Goal: Information Seeking & Learning: Learn about a topic

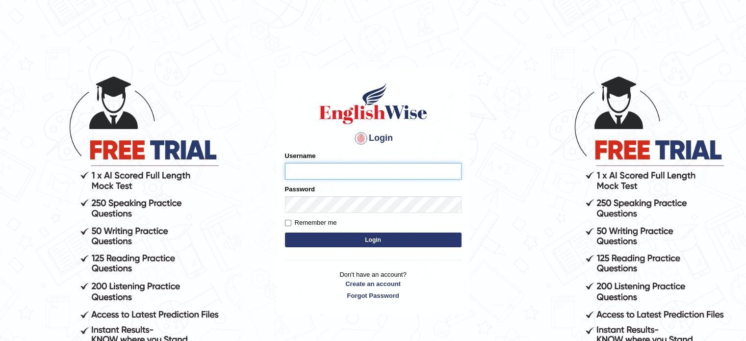
type input "susmitas_parramatta"
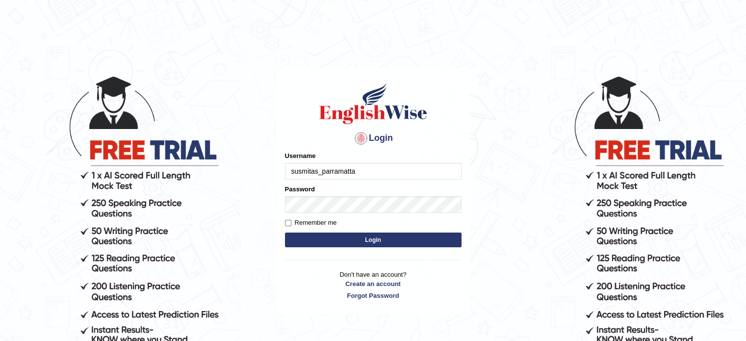
click at [351, 243] on button "Login" at bounding box center [373, 240] width 177 height 15
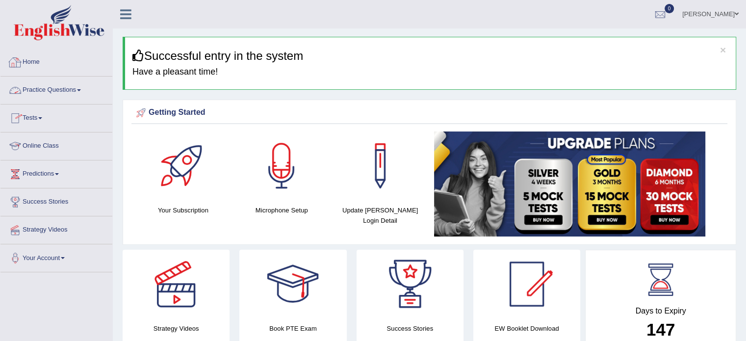
click at [56, 88] on link "Practice Questions" at bounding box center [56, 89] width 112 height 25
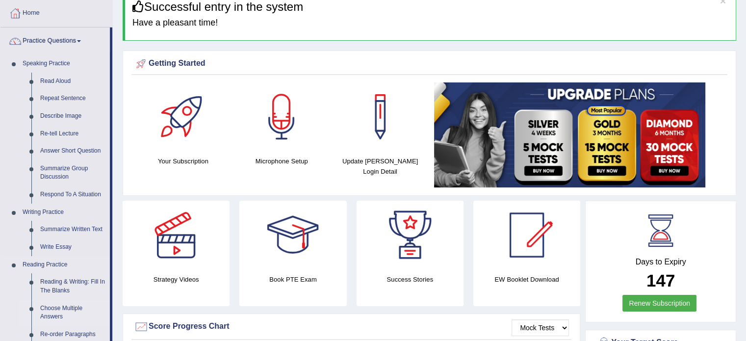
scroll to position [98, 0]
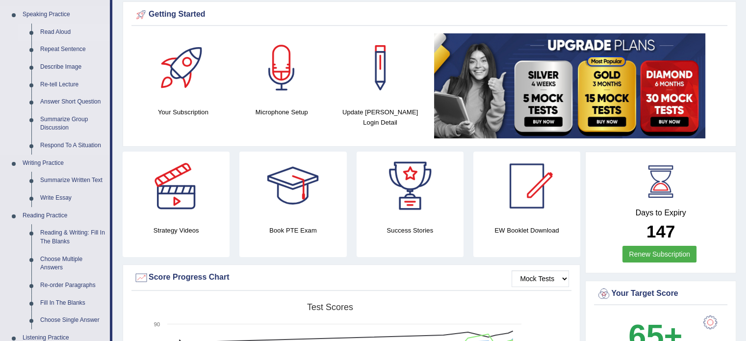
click at [57, 30] on link "Read Aloud" at bounding box center [73, 33] width 74 height 18
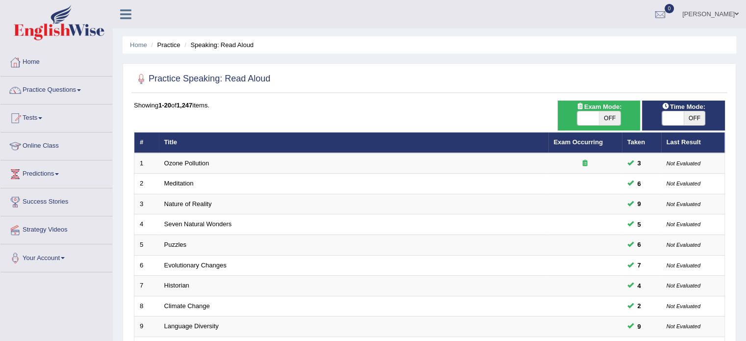
click at [532, 83] on div at bounding box center [429, 79] width 591 height 20
click at [671, 122] on span at bounding box center [673, 118] width 22 height 14
checkbox input "true"
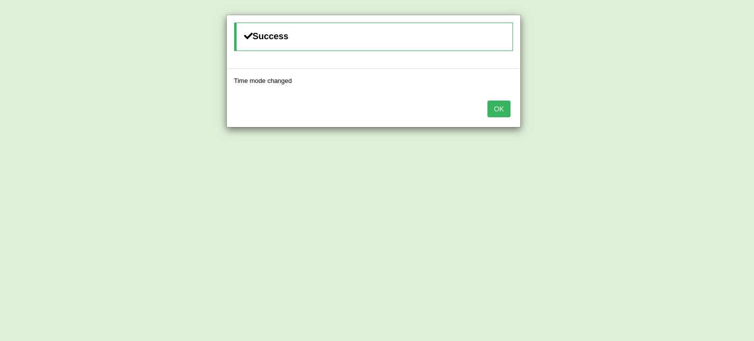
click at [502, 99] on div "OK" at bounding box center [373, 110] width 293 height 34
click at [496, 115] on button "OK" at bounding box center [498, 109] width 23 height 17
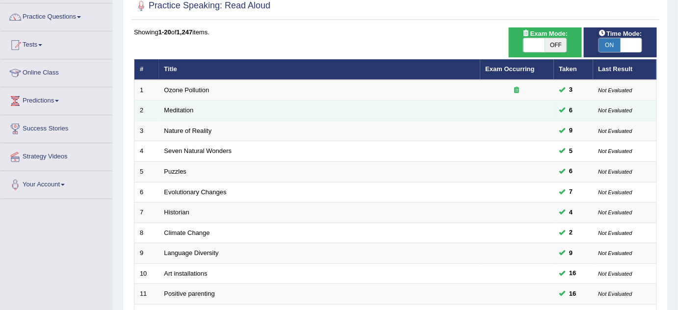
scroll to position [68, 0]
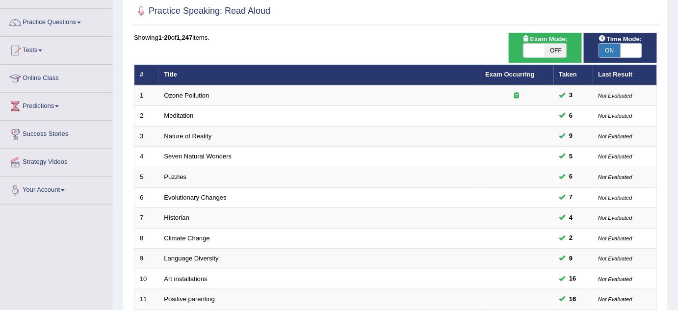
click at [528, 50] on span at bounding box center [534, 51] width 22 height 14
click at [528, 55] on span at bounding box center [534, 51] width 22 height 14
click at [528, 52] on span at bounding box center [534, 51] width 22 height 14
checkbox input "true"
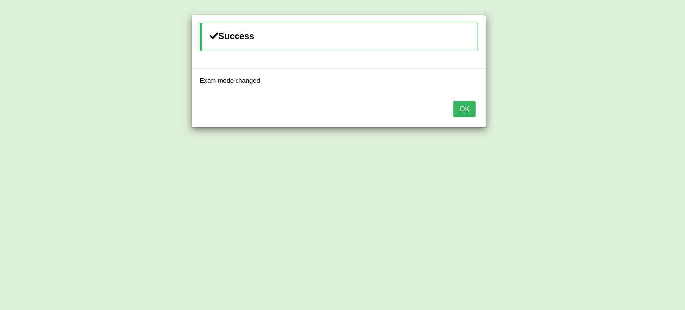
click at [470, 107] on button "OK" at bounding box center [464, 109] width 23 height 17
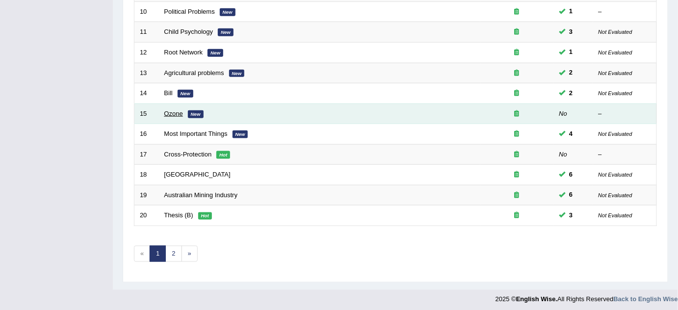
click at [170, 112] on link "Ozone" at bounding box center [173, 113] width 19 height 7
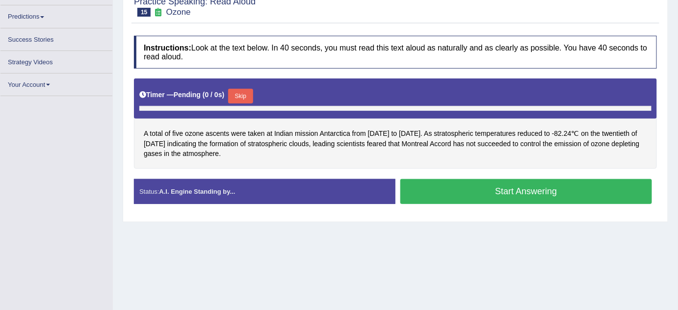
scroll to position [150, 0]
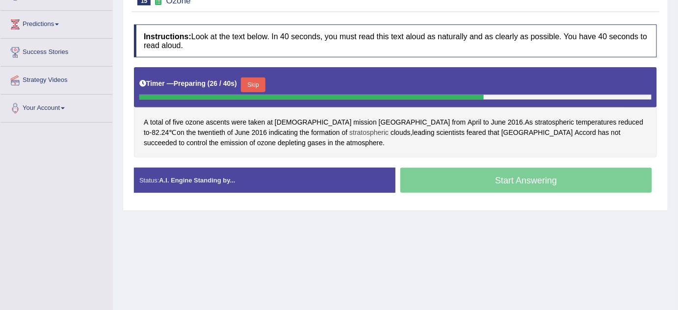
click at [349, 128] on span "stratospheric" at bounding box center [368, 133] width 39 height 10
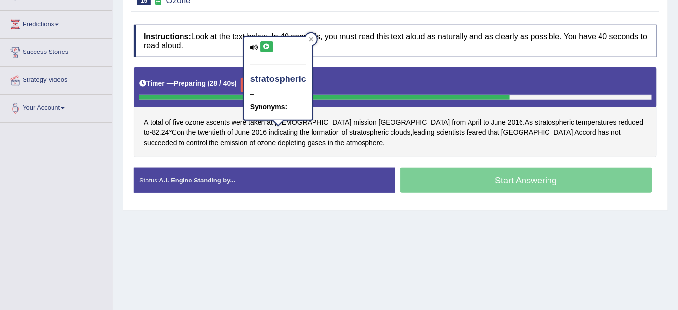
click at [268, 42] on button at bounding box center [266, 46] width 13 height 11
click at [314, 39] on div at bounding box center [311, 39] width 12 height 12
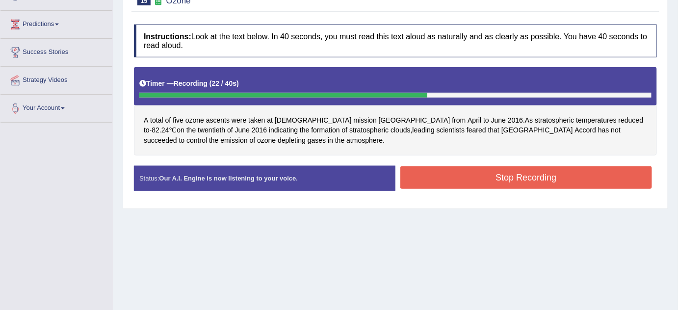
click at [465, 175] on button "Stop Recording" at bounding box center [526, 177] width 252 height 23
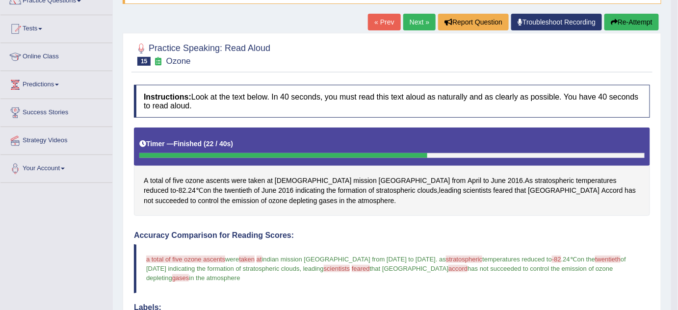
scroll to position [74, 0]
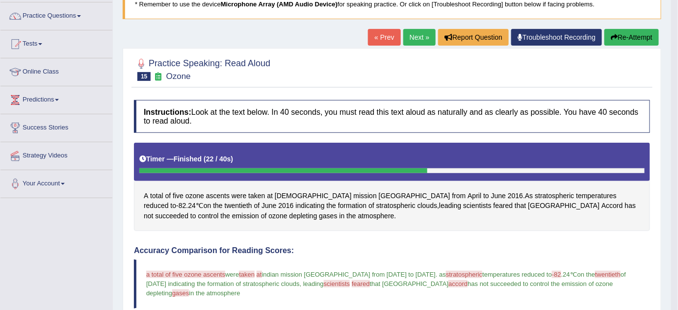
click at [629, 42] on button "Re-Attempt" at bounding box center [631, 37] width 54 height 17
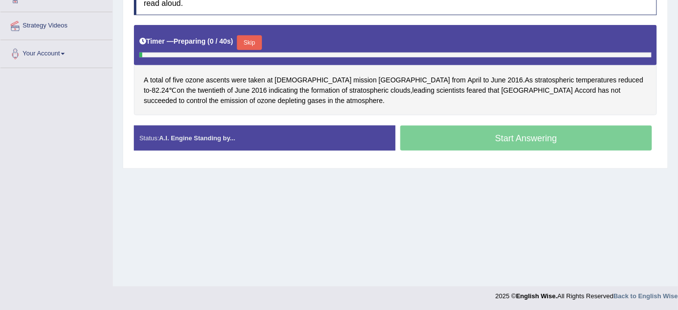
scroll to position [205, 0]
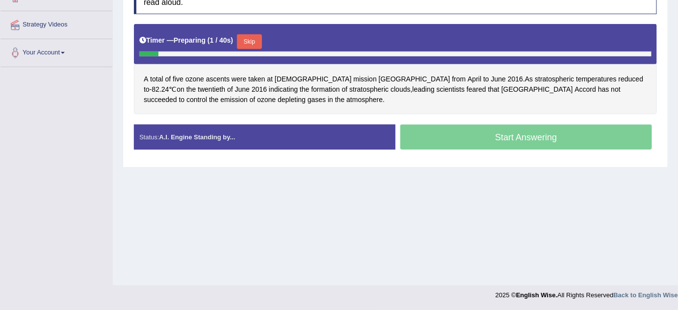
click at [259, 38] on button "Skip" at bounding box center [249, 41] width 25 height 15
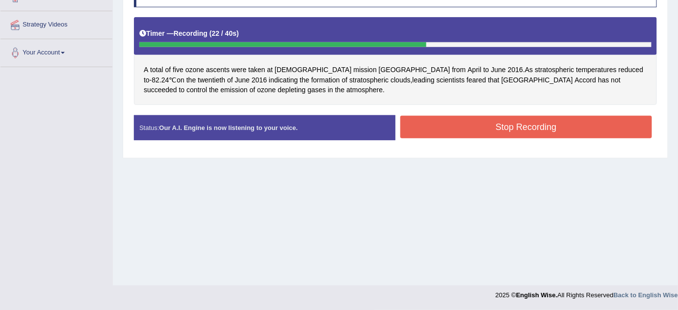
click at [491, 125] on button "Stop Recording" at bounding box center [526, 127] width 252 height 23
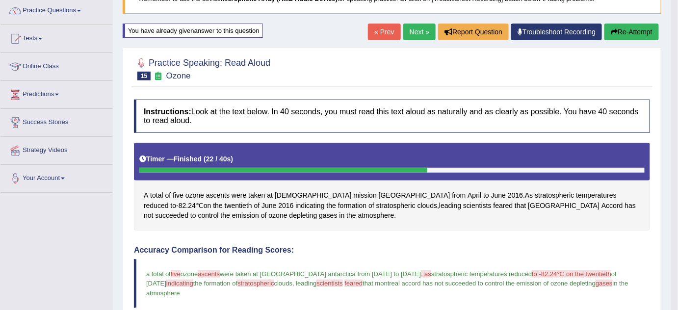
scroll to position [79, 0]
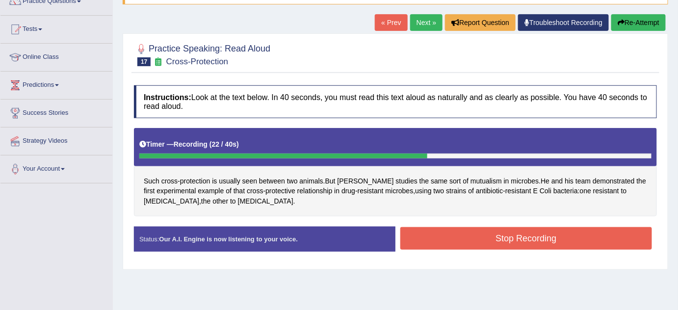
click at [429, 233] on button "Stop Recording" at bounding box center [526, 238] width 252 height 23
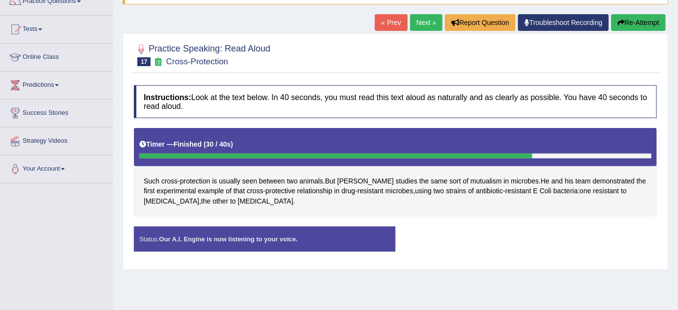
click at [643, 20] on button "Re-Attempt" at bounding box center [638, 22] width 54 height 17
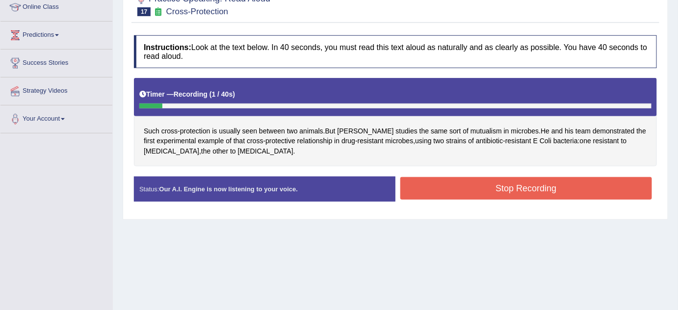
scroll to position [50, 0]
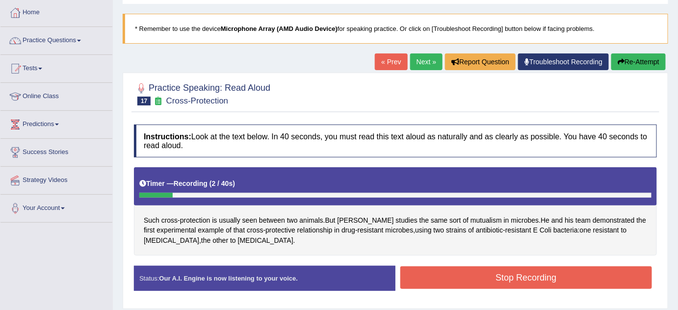
click at [623, 58] on button "Re-Attempt" at bounding box center [638, 61] width 54 height 17
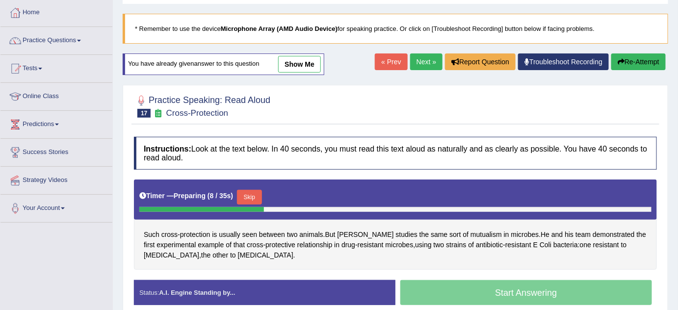
click at [252, 195] on button "Skip" at bounding box center [249, 197] width 25 height 15
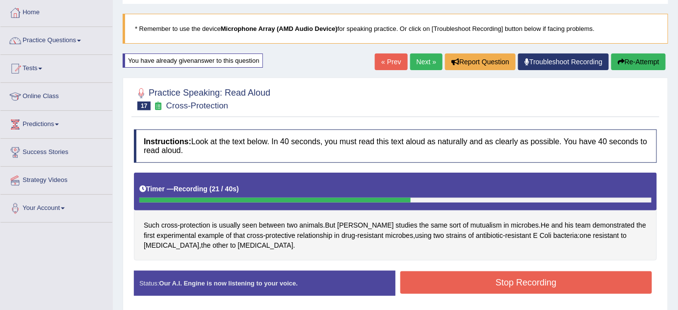
click at [454, 284] on button "Stop Recording" at bounding box center [526, 282] width 252 height 23
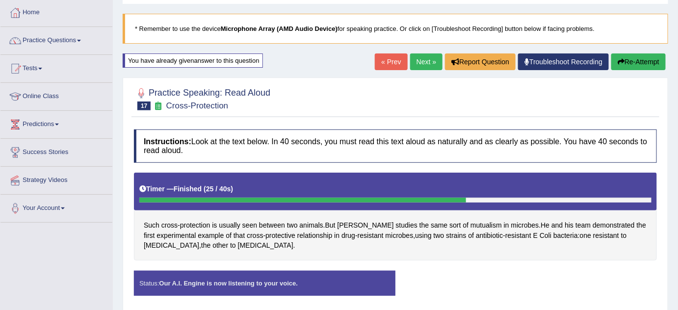
click at [425, 63] on link "Next »" at bounding box center [426, 61] width 32 height 17
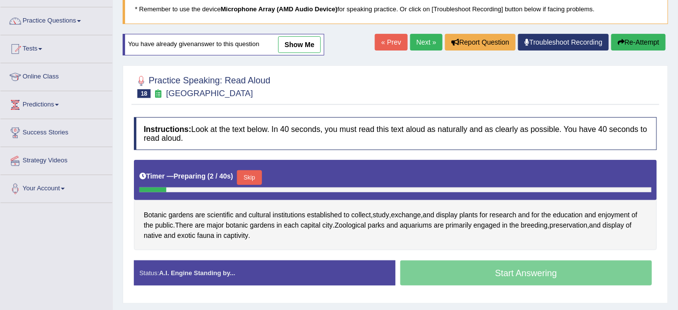
scroll to position [89, 0]
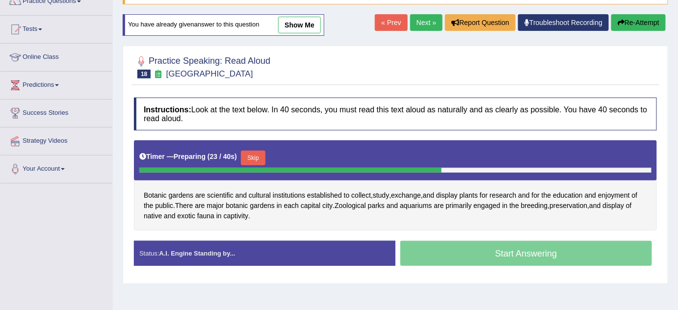
click at [258, 155] on button "Skip" at bounding box center [253, 158] width 25 height 15
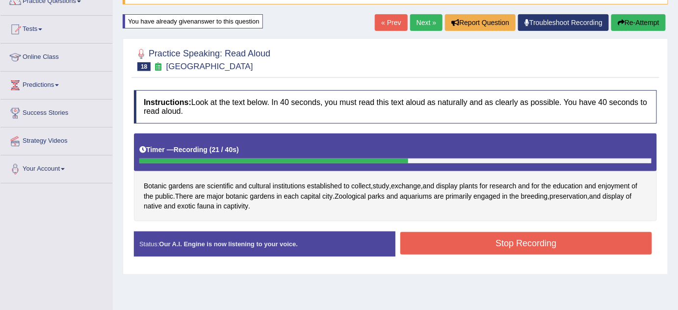
click at [467, 243] on button "Stop Recording" at bounding box center [526, 243] width 252 height 23
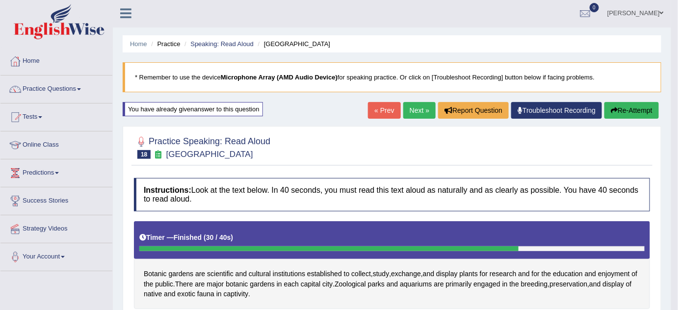
scroll to position [0, 0]
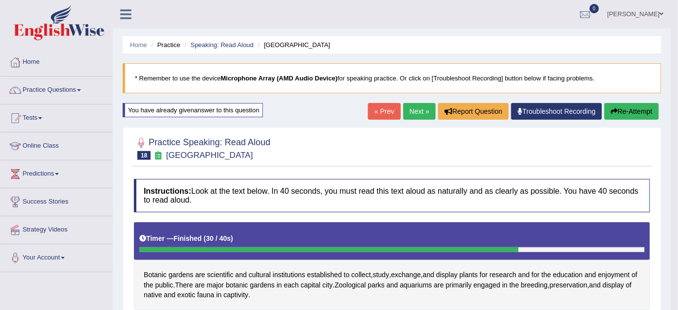
click at [635, 107] on button "Re-Attempt" at bounding box center [631, 111] width 54 height 17
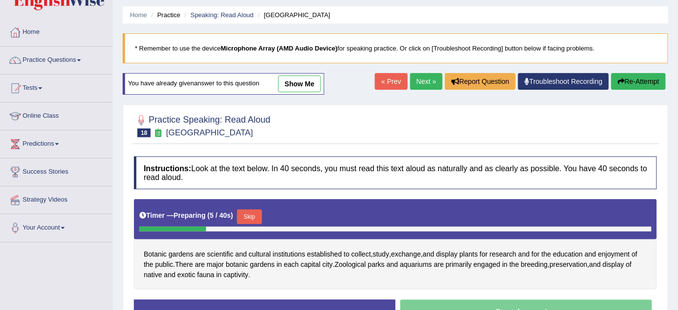
scroll to position [89, 0]
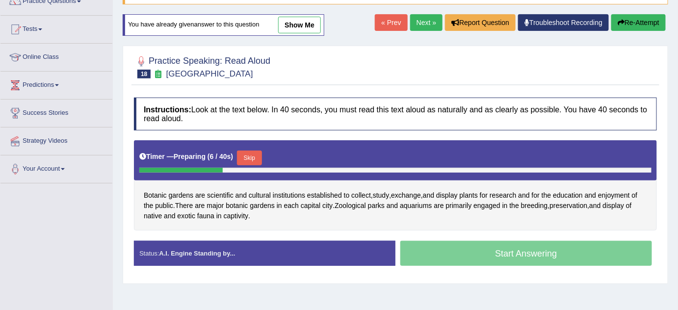
drag, startPoint x: 255, startPoint y: 156, endPoint x: 255, endPoint y: 162, distance: 5.9
click at [255, 156] on button "Skip" at bounding box center [249, 158] width 25 height 15
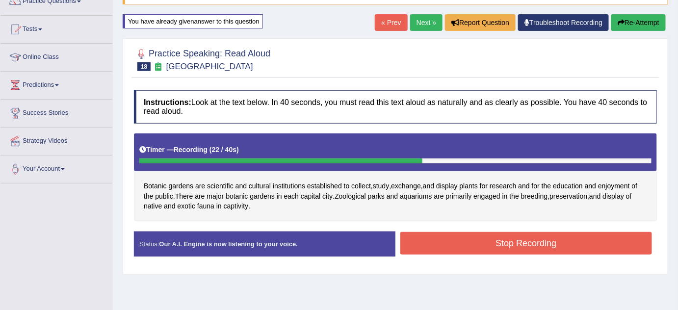
click at [429, 241] on button "Stop Recording" at bounding box center [526, 243] width 252 height 23
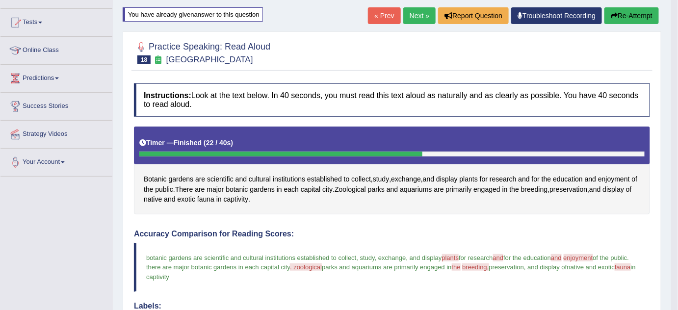
scroll to position [0, 0]
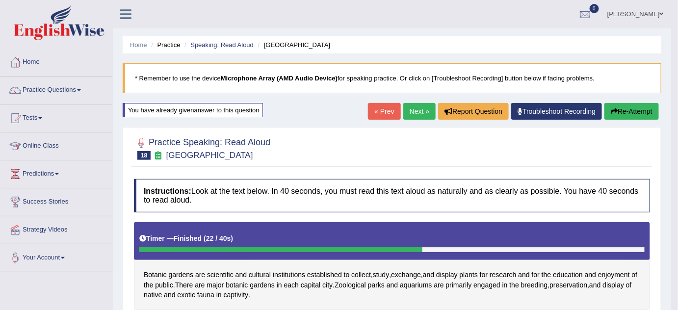
click at [638, 109] on button "Re-Attempt" at bounding box center [631, 111] width 54 height 17
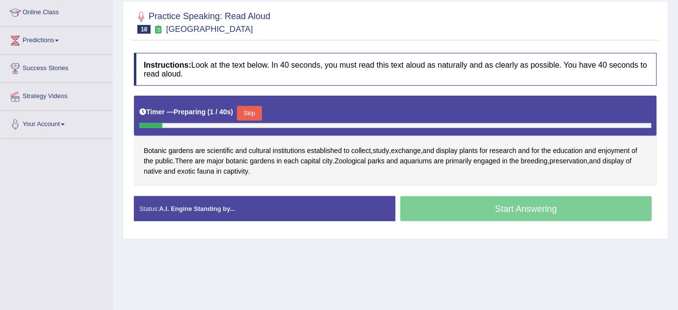
click at [258, 113] on button "Skip" at bounding box center [249, 113] width 25 height 15
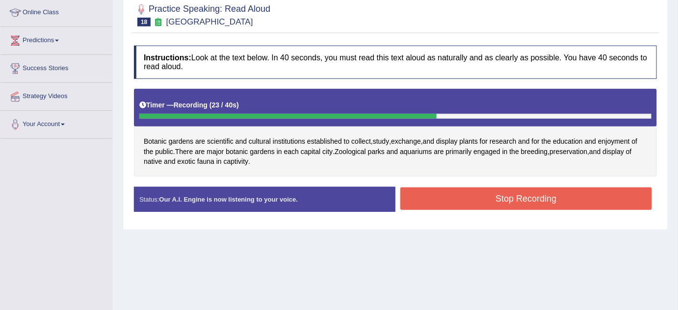
click at [486, 203] on button "Stop Recording" at bounding box center [526, 198] width 252 height 23
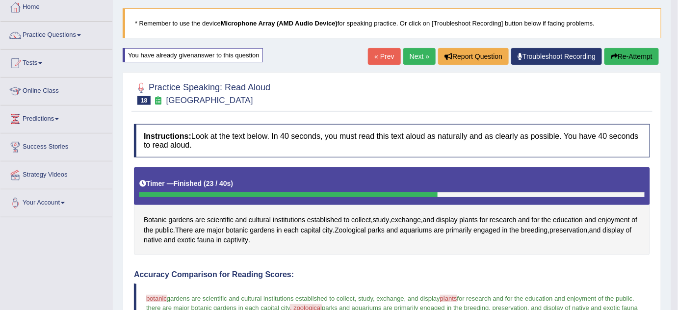
scroll to position [36, 0]
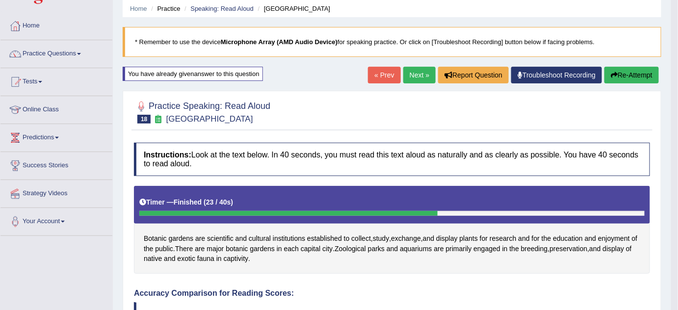
click at [639, 74] on button "Re-Attempt" at bounding box center [631, 75] width 54 height 17
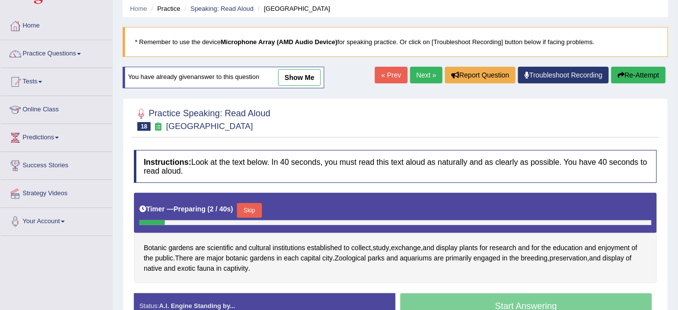
click at [415, 75] on link "Next »" at bounding box center [426, 75] width 32 height 17
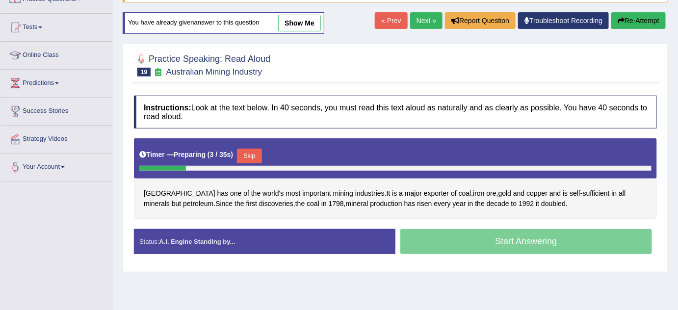
scroll to position [89, 0]
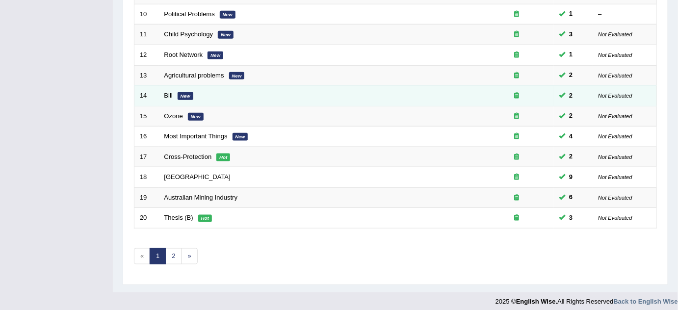
scroll to position [335, 0]
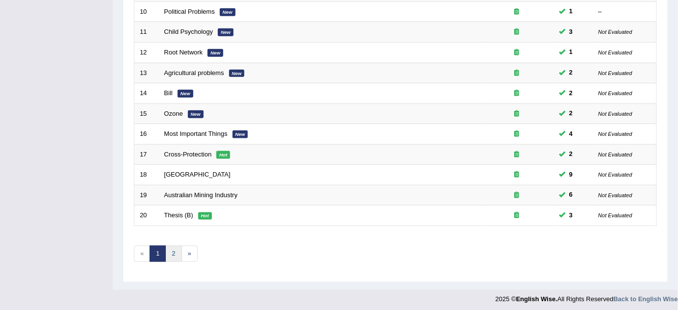
click at [174, 249] on link "2" at bounding box center [173, 254] width 16 height 16
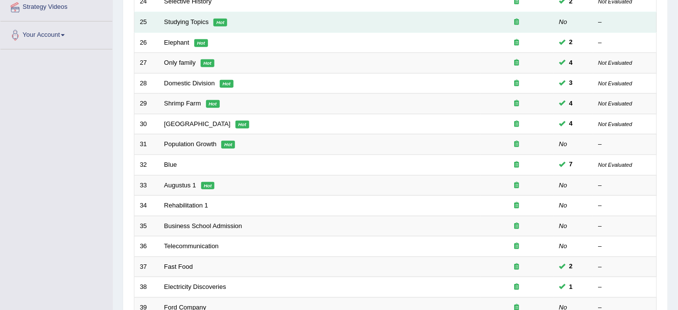
scroll to position [315, 0]
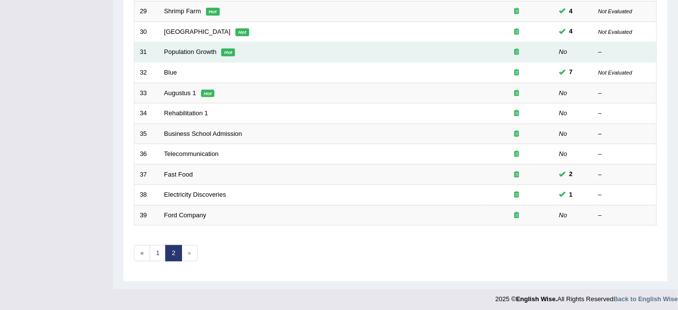
click at [179, 53] on td "Population Growth Hot" at bounding box center [319, 52] width 321 height 21
click at [210, 48] on link "Population Growth" at bounding box center [190, 51] width 52 height 7
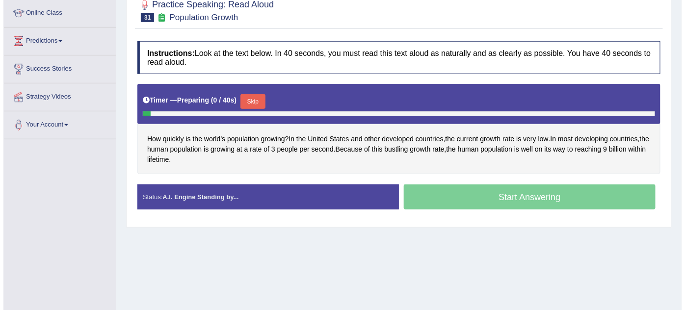
scroll to position [133, 0]
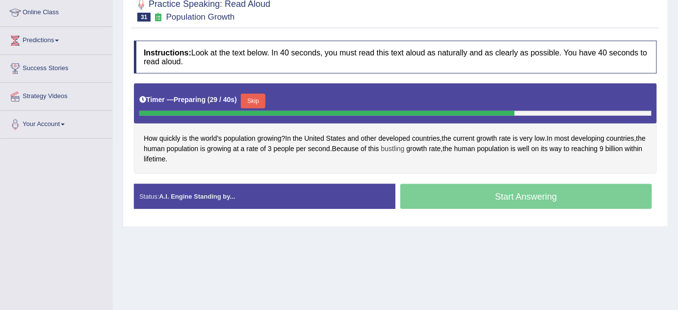
click at [398, 144] on span "bustling" at bounding box center [393, 149] width 24 height 10
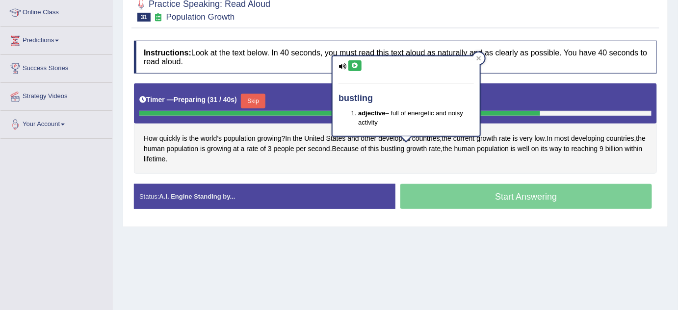
click at [355, 67] on icon at bounding box center [354, 66] width 7 height 6
click at [482, 60] on div at bounding box center [479, 58] width 12 height 12
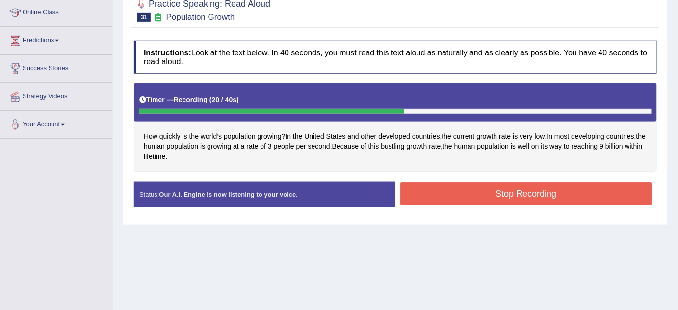
click at [463, 190] on button "Stop Recording" at bounding box center [526, 193] width 252 height 23
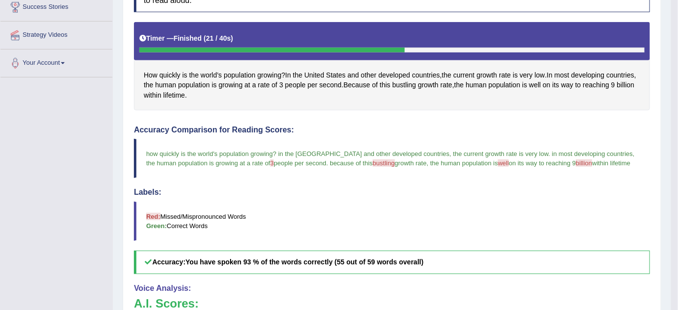
scroll to position [105, 0]
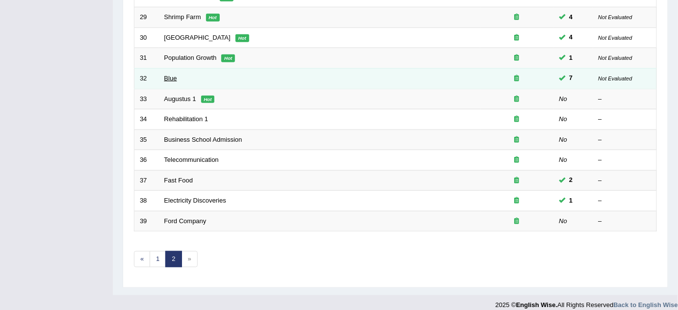
click at [170, 77] on link "Blue" at bounding box center [170, 78] width 13 height 7
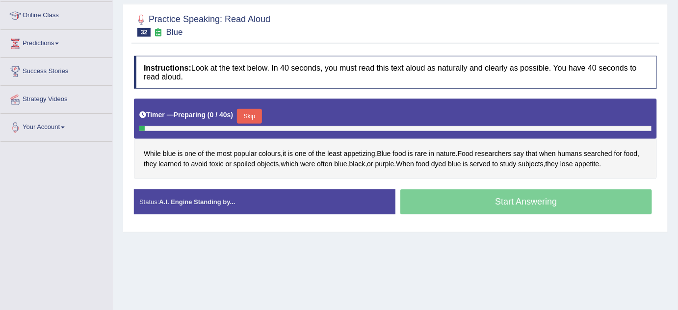
scroll to position [133, 0]
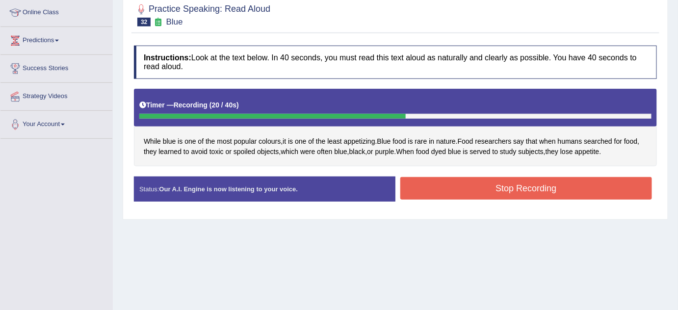
click at [556, 189] on button "Stop Recording" at bounding box center [526, 188] width 252 height 23
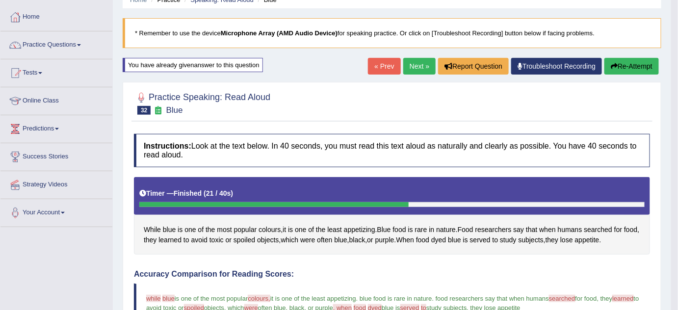
scroll to position [44, 0]
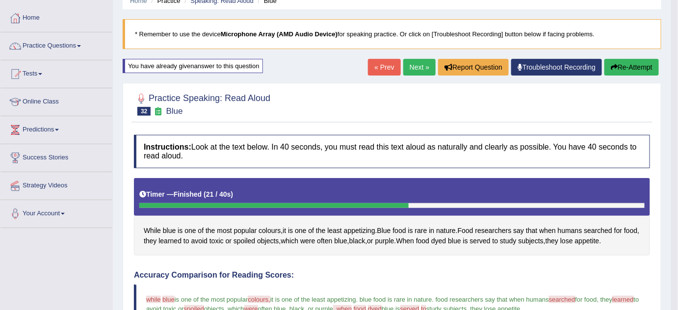
click at [414, 64] on link "Next »" at bounding box center [419, 67] width 32 height 17
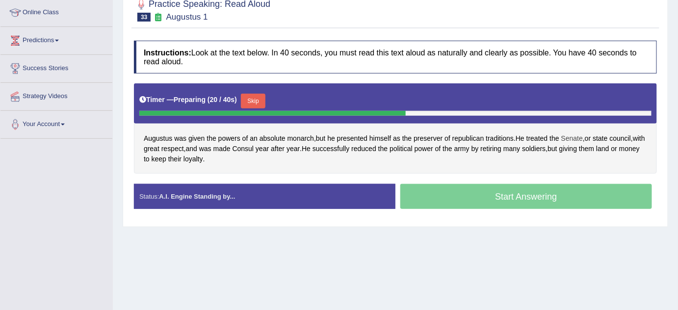
click at [574, 135] on span "Senate" at bounding box center [572, 138] width 22 height 10
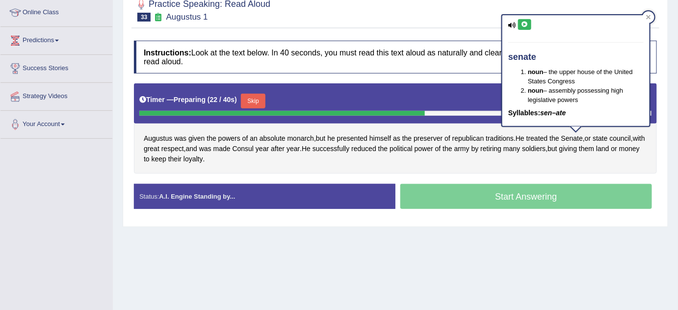
click at [529, 25] on button at bounding box center [524, 24] width 13 height 11
click at [522, 24] on icon at bounding box center [524, 25] width 7 height 6
click at [456, 10] on div at bounding box center [395, 10] width 523 height 30
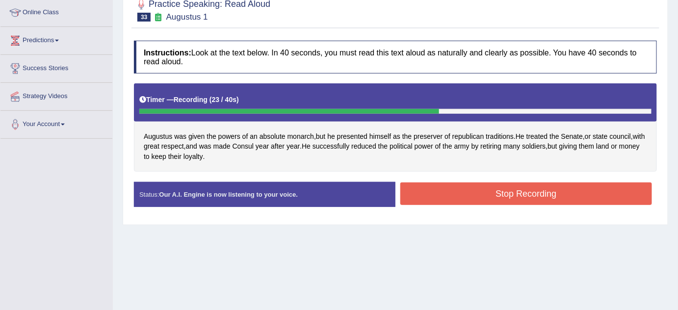
click at [449, 197] on button "Stop Recording" at bounding box center [526, 193] width 252 height 23
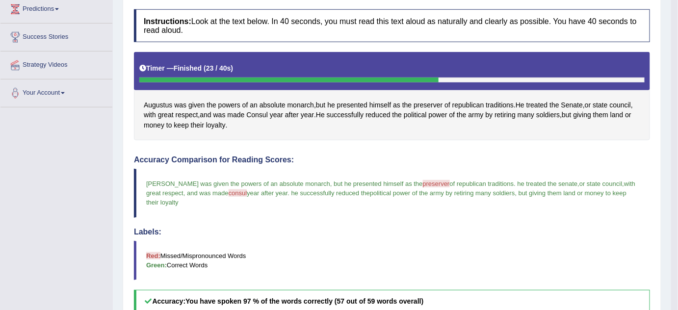
scroll to position [44, 0]
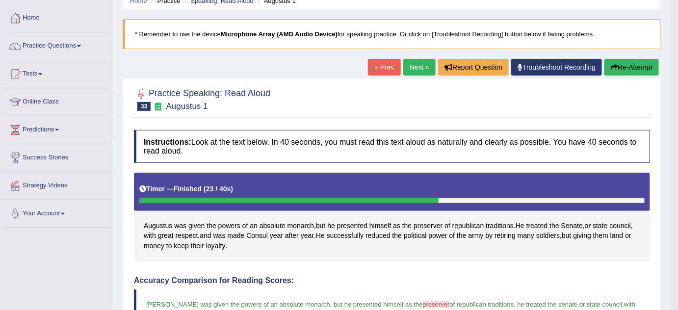
click at [412, 66] on link "Next »" at bounding box center [419, 67] width 32 height 17
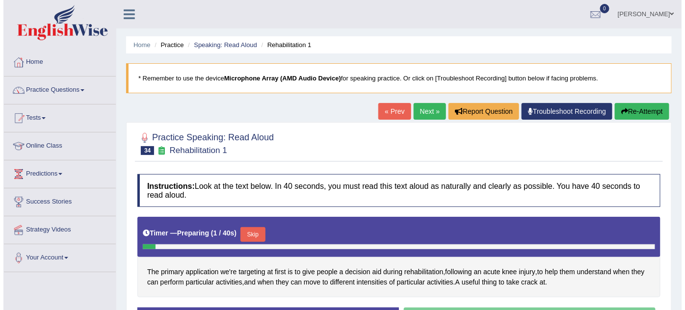
scroll to position [44, 0]
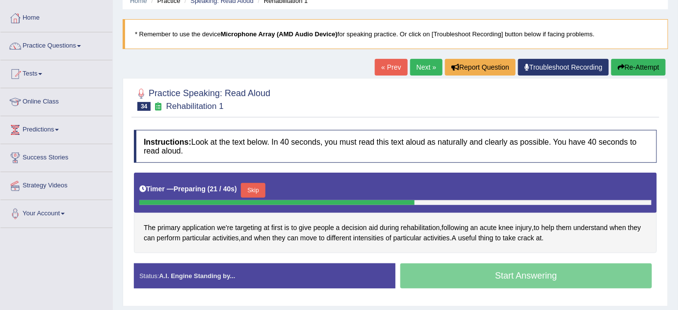
click at [260, 187] on button "Skip" at bounding box center [253, 190] width 25 height 15
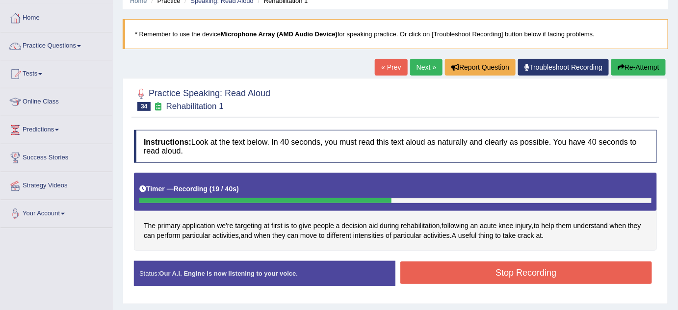
click at [520, 268] on button "Stop Recording" at bounding box center [526, 272] width 252 height 23
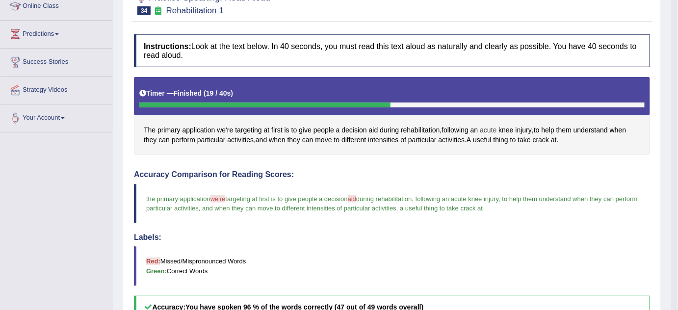
scroll to position [89, 0]
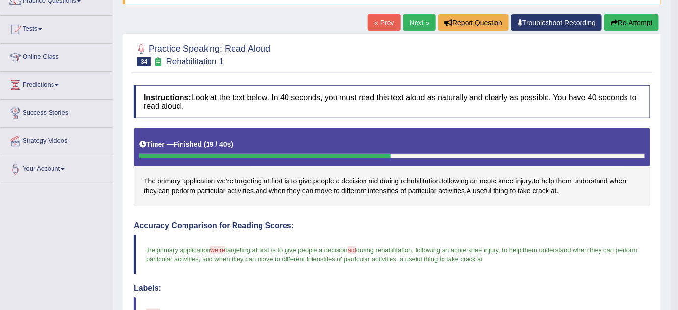
click at [415, 23] on link "Next »" at bounding box center [419, 22] width 32 height 17
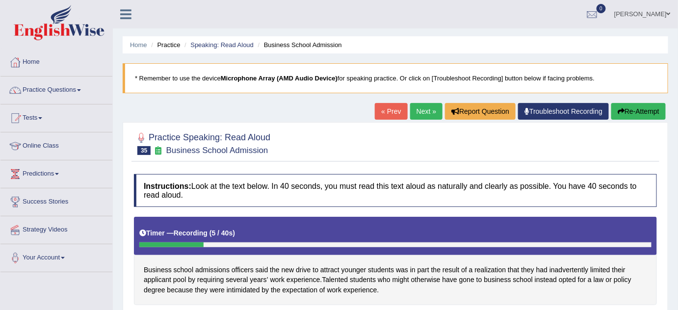
click at [636, 108] on button "Re-Attempt" at bounding box center [638, 111] width 54 height 17
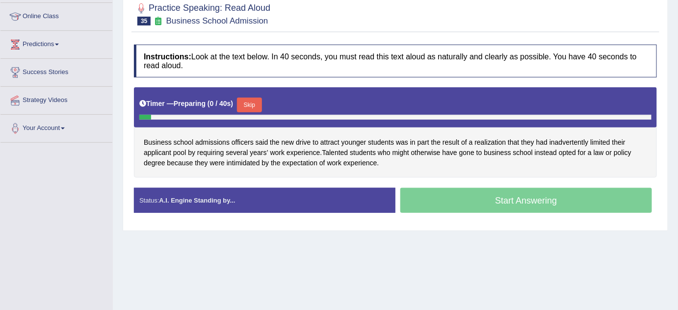
scroll to position [133, 0]
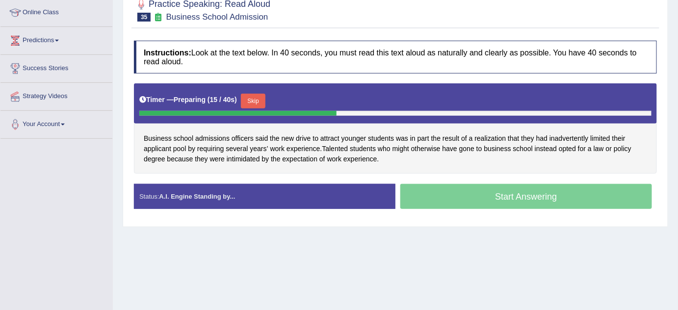
click at [256, 97] on button "Skip" at bounding box center [253, 101] width 25 height 15
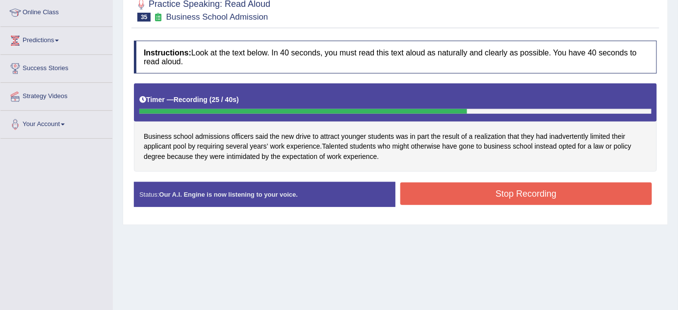
click at [416, 191] on button "Stop Recording" at bounding box center [526, 193] width 252 height 23
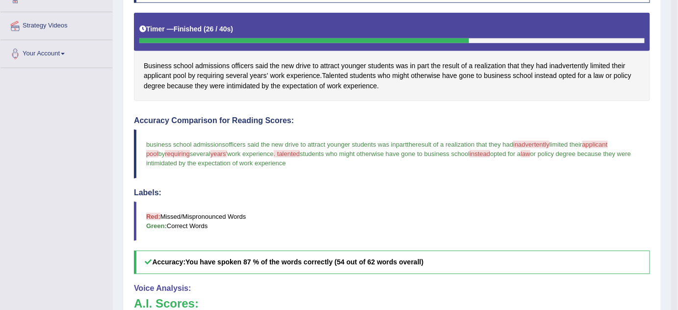
scroll to position [70, 0]
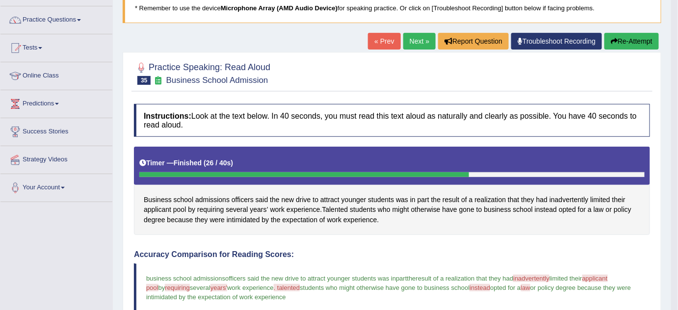
click at [642, 40] on button "Re-Attempt" at bounding box center [631, 41] width 54 height 17
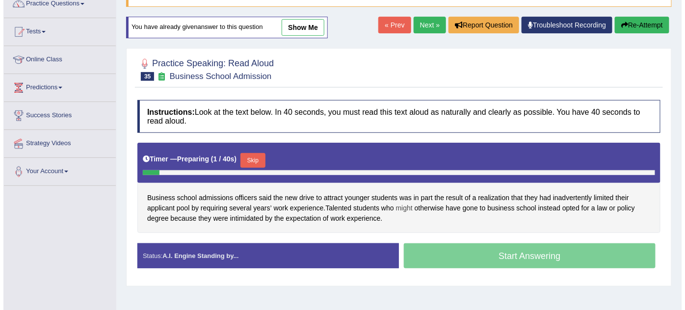
scroll to position [115, 0]
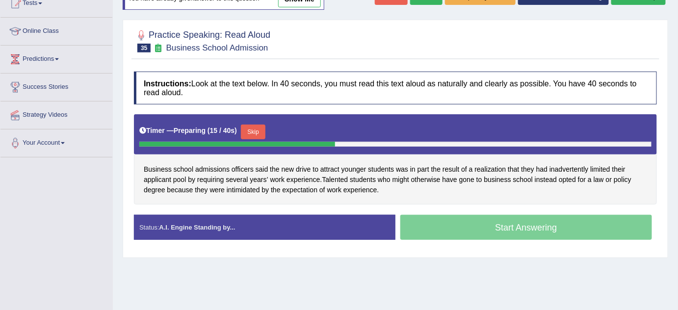
click at [264, 131] on button "Skip" at bounding box center [253, 132] width 25 height 15
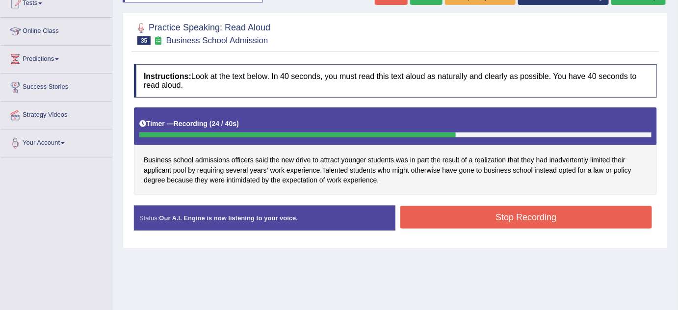
click at [441, 215] on button "Stop Recording" at bounding box center [526, 217] width 252 height 23
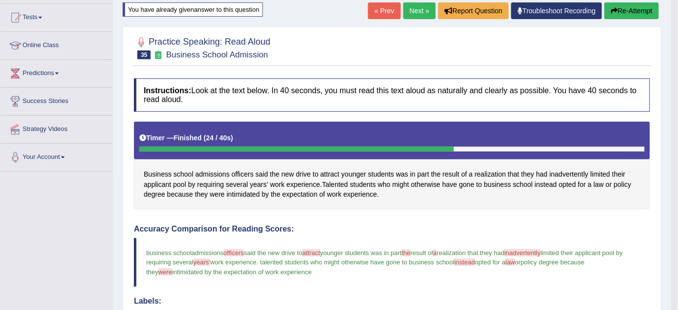
scroll to position [0, 0]
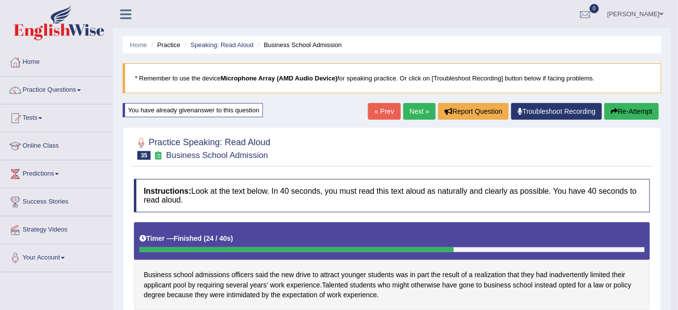
click at [412, 113] on link "Next »" at bounding box center [419, 111] width 32 height 17
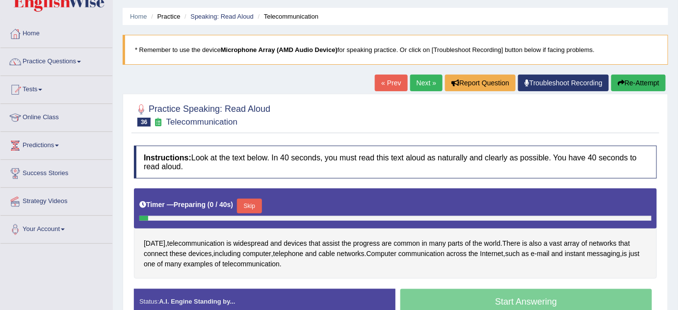
scroll to position [44, 0]
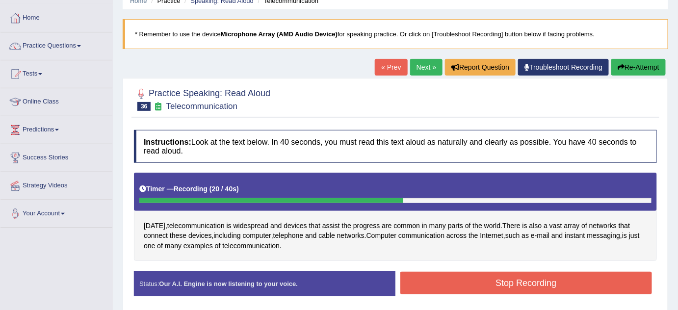
click at [464, 288] on button "Stop Recording" at bounding box center [526, 283] width 252 height 23
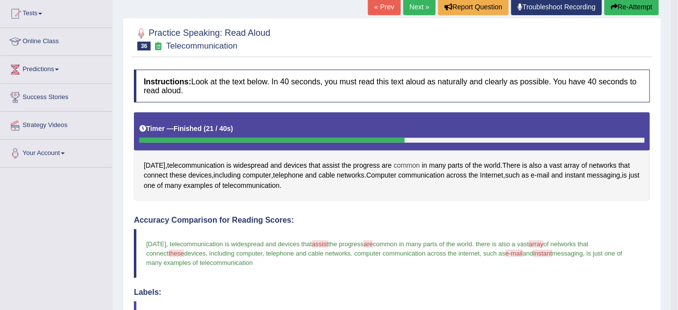
scroll to position [89, 0]
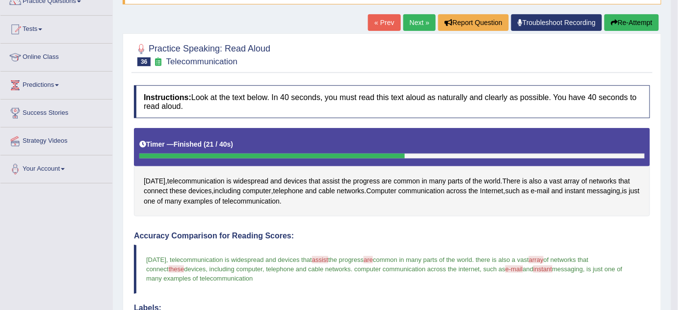
click at [421, 23] on link "Next »" at bounding box center [419, 22] width 32 height 17
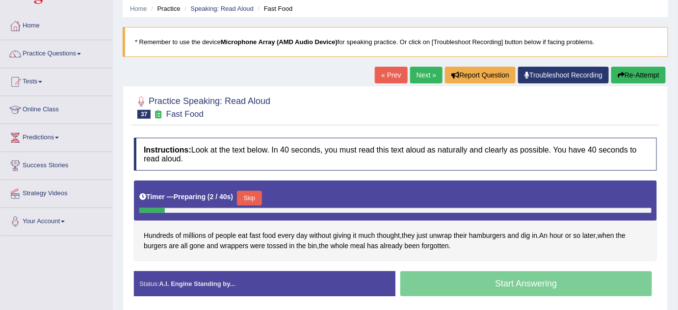
scroll to position [89, 0]
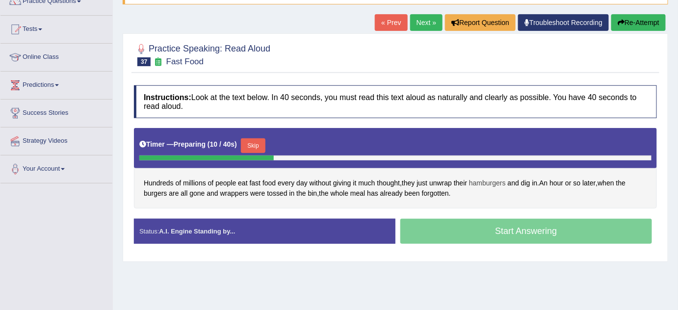
click at [484, 179] on span "hamburgers" at bounding box center [487, 183] width 37 height 10
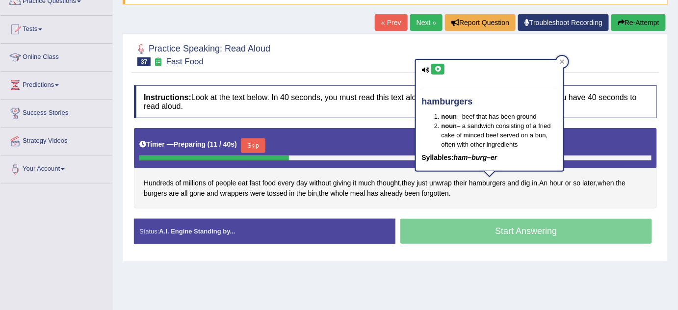
click at [441, 73] on button at bounding box center [437, 69] width 13 height 11
click at [441, 66] on icon at bounding box center [437, 69] width 7 height 6
click at [379, 54] on div at bounding box center [395, 54] width 523 height 30
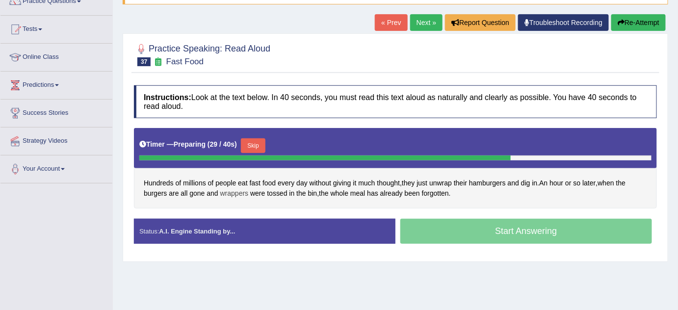
click at [236, 189] on span "wrappers" at bounding box center [234, 193] width 28 height 10
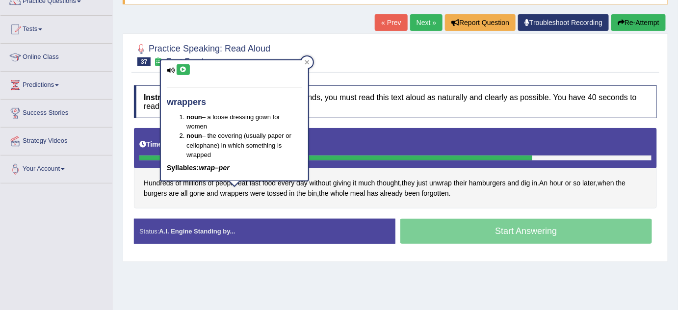
click at [180, 67] on icon at bounding box center [183, 70] width 7 height 6
click at [300, 56] on div at bounding box center [395, 54] width 523 height 30
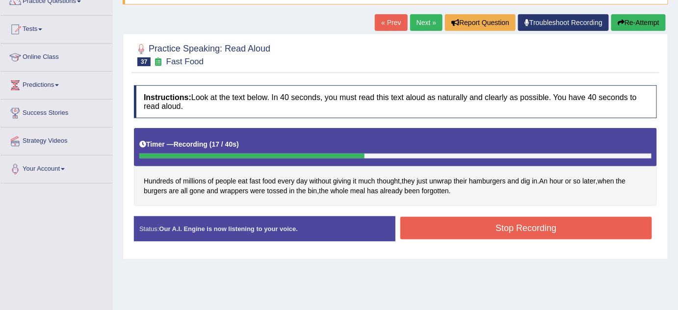
click at [456, 227] on button "Stop Recording" at bounding box center [526, 228] width 252 height 23
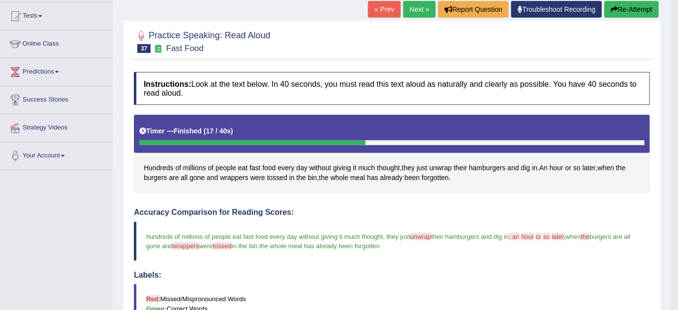
scroll to position [0, 0]
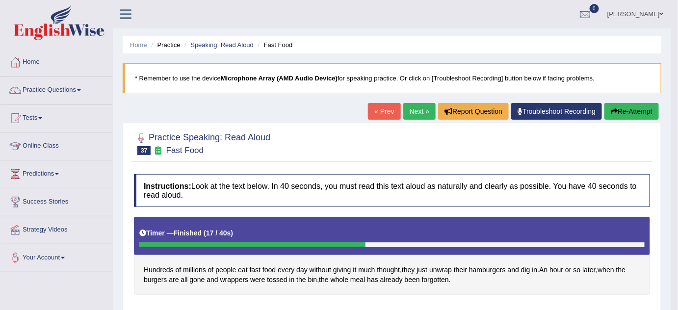
click at [638, 108] on button "Re-Attempt" at bounding box center [631, 111] width 54 height 17
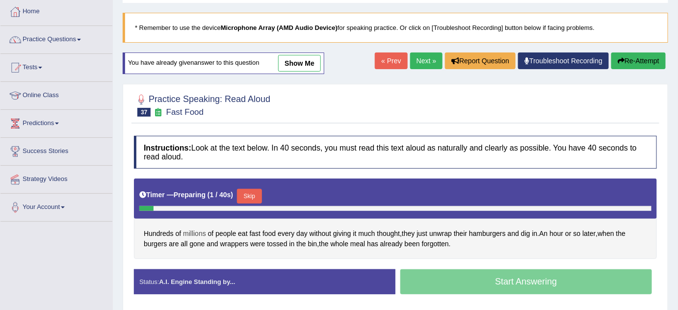
scroll to position [89, 0]
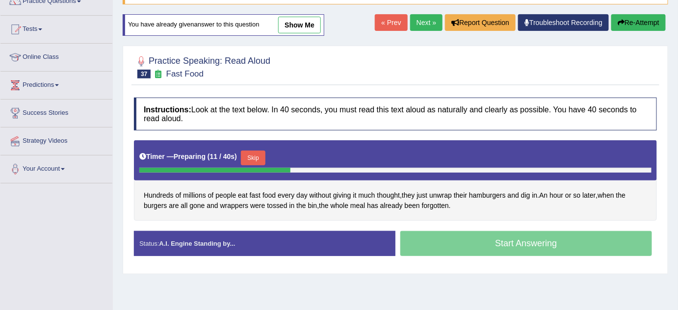
click at [259, 153] on button "Skip" at bounding box center [253, 158] width 25 height 15
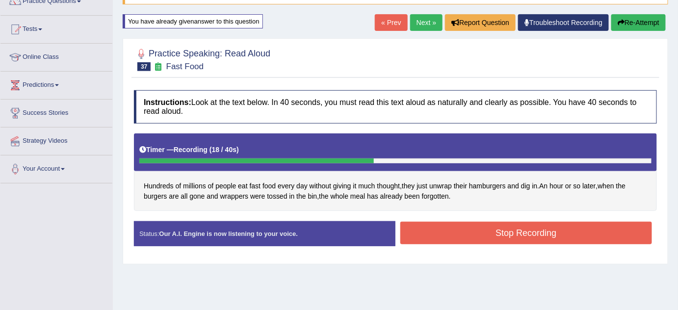
click at [469, 225] on button "Stop Recording" at bounding box center [526, 233] width 252 height 23
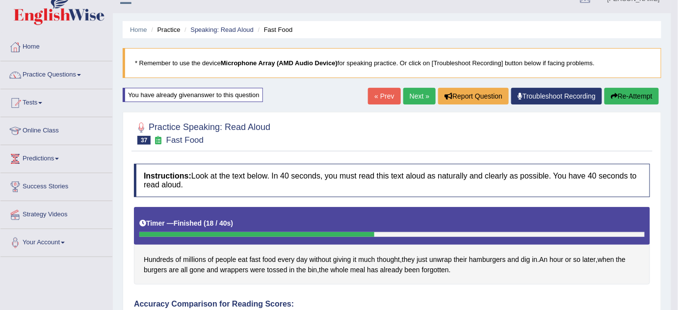
scroll to position [0, 0]
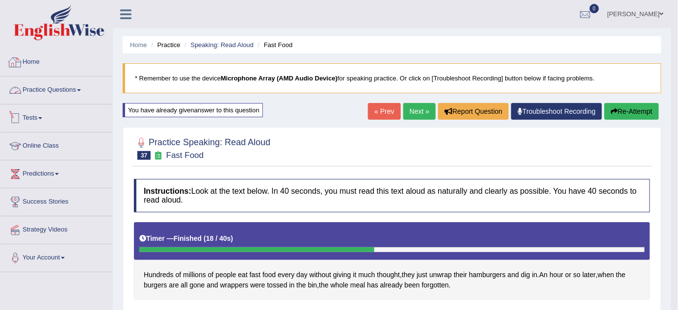
click at [52, 90] on link "Practice Questions" at bounding box center [56, 89] width 112 height 25
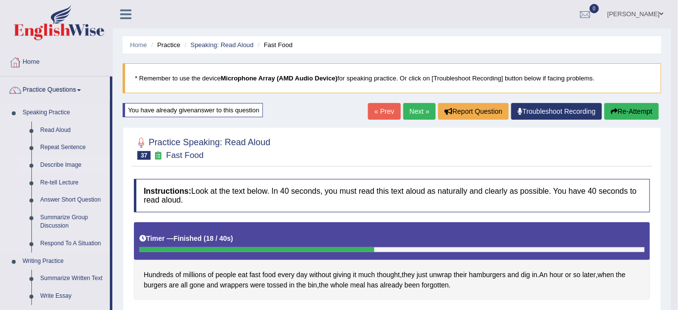
click at [66, 163] on link "Describe Image" at bounding box center [73, 165] width 74 height 18
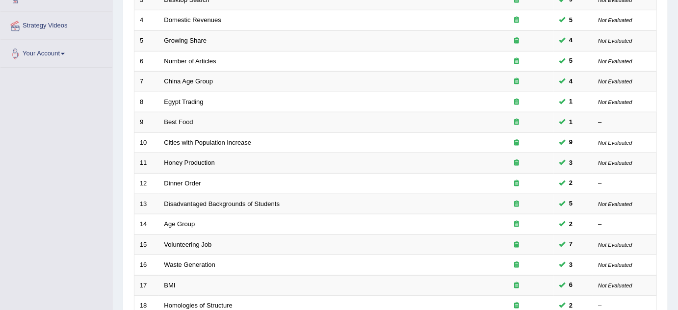
scroll to position [335, 0]
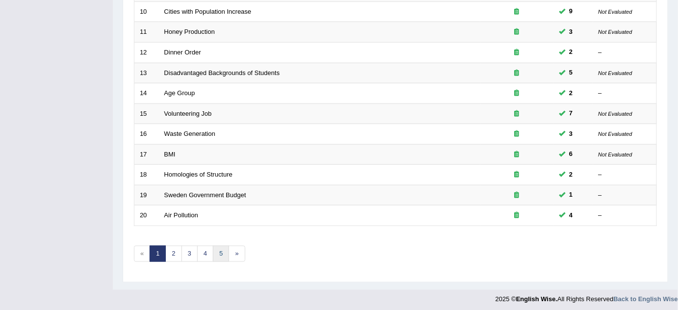
click at [221, 251] on link "5" at bounding box center [221, 254] width 16 height 16
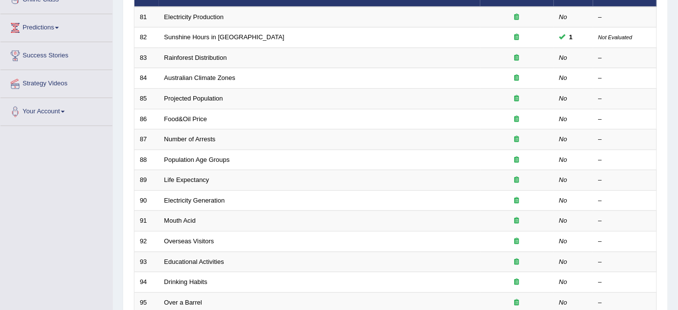
scroll to position [234, 0]
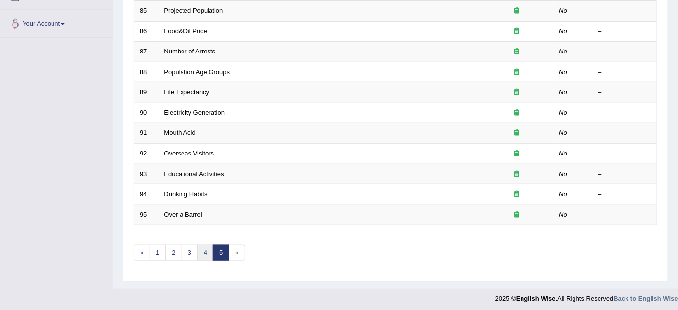
click at [208, 247] on link "4" at bounding box center [205, 253] width 16 height 16
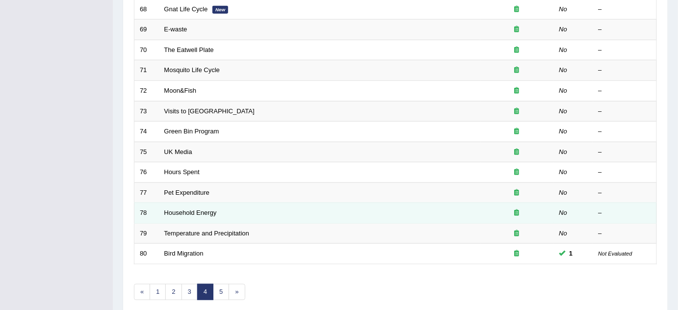
scroll to position [335, 0]
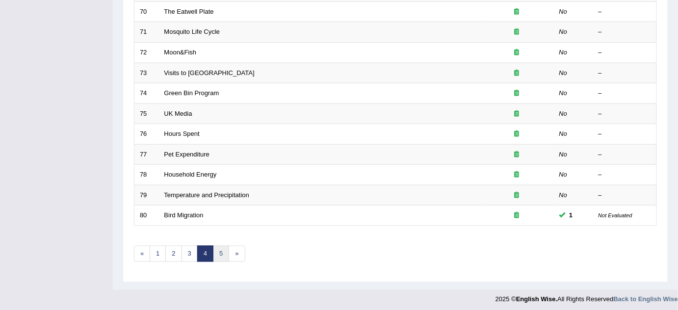
click at [223, 249] on link "5" at bounding box center [221, 254] width 16 height 16
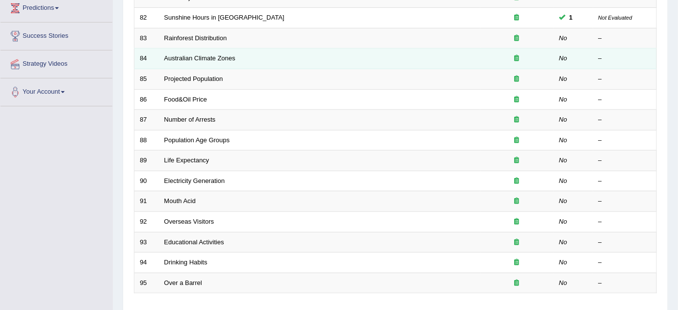
scroll to position [189, 0]
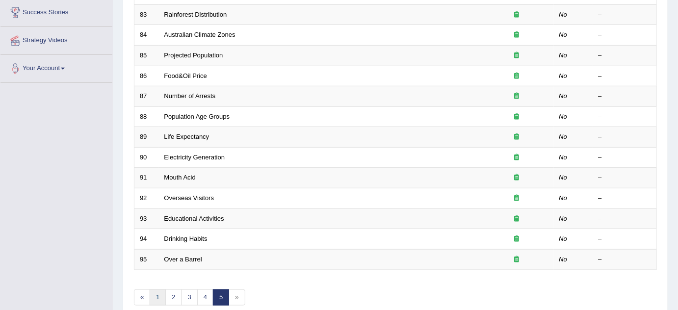
click at [156, 296] on link "1" at bounding box center [158, 297] width 16 height 16
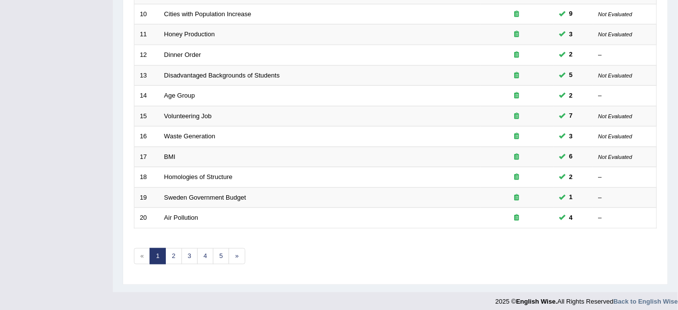
scroll to position [335, 0]
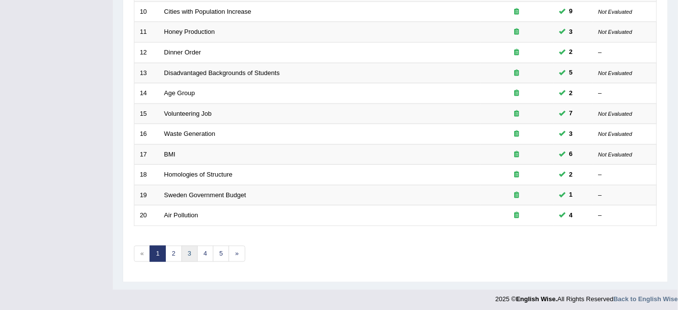
click at [190, 248] on link "3" at bounding box center [190, 254] width 16 height 16
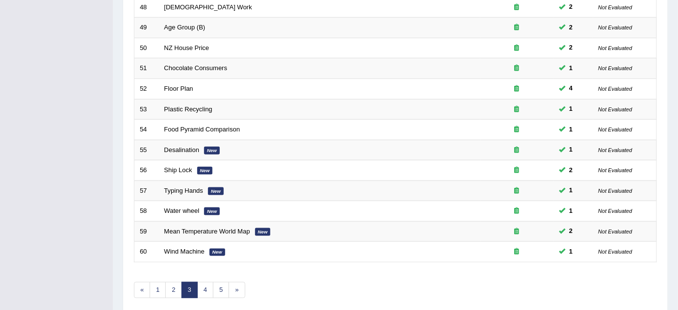
scroll to position [312, 0]
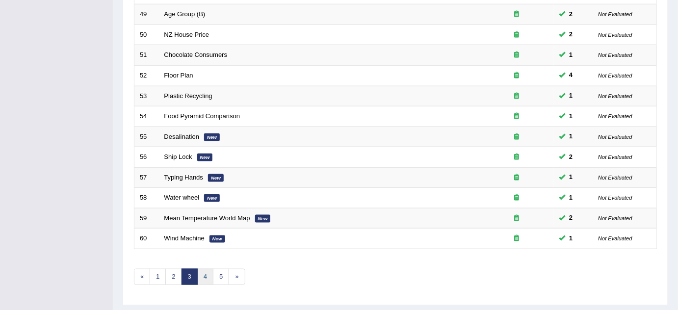
click at [204, 274] on link "4" at bounding box center [205, 277] width 16 height 16
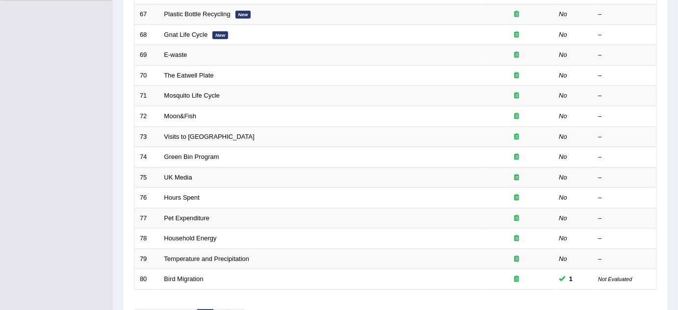
scroll to position [335, 0]
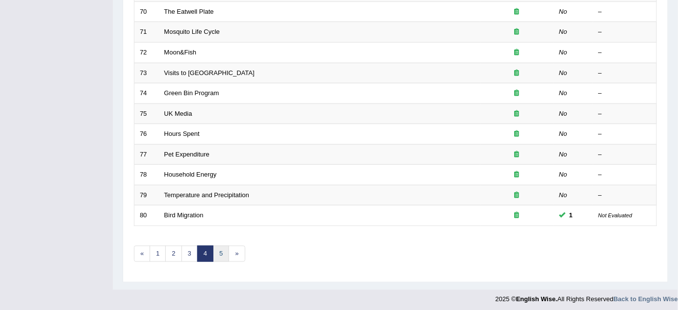
click at [220, 250] on link "5" at bounding box center [221, 254] width 16 height 16
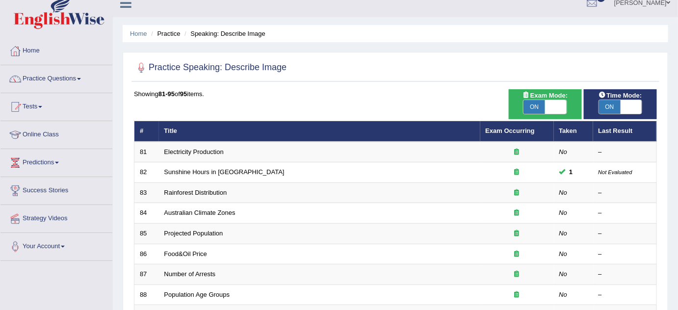
scroll to position [11, 0]
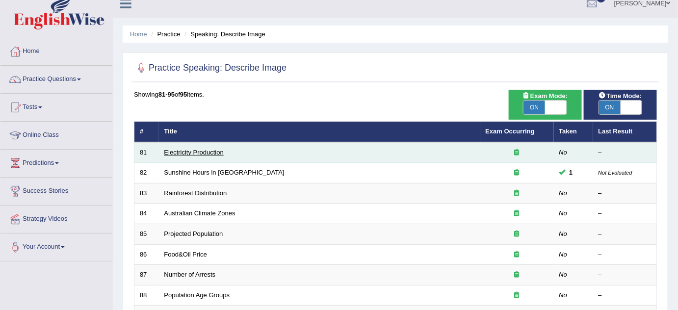
click at [207, 153] on link "Electricity Production" at bounding box center [193, 152] width 59 height 7
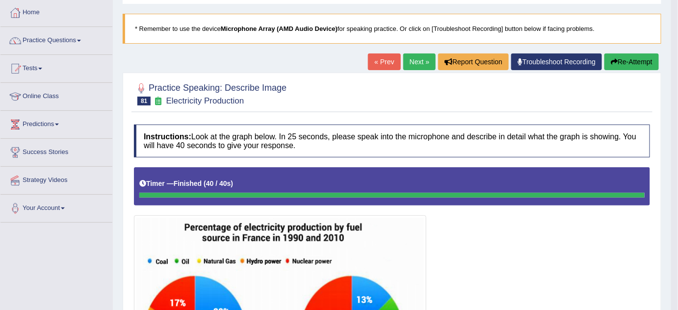
scroll to position [44, 0]
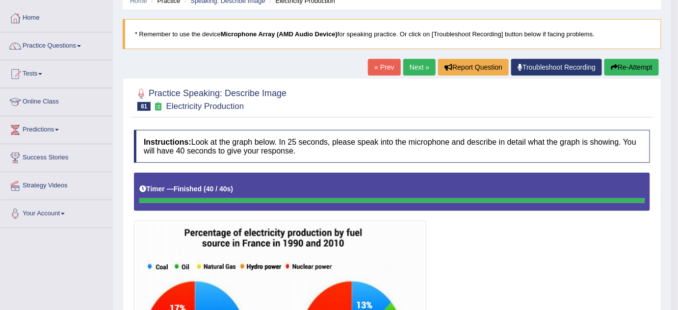
click at [417, 67] on link "Next »" at bounding box center [419, 67] width 32 height 17
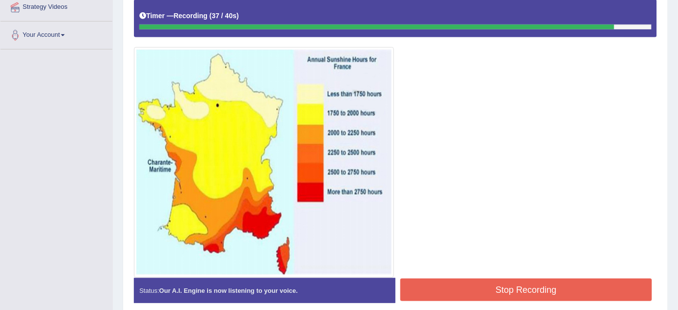
click at [461, 285] on button "Stop Recording" at bounding box center [526, 290] width 252 height 23
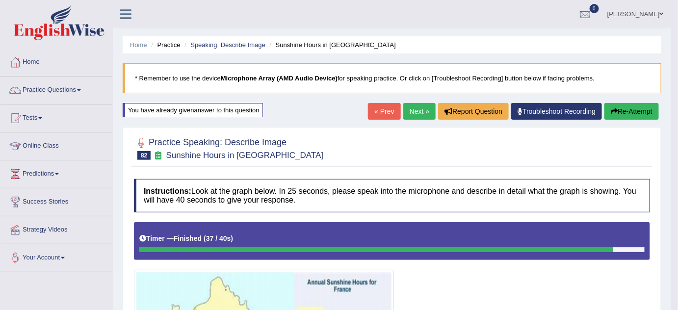
click at [414, 112] on link "Next »" at bounding box center [419, 111] width 32 height 17
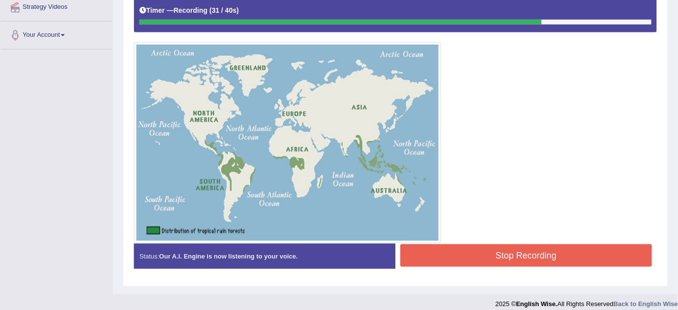
click at [479, 255] on button "Stop Recording" at bounding box center [526, 255] width 252 height 23
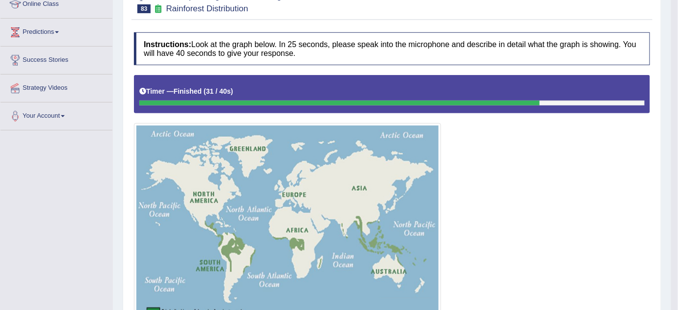
scroll to position [89, 0]
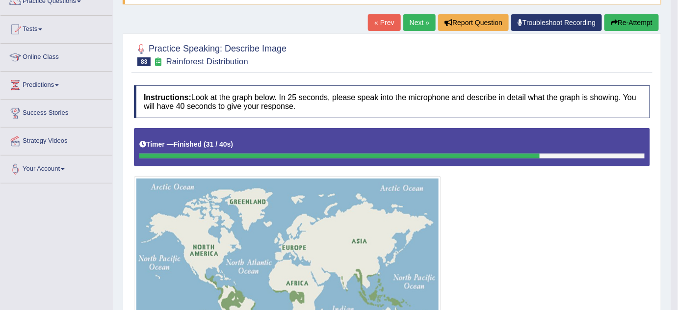
click at [640, 28] on button "Re-Attempt" at bounding box center [631, 22] width 54 height 17
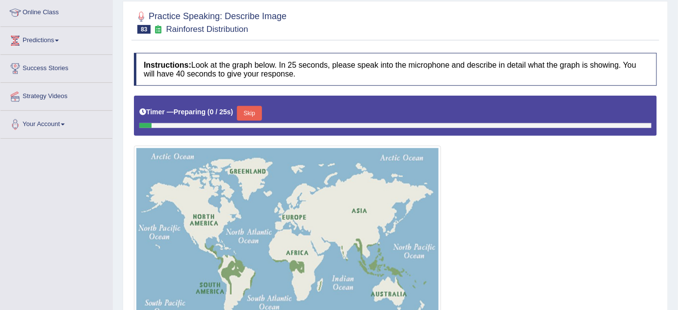
scroll to position [133, 0]
click at [248, 111] on button "Skip" at bounding box center [249, 113] width 25 height 15
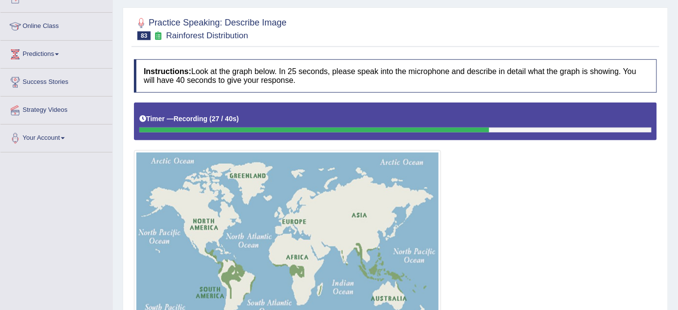
scroll to position [44, 0]
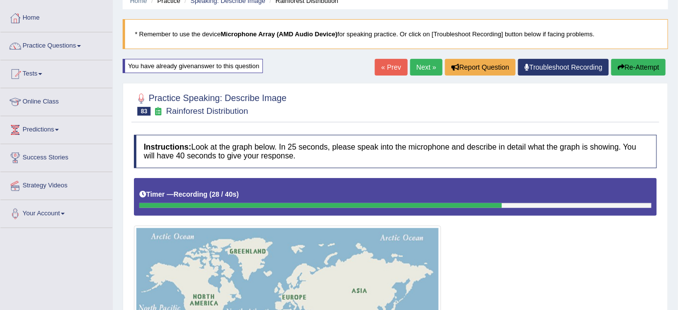
click at [661, 56] on div "Home Practice Speaking: Describe Image Rainforest Distribution * Remember to us…" at bounding box center [395, 217] width 565 height 522
click at [653, 69] on button "Re-Attempt" at bounding box center [638, 67] width 54 height 17
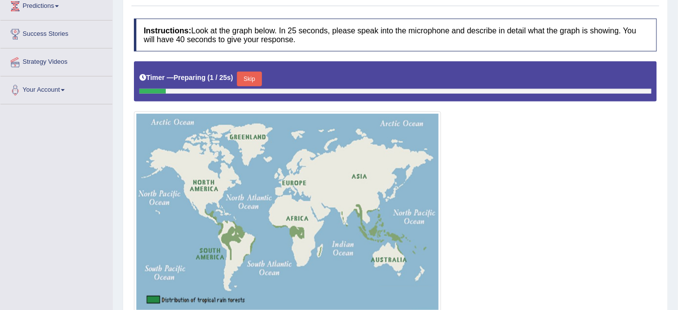
scroll to position [223, 0]
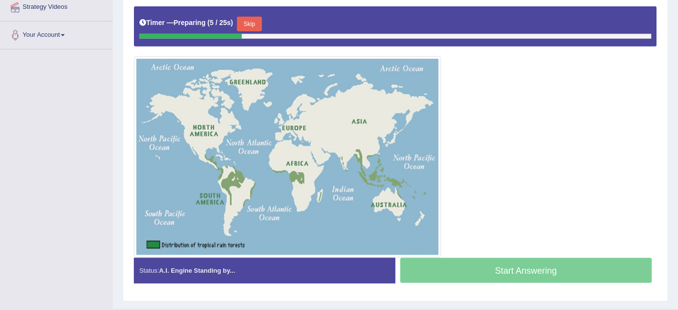
click at [251, 27] on button "Skip" at bounding box center [249, 24] width 25 height 15
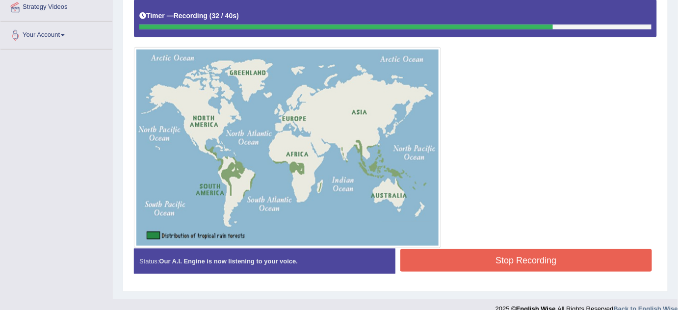
click at [469, 252] on button "Stop Recording" at bounding box center [526, 260] width 252 height 23
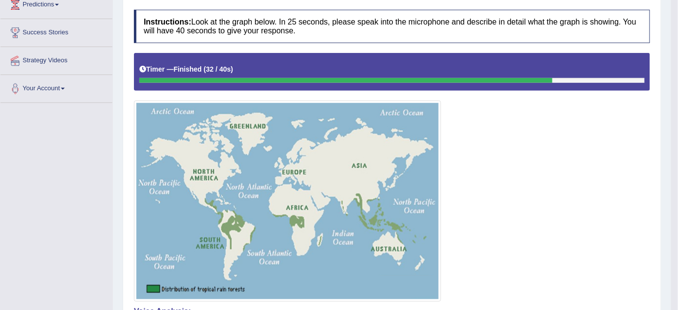
scroll to position [89, 0]
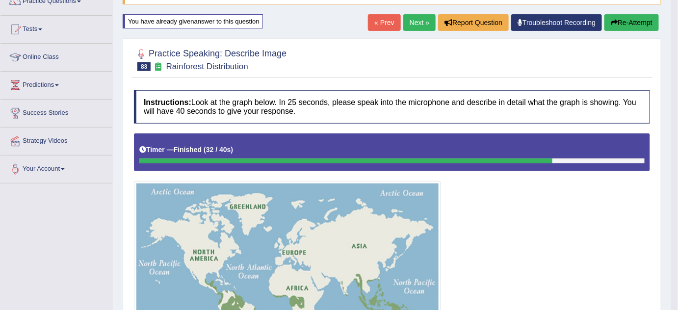
click at [416, 25] on link "Next »" at bounding box center [419, 22] width 32 height 17
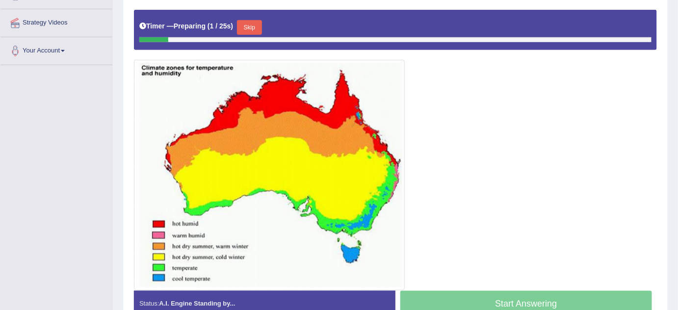
scroll to position [223, 0]
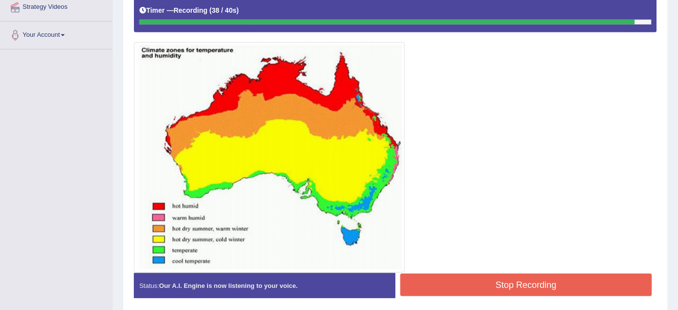
click at [563, 281] on button "Stop Recording" at bounding box center [526, 285] width 252 height 23
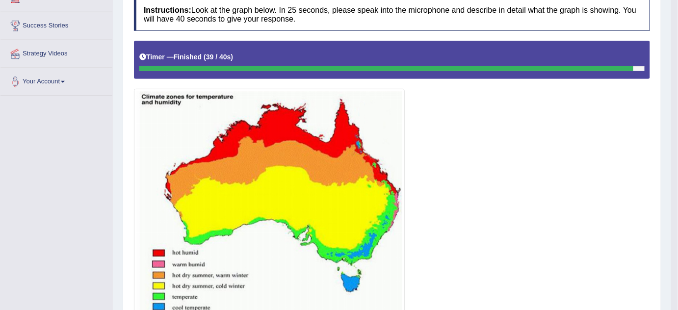
scroll to position [58, 0]
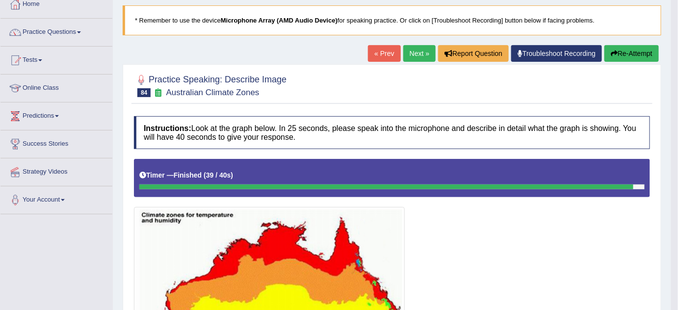
click at [409, 54] on link "Next »" at bounding box center [419, 53] width 32 height 17
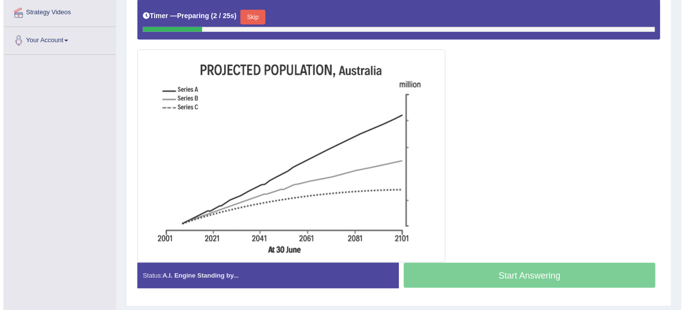
scroll to position [223, 0]
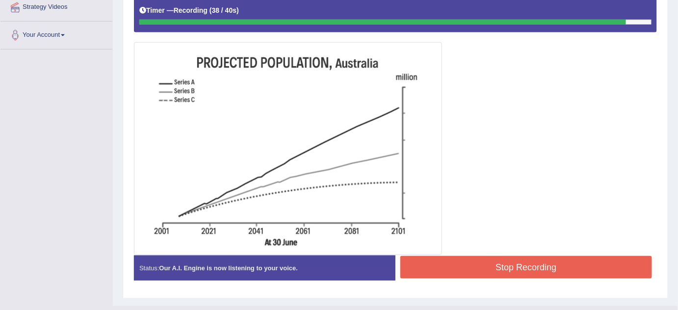
click at [556, 270] on button "Stop Recording" at bounding box center [526, 267] width 252 height 23
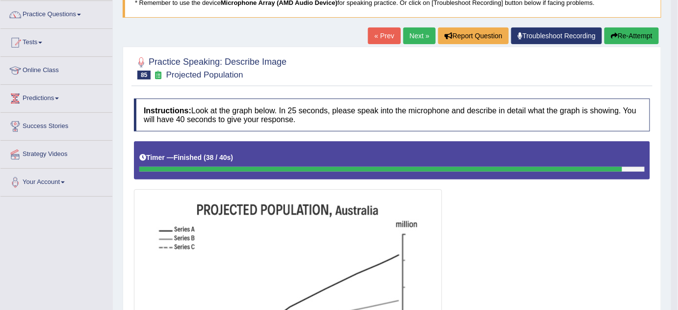
scroll to position [61, 0]
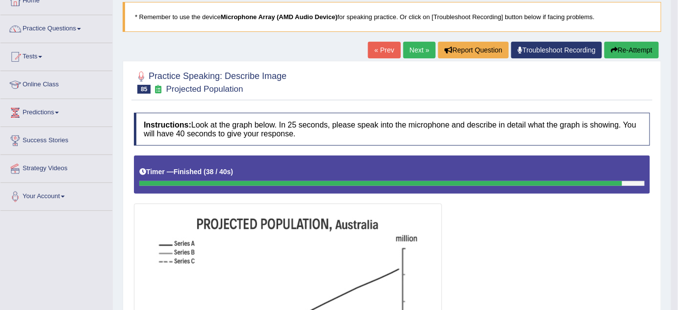
click at [625, 45] on button "Re-Attempt" at bounding box center [631, 50] width 54 height 17
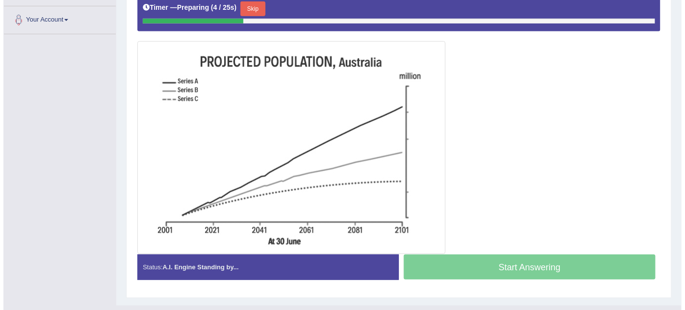
scroll to position [242, 0]
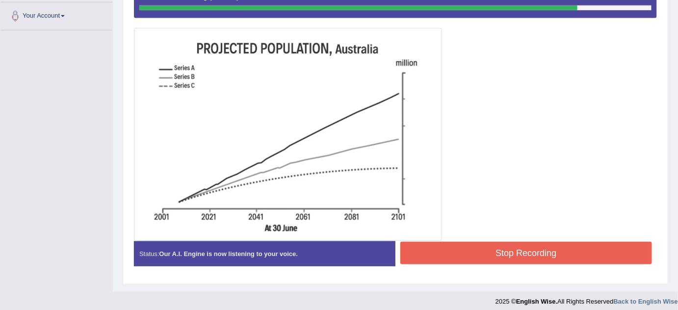
click at [521, 253] on button "Stop Recording" at bounding box center [526, 253] width 252 height 23
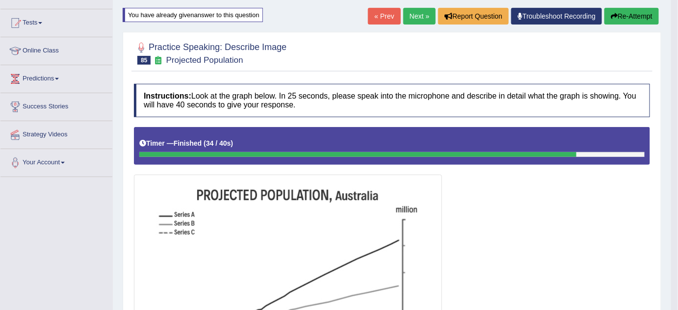
scroll to position [0, 0]
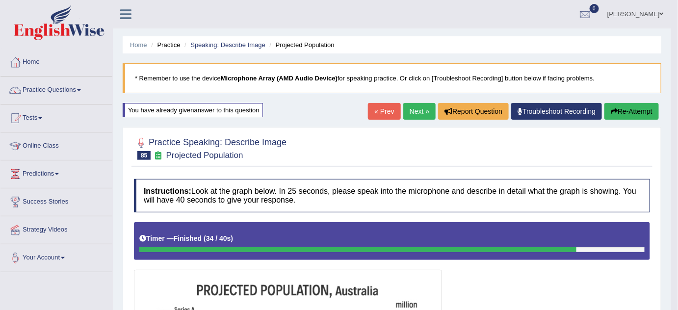
click at [413, 111] on link "Next »" at bounding box center [419, 111] width 32 height 17
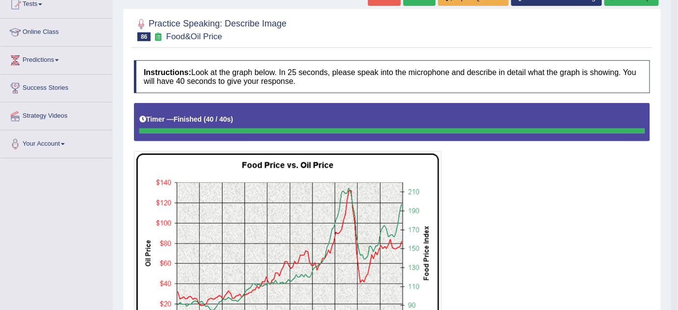
scroll to position [9, 0]
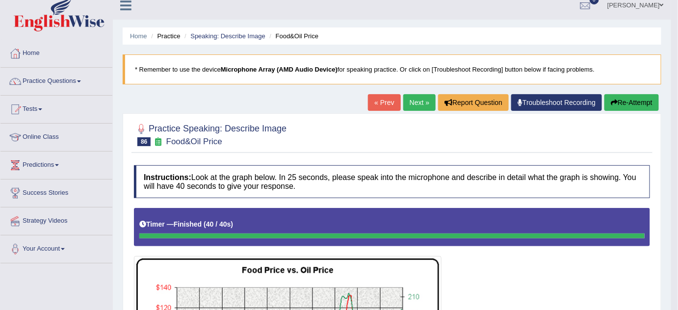
click at [419, 99] on link "Next »" at bounding box center [419, 102] width 32 height 17
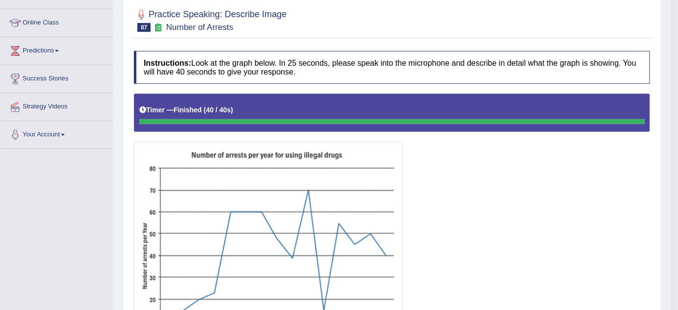
scroll to position [58, 0]
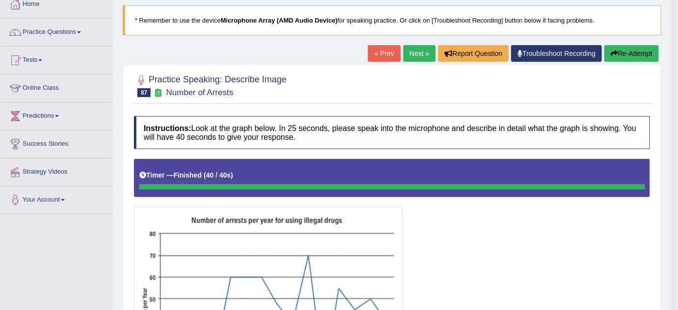
click at [417, 55] on link "Next »" at bounding box center [419, 53] width 32 height 17
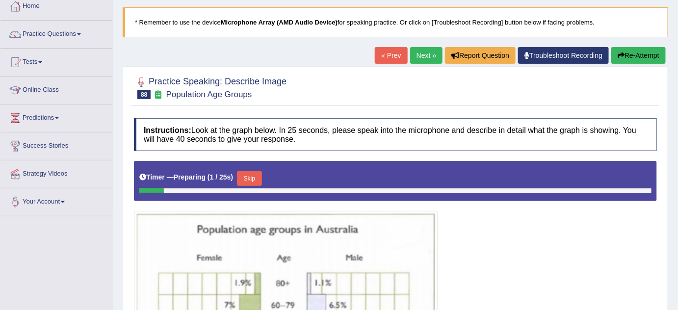
scroll to position [178, 0]
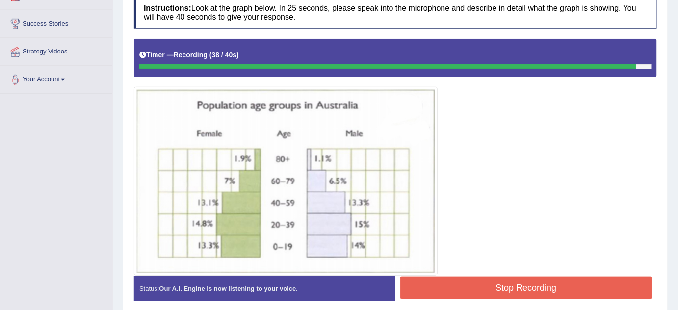
click at [449, 282] on button "Stop Recording" at bounding box center [526, 288] width 252 height 23
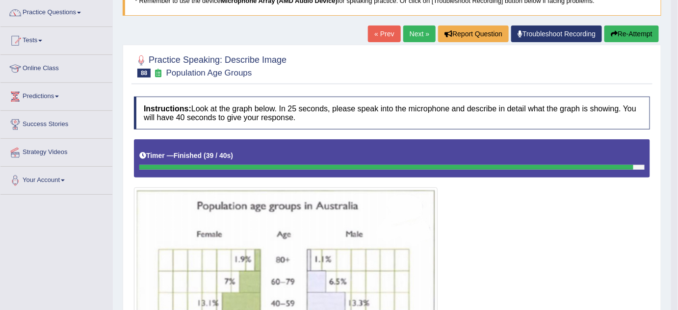
scroll to position [0, 0]
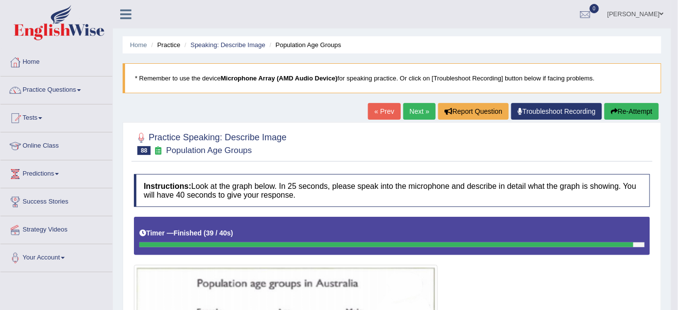
click at [629, 115] on button "Re-Attempt" at bounding box center [631, 111] width 54 height 17
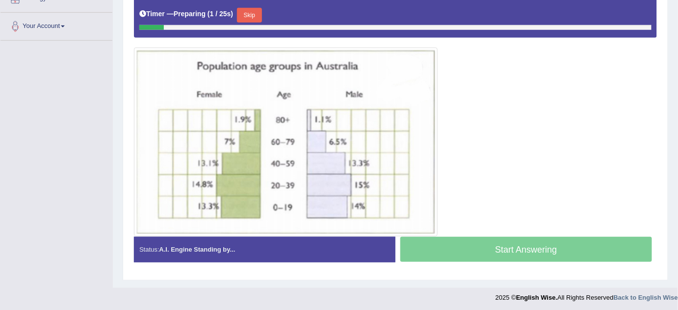
click at [250, 13] on button "Skip" at bounding box center [249, 15] width 25 height 15
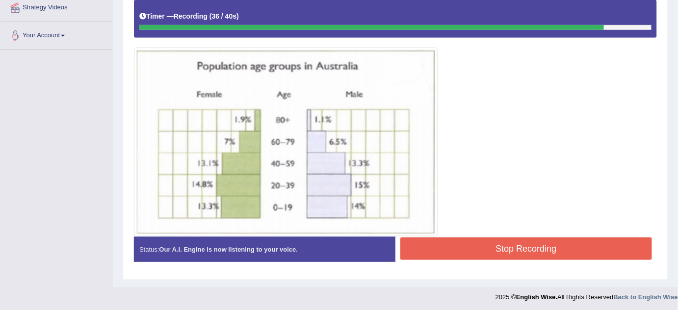
click at [480, 252] on button "Stop Recording" at bounding box center [526, 248] width 252 height 23
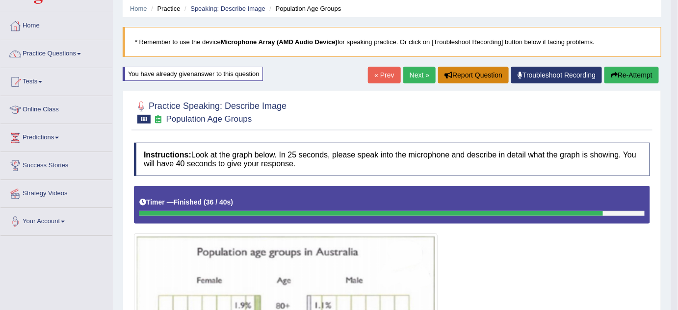
scroll to position [0, 0]
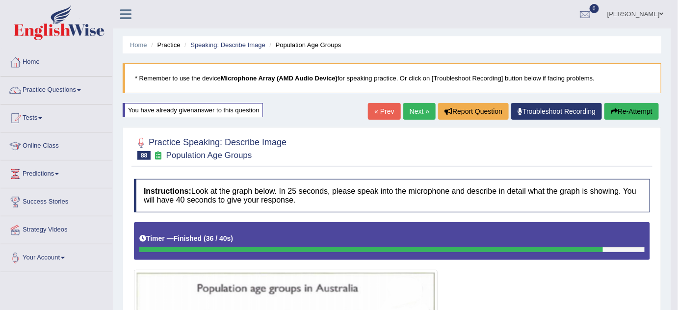
click at [418, 115] on link "Next »" at bounding box center [419, 111] width 32 height 17
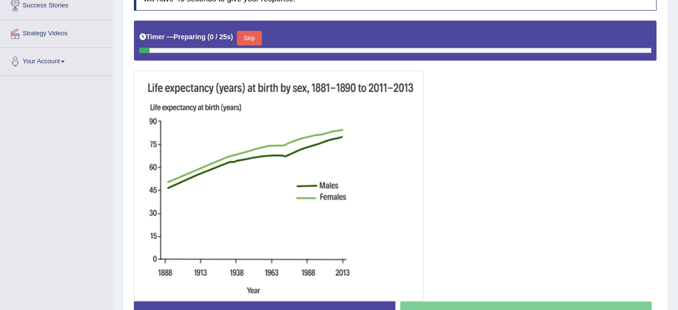
scroll to position [223, 0]
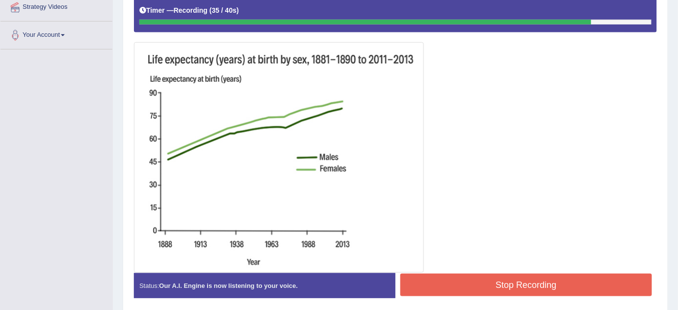
click at [483, 282] on button "Stop Recording" at bounding box center [526, 285] width 252 height 23
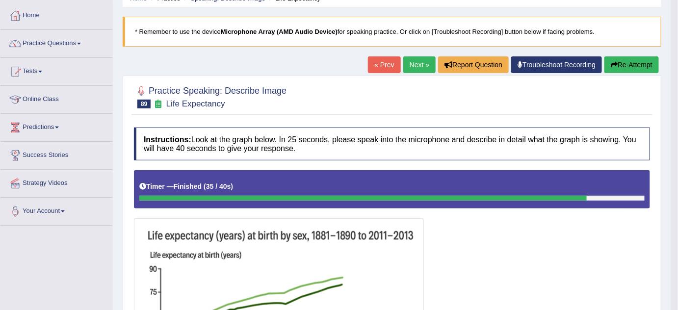
scroll to position [0, 0]
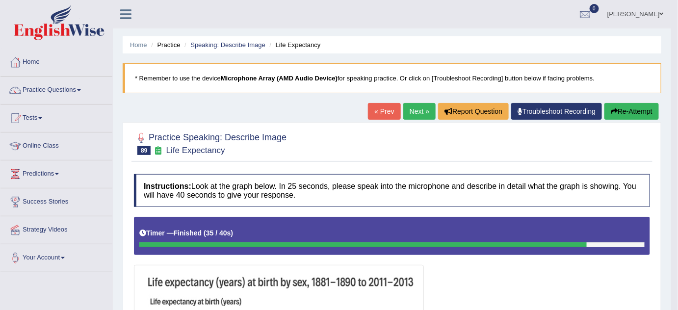
click at [632, 112] on button "Re-Attempt" at bounding box center [631, 111] width 54 height 17
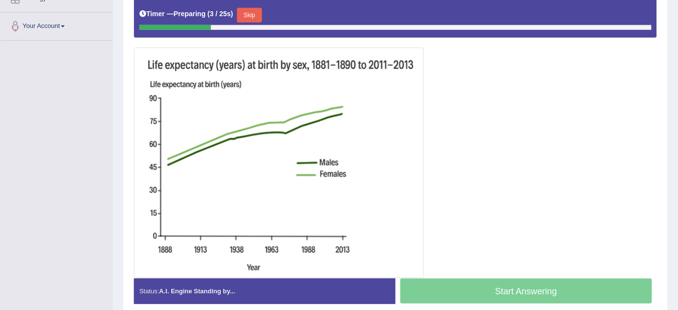
scroll to position [178, 0]
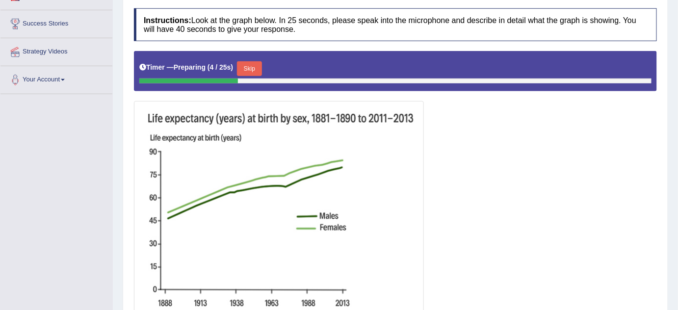
click at [244, 68] on button "Skip" at bounding box center [249, 68] width 25 height 15
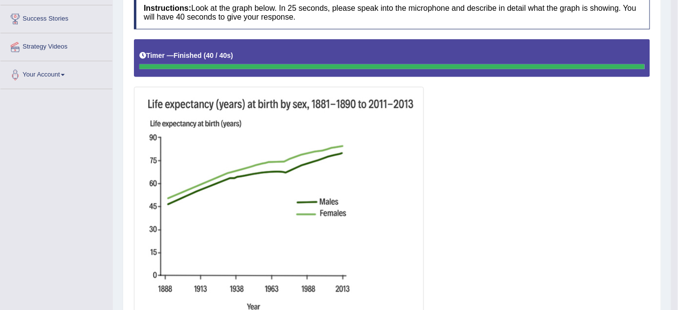
scroll to position [84, 0]
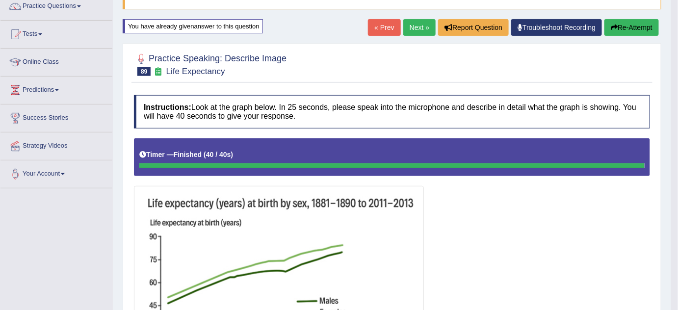
click at [415, 28] on link "Next »" at bounding box center [419, 27] width 32 height 17
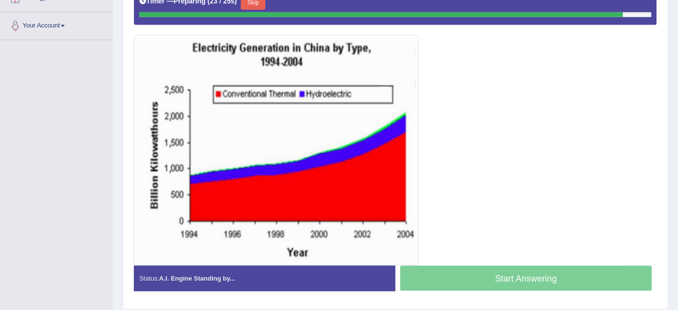
scroll to position [217, 0]
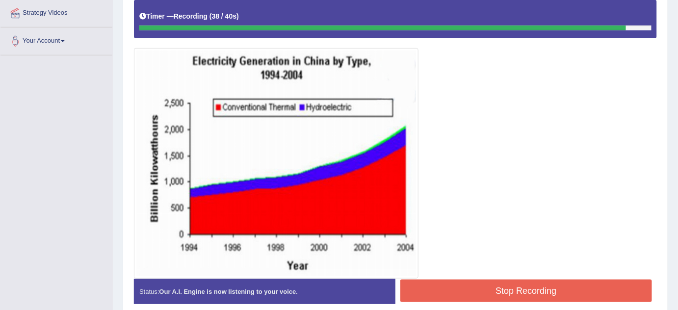
click at [443, 290] on button "Stop Recording" at bounding box center [526, 291] width 252 height 23
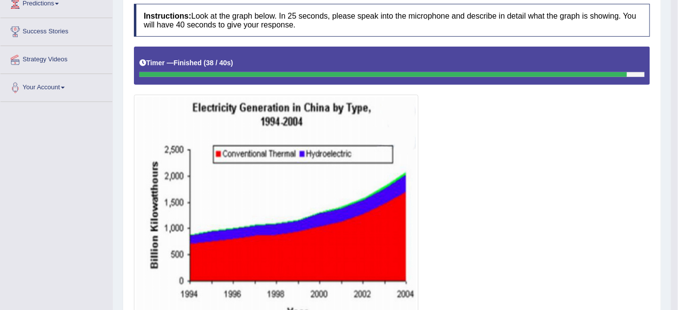
scroll to position [94, 0]
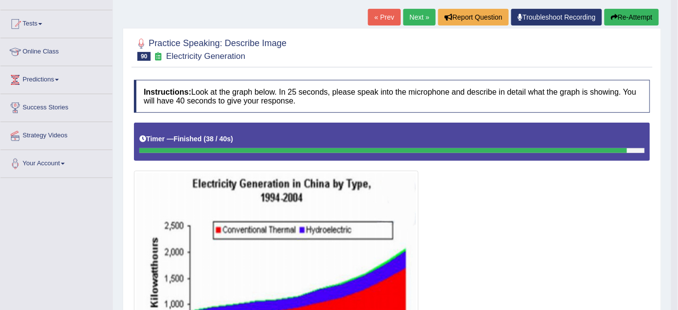
click at [634, 21] on button "Re-Attempt" at bounding box center [631, 17] width 54 height 17
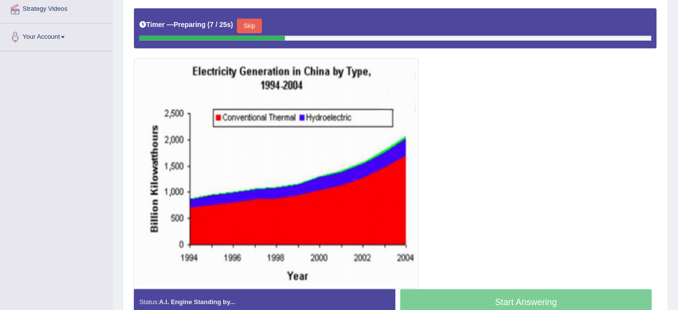
scroll to position [228, 0]
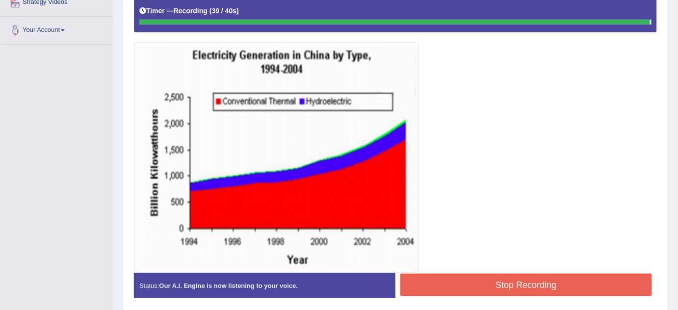
click at [482, 284] on button "Stop Recording" at bounding box center [526, 285] width 252 height 23
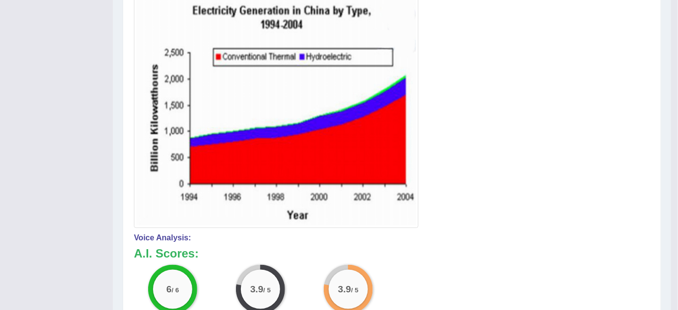
scroll to position [94, 0]
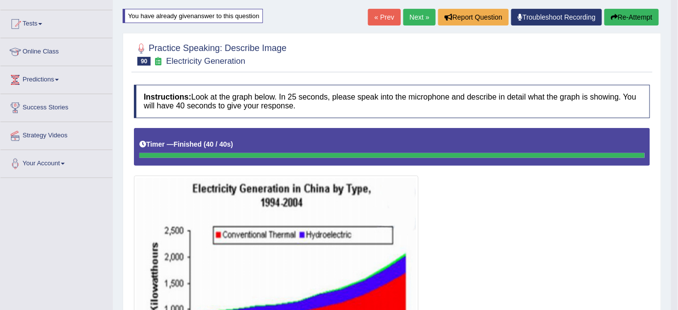
click at [617, 22] on button "Re-Attempt" at bounding box center [631, 17] width 54 height 17
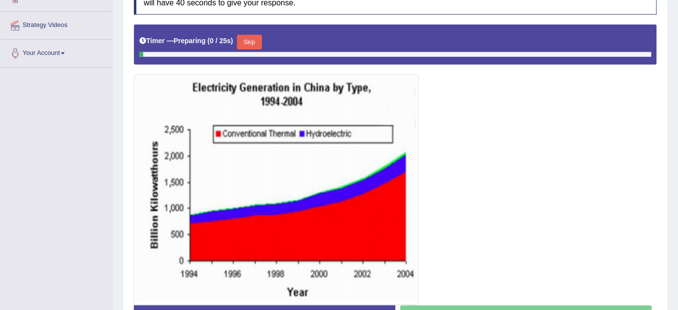
scroll to position [240, 0]
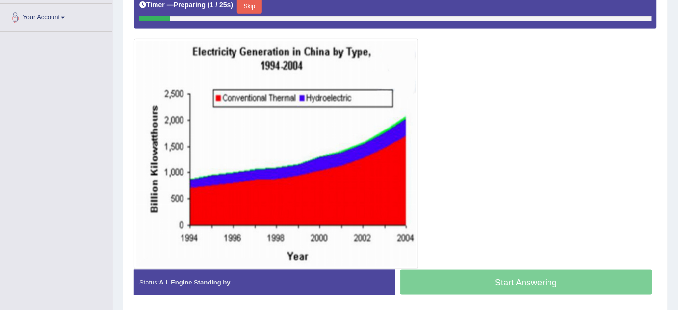
click at [252, 6] on button "Skip" at bounding box center [249, 6] width 25 height 15
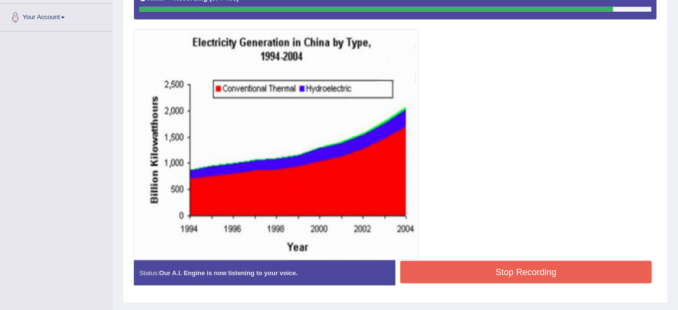
click at [473, 270] on button "Stop Recording" at bounding box center [526, 272] width 252 height 23
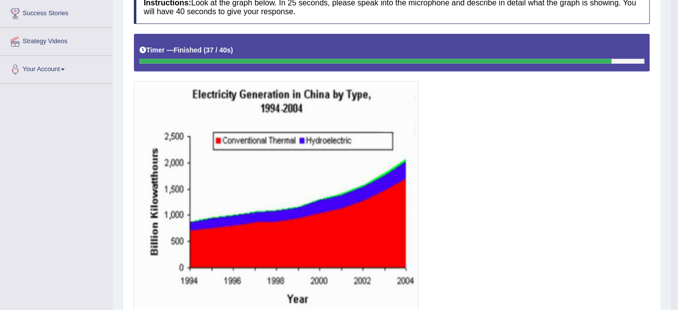
scroll to position [99, 0]
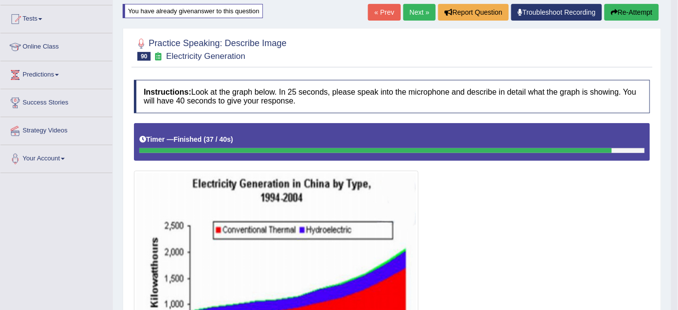
click at [411, 11] on link "Next »" at bounding box center [419, 12] width 32 height 17
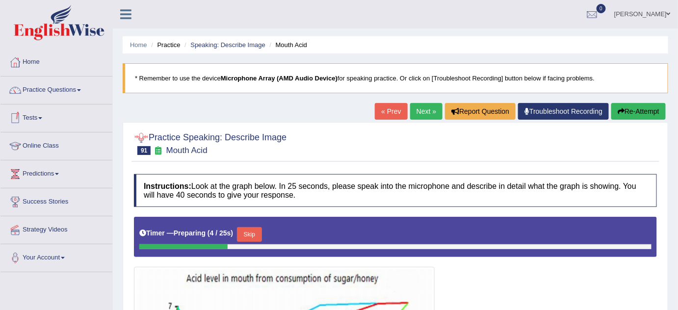
click at [38, 119] on link "Tests" at bounding box center [56, 116] width 112 height 25
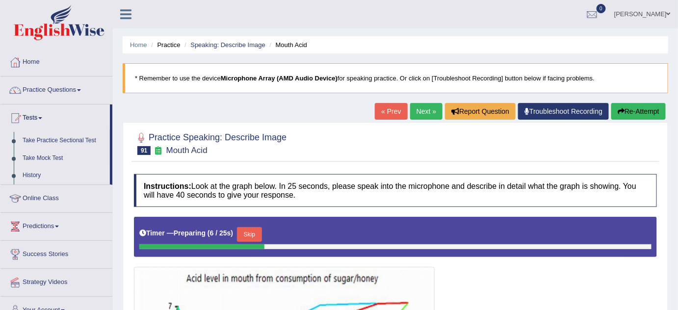
click at [32, 176] on link "History" at bounding box center [64, 176] width 92 height 18
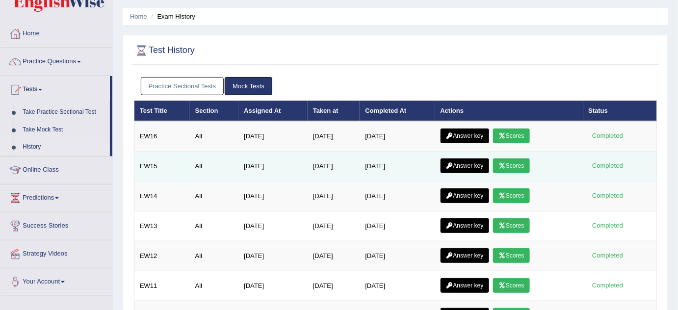
scroll to position [44, 0]
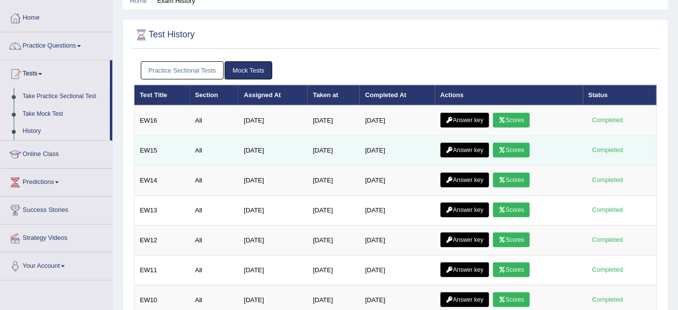
click at [477, 147] on link "Answer key" at bounding box center [465, 150] width 49 height 15
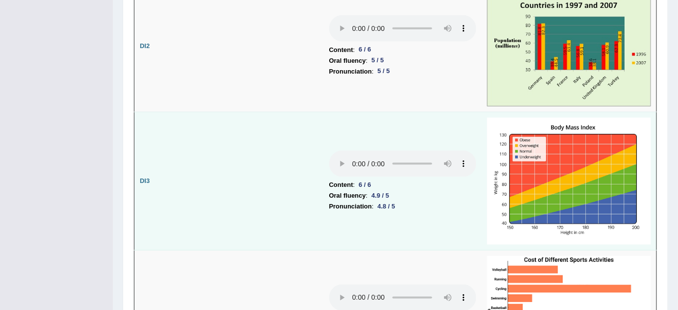
scroll to position [1481, 0]
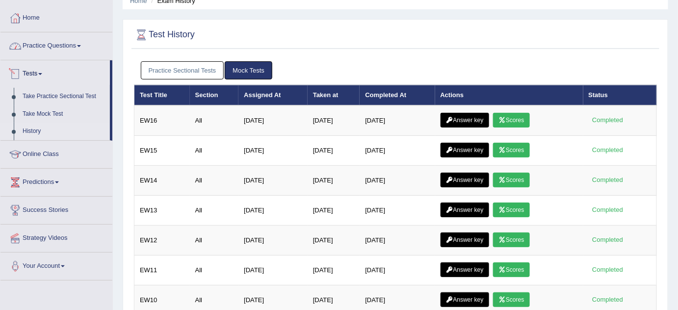
click at [50, 48] on link "Practice Questions" at bounding box center [56, 44] width 112 height 25
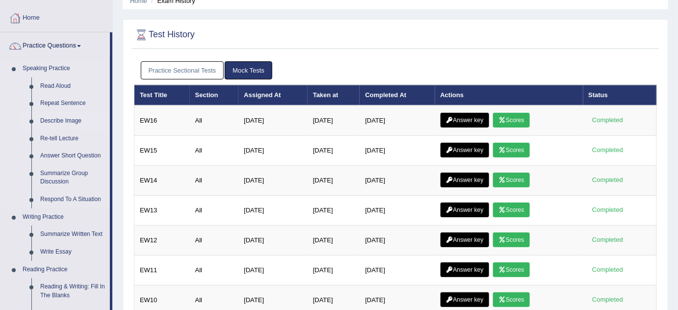
click at [50, 117] on link "Describe Image" at bounding box center [73, 121] width 74 height 18
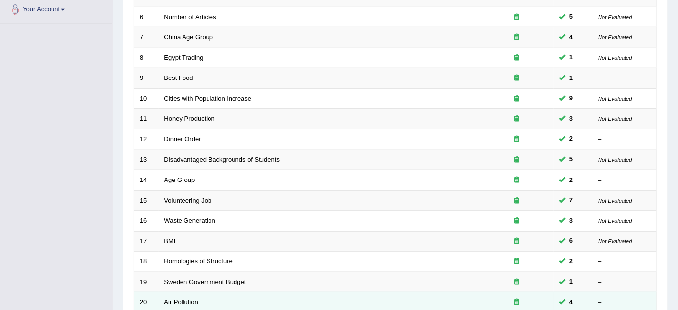
scroll to position [335, 0]
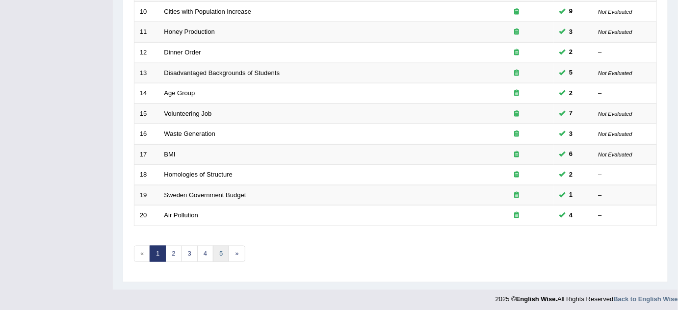
click at [223, 248] on link "5" at bounding box center [221, 254] width 16 height 16
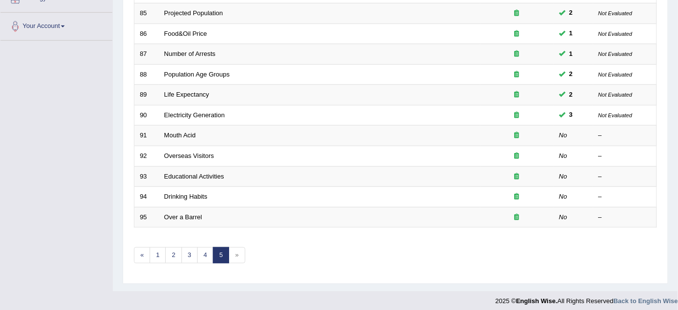
scroll to position [234, 0]
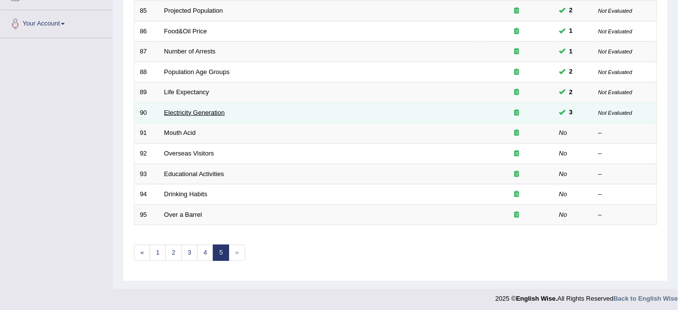
click at [195, 112] on link "Electricity Generation" at bounding box center [194, 112] width 61 height 7
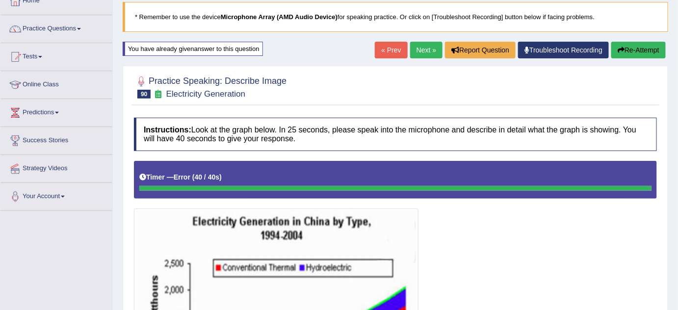
scroll to position [54, 0]
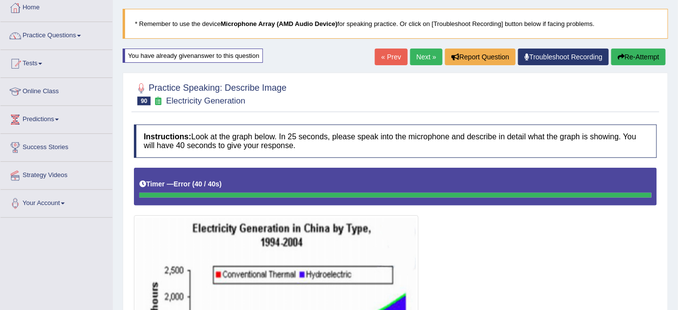
click at [417, 57] on link "Next »" at bounding box center [426, 57] width 32 height 17
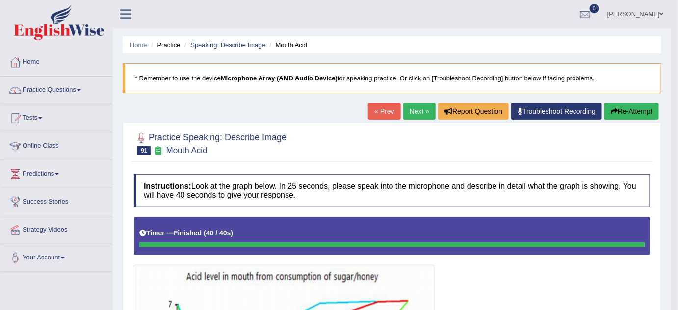
click at [412, 115] on link "Next »" at bounding box center [419, 111] width 32 height 17
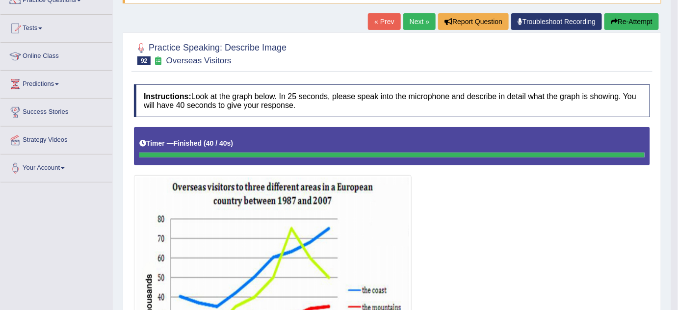
scroll to position [89, 0]
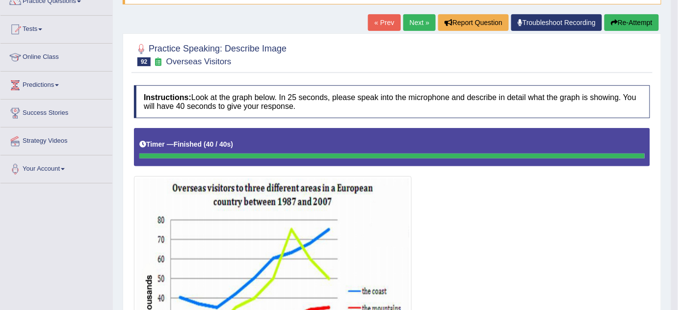
click at [417, 24] on link "Next »" at bounding box center [419, 22] width 32 height 17
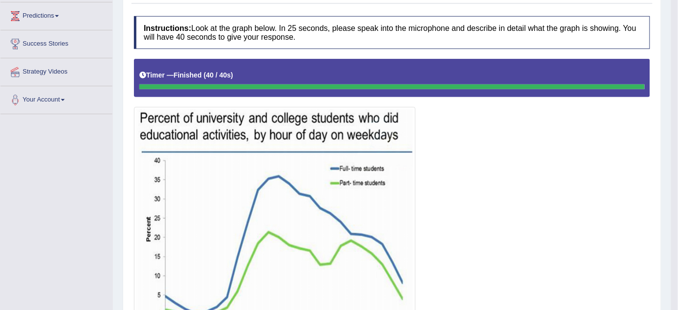
scroll to position [89, 0]
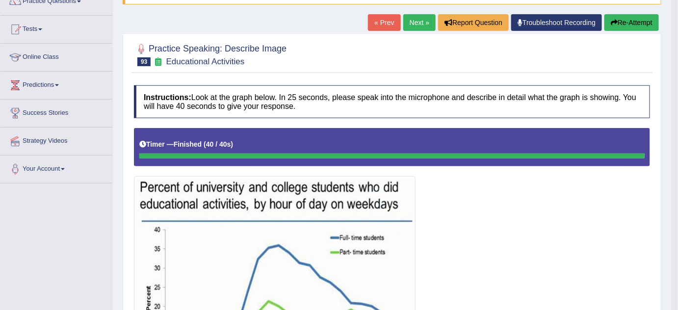
click at [416, 31] on div "« Prev Next » Report Question Troubleshoot Recording Re-Attempt" at bounding box center [514, 23] width 293 height 19
click at [414, 26] on link "Next »" at bounding box center [419, 22] width 32 height 17
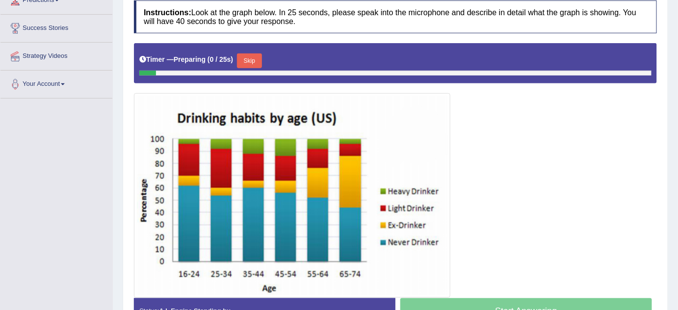
scroll to position [223, 0]
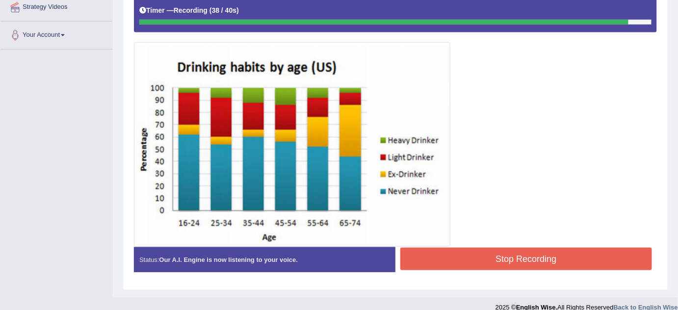
click at [550, 253] on button "Stop Recording" at bounding box center [526, 259] width 252 height 23
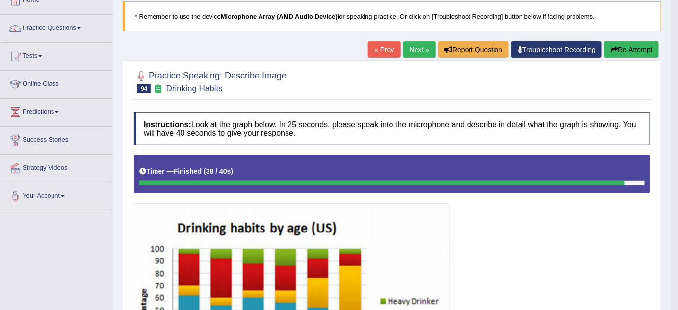
scroll to position [1, 0]
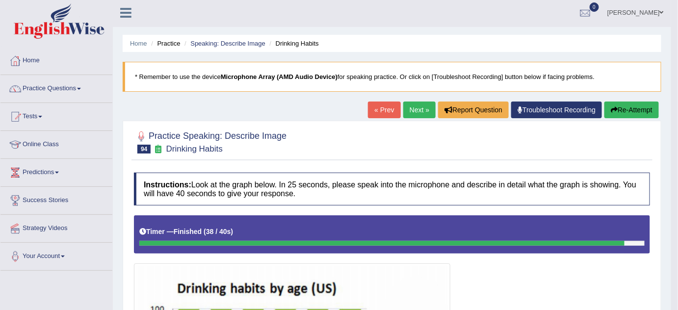
click at [625, 103] on button "Re-Attempt" at bounding box center [631, 110] width 54 height 17
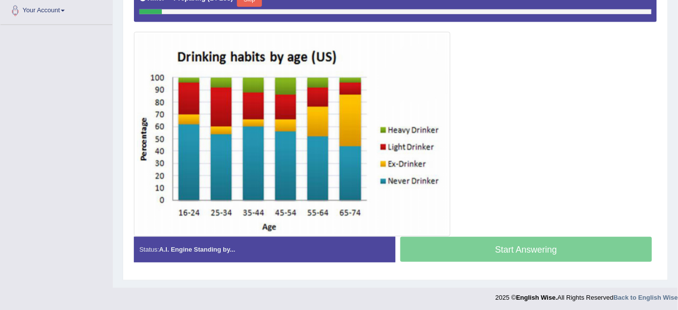
scroll to position [203, 0]
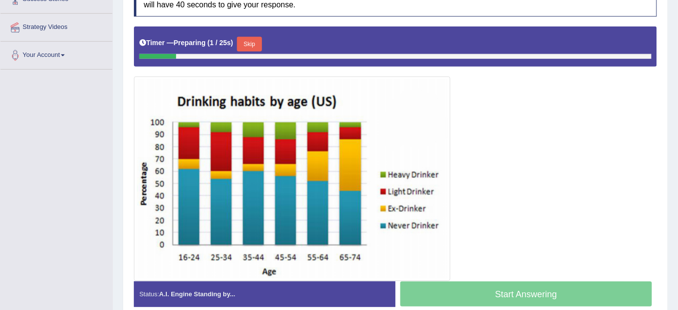
click at [257, 45] on button "Skip" at bounding box center [249, 44] width 25 height 15
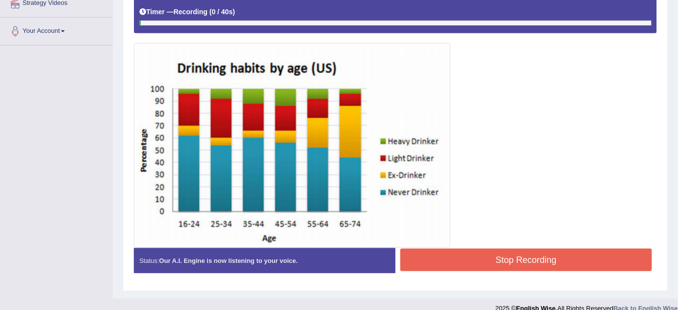
scroll to position [238, 0]
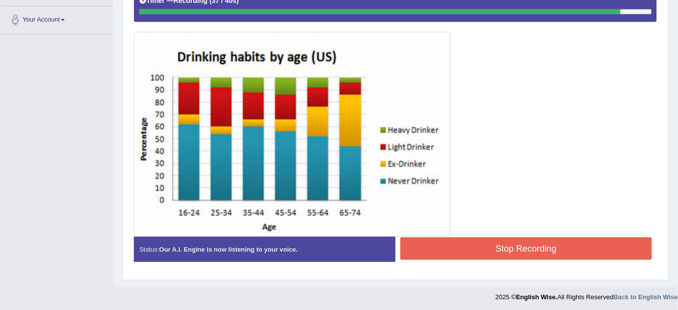
click at [529, 251] on button "Stop Recording" at bounding box center [526, 248] width 252 height 23
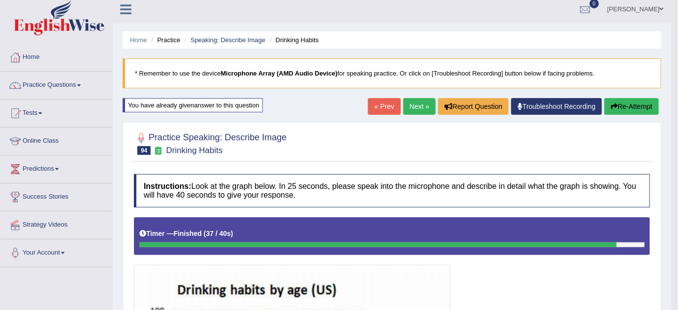
scroll to position [0, 0]
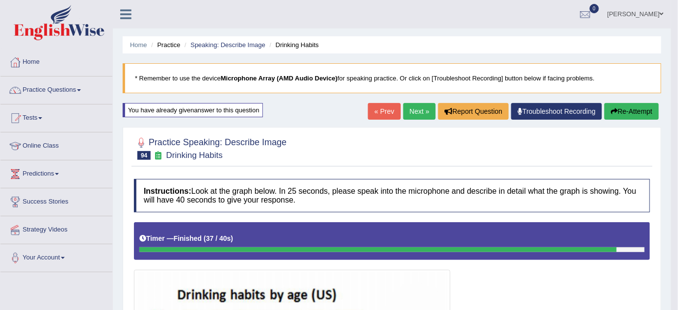
click at [414, 108] on link "Next »" at bounding box center [419, 111] width 32 height 17
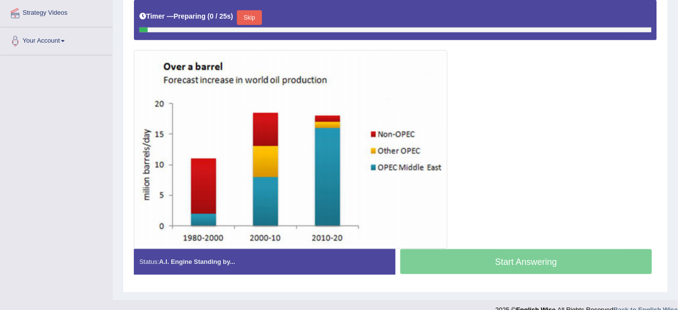
scroll to position [223, 0]
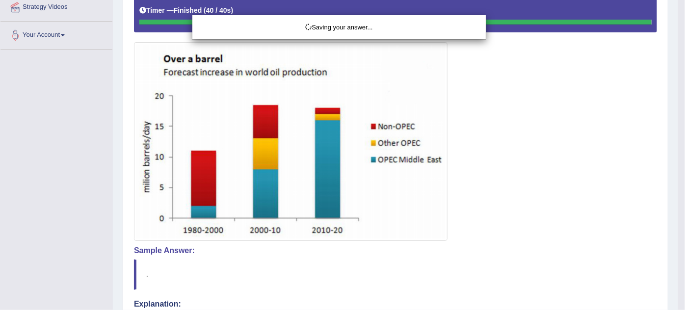
click at [498, 255] on div "Saving your answer..." at bounding box center [342, 155] width 685 height 310
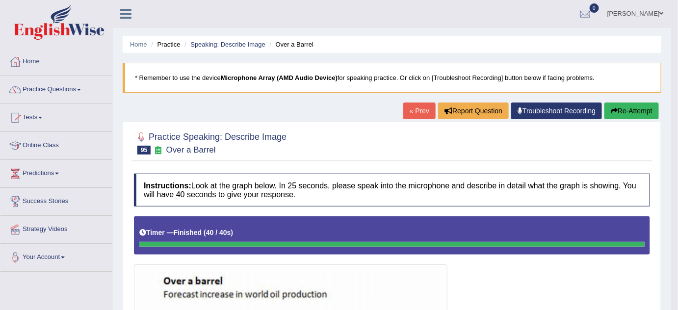
scroll to position [0, 0]
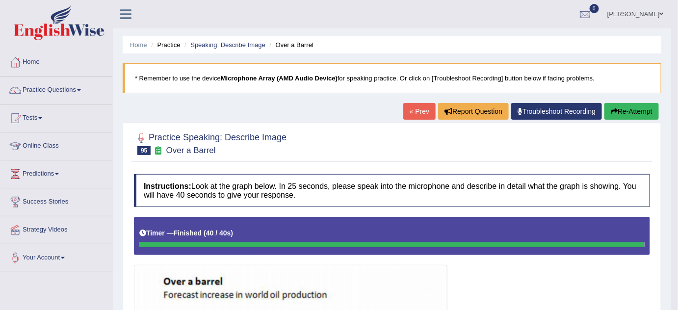
drag, startPoint x: 649, startPoint y: 102, endPoint x: 647, endPoint y: 111, distance: 9.6
click at [646, 112] on button "Re-Attempt" at bounding box center [631, 111] width 54 height 17
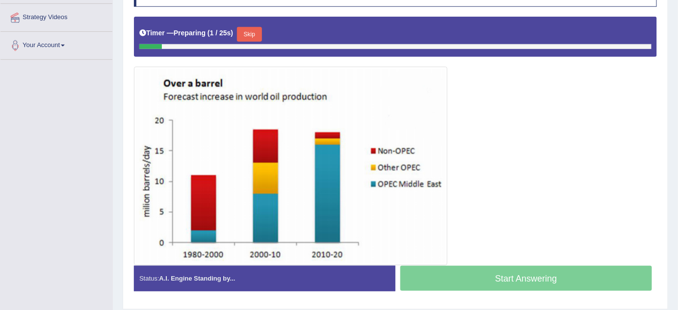
scroll to position [197, 0]
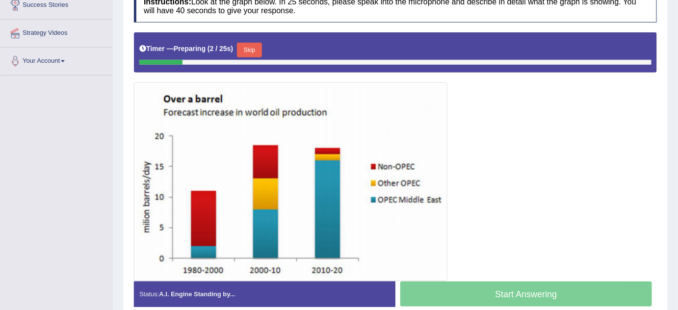
click at [243, 45] on button "Skip" at bounding box center [249, 50] width 25 height 15
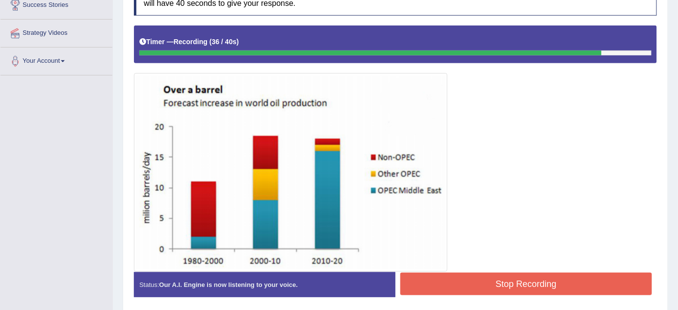
click at [548, 290] on button "Stop Recording" at bounding box center [526, 284] width 252 height 23
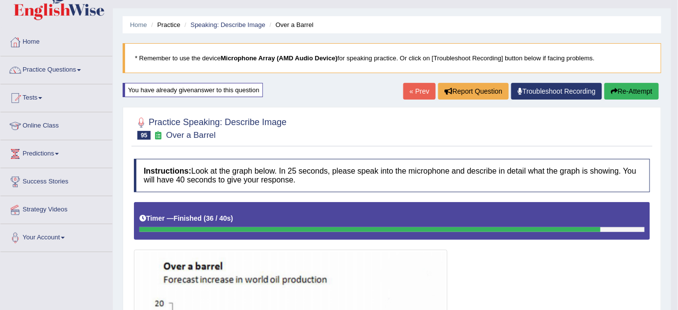
scroll to position [0, 0]
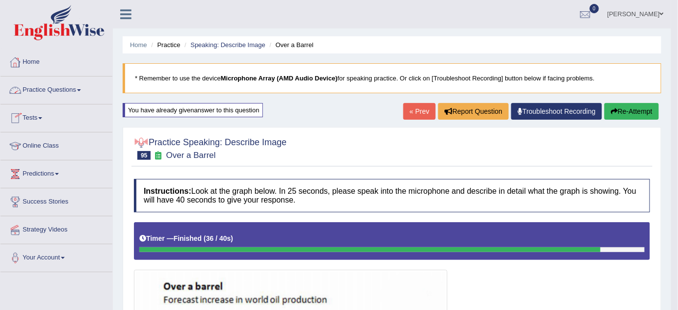
click at [35, 84] on link "Practice Questions" at bounding box center [56, 89] width 112 height 25
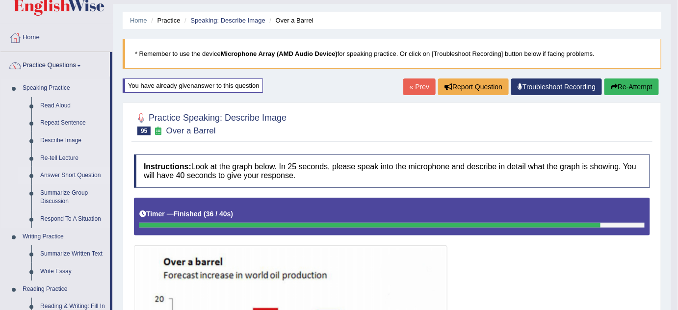
scroll to position [44, 0]
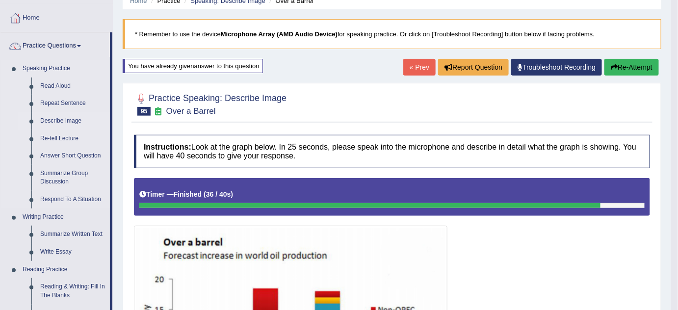
click at [62, 119] on link "Describe Image" at bounding box center [73, 121] width 74 height 18
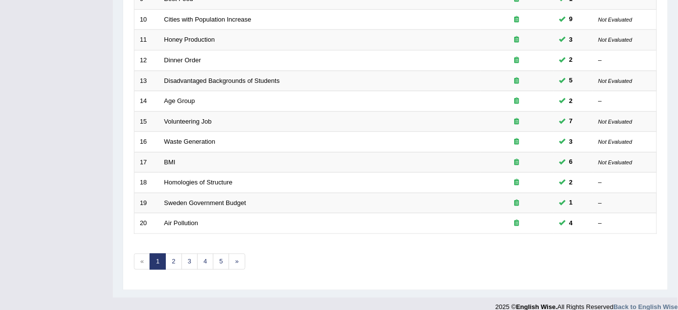
scroll to position [335, 0]
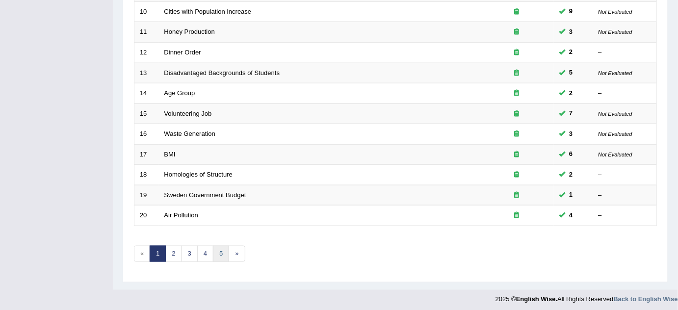
click at [213, 253] on link "5" at bounding box center [221, 254] width 16 height 16
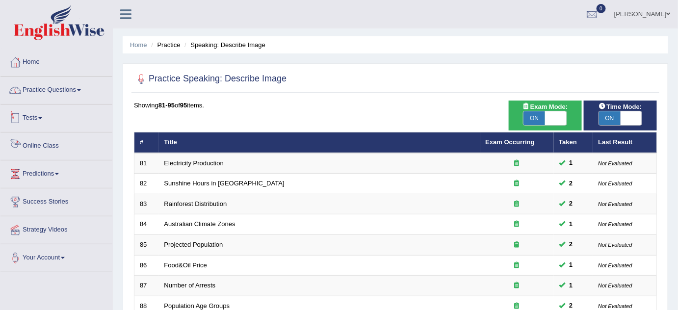
click at [59, 89] on link "Practice Questions" at bounding box center [56, 89] width 112 height 25
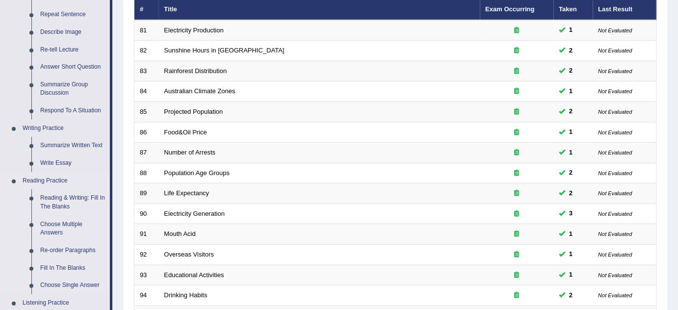
scroll to position [133, 0]
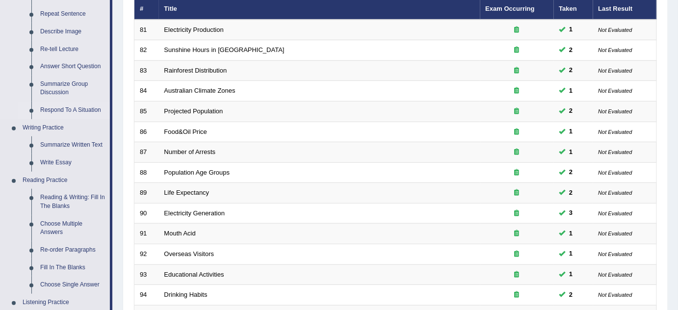
click at [58, 112] on link "Respond To A Situation" at bounding box center [73, 111] width 74 height 18
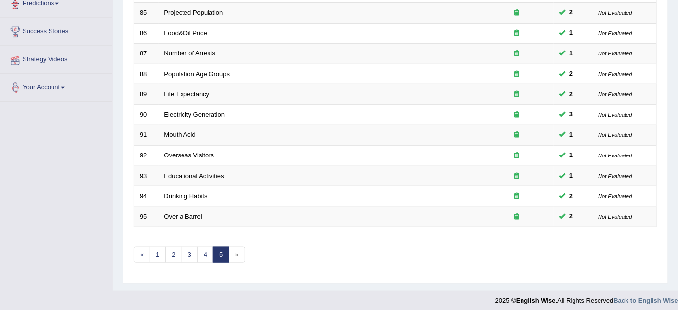
scroll to position [234, 0]
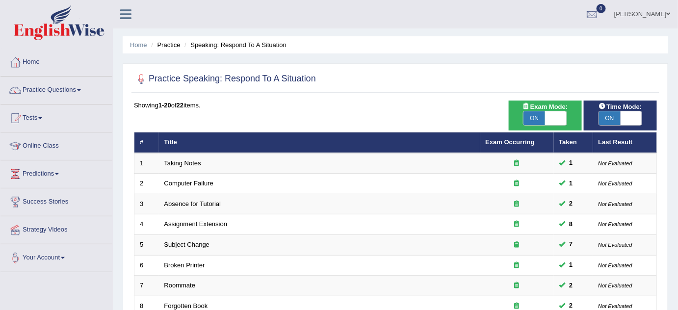
click at [60, 86] on link "Practice Questions" at bounding box center [56, 89] width 112 height 25
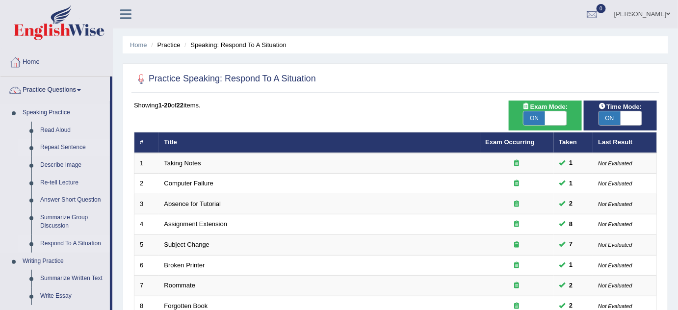
click at [70, 149] on link "Repeat Sentence" at bounding box center [73, 148] width 74 height 18
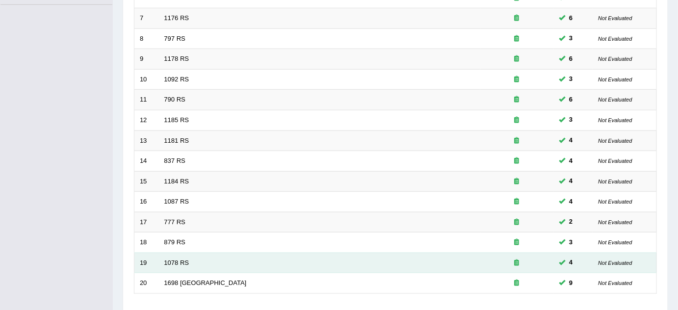
scroll to position [335, 0]
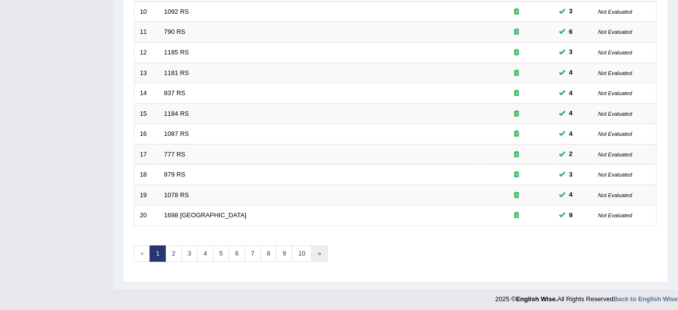
click at [315, 253] on link "»" at bounding box center [320, 254] width 16 height 16
click at [294, 251] on link "10" at bounding box center [302, 254] width 20 height 16
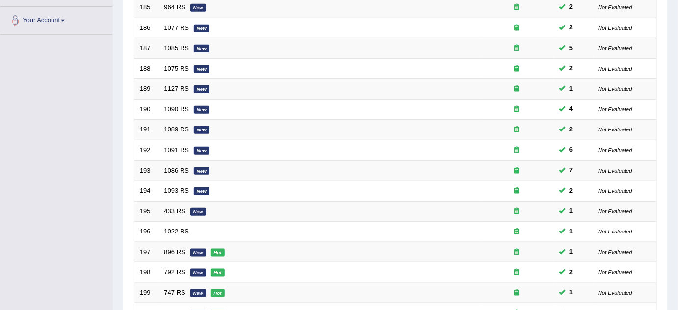
scroll to position [312, 0]
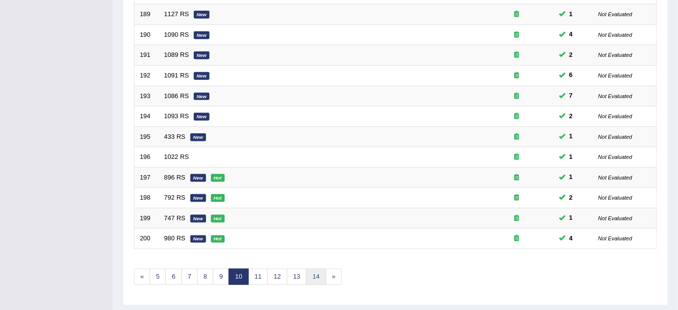
click at [312, 272] on link "14" at bounding box center [316, 277] width 20 height 16
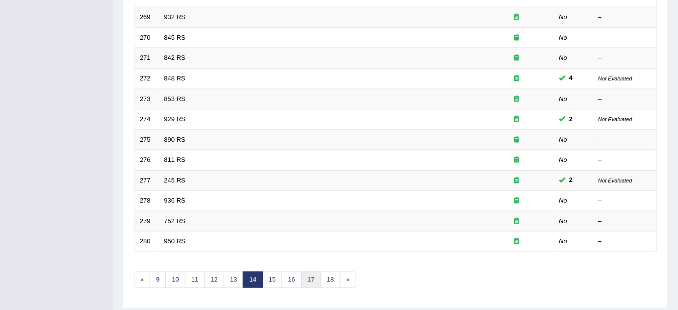
scroll to position [312, 0]
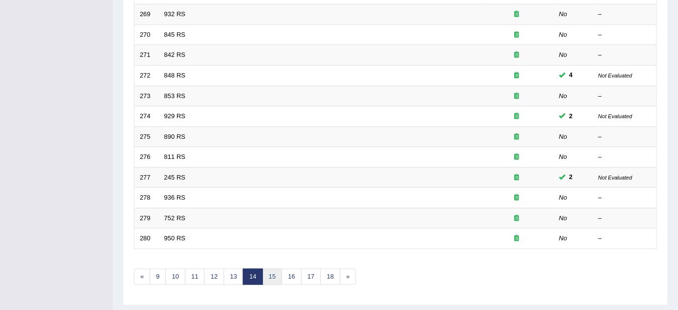
click at [267, 275] on link "15" at bounding box center [272, 277] width 20 height 16
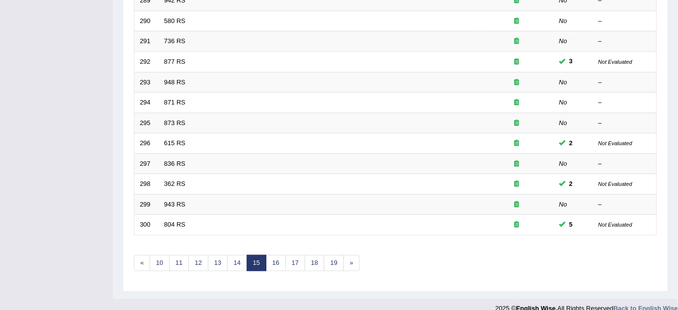
scroll to position [335, 0]
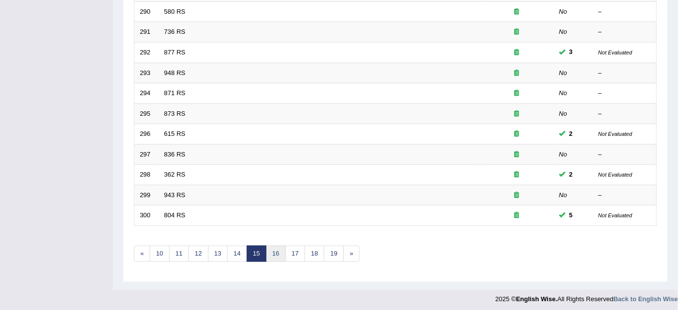
click at [273, 253] on link "16" at bounding box center [276, 254] width 20 height 16
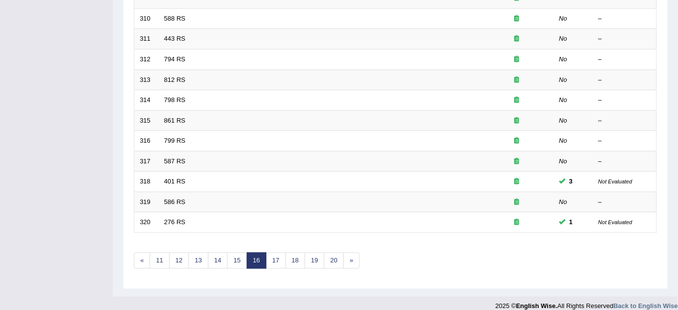
scroll to position [335, 0]
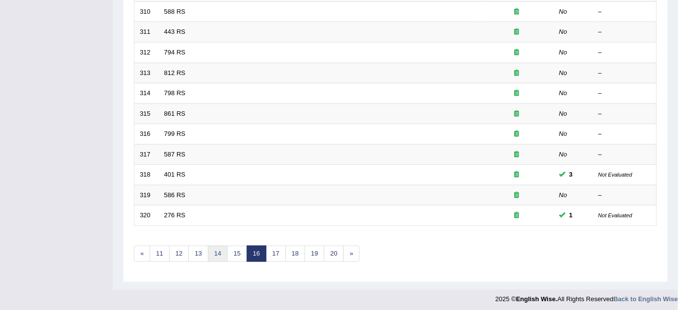
click at [217, 250] on link "14" at bounding box center [218, 254] width 20 height 16
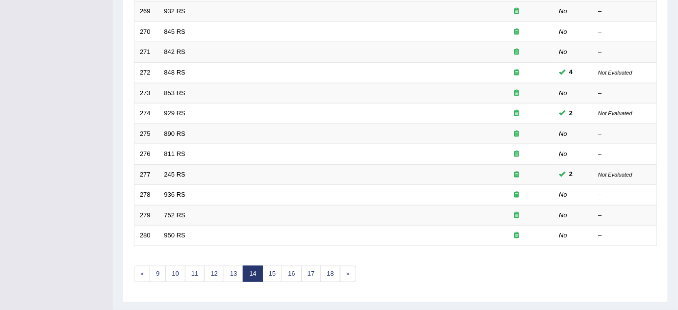
scroll to position [335, 0]
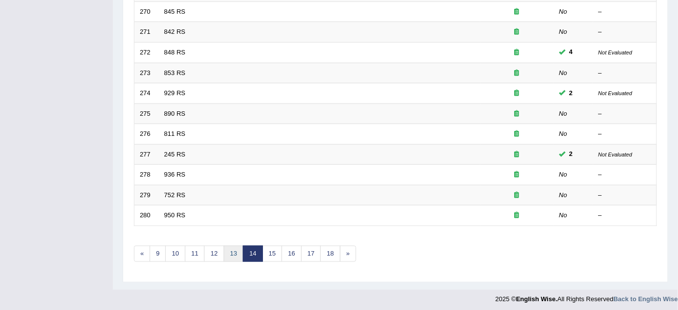
click at [232, 251] on link "13" at bounding box center [234, 254] width 20 height 16
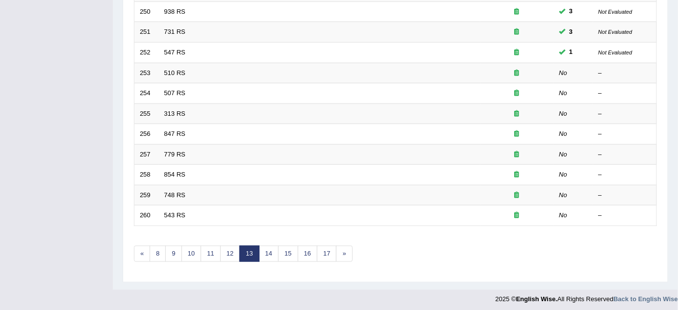
scroll to position [68, 0]
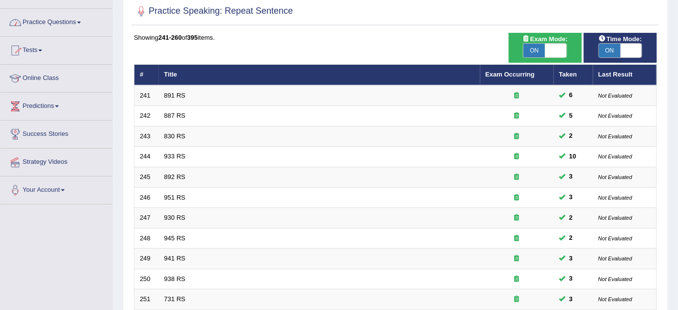
click at [27, 26] on link "Practice Questions" at bounding box center [56, 21] width 112 height 25
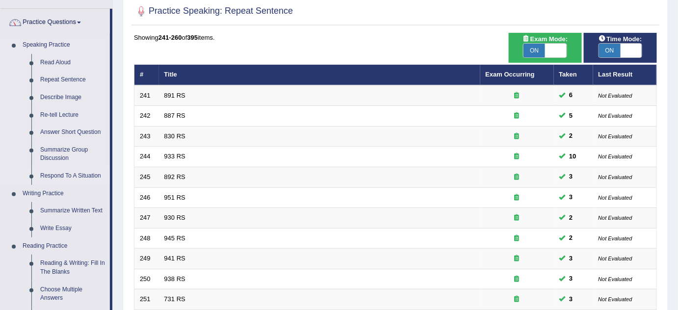
click at [59, 174] on link "Respond To A Situation" at bounding box center [73, 176] width 74 height 18
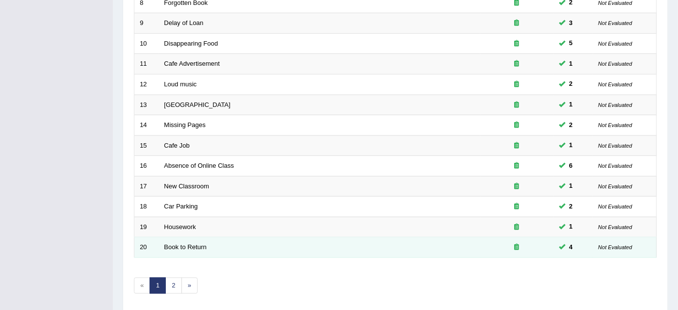
scroll to position [312, 0]
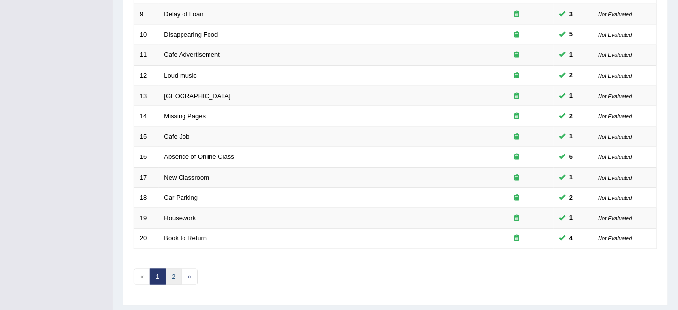
click at [170, 273] on link "2" at bounding box center [173, 277] width 16 height 16
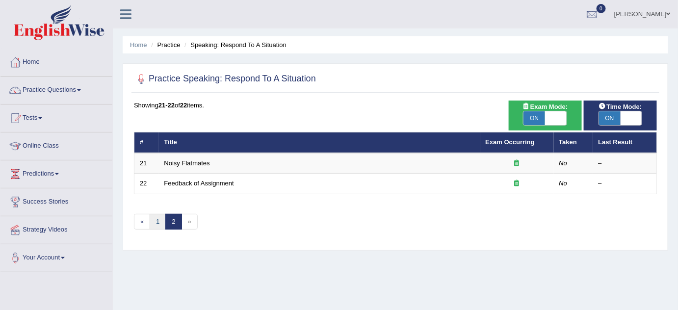
click at [157, 223] on link "1" at bounding box center [158, 222] width 16 height 16
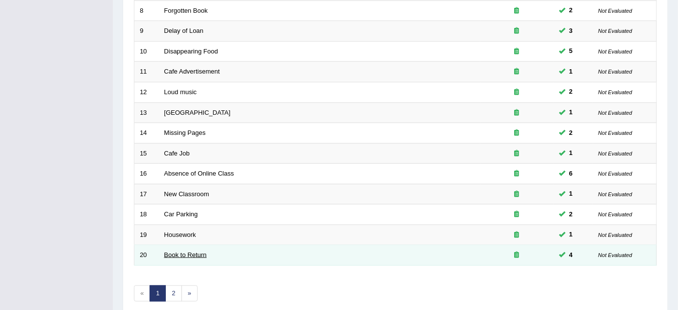
scroll to position [335, 0]
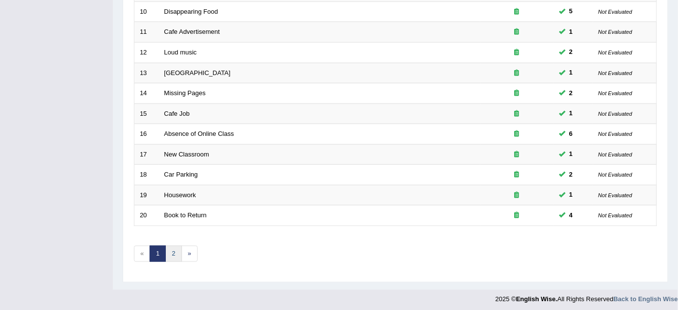
click at [171, 256] on link "2" at bounding box center [173, 254] width 16 height 16
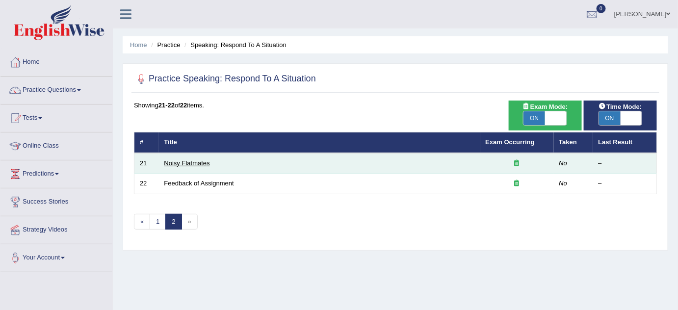
click at [195, 159] on link "Noisy Flatmates" at bounding box center [187, 162] width 46 height 7
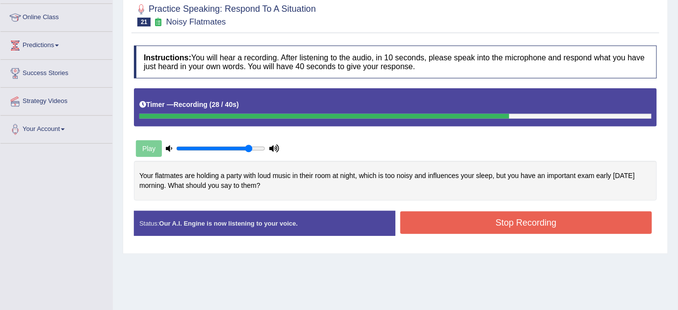
scroll to position [44, 0]
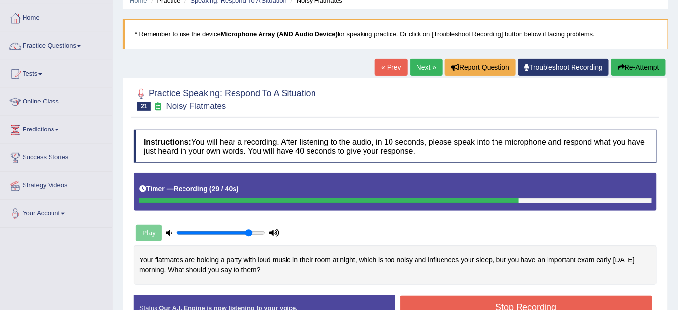
click at [646, 65] on button "Re-Attempt" at bounding box center [638, 67] width 54 height 17
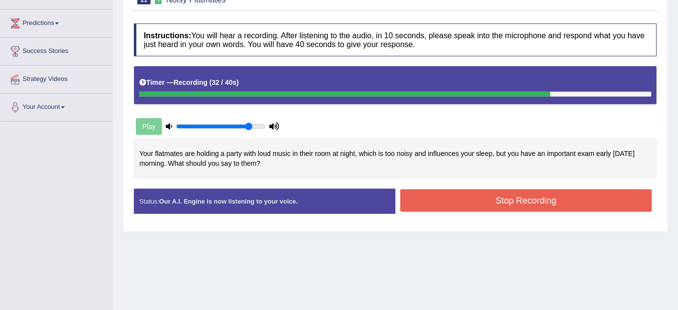
scroll to position [44, 0]
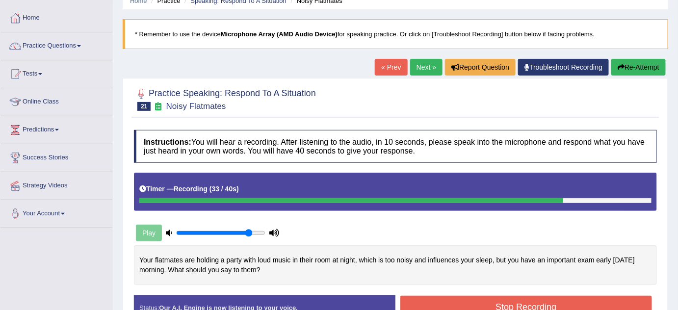
click at [634, 66] on button "Re-Attempt" at bounding box center [638, 67] width 54 height 17
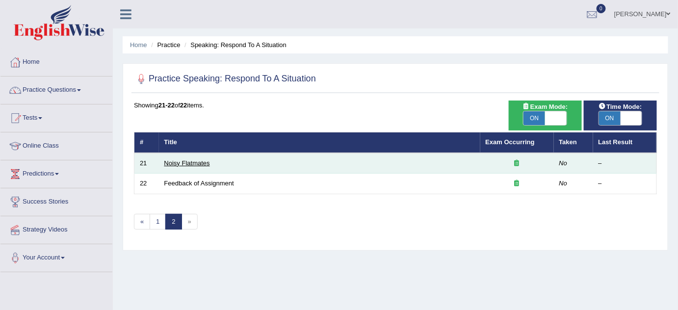
click at [184, 159] on link "Noisy Flatmates" at bounding box center [187, 162] width 46 height 7
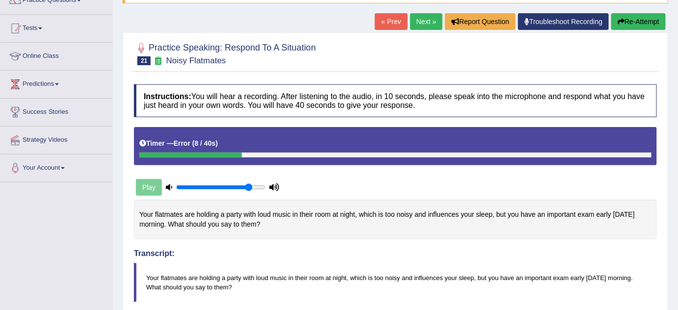
scroll to position [89, 0]
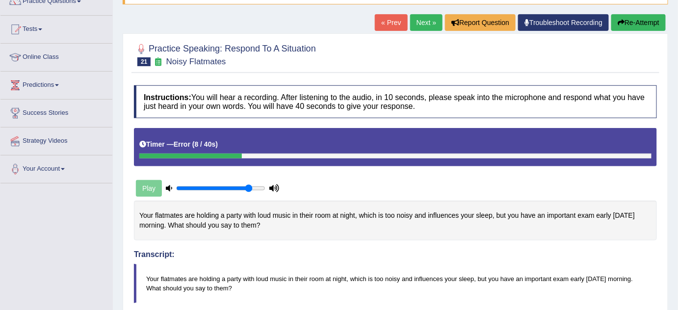
click at [648, 18] on button "Re-Attempt" at bounding box center [638, 22] width 54 height 17
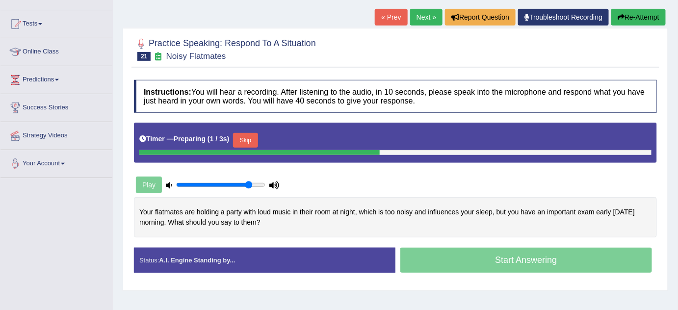
scroll to position [89, 0]
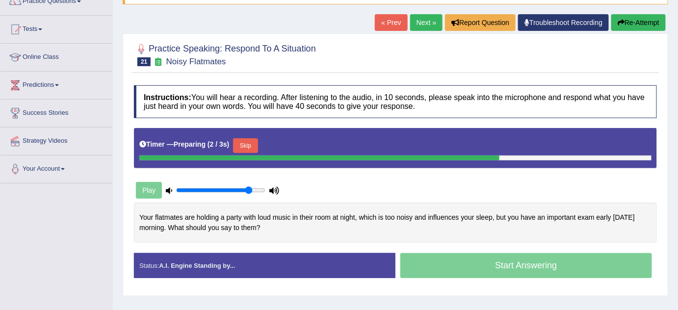
click at [256, 142] on button "Skip" at bounding box center [245, 145] width 25 height 15
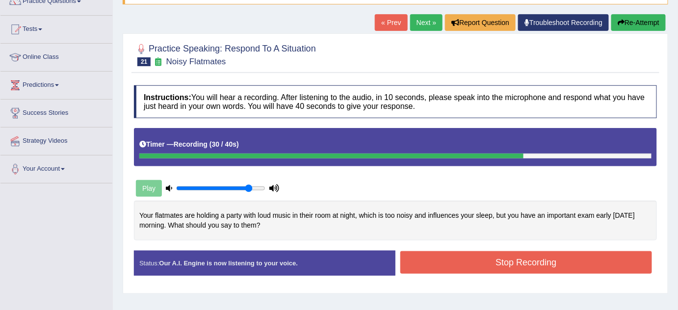
click at [430, 267] on button "Stop Recording" at bounding box center [526, 262] width 252 height 23
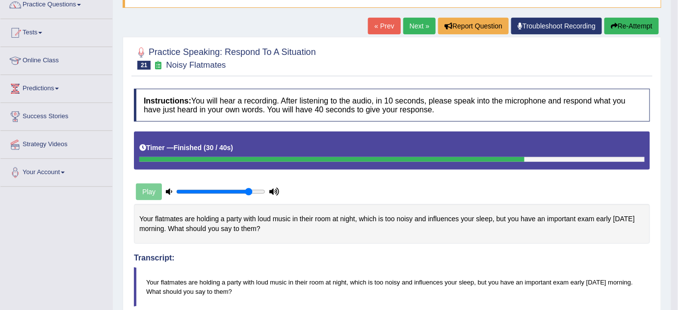
scroll to position [34, 0]
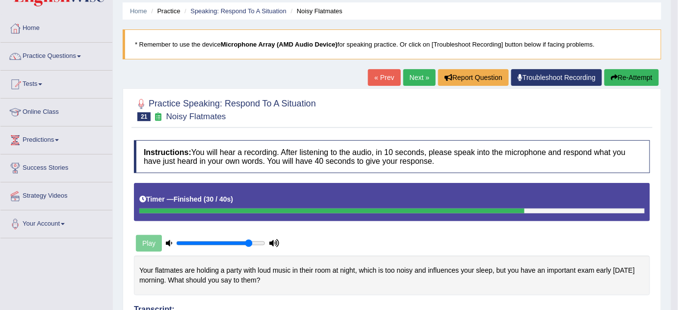
click at [619, 80] on button "Re-Attempt" at bounding box center [631, 77] width 54 height 17
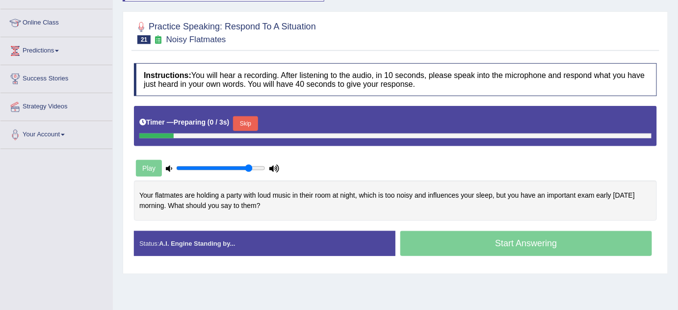
scroll to position [123, 0]
click at [254, 120] on button "Skip" at bounding box center [245, 123] width 25 height 15
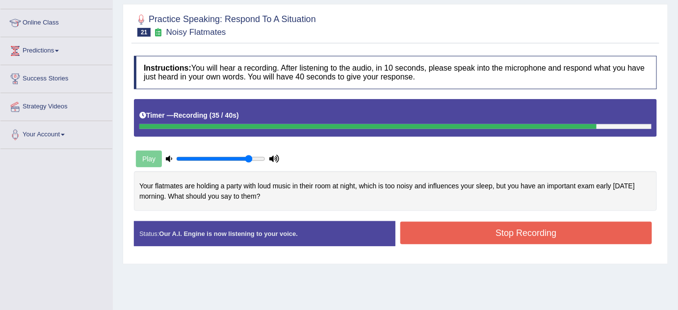
click at [433, 233] on button "Stop Recording" at bounding box center [526, 233] width 252 height 23
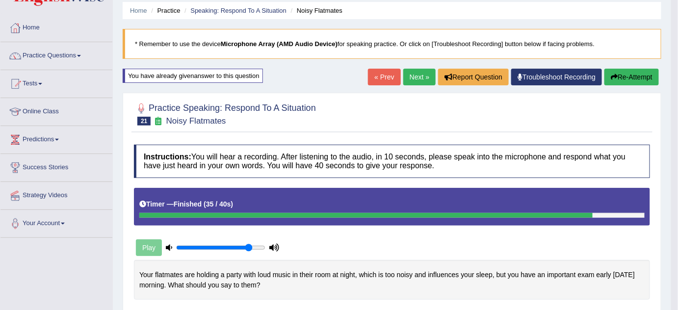
scroll to position [34, 0]
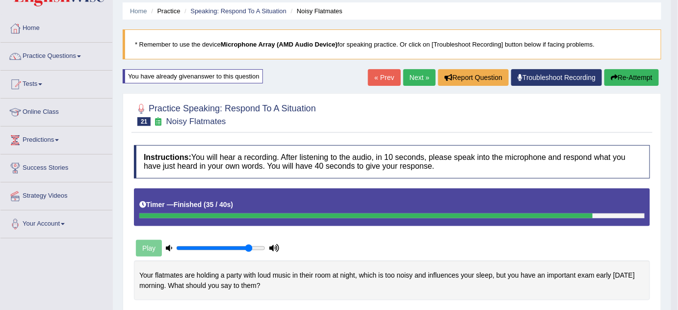
click at [412, 79] on link "Next »" at bounding box center [419, 77] width 32 height 17
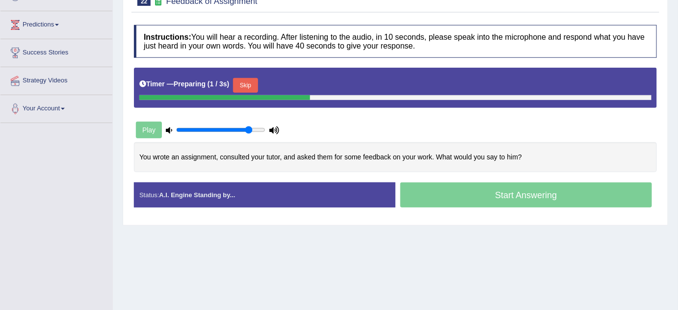
scroll to position [89, 0]
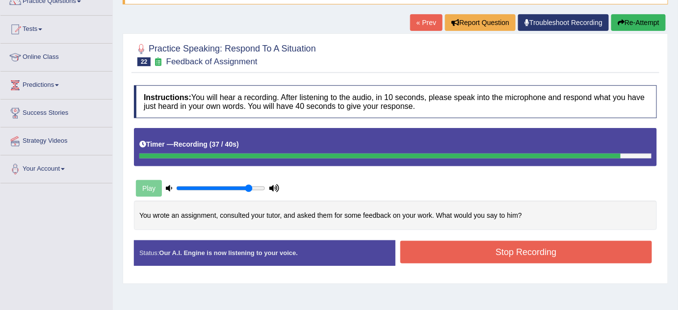
click at [476, 250] on button "Stop Recording" at bounding box center [526, 252] width 252 height 23
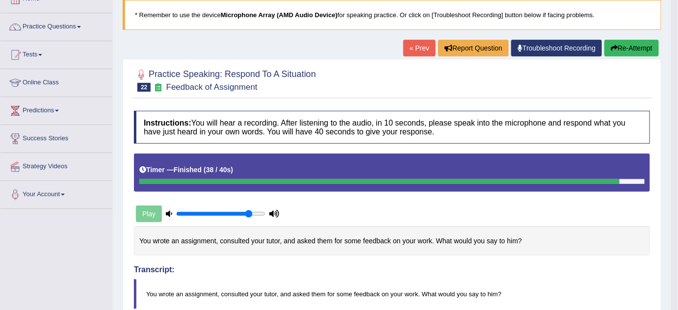
scroll to position [62, 0]
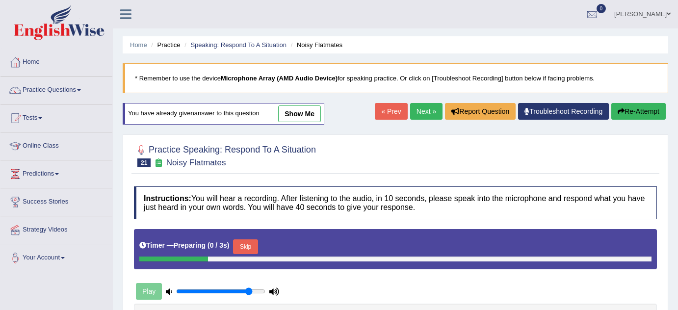
scroll to position [34, 0]
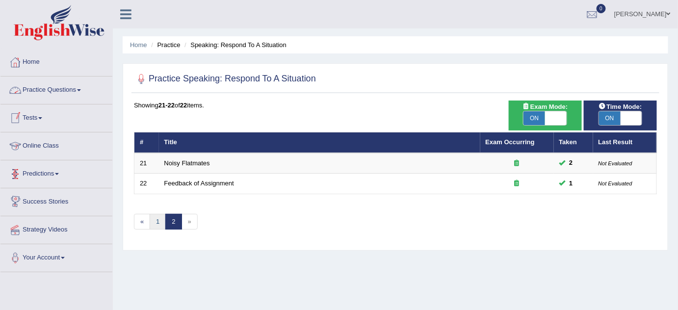
click at [153, 222] on link "1" at bounding box center [158, 222] width 16 height 16
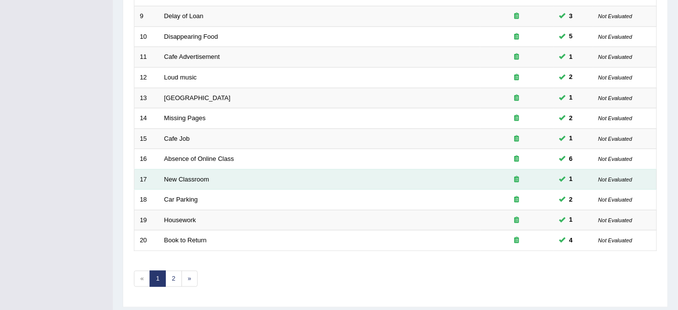
scroll to position [335, 0]
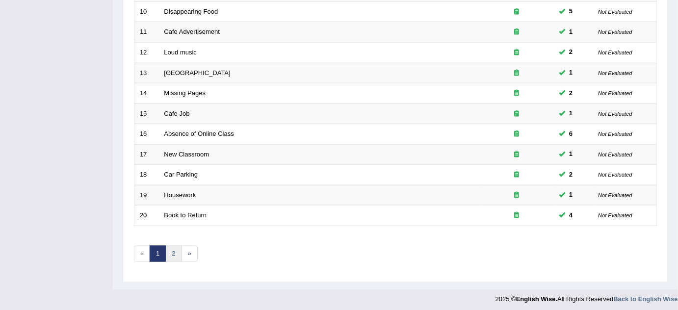
click at [174, 256] on link "2" at bounding box center [173, 254] width 16 height 16
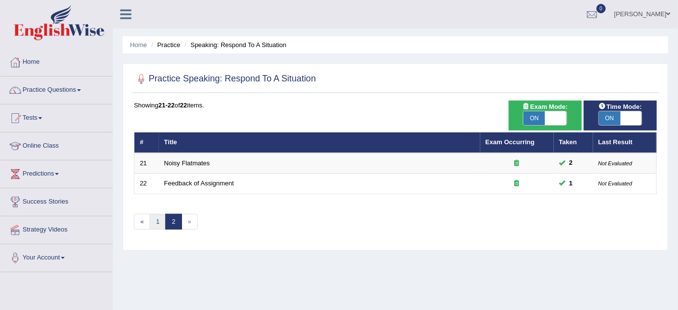
click at [153, 220] on link "1" at bounding box center [158, 222] width 16 height 16
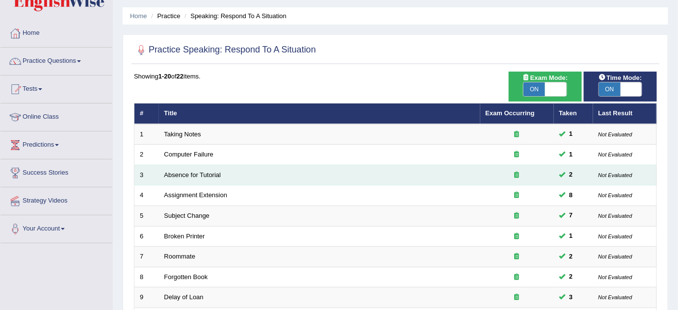
scroll to position [44, 0]
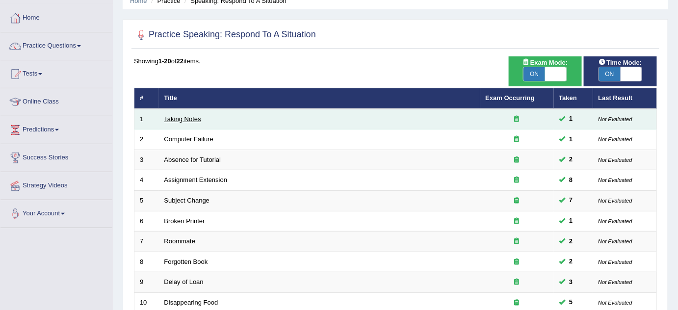
click at [184, 117] on link "Taking Notes" at bounding box center [182, 118] width 37 height 7
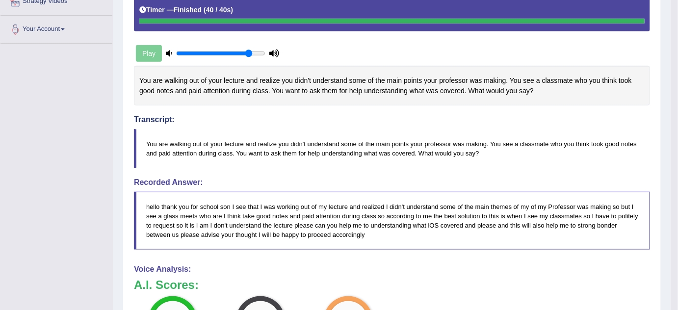
scroll to position [86, 0]
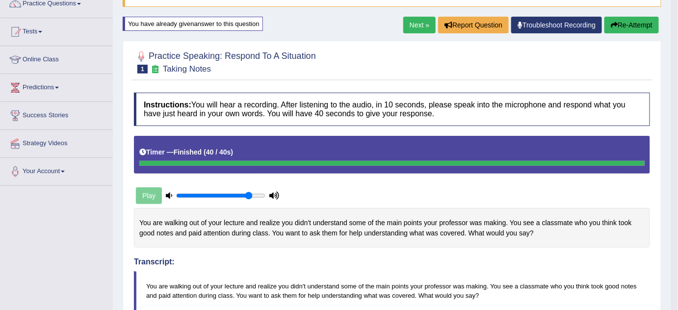
click at [423, 25] on link "Next »" at bounding box center [419, 25] width 32 height 17
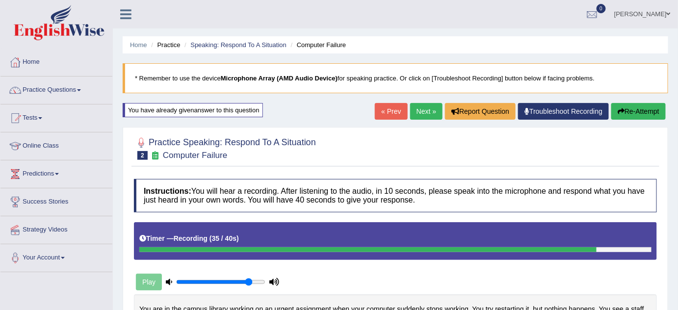
click at [637, 107] on button "Re-Attempt" at bounding box center [638, 111] width 54 height 17
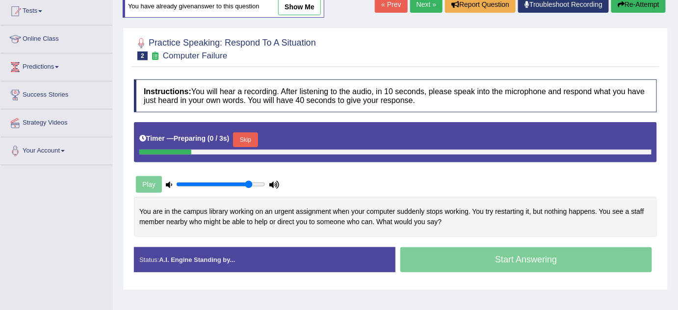
scroll to position [205, 0]
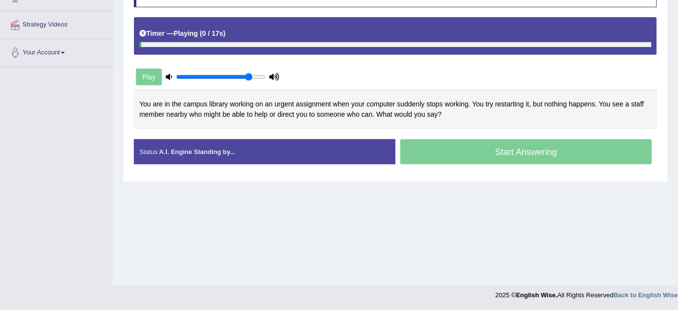
click at [252, 39] on div "Timer — Playing ( 0 / 17s ) Skip" at bounding box center [395, 33] width 512 height 17
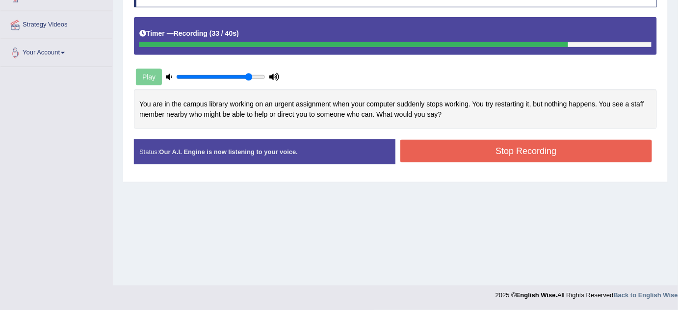
click at [506, 153] on button "Stop Recording" at bounding box center [526, 151] width 252 height 23
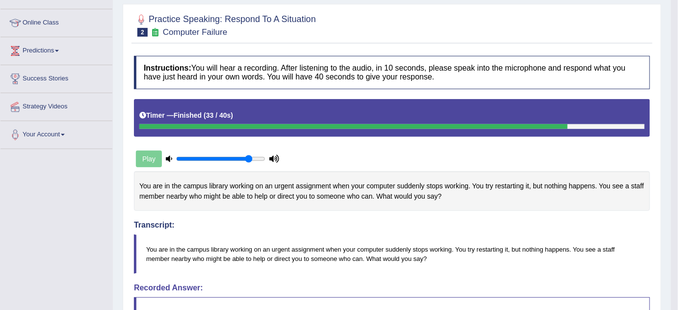
scroll to position [71, 0]
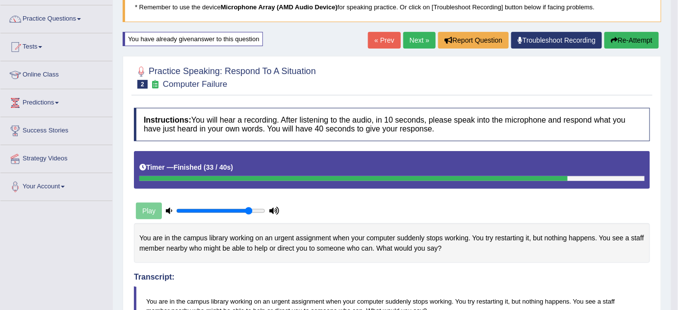
click at [420, 41] on link "Next »" at bounding box center [419, 40] width 32 height 17
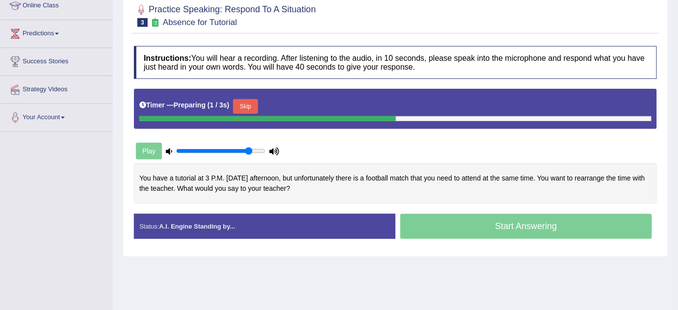
scroll to position [89, 0]
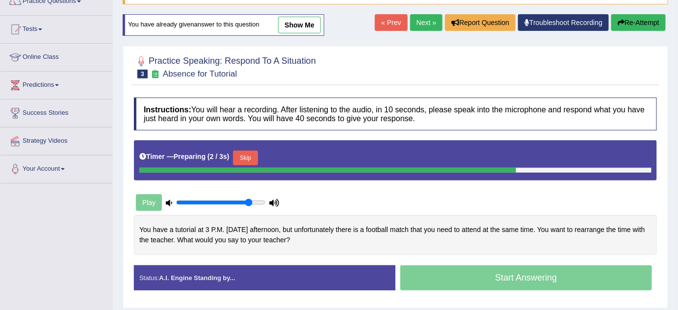
click at [302, 24] on link "show me" at bounding box center [299, 25] width 43 height 17
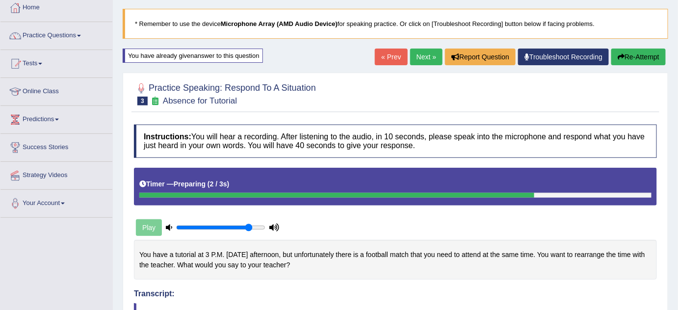
scroll to position [44, 0]
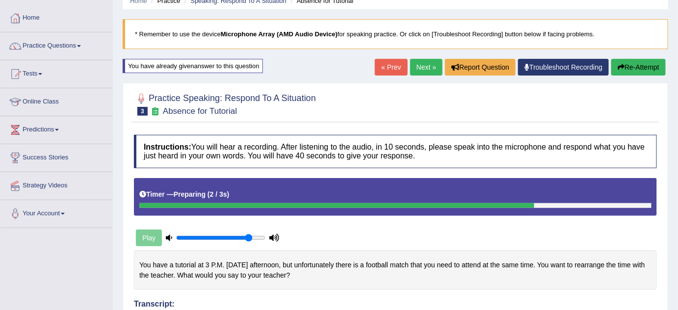
click at [638, 70] on button "Re-Attempt" at bounding box center [638, 67] width 54 height 17
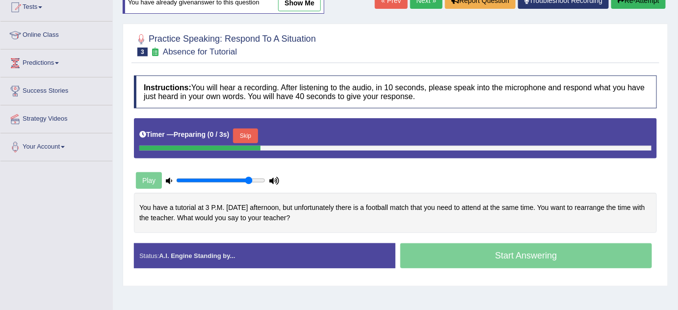
scroll to position [133, 0]
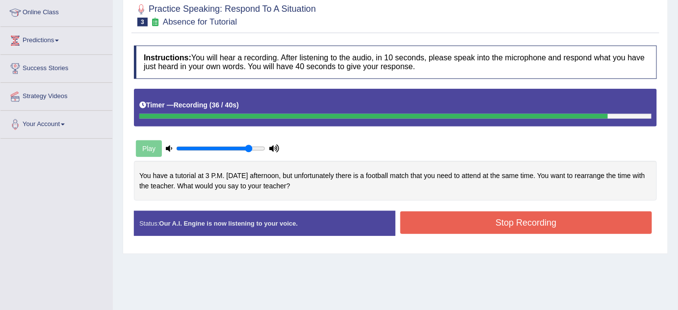
click at [436, 223] on button "Stop Recording" at bounding box center [526, 222] width 252 height 23
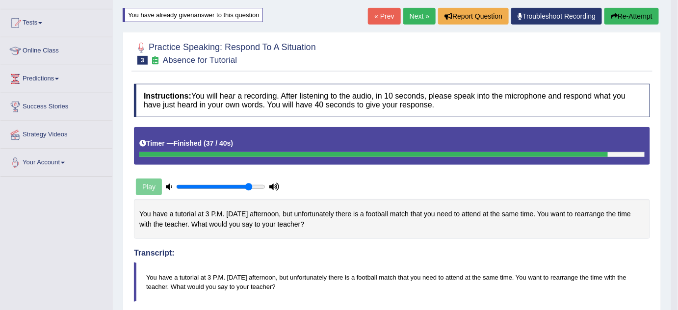
scroll to position [44, 0]
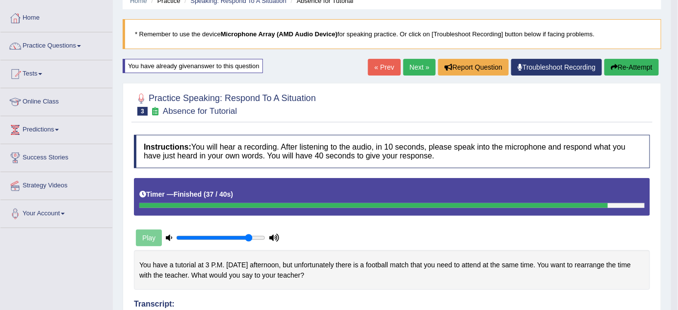
click at [417, 66] on link "Next »" at bounding box center [419, 67] width 32 height 17
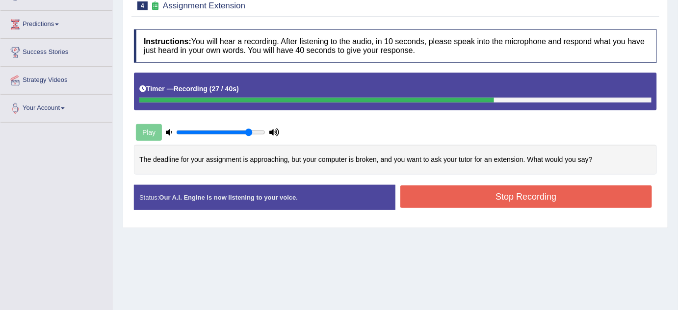
drag, startPoint x: 437, startPoint y: 189, endPoint x: 437, endPoint y: 195, distance: 5.9
click at [437, 195] on button "Stop Recording" at bounding box center [526, 196] width 252 height 23
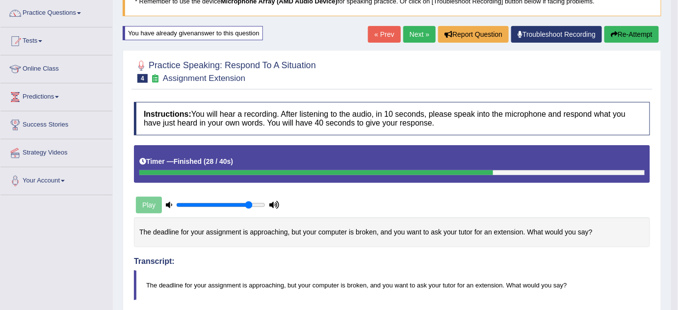
scroll to position [57, 0]
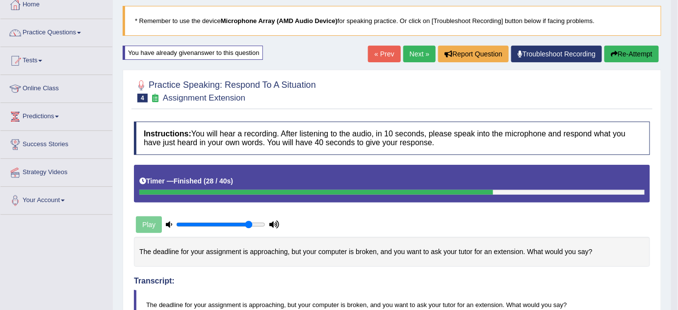
click at [630, 48] on button "Re-Attempt" at bounding box center [631, 54] width 54 height 17
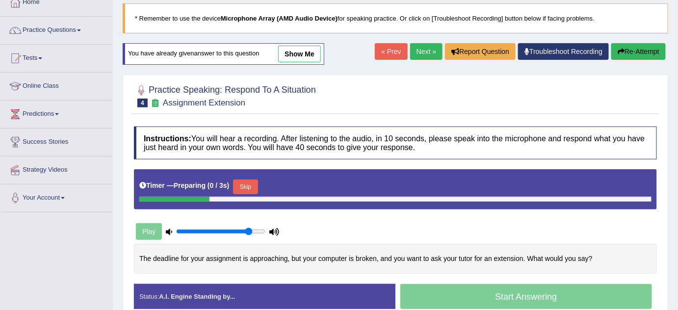
scroll to position [57, 0]
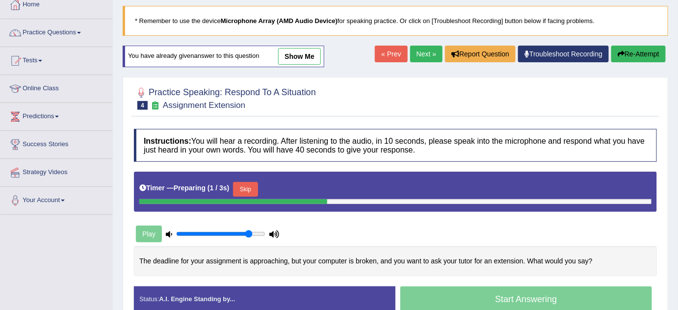
click at [247, 189] on button "Skip" at bounding box center [245, 189] width 25 height 15
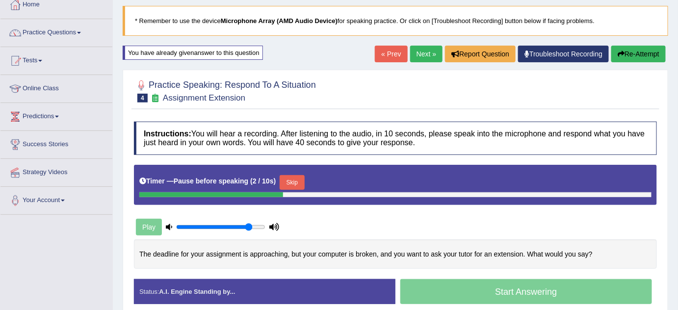
click at [303, 185] on button "Skip" at bounding box center [292, 182] width 25 height 15
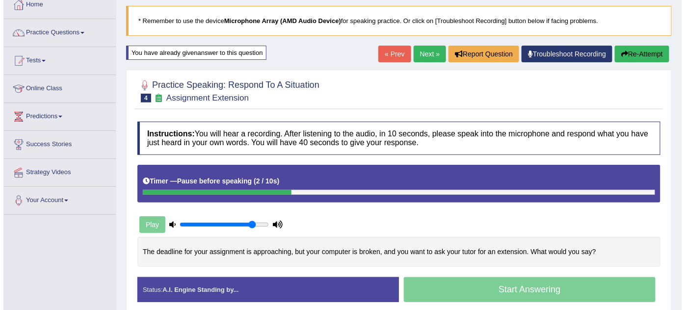
scroll to position [102, 0]
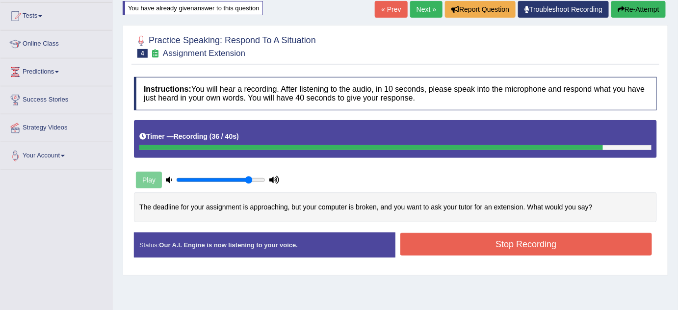
click at [424, 243] on button "Stop Recording" at bounding box center [526, 244] width 252 height 23
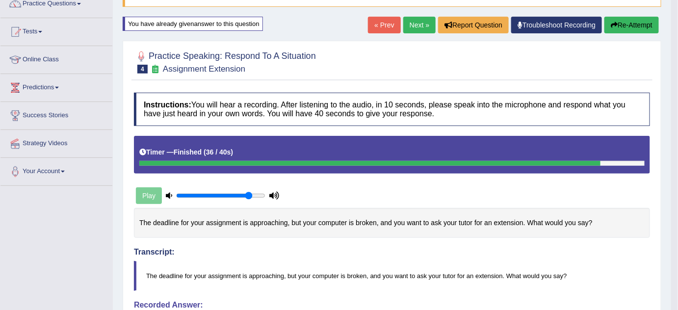
scroll to position [57, 0]
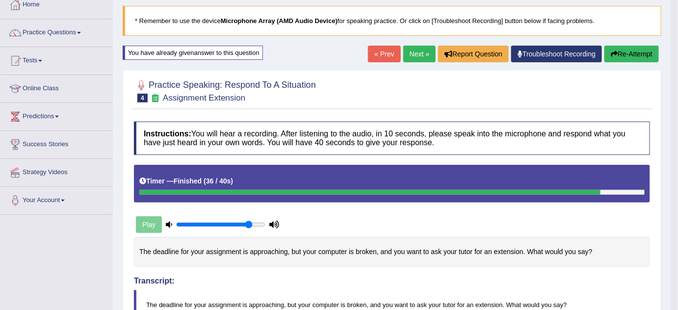
click at [630, 51] on button "Re-Attempt" at bounding box center [631, 54] width 54 height 17
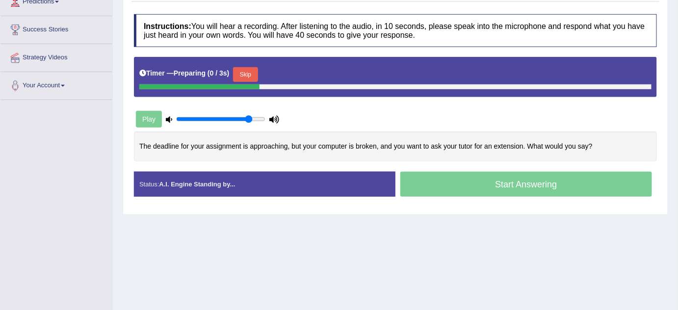
scroll to position [193, 0]
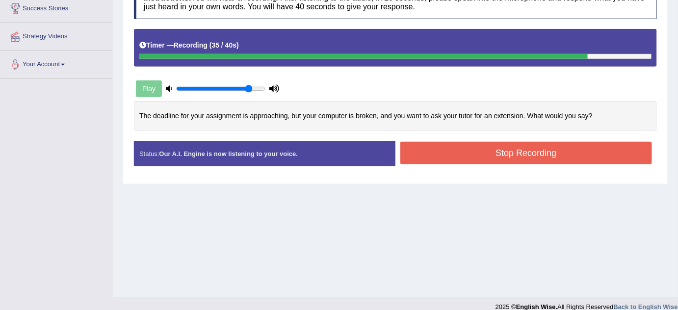
click at [469, 150] on button "Stop Recording" at bounding box center [526, 153] width 252 height 23
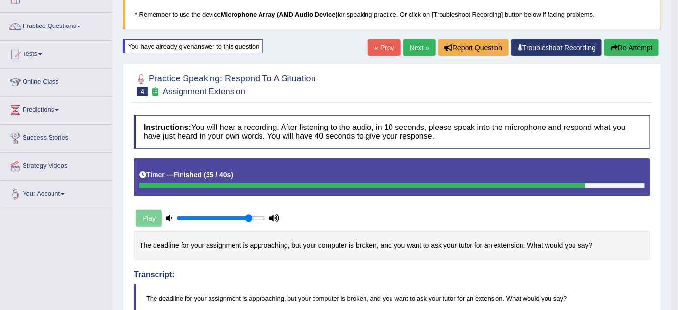
scroll to position [60, 0]
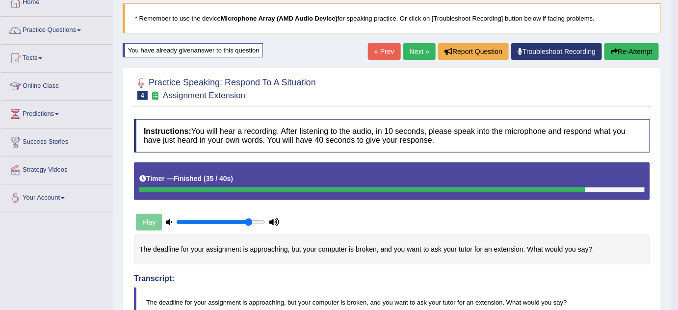
click at [415, 53] on link "Next »" at bounding box center [419, 51] width 32 height 17
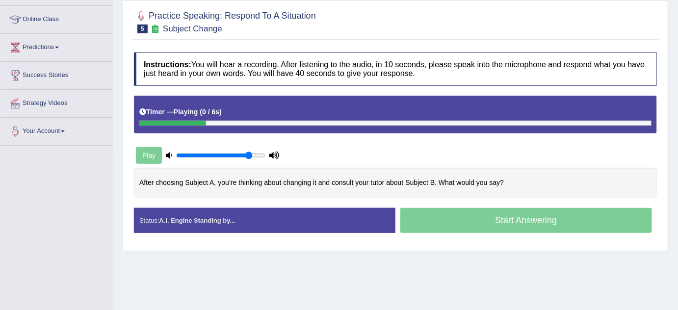
scroll to position [133, 0]
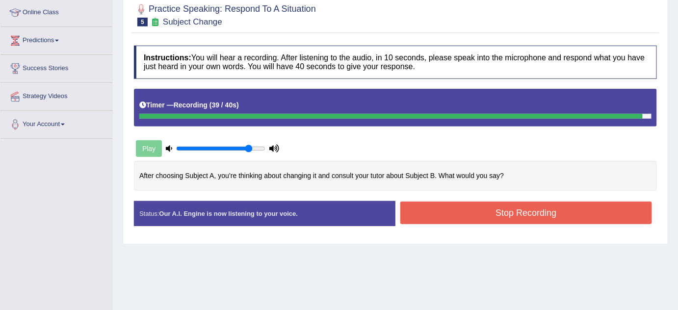
click at [459, 215] on button "Stop Recording" at bounding box center [526, 213] width 252 height 23
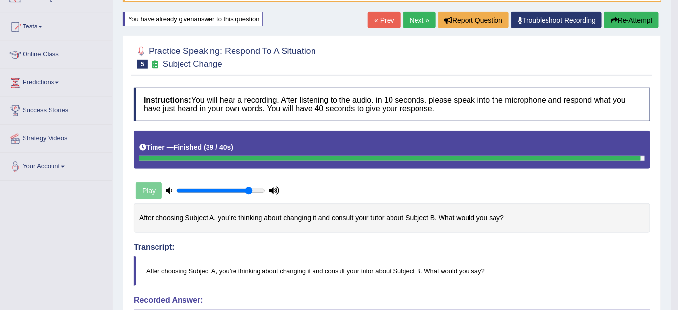
scroll to position [89, 0]
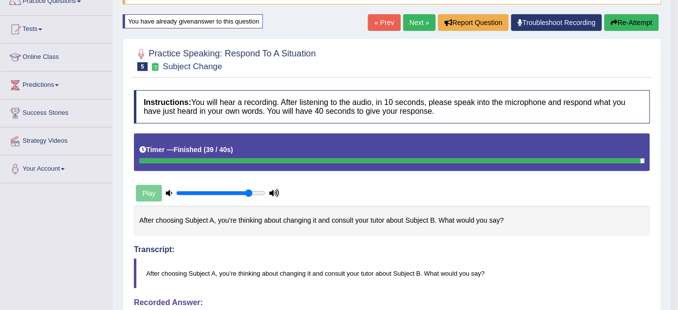
click at [642, 24] on button "Re-Attempt" at bounding box center [631, 22] width 54 height 17
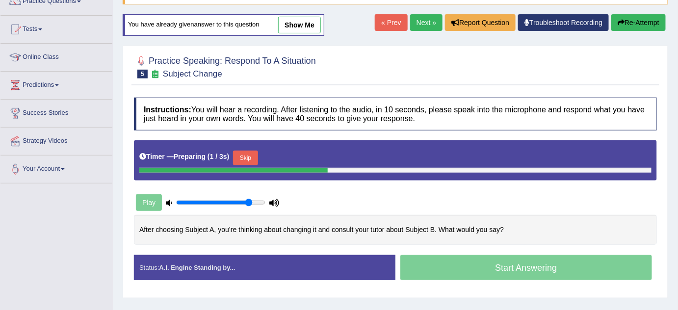
click at [256, 158] on button "Skip" at bounding box center [245, 158] width 25 height 15
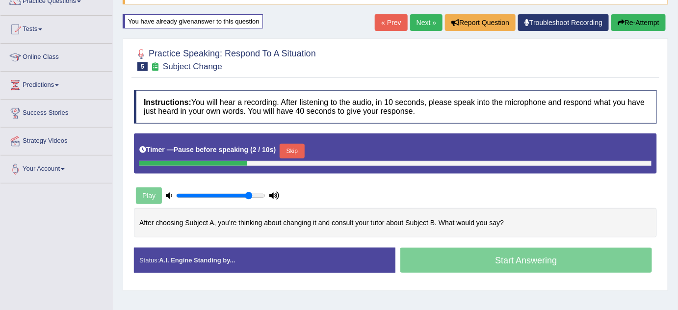
click at [289, 149] on button "Skip" at bounding box center [292, 151] width 25 height 15
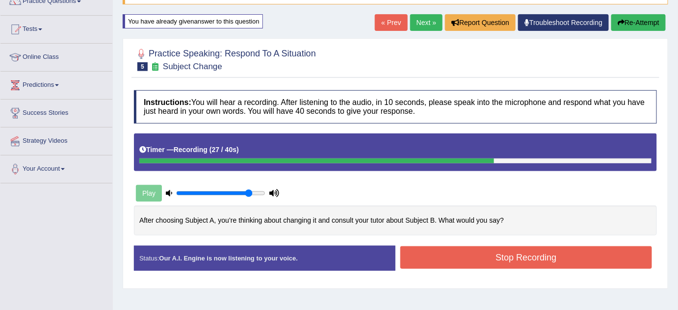
click at [454, 254] on button "Stop Recording" at bounding box center [526, 257] width 252 height 23
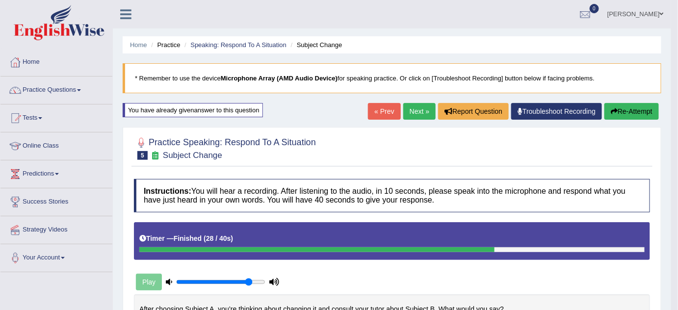
click at [636, 111] on button "Re-Attempt" at bounding box center [631, 111] width 54 height 17
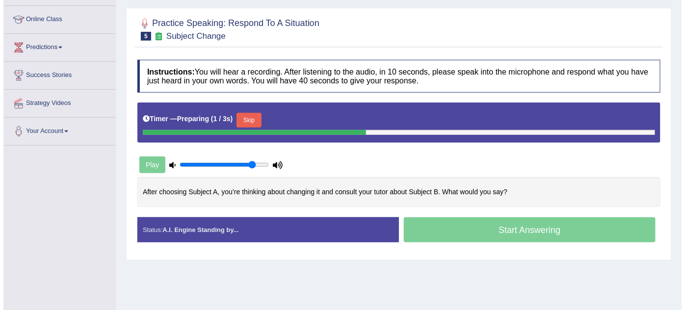
scroll to position [133, 0]
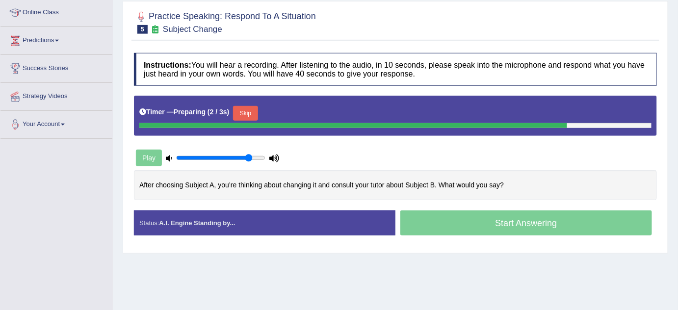
click at [250, 108] on button "Skip" at bounding box center [245, 113] width 25 height 15
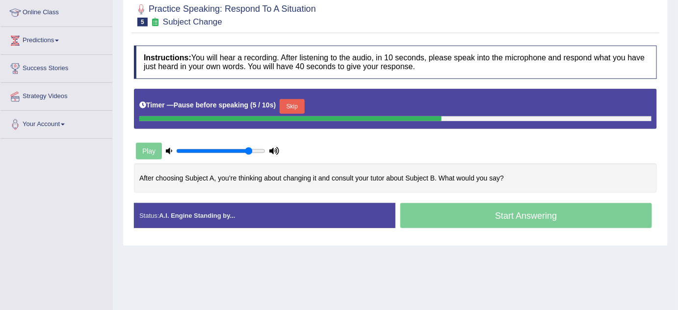
click at [287, 106] on button "Skip" at bounding box center [292, 106] width 25 height 15
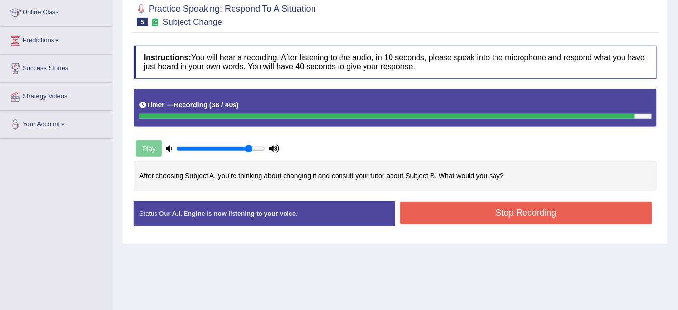
click at [561, 205] on button "Stop Recording" at bounding box center [526, 213] width 252 height 23
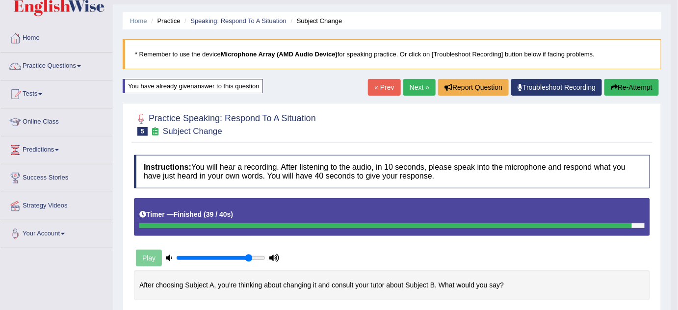
scroll to position [22, 0]
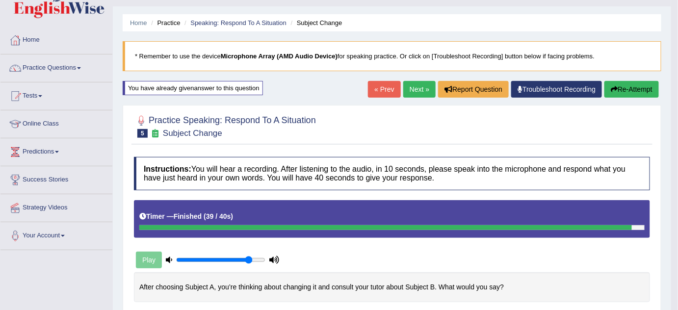
click at [648, 91] on button "Re-Attempt" at bounding box center [631, 89] width 54 height 17
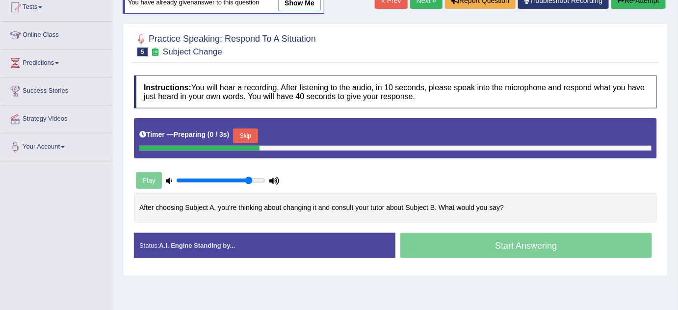
scroll to position [111, 0]
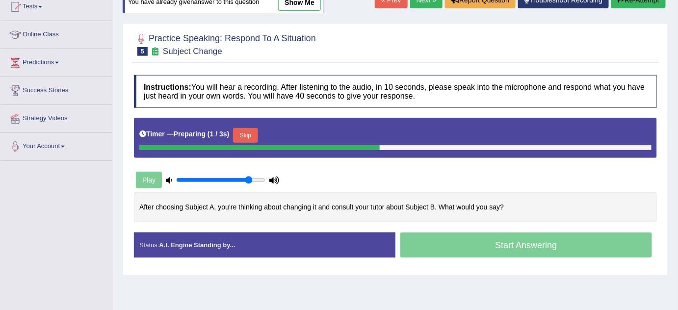
click at [245, 130] on button "Skip" at bounding box center [245, 135] width 25 height 15
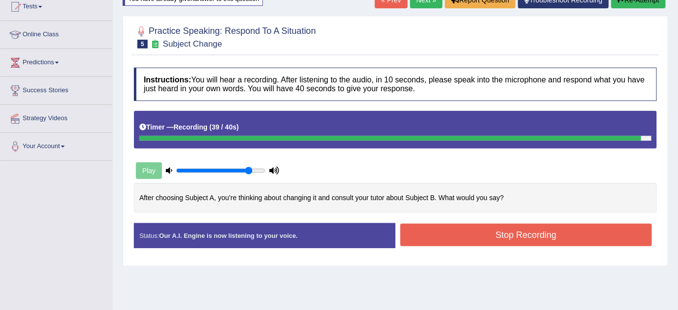
click at [470, 228] on button "Stop Recording" at bounding box center [526, 235] width 252 height 23
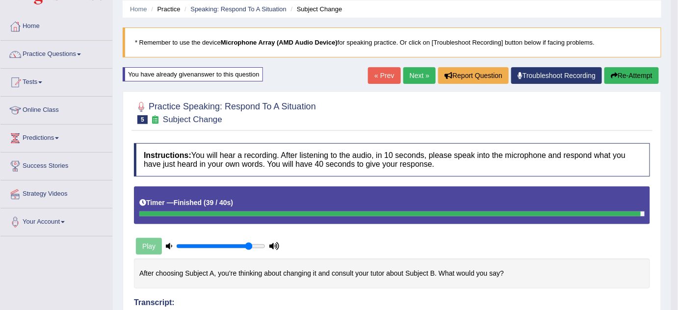
scroll to position [22, 0]
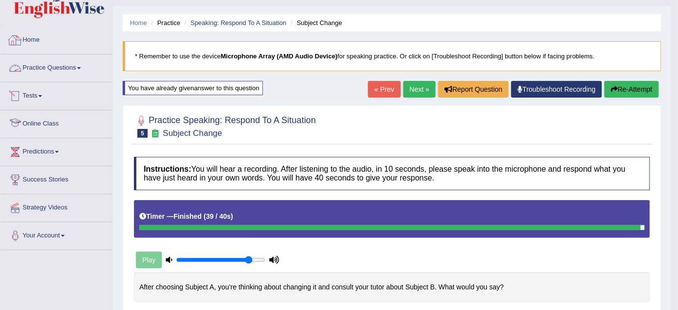
click at [62, 60] on link "Practice Questions" at bounding box center [56, 66] width 112 height 25
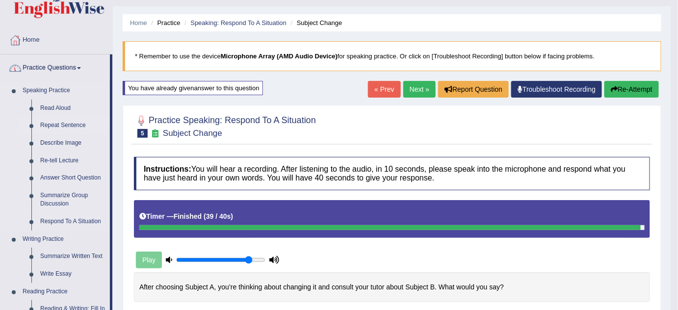
click at [56, 124] on link "Repeat Sentence" at bounding box center [73, 126] width 74 height 18
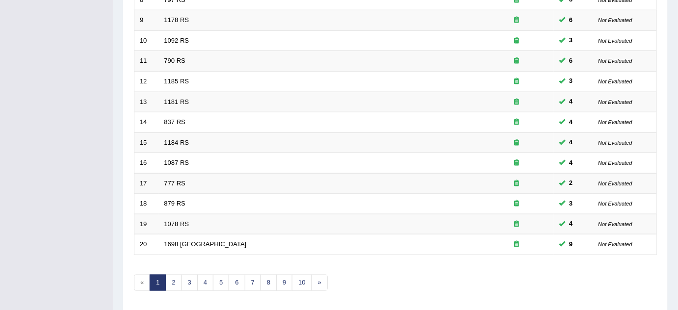
scroll to position [335, 0]
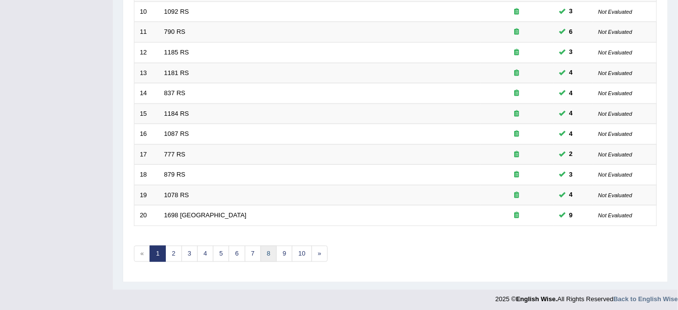
click at [264, 251] on link "8" at bounding box center [268, 254] width 16 height 16
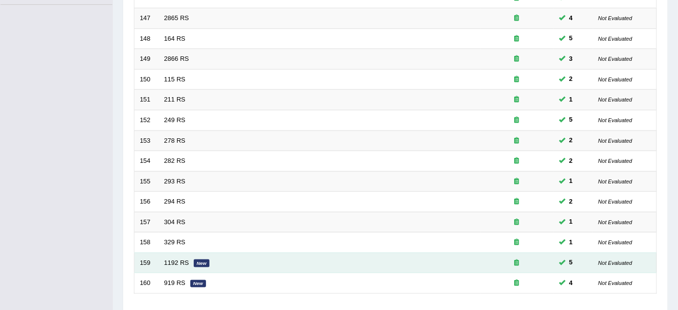
scroll to position [335, 0]
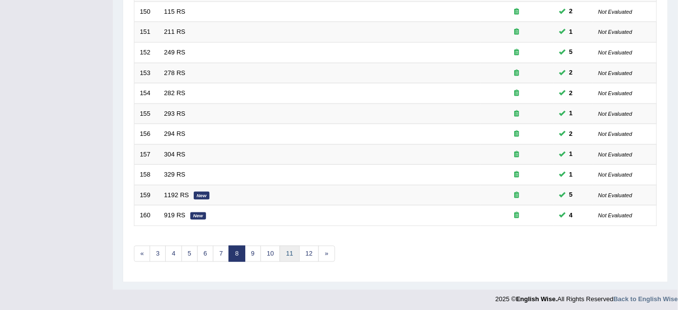
click at [291, 248] on link "11" at bounding box center [290, 254] width 20 height 16
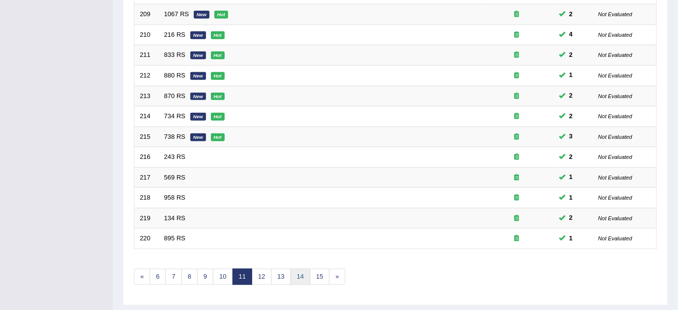
click at [292, 274] on link "14" at bounding box center [300, 277] width 20 height 16
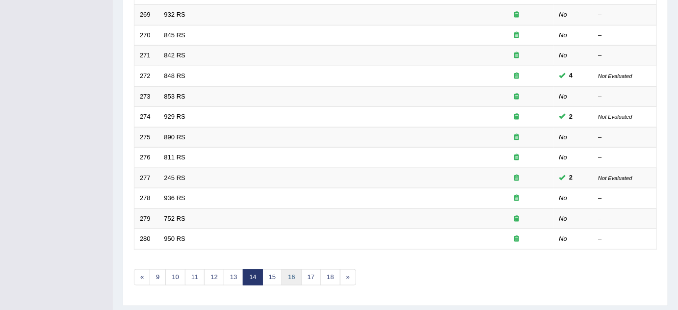
scroll to position [312, 0]
click at [236, 274] on link "13" at bounding box center [234, 277] width 20 height 16
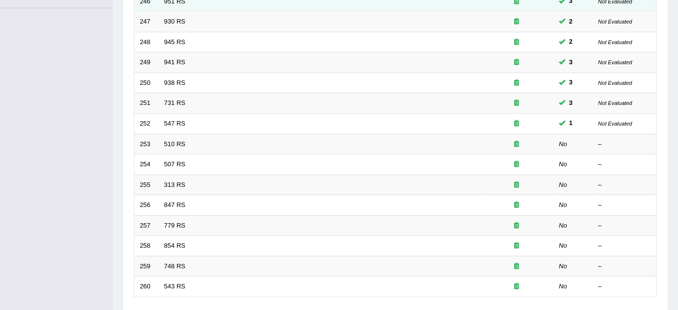
scroll to position [312, 0]
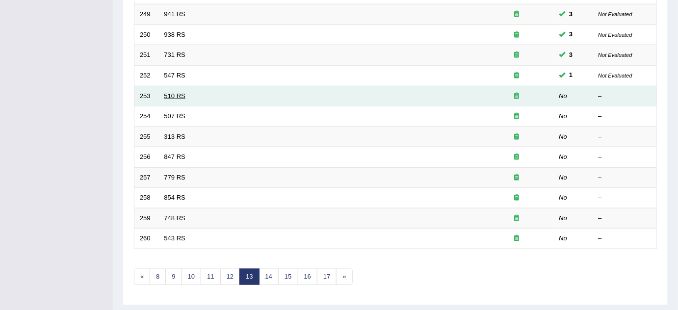
click at [167, 92] on link "510 RS" at bounding box center [174, 95] width 21 height 7
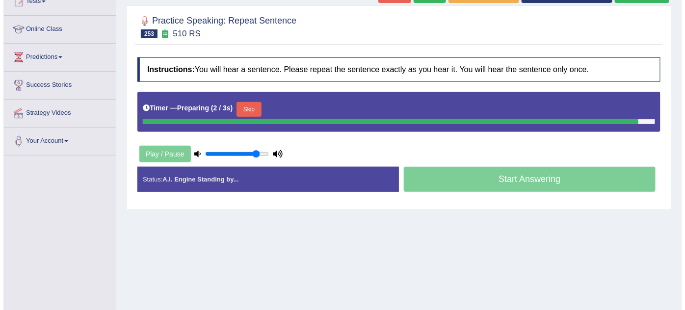
scroll to position [133, 0]
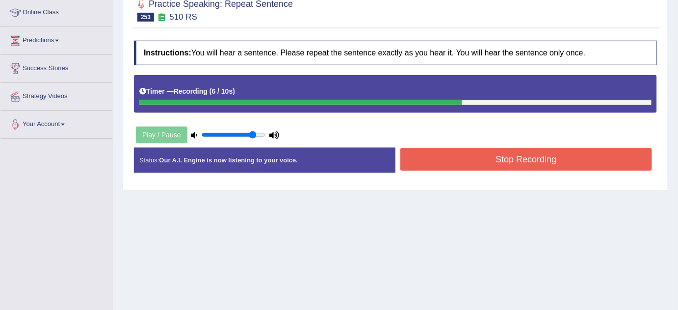
click at [468, 157] on button "Stop Recording" at bounding box center [526, 159] width 252 height 23
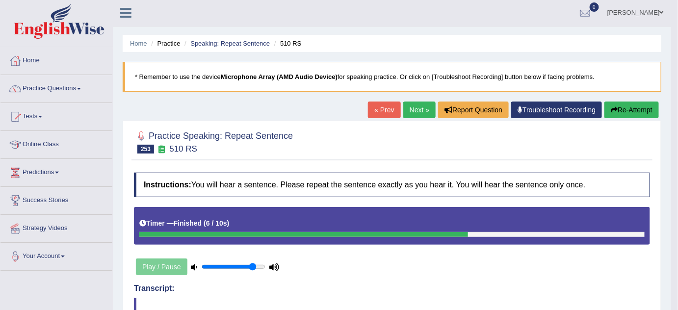
scroll to position [0, 0]
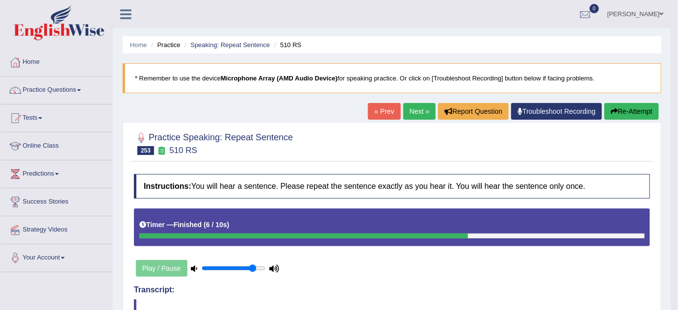
click at [409, 110] on link "Next »" at bounding box center [419, 111] width 32 height 17
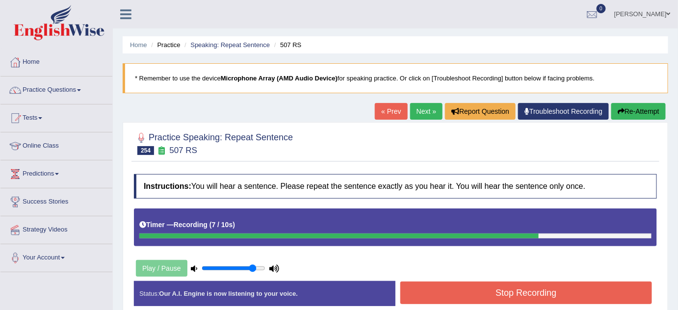
click at [479, 289] on button "Stop Recording" at bounding box center [526, 293] width 252 height 23
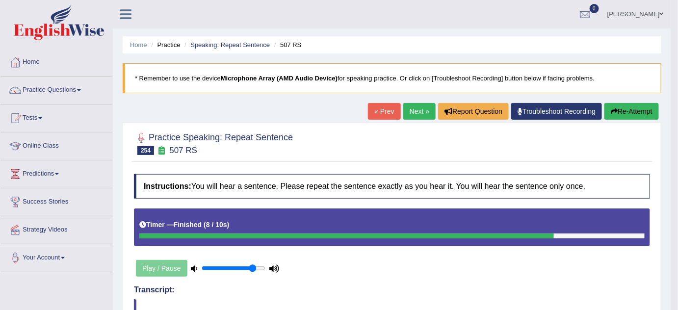
click at [626, 114] on button "Re-Attempt" at bounding box center [631, 111] width 54 height 17
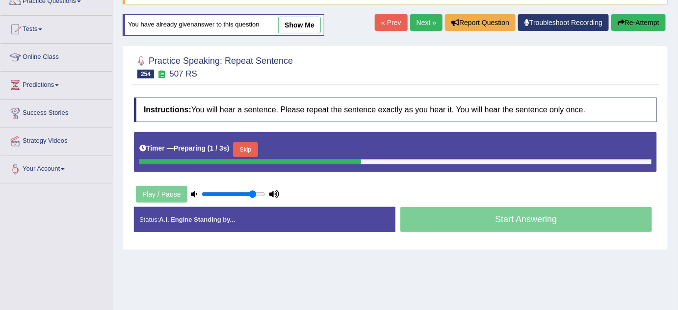
click at [247, 147] on button "Skip" at bounding box center [245, 149] width 25 height 15
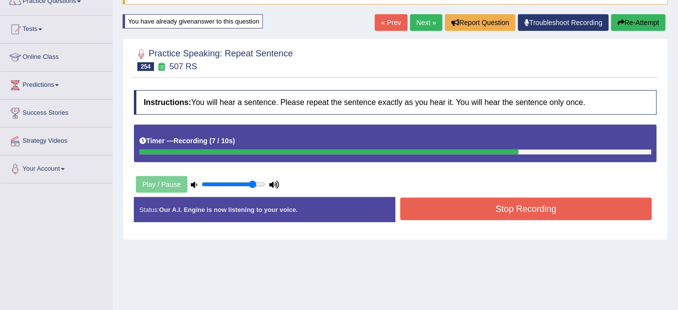
click at [502, 205] on button "Stop Recording" at bounding box center [526, 209] width 252 height 23
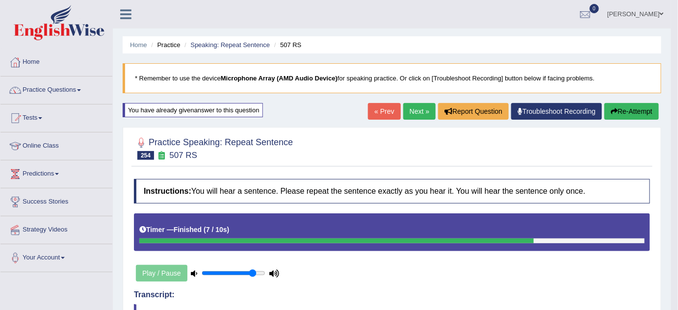
click at [415, 112] on link "Next »" at bounding box center [419, 111] width 32 height 17
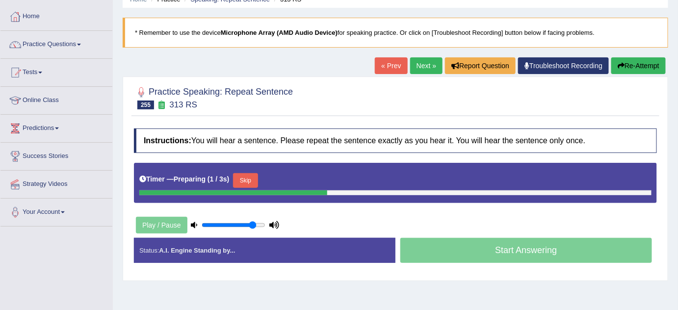
scroll to position [133, 0]
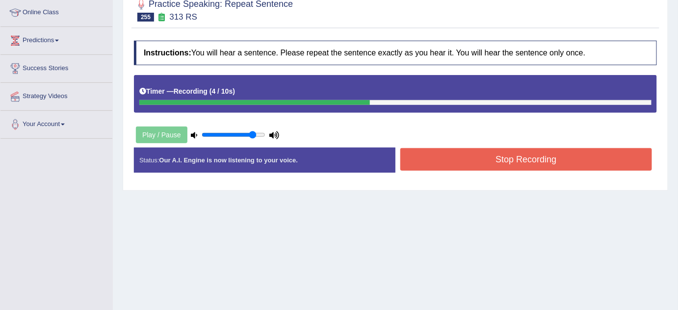
click at [475, 139] on div "Instructions: You will hear a sentence. Please repeat the sentence exactly as y…" at bounding box center [395, 111] width 528 height 150
click at [473, 154] on button "Stop Recording" at bounding box center [526, 159] width 252 height 23
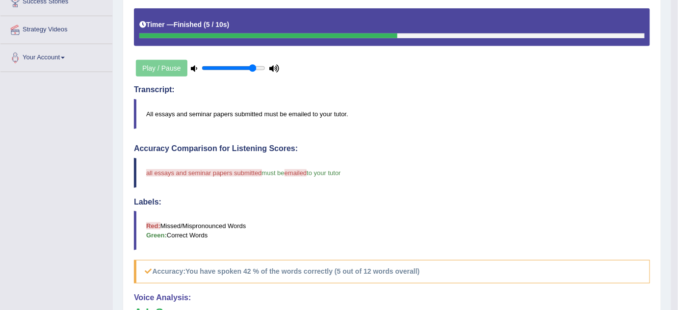
scroll to position [44, 0]
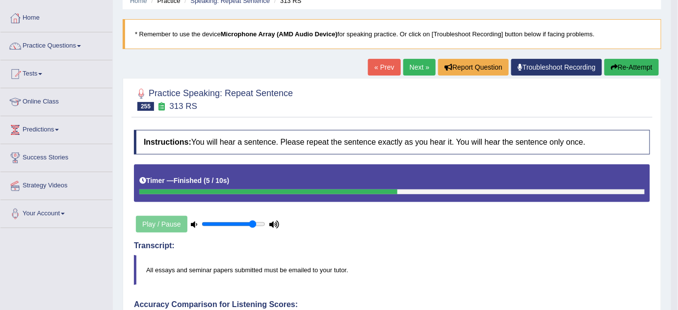
click at [633, 57] on div "Home Practice Speaking: Repeat Sentence 313 RS * Remember to use the device Mic…" at bounding box center [392, 295] width 558 height 679
click at [633, 68] on button "Re-Attempt" at bounding box center [631, 67] width 54 height 17
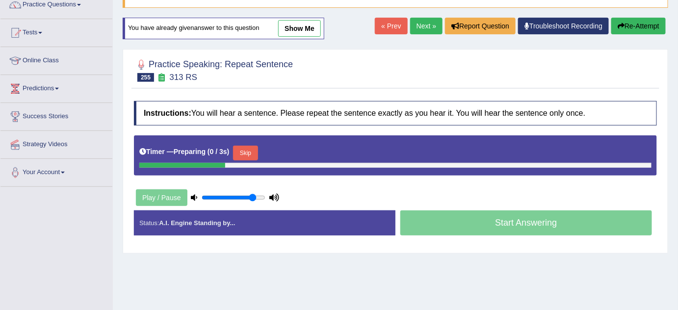
scroll to position [133, 0]
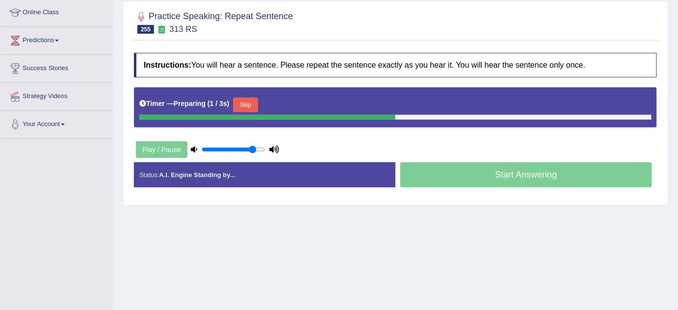
click at [248, 102] on button "Skip" at bounding box center [245, 105] width 25 height 15
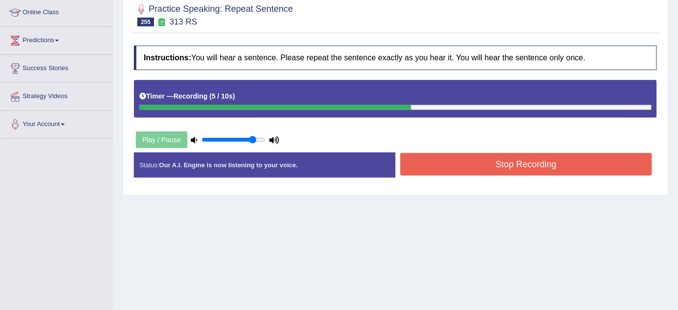
click at [452, 159] on button "Stop Recording" at bounding box center [526, 164] width 252 height 23
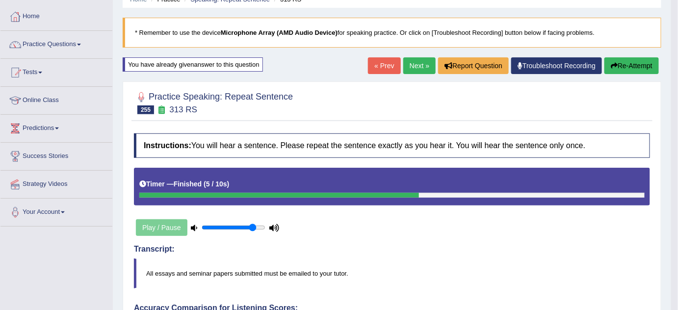
scroll to position [44, 0]
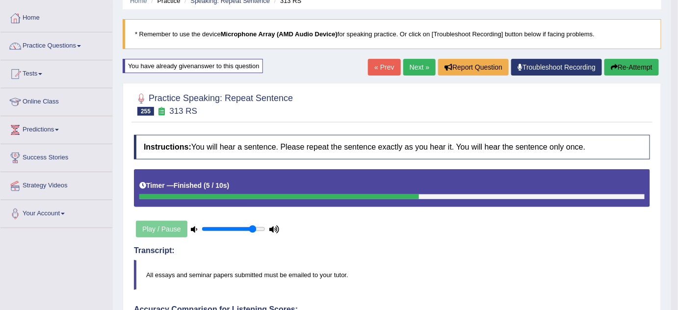
click at [621, 68] on button "Re-Attempt" at bounding box center [631, 67] width 54 height 17
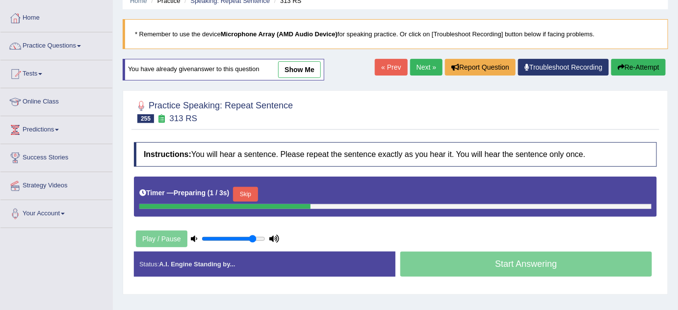
click at [248, 190] on button "Skip" at bounding box center [245, 194] width 25 height 15
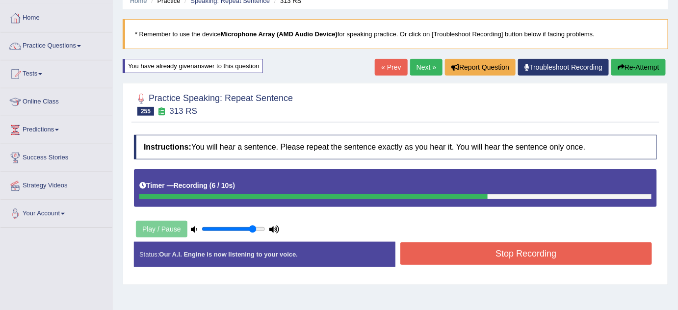
click at [440, 248] on button "Stop Recording" at bounding box center [526, 253] width 252 height 23
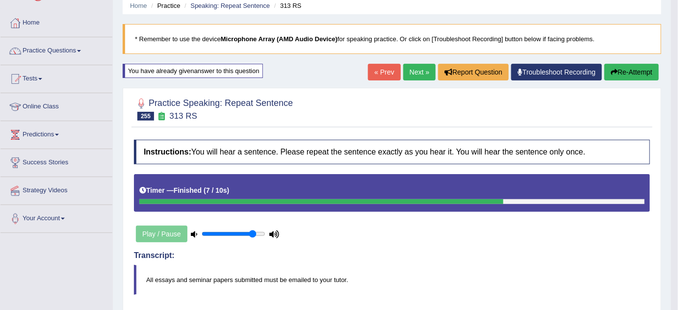
scroll to position [38, 0]
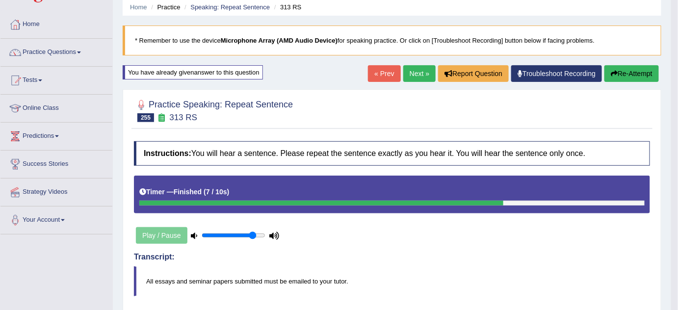
click at [419, 72] on link "Next »" at bounding box center [419, 73] width 32 height 17
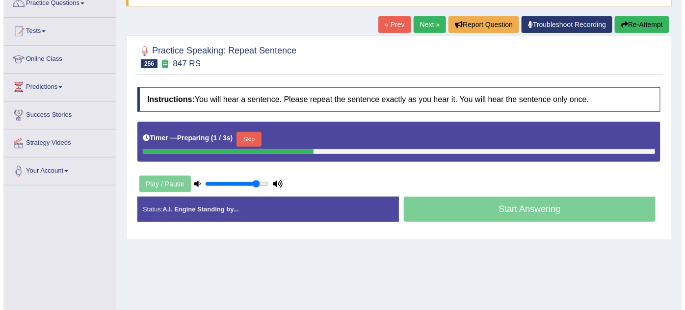
scroll to position [89, 0]
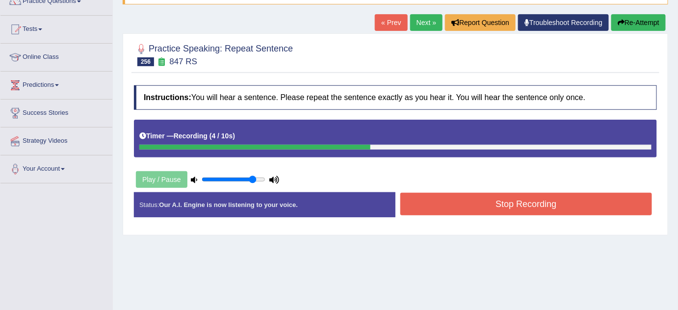
click at [443, 205] on button "Stop Recording" at bounding box center [526, 204] width 252 height 23
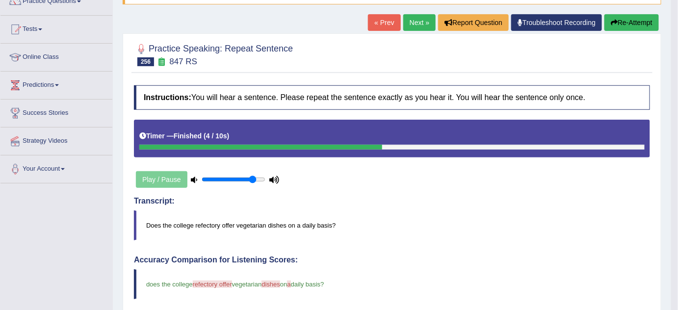
click at [415, 22] on link "Next »" at bounding box center [419, 22] width 32 height 17
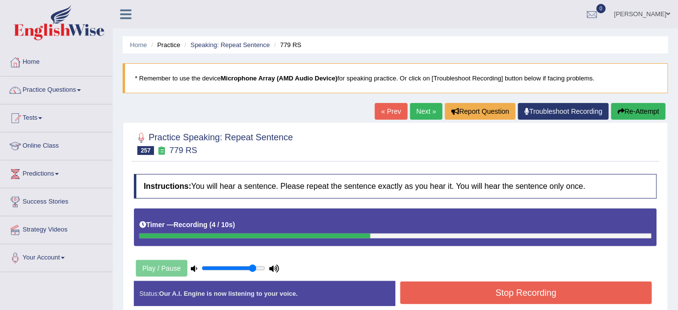
click at [493, 286] on button "Stop Recording" at bounding box center [526, 293] width 252 height 23
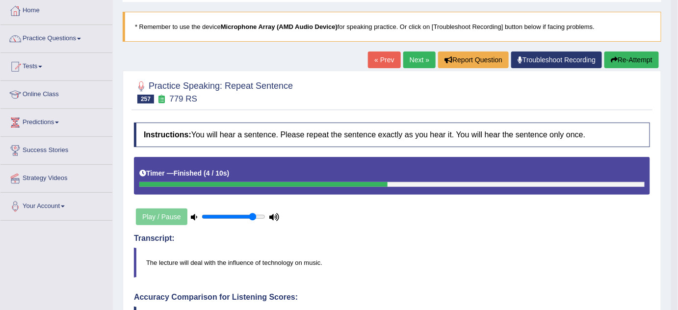
scroll to position [44, 0]
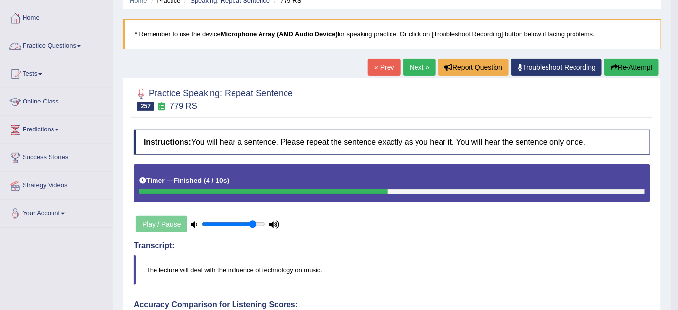
click at [47, 42] on link "Practice Questions" at bounding box center [56, 44] width 112 height 25
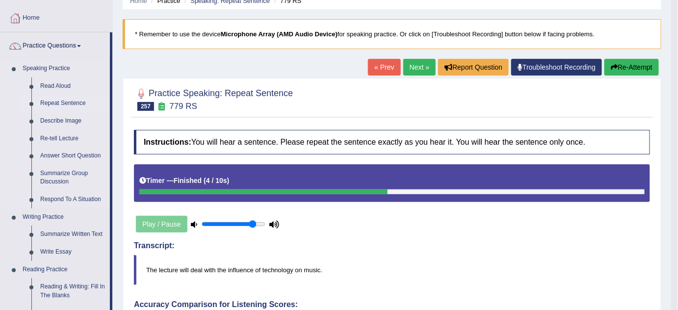
click at [65, 104] on link "Repeat Sentence" at bounding box center [73, 104] width 74 height 18
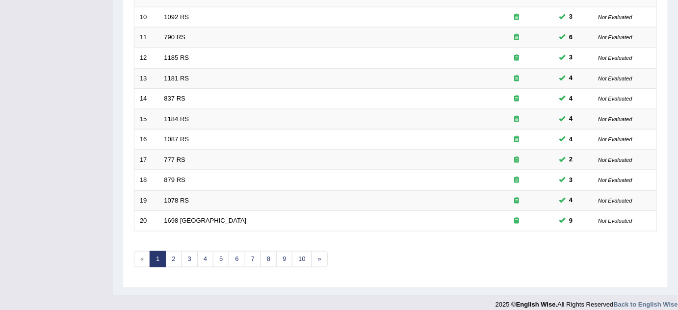
scroll to position [335, 0]
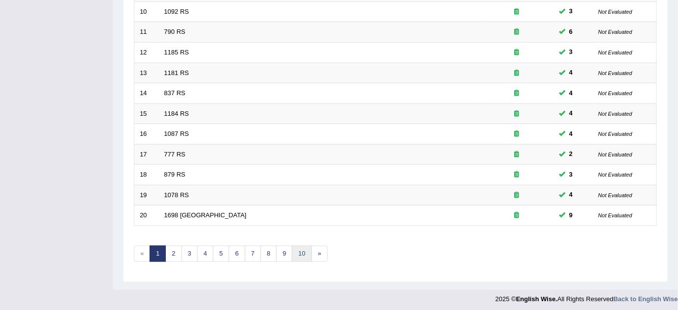
click at [298, 248] on link "10" at bounding box center [302, 254] width 20 height 16
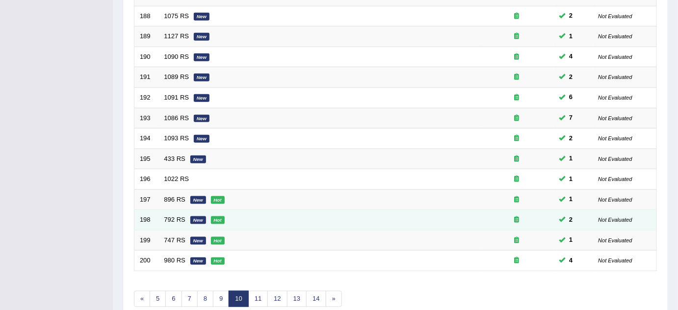
scroll to position [335, 0]
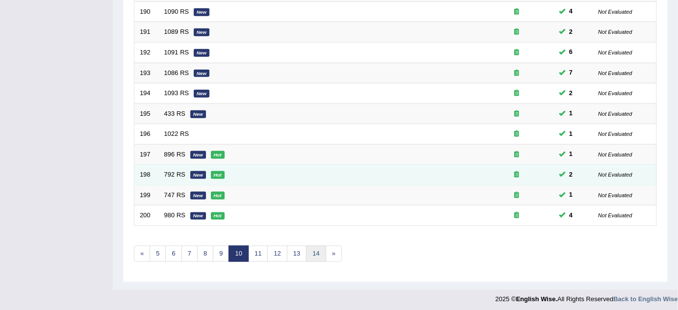
click at [306, 248] on link "14" at bounding box center [316, 254] width 20 height 16
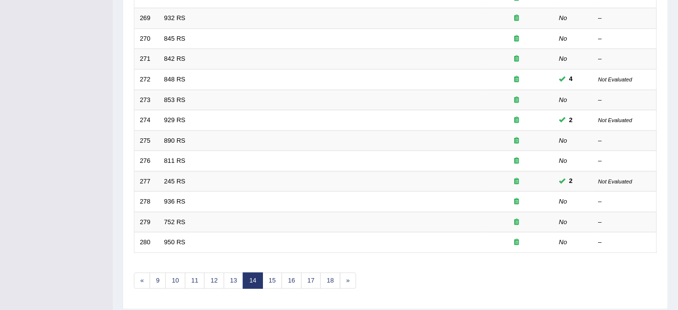
scroll to position [312, 0]
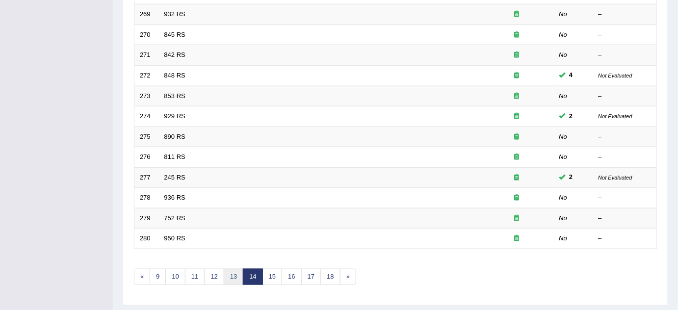
click at [232, 269] on link "13" at bounding box center [234, 277] width 20 height 16
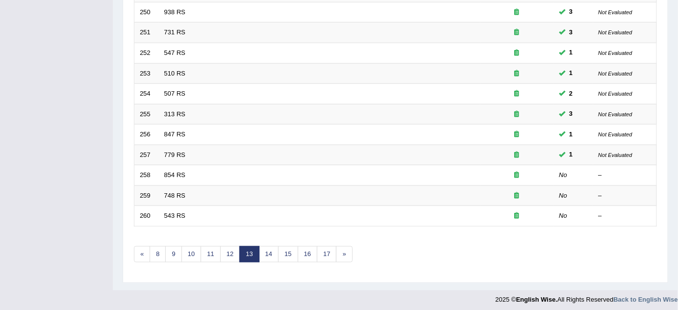
scroll to position [335, 0]
click at [270, 253] on link "14" at bounding box center [269, 254] width 20 height 16
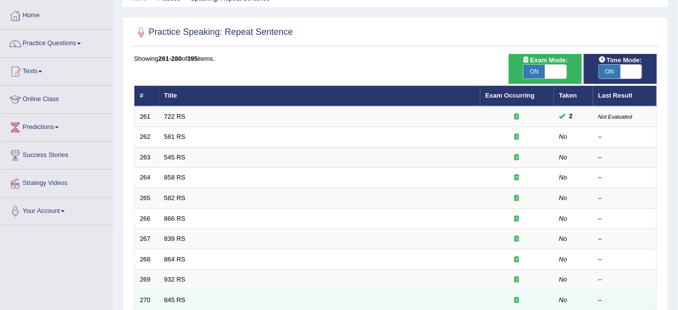
scroll to position [44, 0]
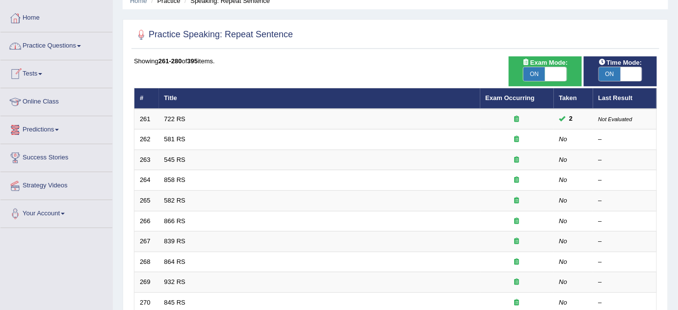
click at [52, 48] on link "Practice Questions" at bounding box center [56, 44] width 112 height 25
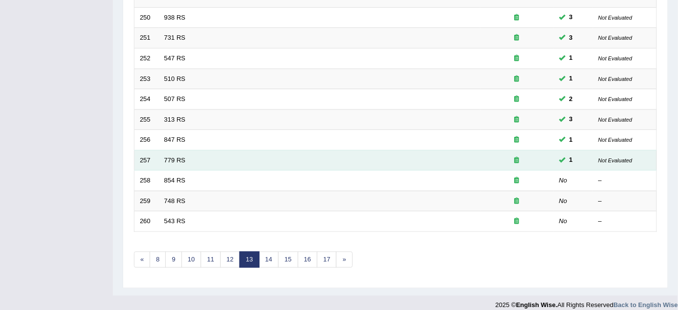
scroll to position [329, 0]
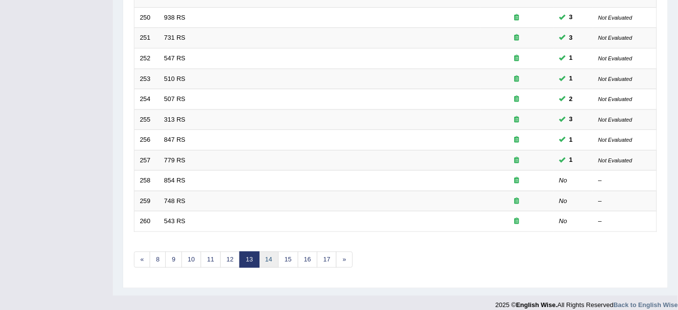
click at [262, 257] on link "14" at bounding box center [269, 260] width 20 height 16
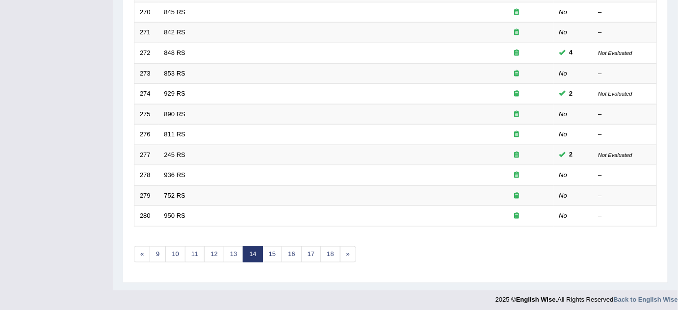
scroll to position [335, 0]
click at [230, 253] on link "13" at bounding box center [234, 254] width 20 height 16
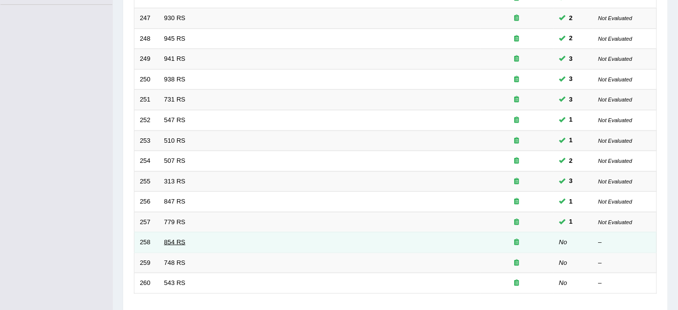
click at [175, 239] on link "854 RS" at bounding box center [174, 241] width 21 height 7
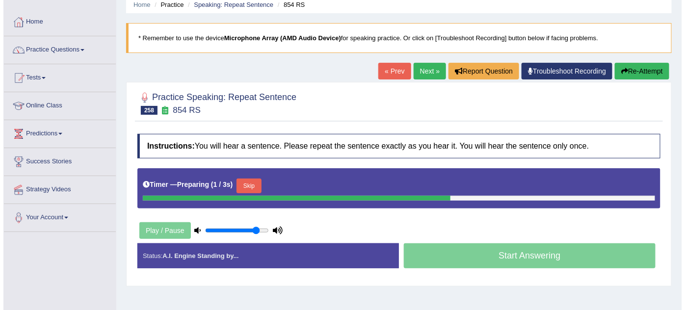
scroll to position [133, 0]
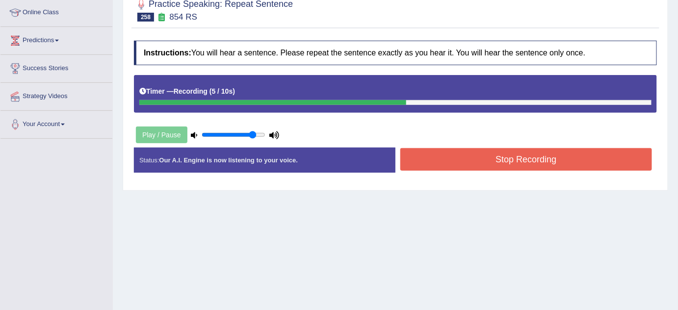
click at [487, 150] on button "Stop Recording" at bounding box center [526, 159] width 252 height 23
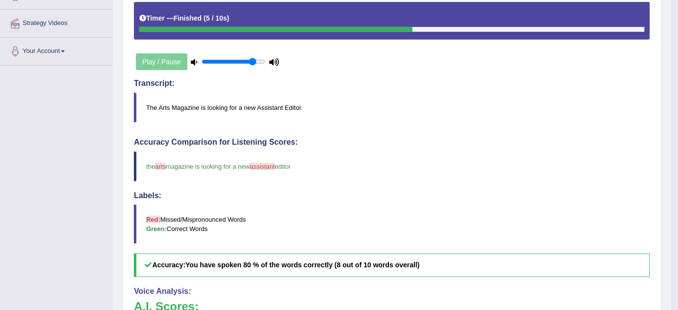
scroll to position [89, 0]
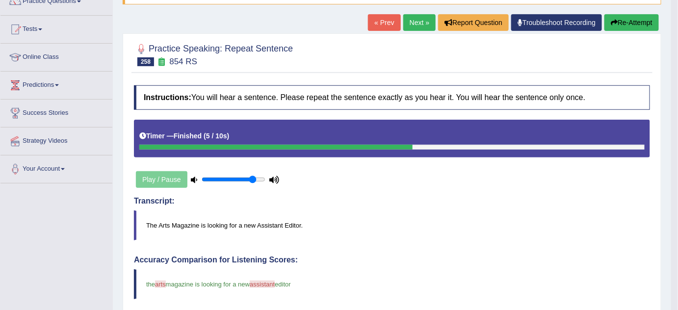
click at [641, 17] on button "Re-Attempt" at bounding box center [631, 22] width 54 height 17
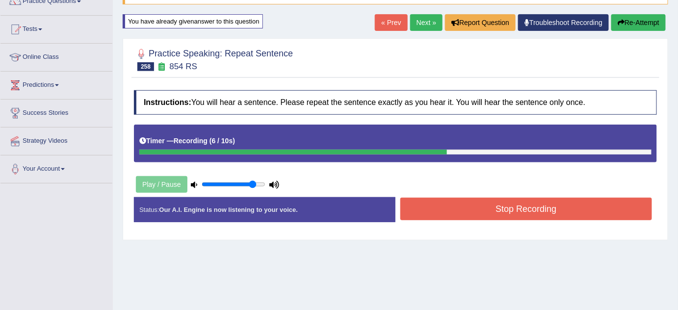
click at [478, 202] on button "Stop Recording" at bounding box center [526, 209] width 252 height 23
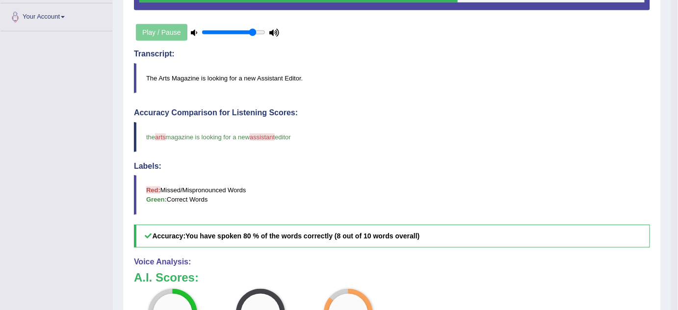
scroll to position [89, 0]
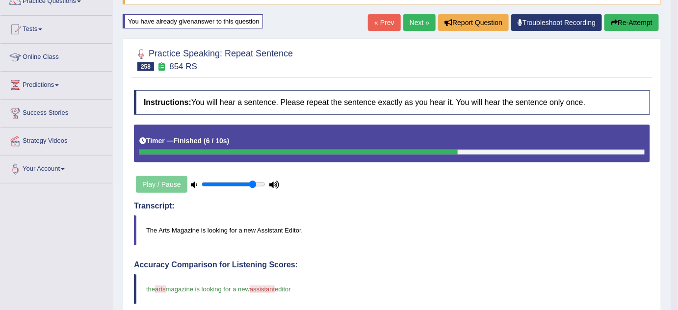
click at [413, 14] on link "Next »" at bounding box center [419, 22] width 32 height 17
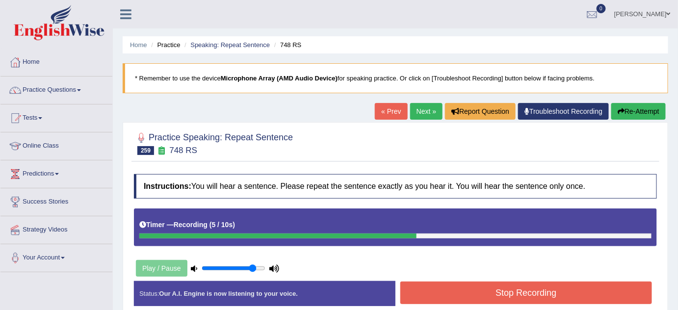
click at [491, 298] on button "Stop Recording" at bounding box center [526, 293] width 252 height 23
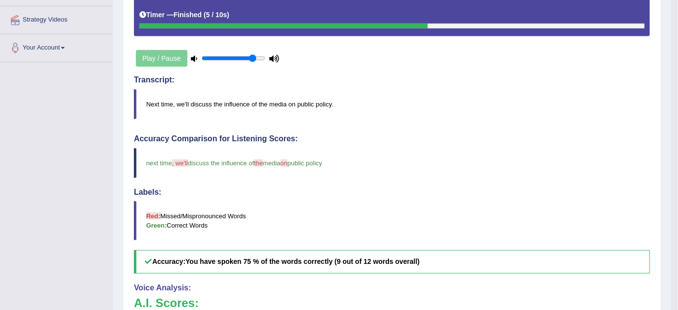
scroll to position [78, 0]
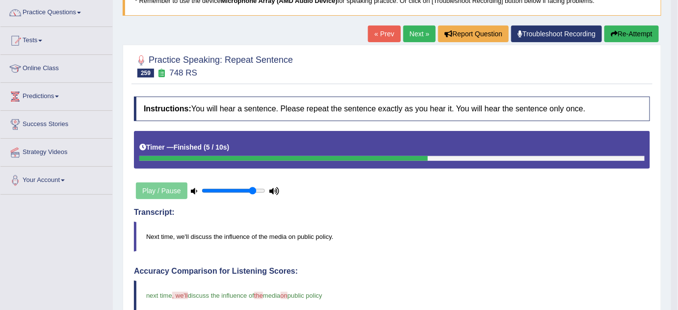
drag, startPoint x: 414, startPoint y: 38, endPoint x: 420, endPoint y: 42, distance: 7.1
click at [413, 38] on link "Next »" at bounding box center [419, 34] width 32 height 17
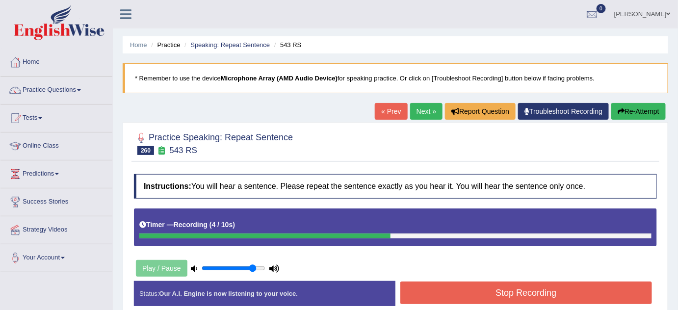
click at [457, 301] on button "Stop Recording" at bounding box center [526, 293] width 252 height 23
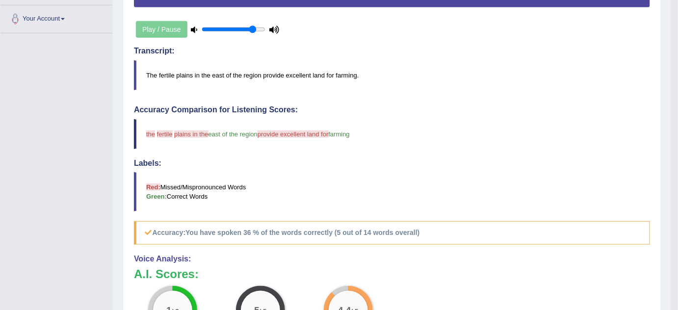
scroll to position [44, 0]
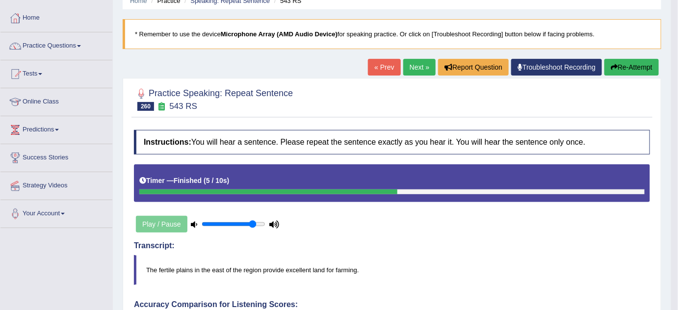
click at [637, 69] on button "Re-Attempt" at bounding box center [631, 67] width 54 height 17
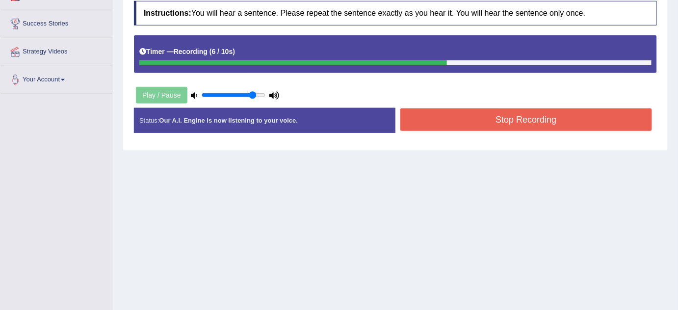
click at [517, 120] on button "Stop Recording" at bounding box center [526, 119] width 252 height 23
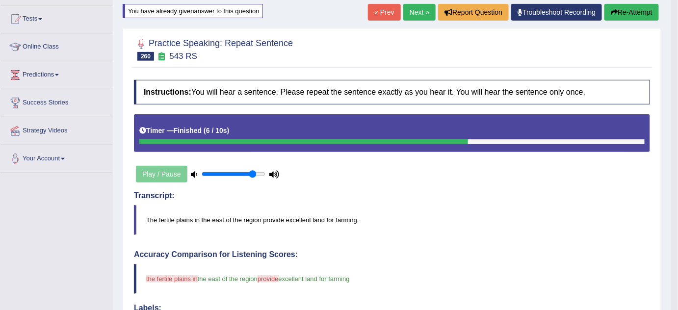
scroll to position [44, 0]
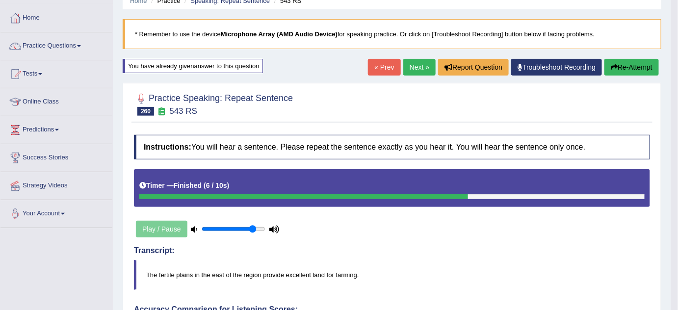
click at [629, 68] on button "Re-Attempt" at bounding box center [631, 67] width 54 height 17
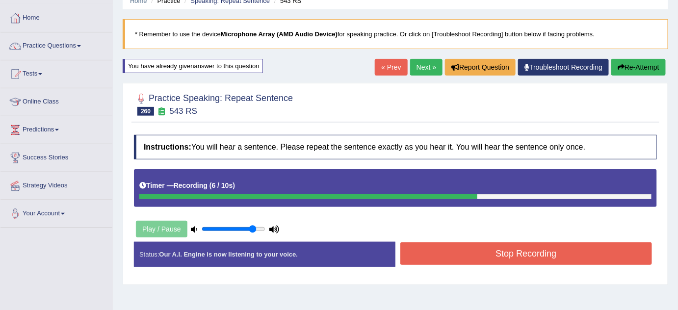
click at [610, 243] on button "Stop Recording" at bounding box center [526, 253] width 252 height 23
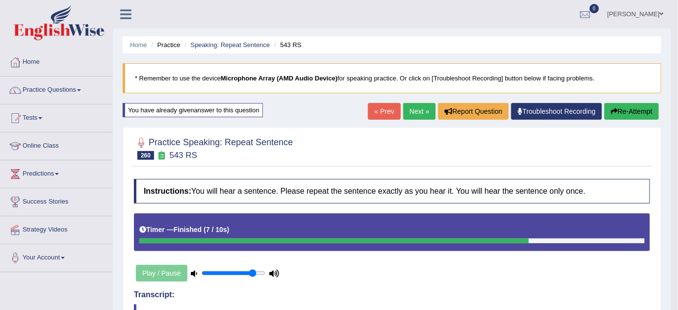
click at [411, 113] on link "Next »" at bounding box center [419, 111] width 32 height 17
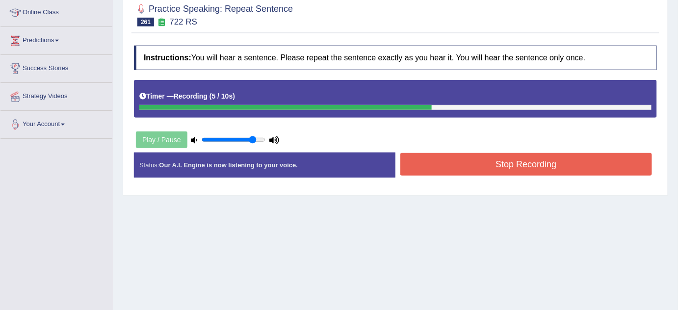
click at [437, 166] on button "Stop Recording" at bounding box center [526, 164] width 252 height 23
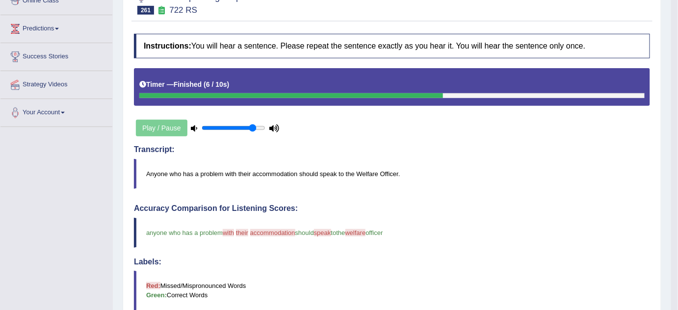
scroll to position [89, 0]
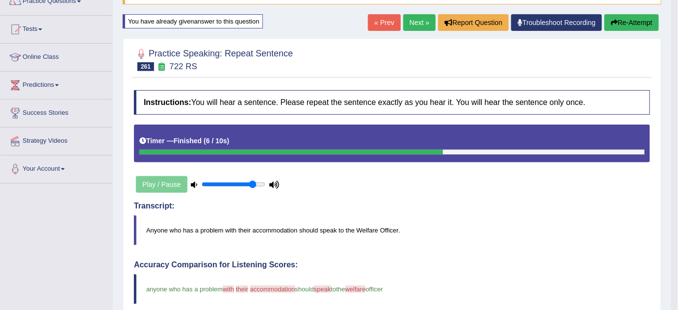
click at [635, 17] on button "Re-Attempt" at bounding box center [631, 22] width 54 height 17
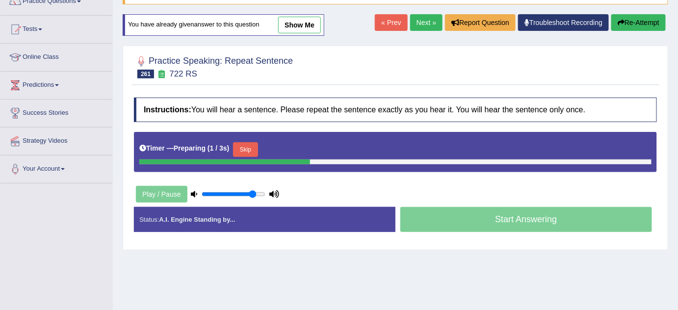
click at [256, 148] on button "Skip" at bounding box center [245, 149] width 25 height 15
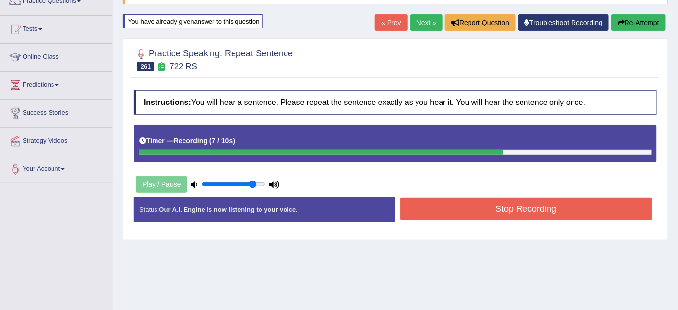
click at [522, 215] on button "Stop Recording" at bounding box center [526, 209] width 252 height 23
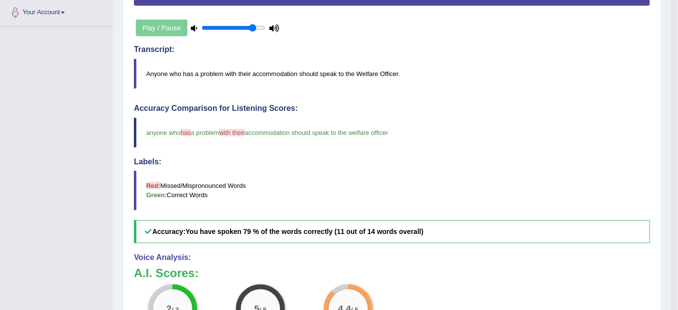
scroll to position [82, 0]
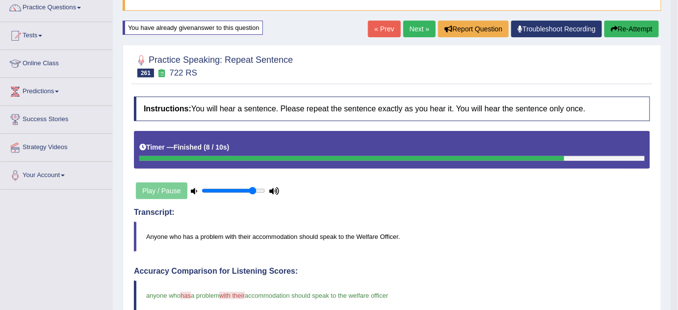
click at [412, 31] on link "Next »" at bounding box center [419, 29] width 32 height 17
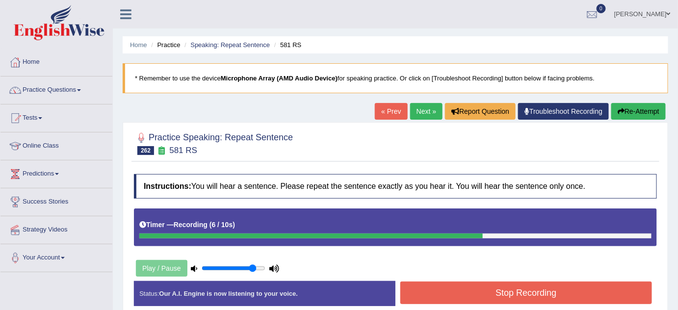
click at [473, 294] on button "Stop Recording" at bounding box center [526, 293] width 252 height 23
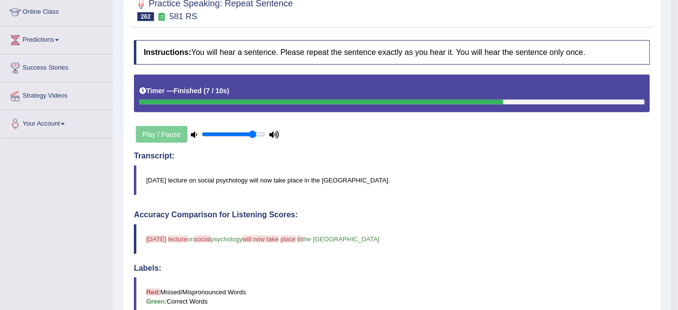
scroll to position [44, 0]
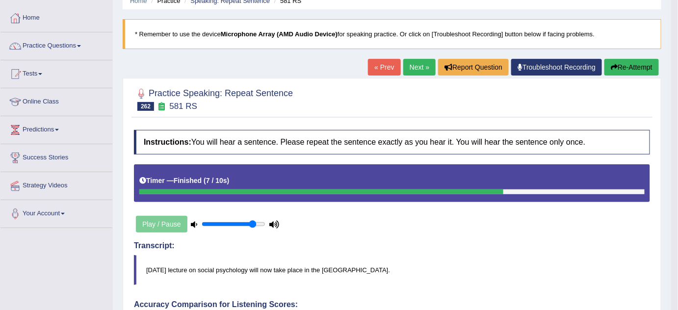
click at [627, 65] on button "Re-Attempt" at bounding box center [631, 67] width 54 height 17
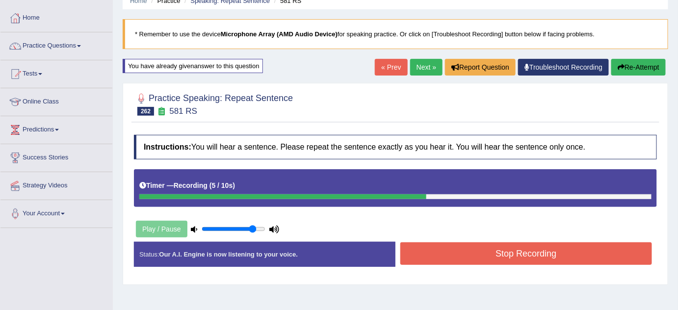
click at [575, 246] on button "Stop Recording" at bounding box center [526, 253] width 252 height 23
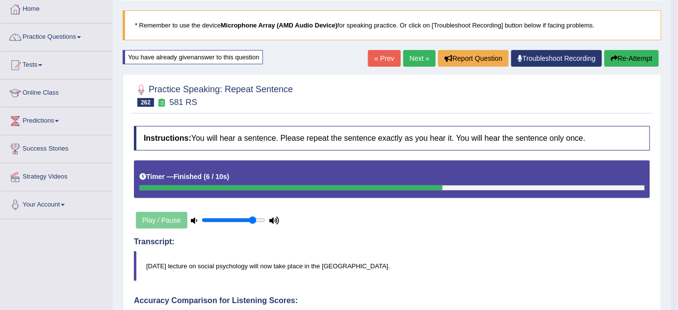
scroll to position [44, 0]
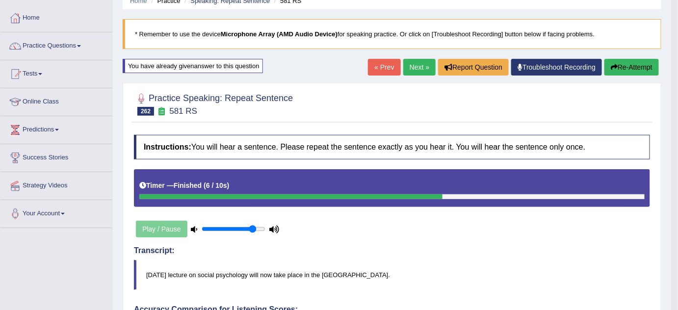
click at [408, 69] on link "Next »" at bounding box center [419, 67] width 32 height 17
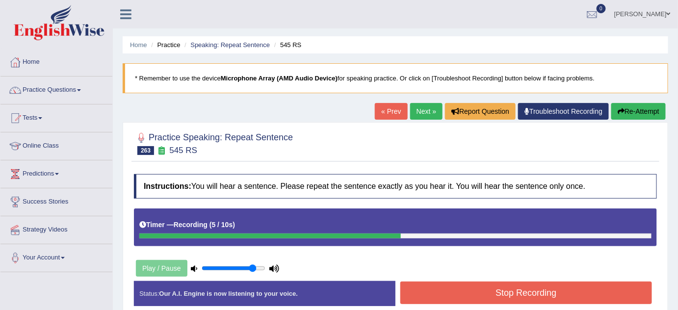
click at [437, 282] on button "Stop Recording" at bounding box center [526, 293] width 252 height 23
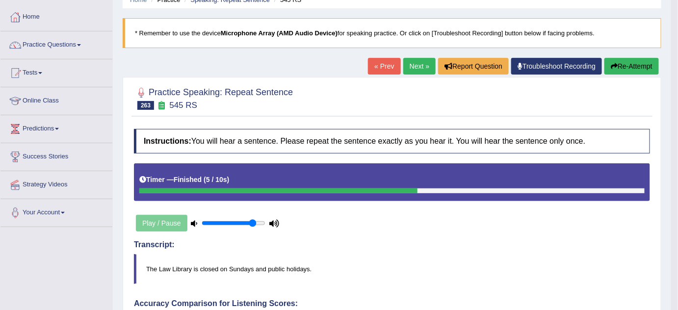
scroll to position [44, 0]
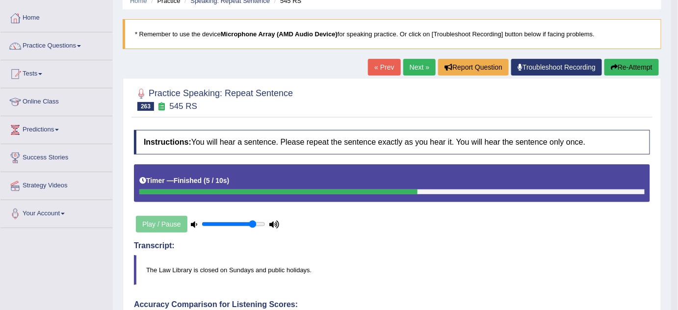
click at [648, 64] on button "Re-Attempt" at bounding box center [631, 67] width 54 height 17
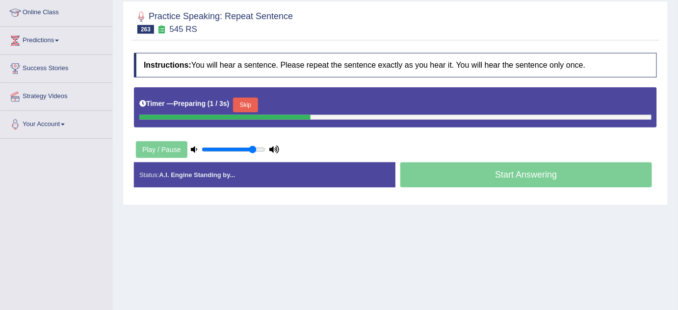
click at [252, 98] on button "Skip" at bounding box center [245, 105] width 25 height 15
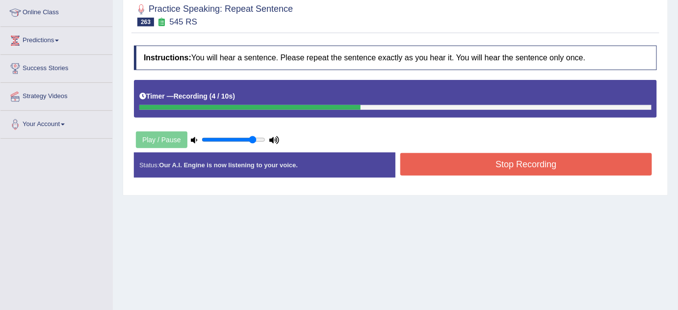
click at [451, 161] on button "Stop Recording" at bounding box center [526, 164] width 252 height 23
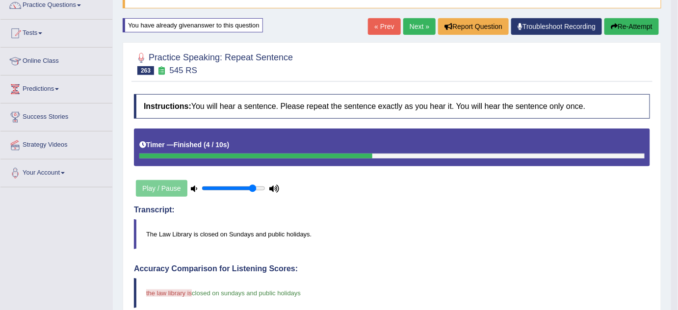
scroll to position [84, 0]
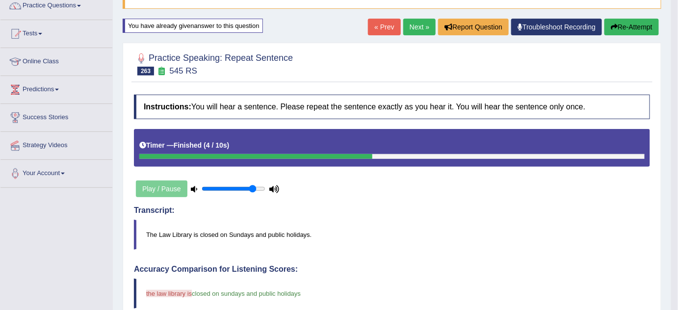
click at [626, 31] on button "Re-Attempt" at bounding box center [631, 27] width 54 height 17
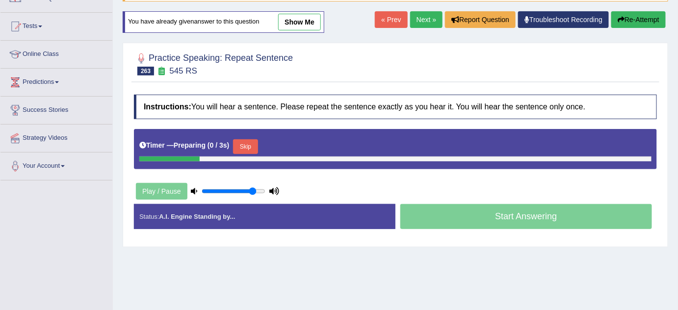
scroll to position [92, 0]
click at [252, 144] on div "Timer — Preparing ( 0 / 3s ) Skip" at bounding box center [395, 147] width 512 height 20
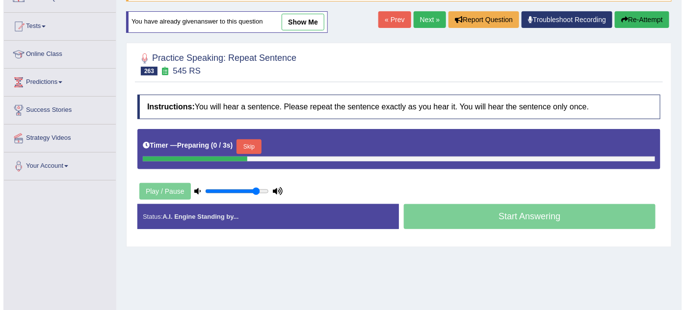
scroll to position [84, 0]
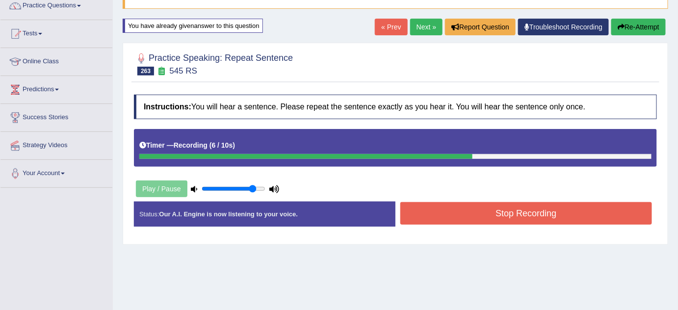
click at [506, 217] on button "Stop Recording" at bounding box center [526, 213] width 252 height 23
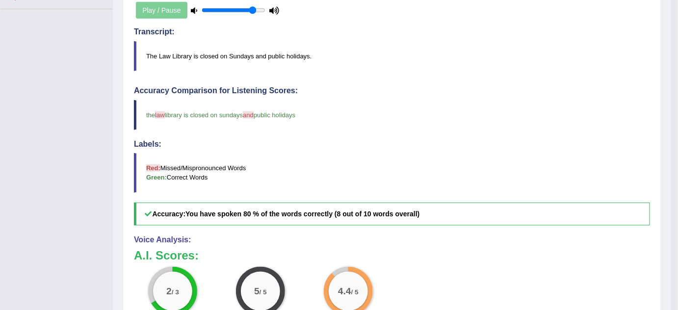
scroll to position [0, 0]
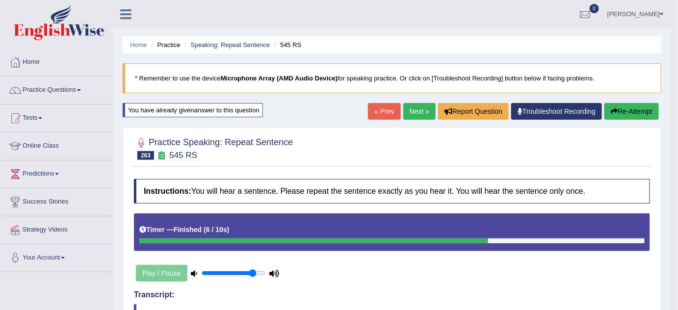
click at [413, 115] on link "Next »" at bounding box center [419, 111] width 32 height 17
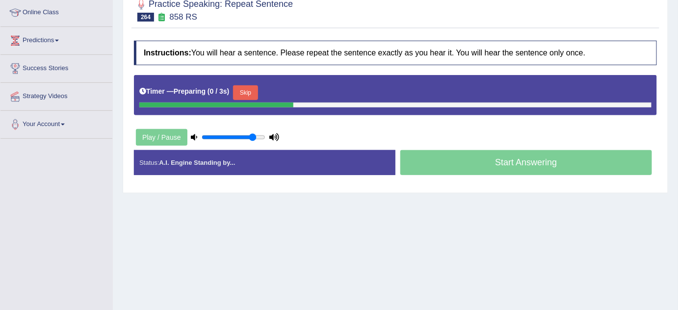
click at [258, 90] on button "Skip" at bounding box center [245, 92] width 25 height 15
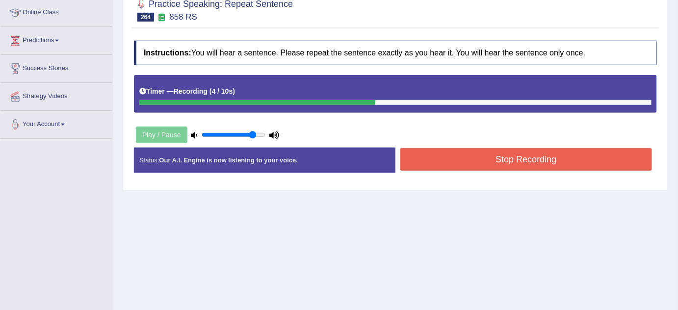
click at [531, 159] on button "Stop Recording" at bounding box center [526, 159] width 252 height 23
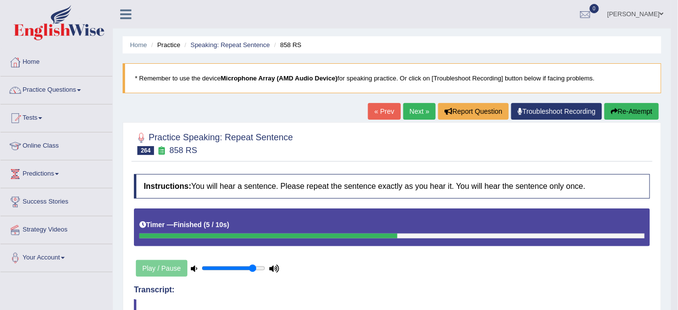
click at [640, 108] on button "Re-Attempt" at bounding box center [631, 111] width 54 height 17
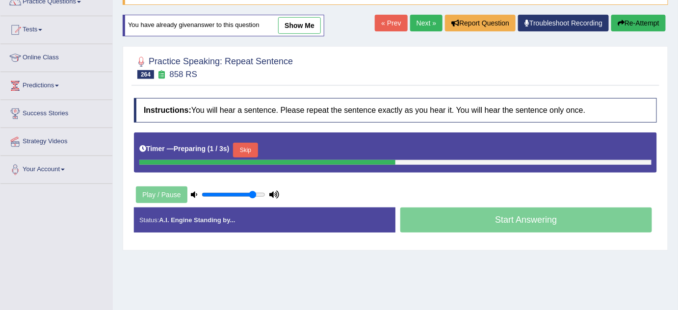
scroll to position [89, 0]
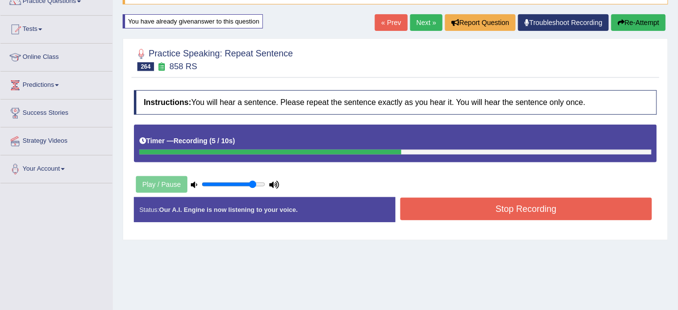
click at [540, 210] on button "Stop Recording" at bounding box center [526, 209] width 252 height 23
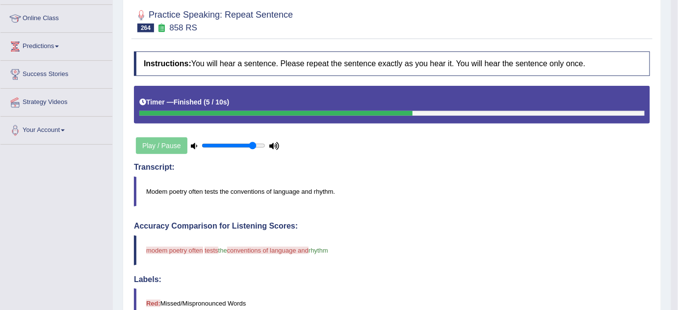
scroll to position [84, 0]
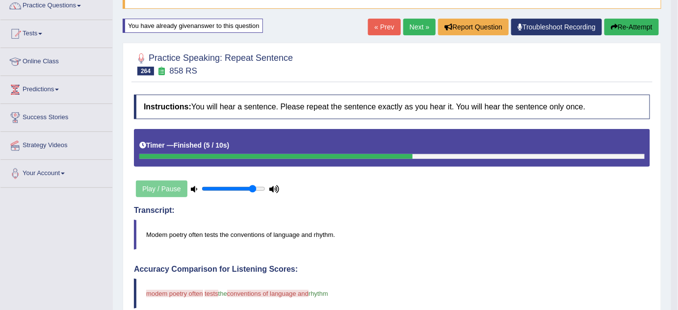
click at [421, 24] on link "Next »" at bounding box center [419, 27] width 32 height 17
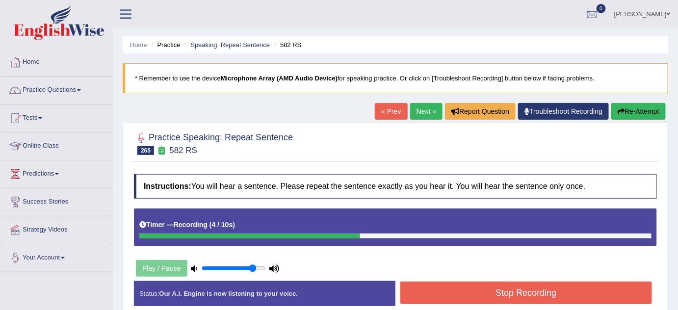
click at [475, 299] on button "Stop Recording" at bounding box center [526, 293] width 252 height 23
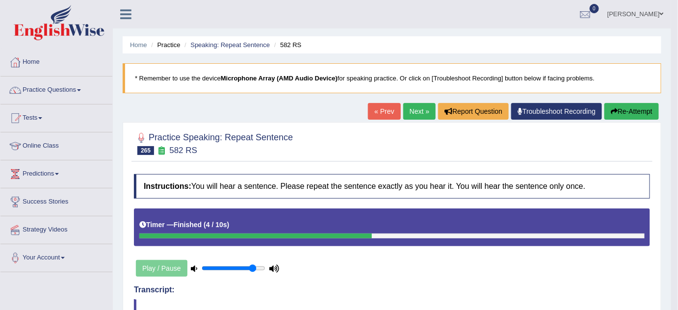
click at [621, 108] on button "Re-Attempt" at bounding box center [631, 111] width 54 height 17
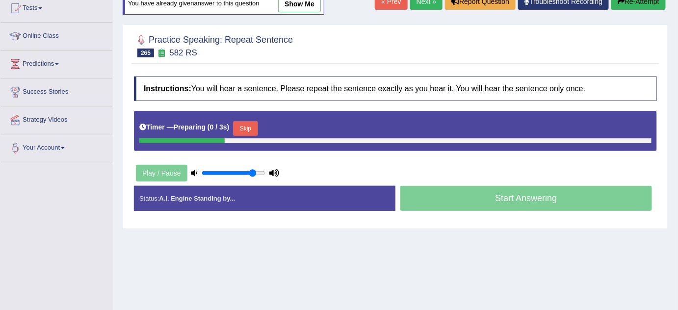
scroll to position [133, 0]
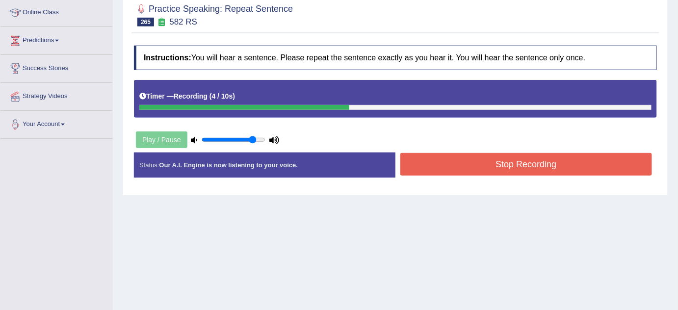
click at [483, 162] on button "Stop Recording" at bounding box center [526, 164] width 252 height 23
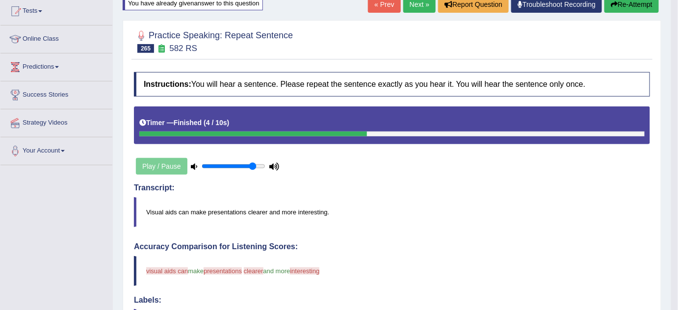
scroll to position [84, 0]
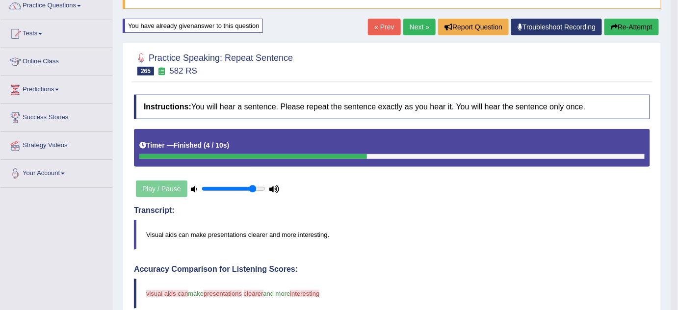
click at [645, 28] on button "Re-Attempt" at bounding box center [631, 27] width 54 height 17
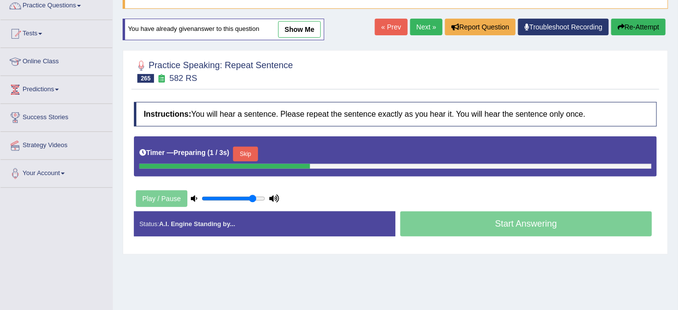
click at [246, 147] on button "Skip" at bounding box center [245, 154] width 25 height 15
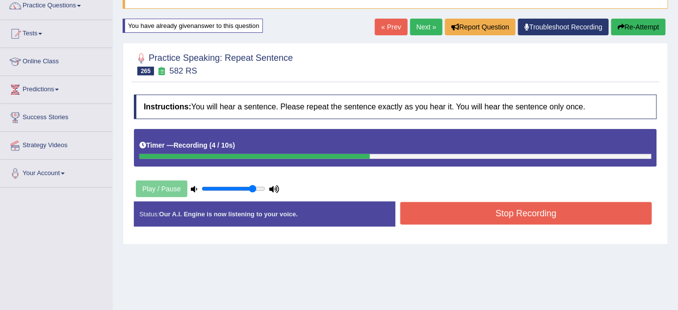
click at [444, 208] on button "Stop Recording" at bounding box center [526, 213] width 252 height 23
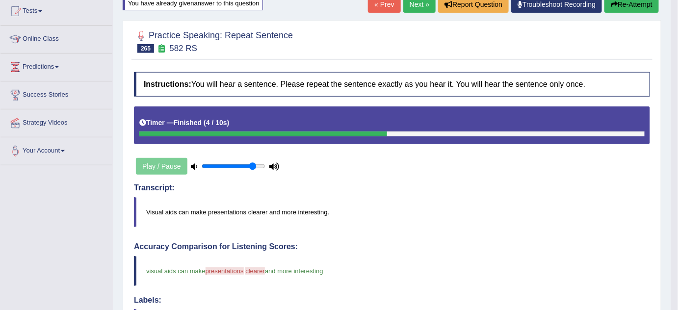
scroll to position [84, 0]
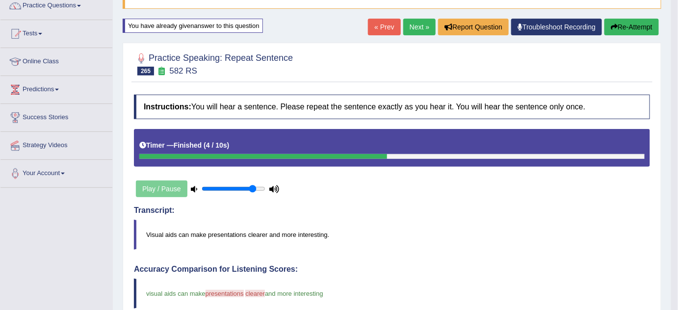
click at [412, 24] on link "Next »" at bounding box center [419, 27] width 32 height 17
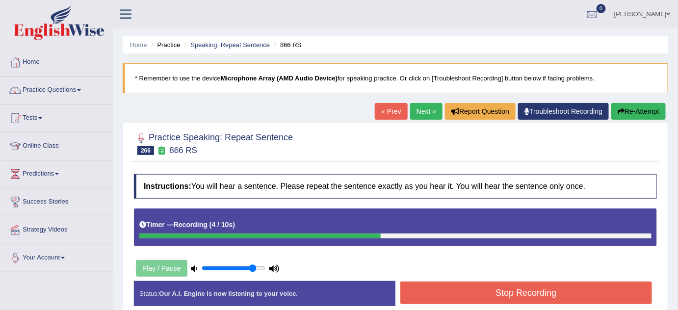
click at [500, 290] on button "Stop Recording" at bounding box center [526, 293] width 252 height 23
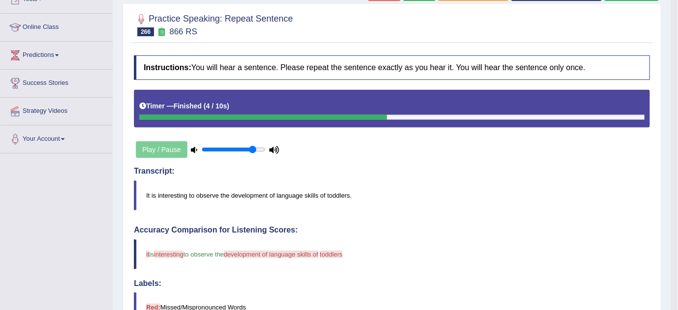
scroll to position [44, 0]
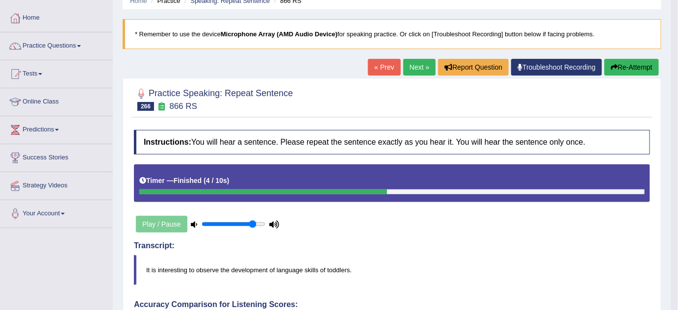
click at [633, 66] on button "Re-Attempt" at bounding box center [631, 67] width 54 height 17
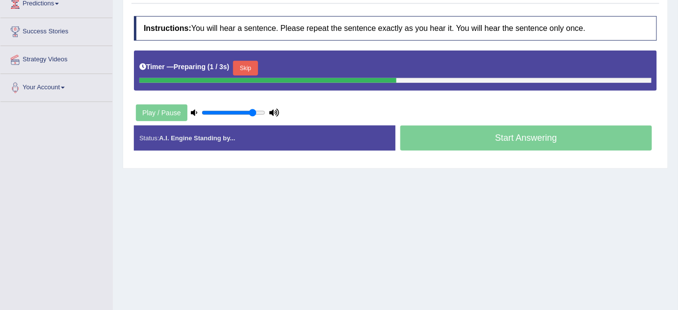
scroll to position [178, 0]
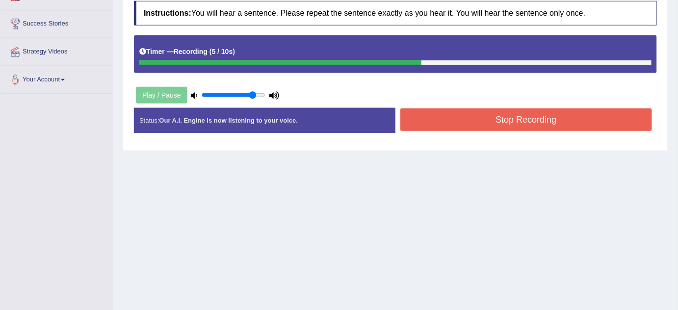
click at [584, 122] on button "Stop Recording" at bounding box center [526, 119] width 252 height 23
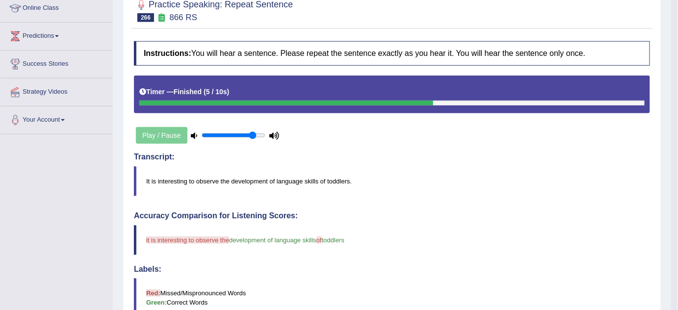
scroll to position [89, 0]
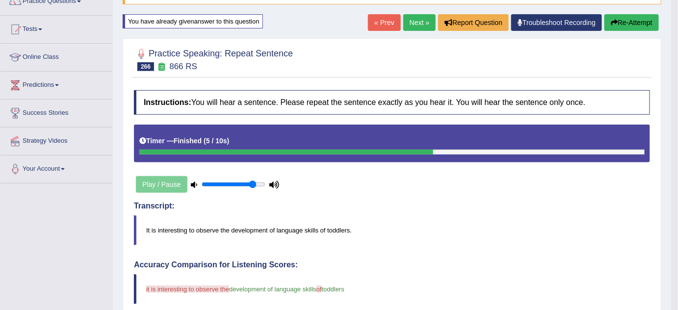
click at [626, 19] on button "Re-Attempt" at bounding box center [631, 22] width 54 height 17
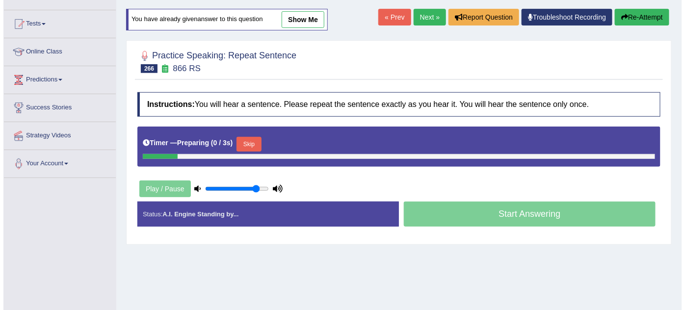
scroll to position [89, 0]
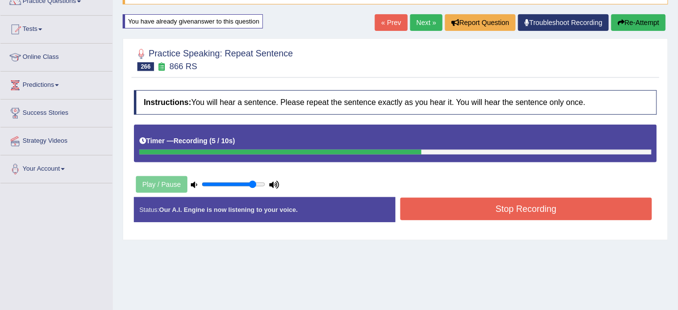
click at [491, 210] on button "Stop Recording" at bounding box center [526, 209] width 252 height 23
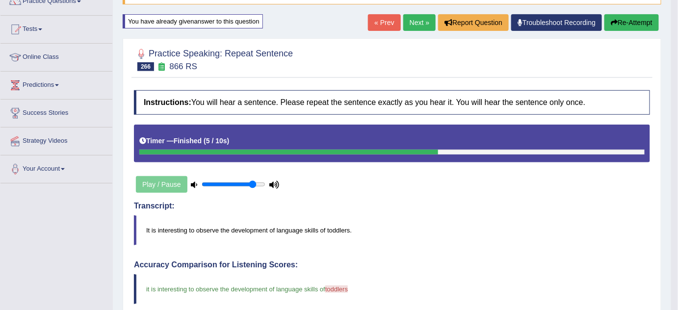
click at [414, 27] on link "Next »" at bounding box center [419, 22] width 32 height 17
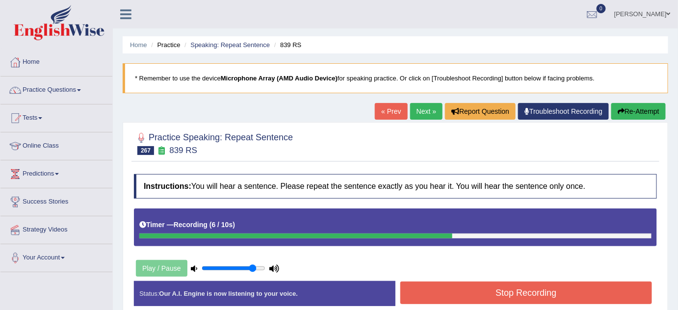
click at [487, 286] on button "Stop Recording" at bounding box center [526, 293] width 252 height 23
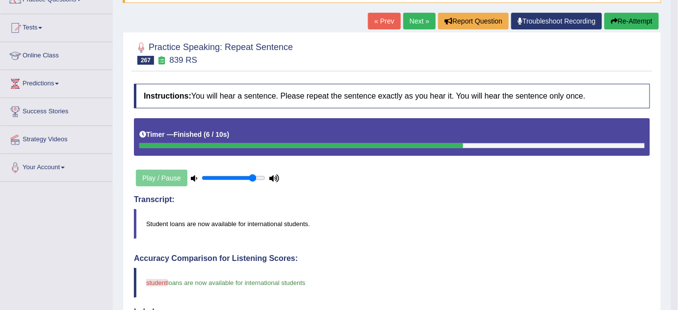
scroll to position [44, 0]
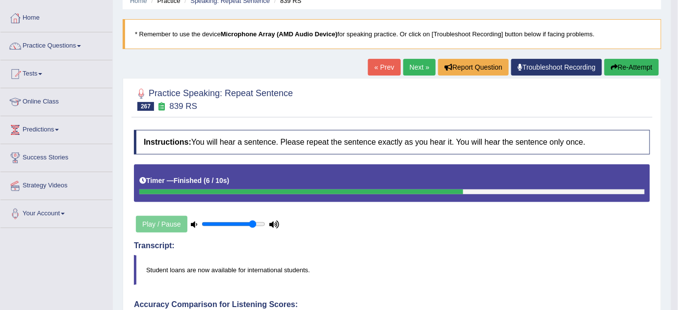
drag, startPoint x: 625, startPoint y: 66, endPoint x: 622, endPoint y: 72, distance: 6.6
click at [624, 70] on button "Re-Attempt" at bounding box center [631, 67] width 54 height 17
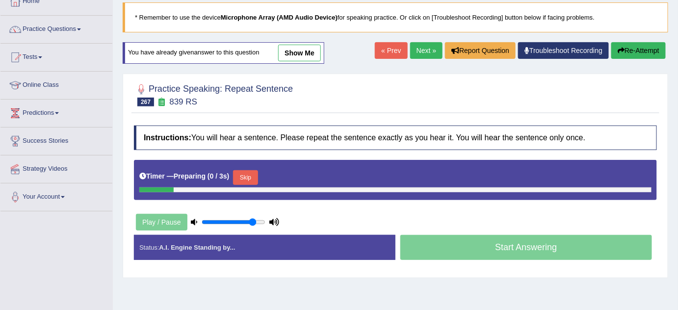
scroll to position [89, 0]
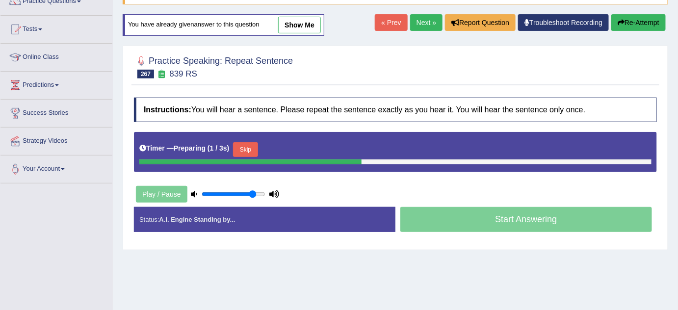
click at [242, 146] on button "Skip" at bounding box center [245, 149] width 25 height 15
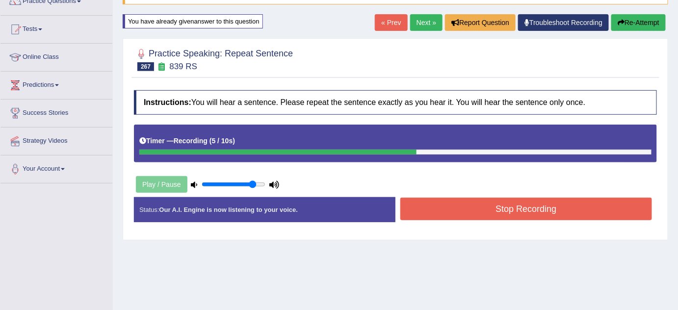
click at [506, 211] on button "Stop Recording" at bounding box center [526, 209] width 252 height 23
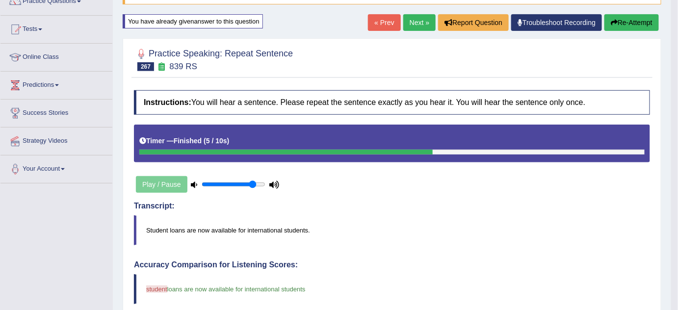
click at [418, 26] on link "Next »" at bounding box center [419, 22] width 32 height 17
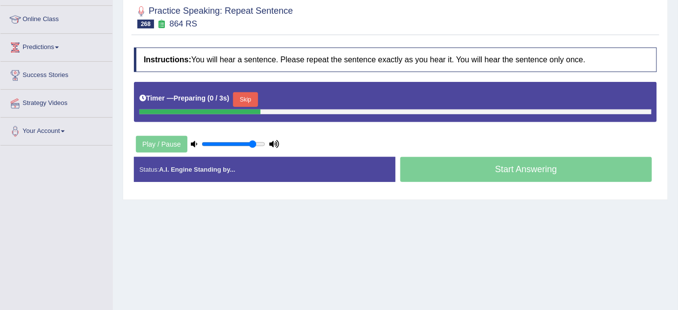
scroll to position [133, 0]
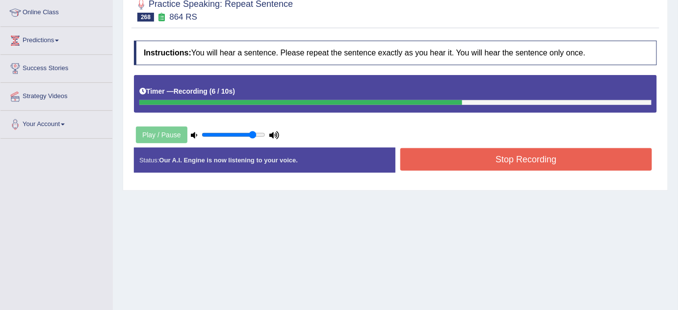
click at [486, 161] on button "Stop Recording" at bounding box center [526, 159] width 252 height 23
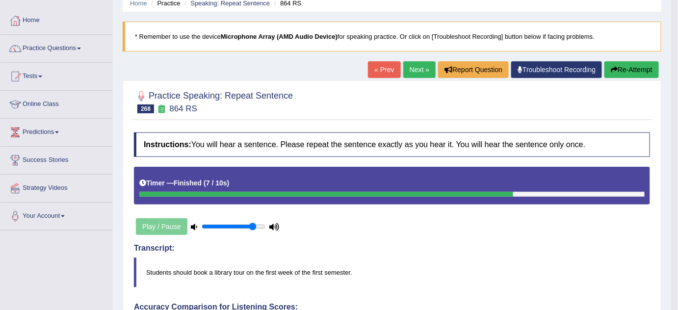
scroll to position [0, 0]
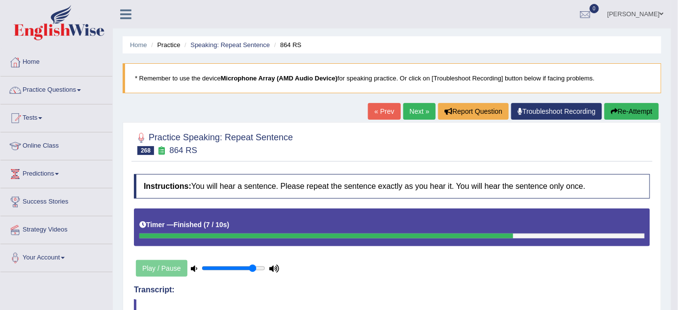
drag, startPoint x: 415, startPoint y: 110, endPoint x: 410, endPoint y: 108, distance: 5.3
click at [415, 110] on link "Next »" at bounding box center [419, 111] width 32 height 17
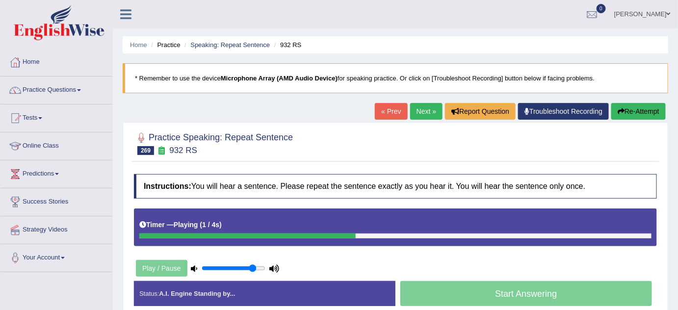
click at [647, 115] on button "Re-Attempt" at bounding box center [638, 111] width 54 height 17
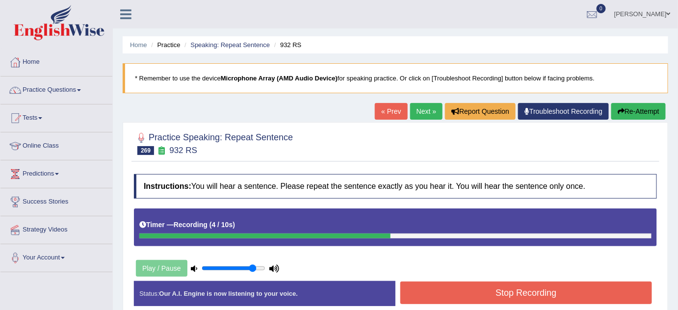
click at [476, 292] on button "Stop Recording" at bounding box center [526, 293] width 252 height 23
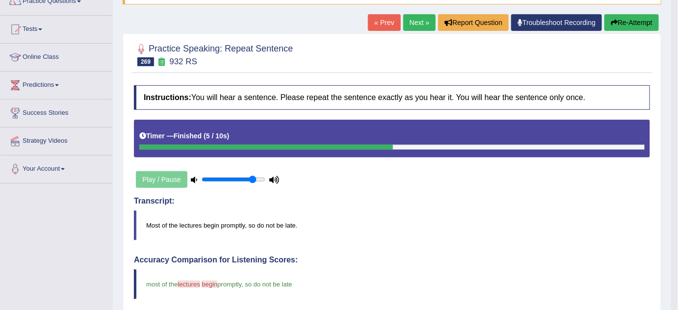
scroll to position [44, 0]
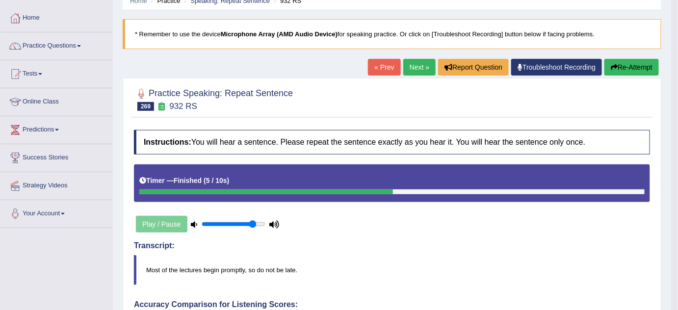
click at [612, 67] on icon "button" at bounding box center [614, 67] width 7 height 7
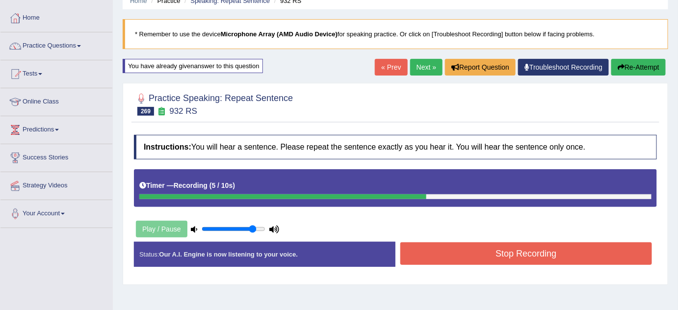
click at [486, 253] on button "Stop Recording" at bounding box center [526, 253] width 252 height 23
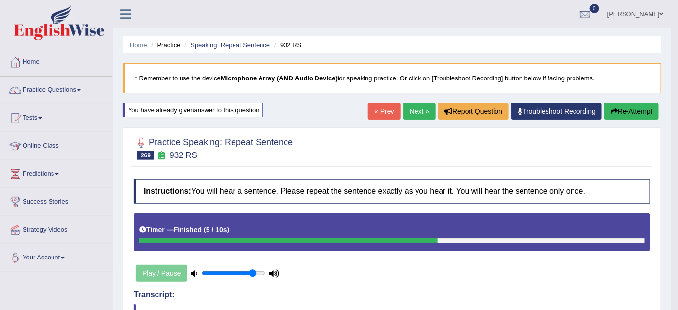
click at [414, 116] on link "Next »" at bounding box center [419, 111] width 32 height 17
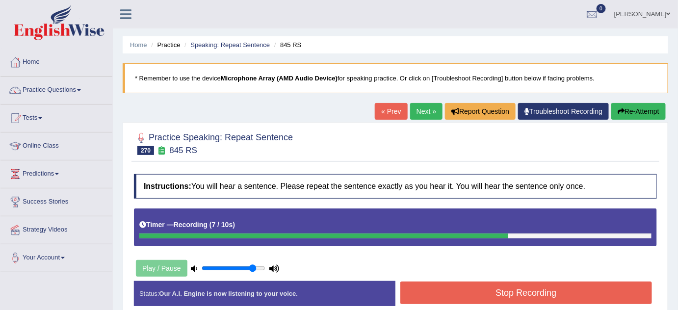
drag, startPoint x: 619, startPoint y: 103, endPoint x: 619, endPoint y: 116, distance: 13.2
click at [619, 104] on button "Re-Attempt" at bounding box center [638, 111] width 54 height 17
click at [482, 290] on button "Stop Recording" at bounding box center [526, 293] width 252 height 23
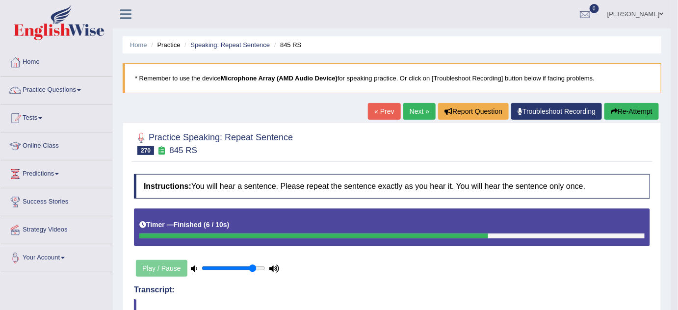
click at [629, 112] on button "Re-Attempt" at bounding box center [631, 111] width 54 height 17
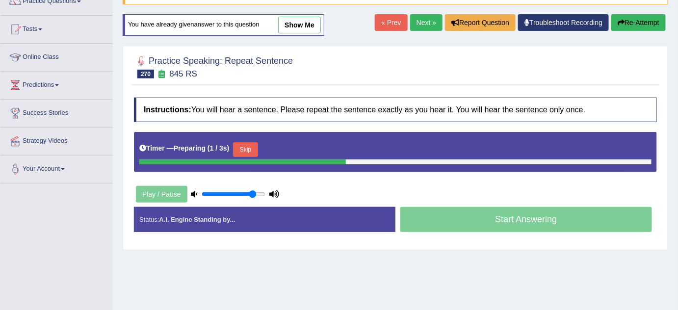
click at [248, 142] on button "Skip" at bounding box center [245, 149] width 25 height 15
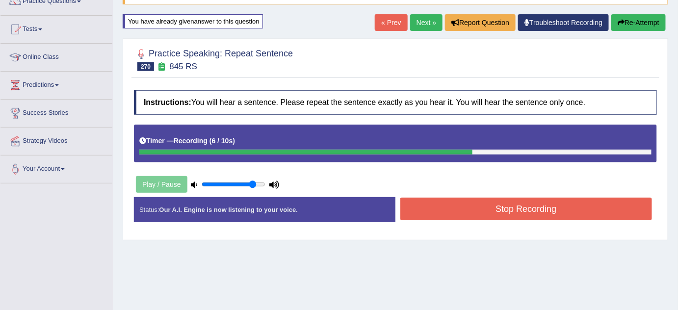
click at [506, 205] on button "Stop Recording" at bounding box center [526, 209] width 252 height 23
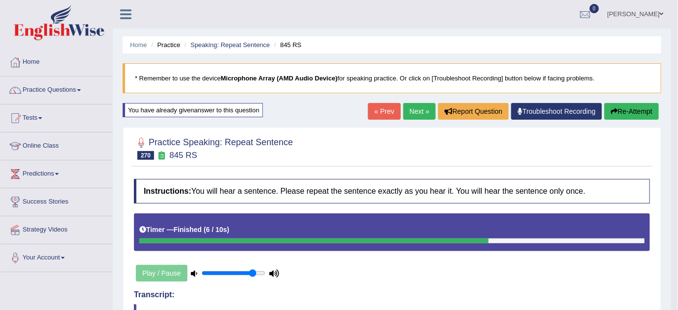
click at [644, 111] on button "Re-Attempt" at bounding box center [631, 111] width 54 height 17
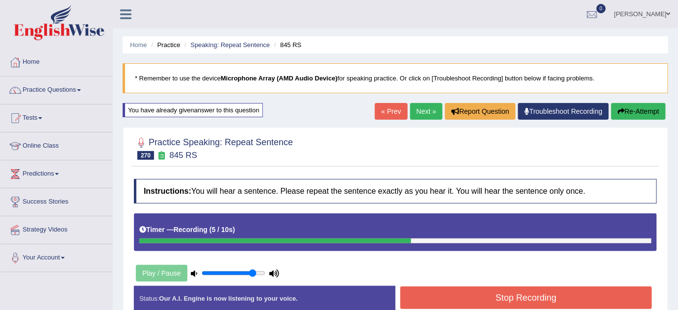
click at [518, 286] on button "Stop Recording" at bounding box center [526, 297] width 252 height 23
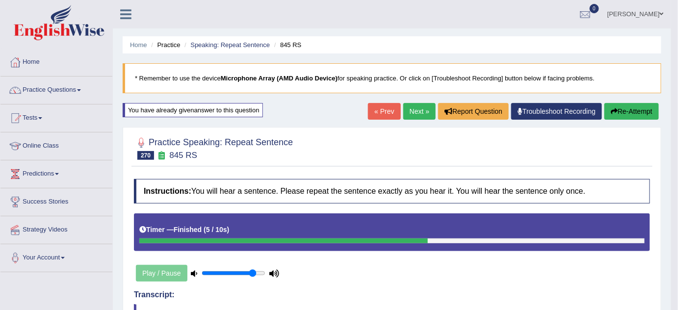
click at [412, 112] on link "Next »" at bounding box center [419, 111] width 32 height 17
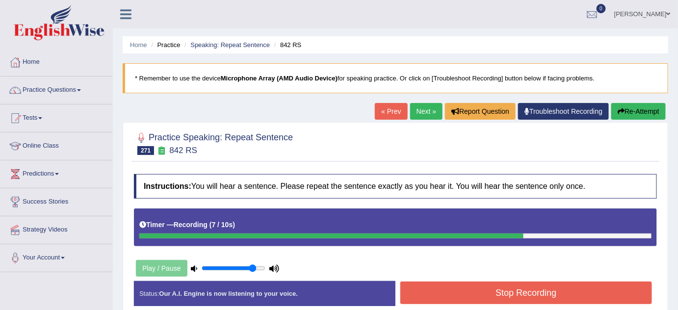
click at [439, 291] on button "Stop Recording" at bounding box center [526, 293] width 252 height 23
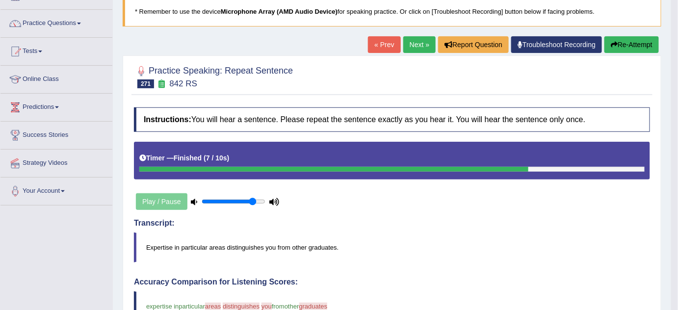
scroll to position [44, 0]
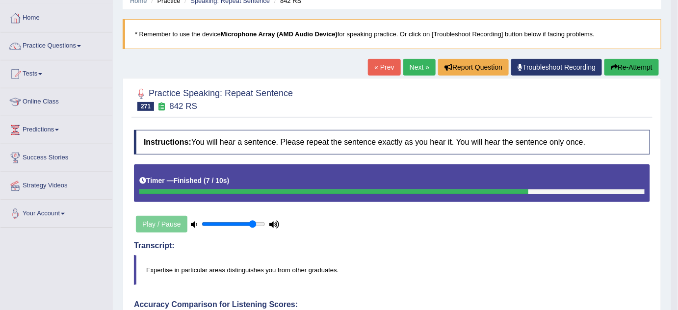
click at [626, 69] on button "Re-Attempt" at bounding box center [631, 67] width 54 height 17
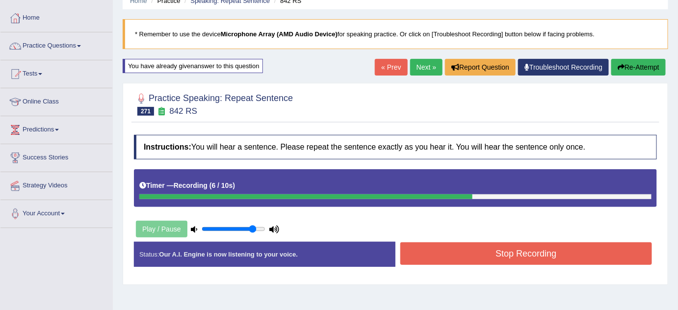
click at [443, 253] on button "Stop Recording" at bounding box center [526, 253] width 252 height 23
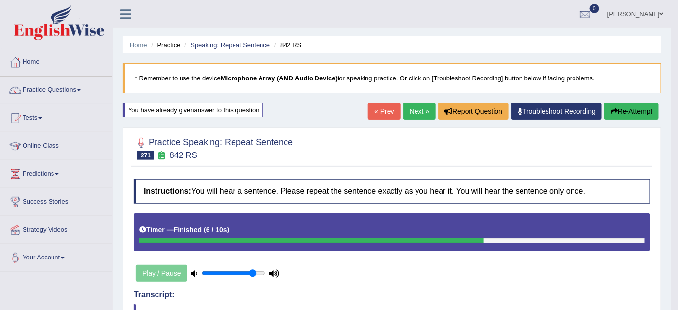
click at [410, 106] on link "Next »" at bounding box center [419, 111] width 32 height 17
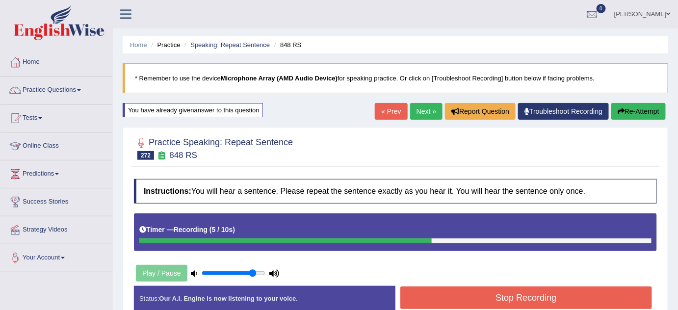
click at [501, 291] on button "Stop Recording" at bounding box center [526, 297] width 252 height 23
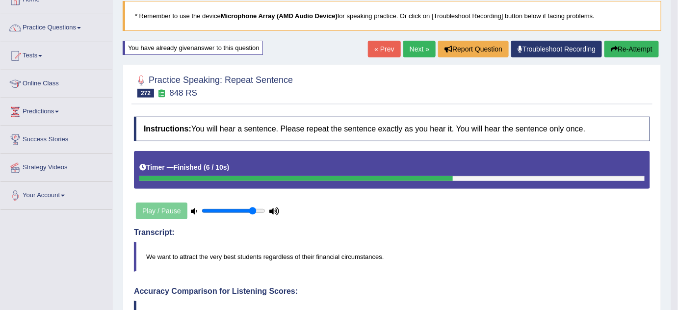
scroll to position [44, 0]
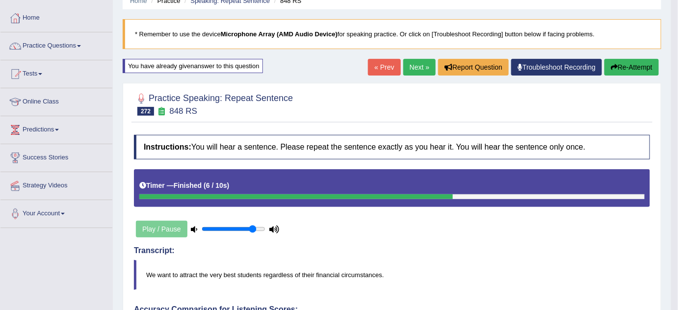
click at [644, 62] on button "Re-Attempt" at bounding box center [631, 67] width 54 height 17
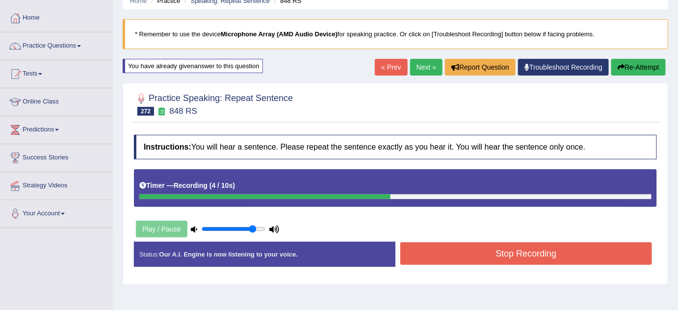
click at [441, 252] on button "Stop Recording" at bounding box center [526, 253] width 252 height 23
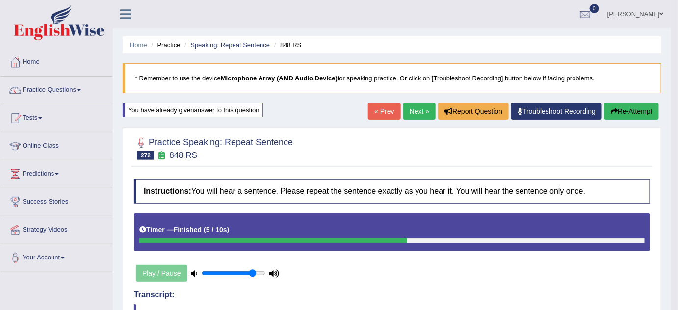
click at [415, 106] on link "Next »" at bounding box center [419, 111] width 32 height 17
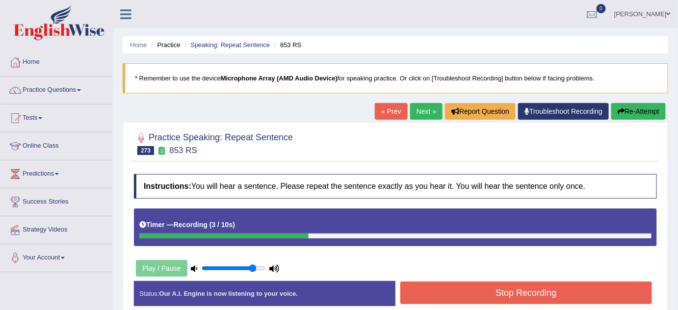
click at [452, 295] on button "Stop Recording" at bounding box center [526, 293] width 252 height 23
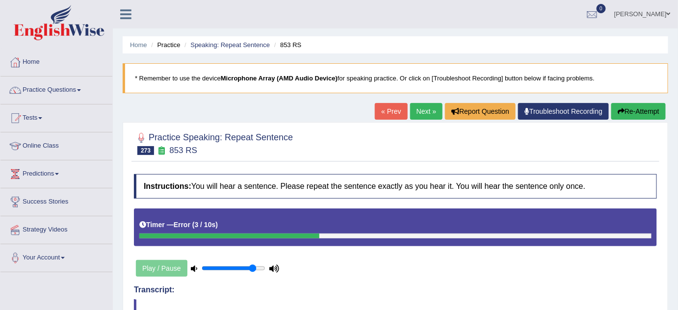
click at [662, 109] on button "Re-Attempt" at bounding box center [638, 111] width 54 height 17
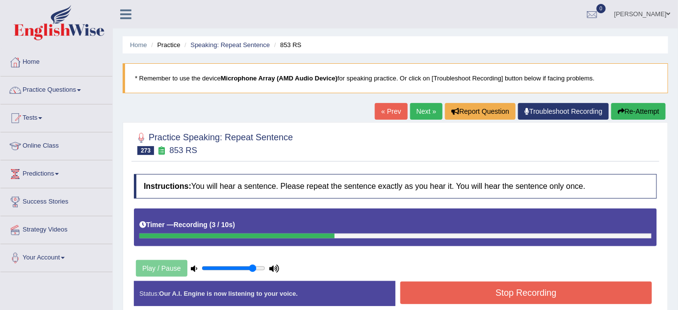
click at [507, 290] on button "Stop Recording" at bounding box center [526, 293] width 252 height 23
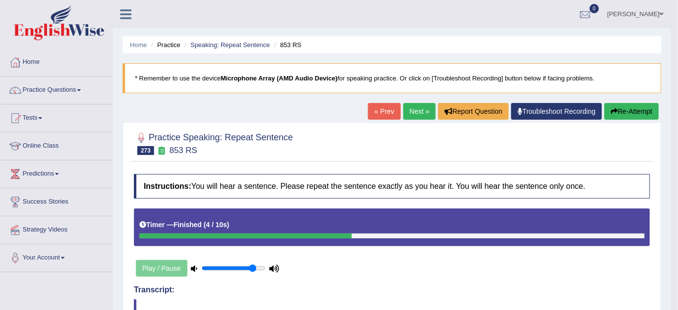
click at [626, 112] on button "Re-Attempt" at bounding box center [631, 111] width 54 height 17
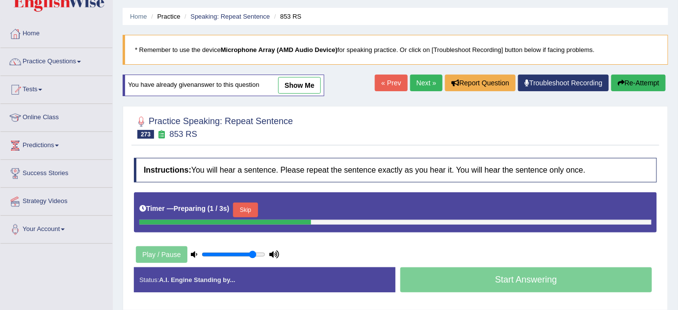
scroll to position [44, 0]
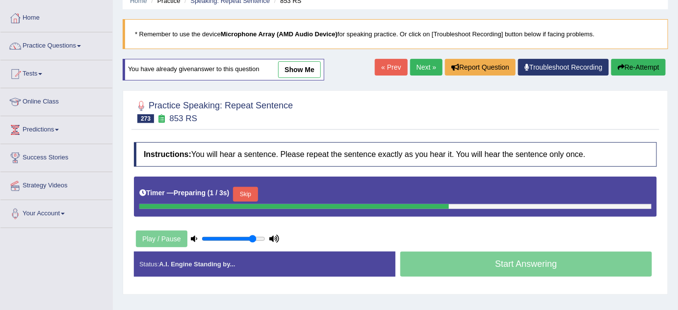
click at [252, 195] on button "Skip" at bounding box center [245, 194] width 25 height 15
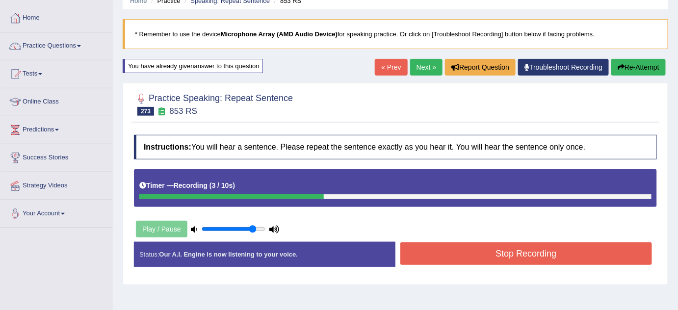
click at [450, 243] on button "Stop Recording" at bounding box center [526, 253] width 252 height 23
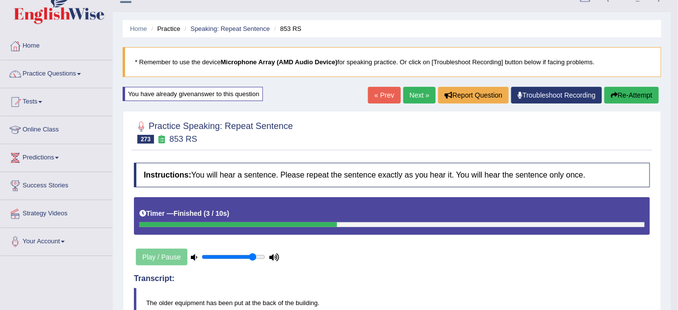
scroll to position [0, 0]
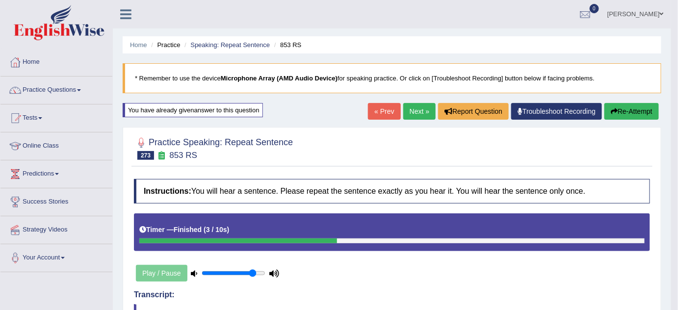
click at [417, 107] on link "Next »" at bounding box center [419, 111] width 32 height 17
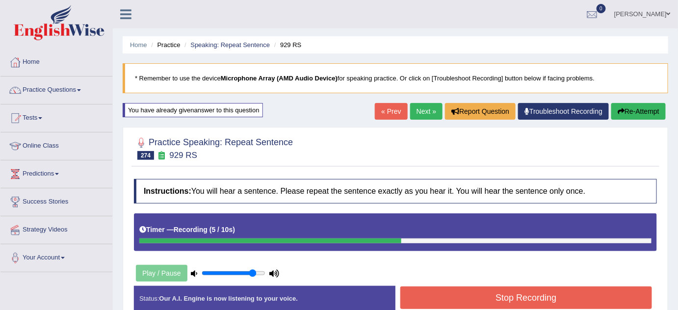
click at [444, 302] on button "Stop Recording" at bounding box center [526, 297] width 252 height 23
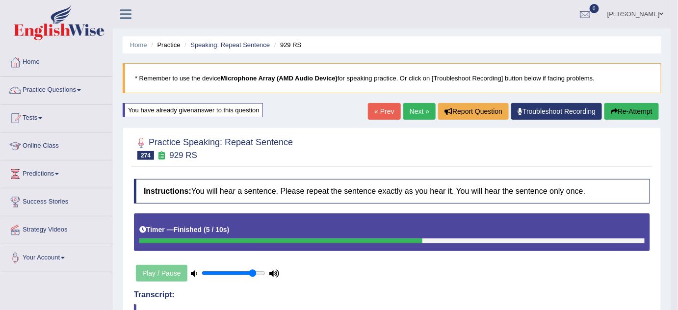
click at [625, 111] on button "Re-Attempt" at bounding box center [631, 111] width 54 height 17
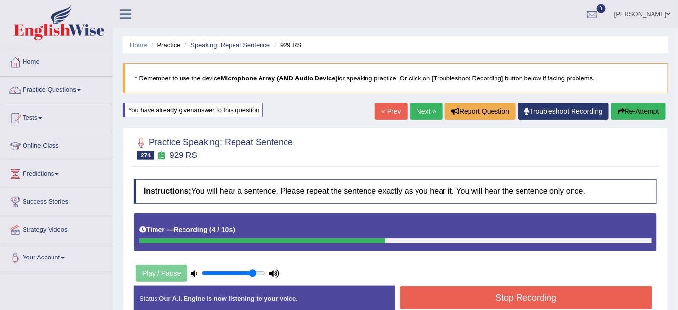
click at [515, 302] on button "Stop Recording" at bounding box center [526, 297] width 252 height 23
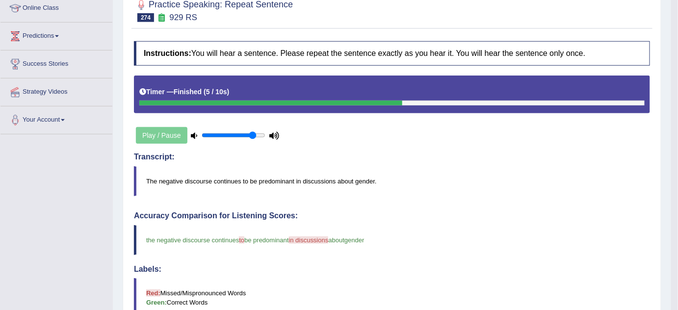
scroll to position [44, 0]
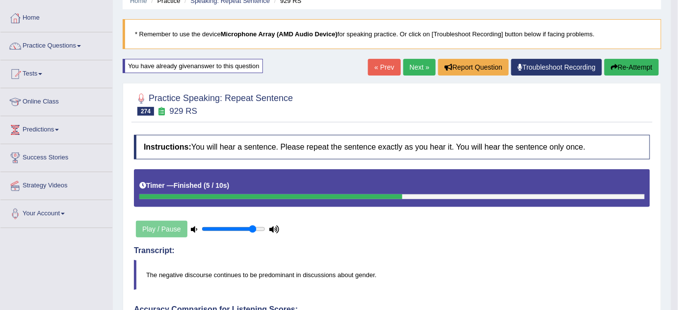
drag, startPoint x: 644, startPoint y: 63, endPoint x: 644, endPoint y: 79, distance: 16.7
click at [644, 64] on button "Re-Attempt" at bounding box center [631, 67] width 54 height 17
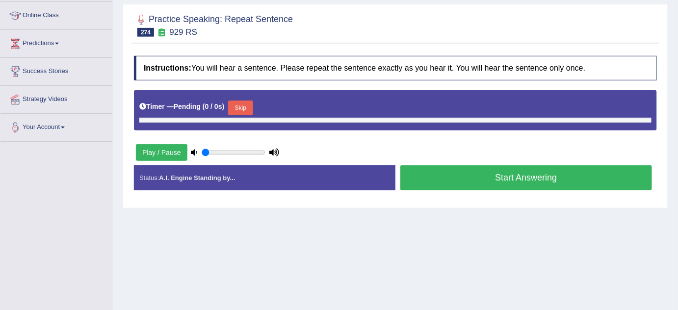
type input "0.85"
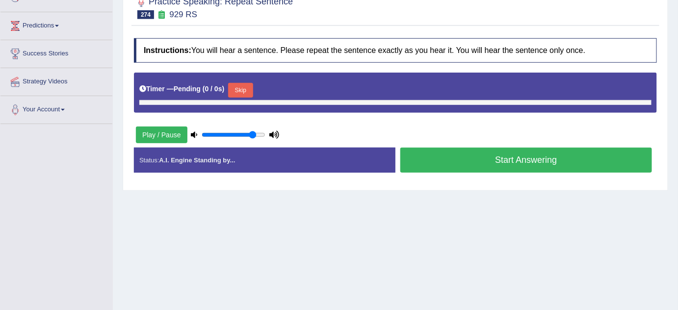
scroll to position [205, 0]
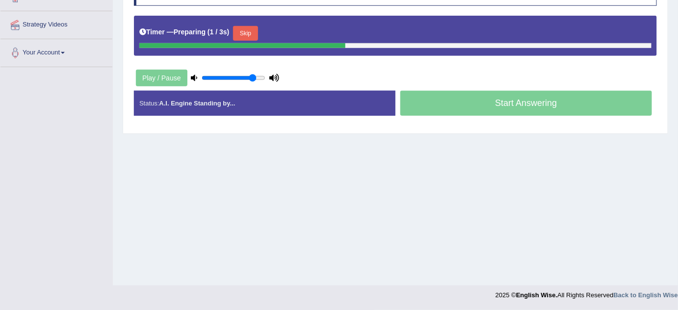
click at [256, 31] on button "Skip" at bounding box center [245, 33] width 25 height 15
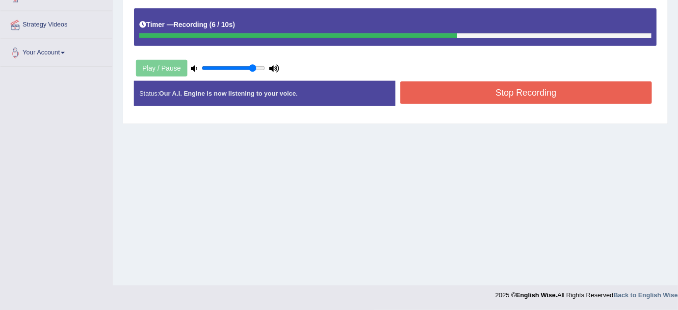
click at [497, 84] on button "Stop Recording" at bounding box center [526, 92] width 252 height 23
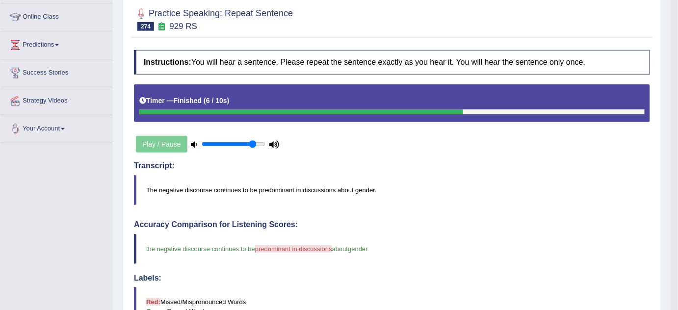
scroll to position [26, 0]
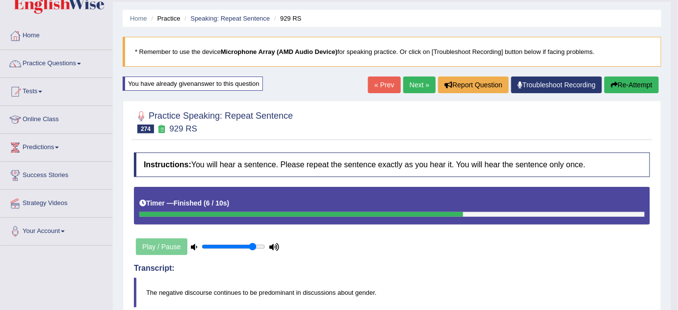
click at [416, 77] on link "Next »" at bounding box center [419, 85] width 32 height 17
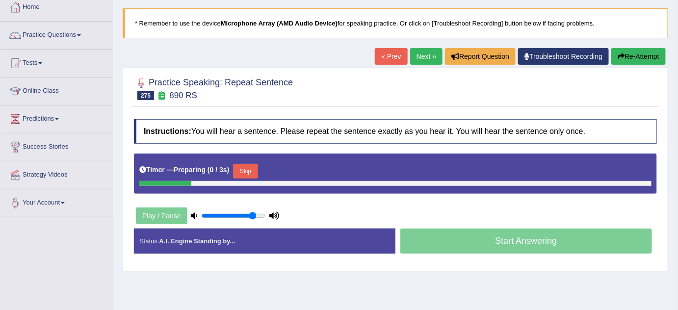
scroll to position [178, 0]
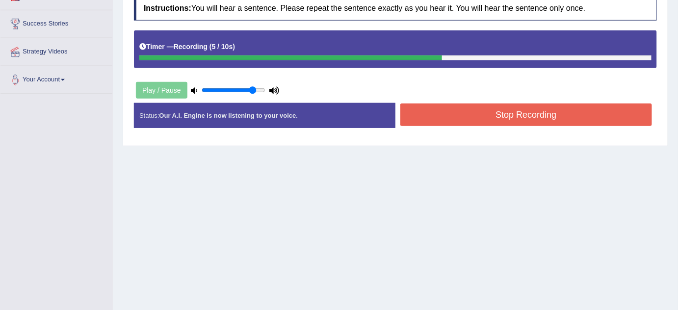
click at [514, 104] on button "Stop Recording" at bounding box center [526, 115] width 252 height 23
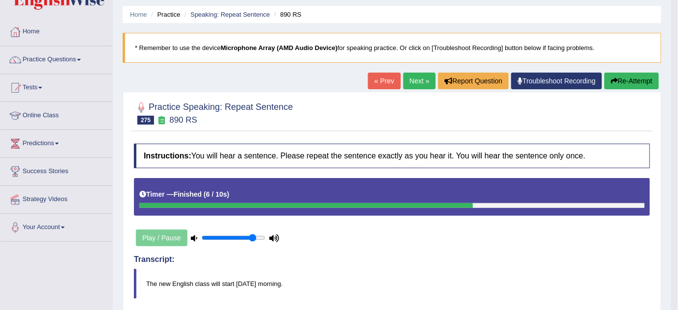
scroll to position [0, 0]
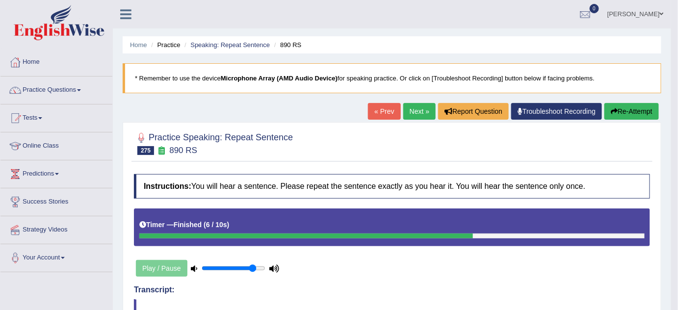
click at [618, 107] on button "Re-Attempt" at bounding box center [631, 111] width 54 height 17
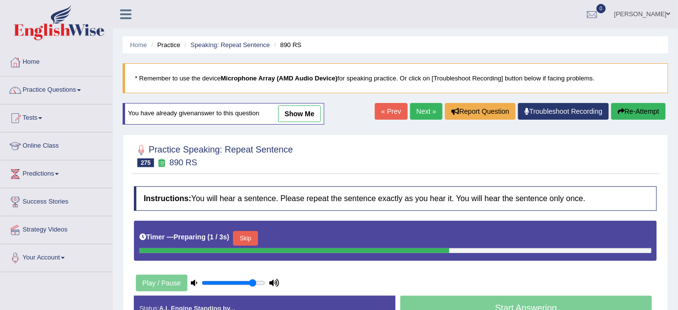
click at [252, 236] on button "Skip" at bounding box center [245, 238] width 25 height 15
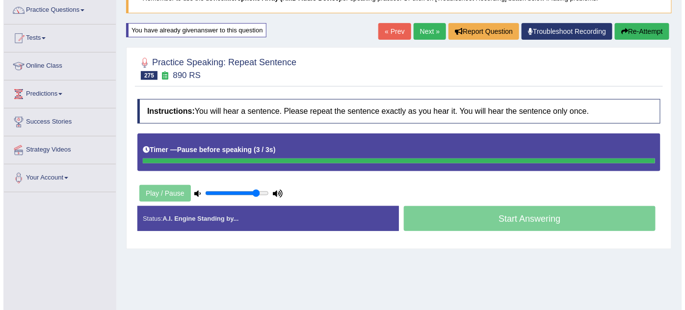
scroll to position [89, 0]
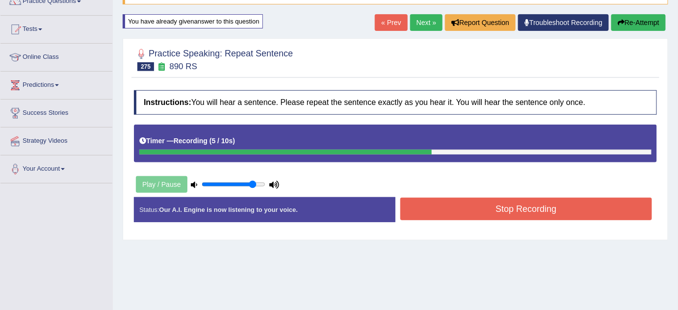
click at [441, 216] on button "Stop Recording" at bounding box center [526, 209] width 252 height 23
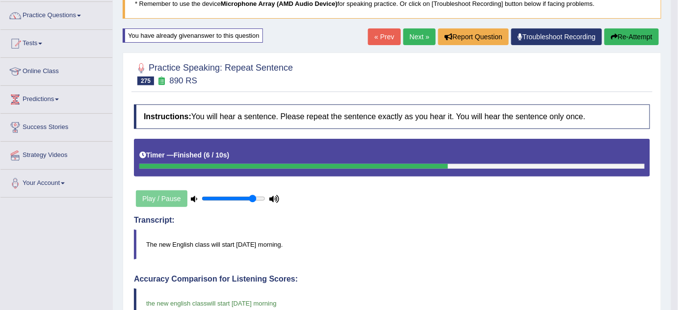
scroll to position [0, 0]
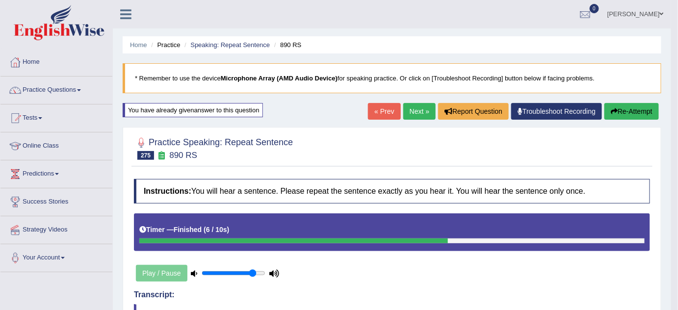
click at [417, 115] on link "Next »" at bounding box center [419, 111] width 32 height 17
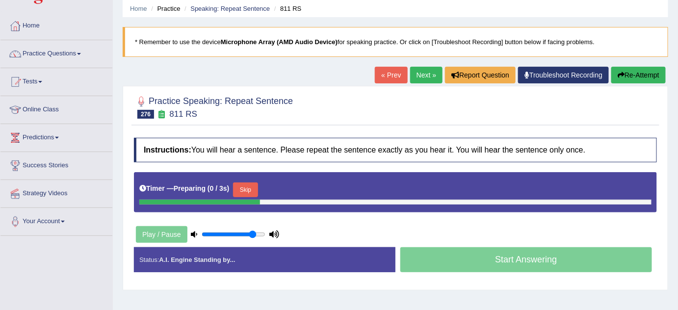
scroll to position [89, 0]
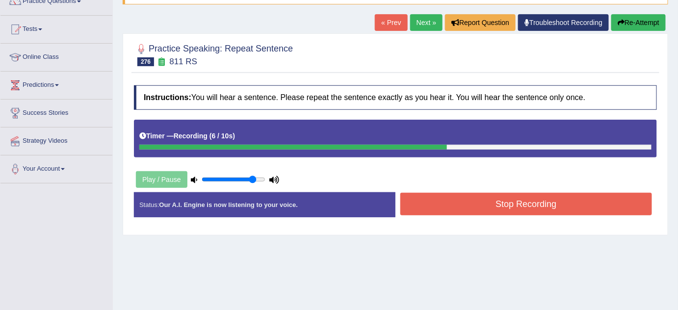
click at [476, 202] on button "Stop Recording" at bounding box center [526, 204] width 252 height 23
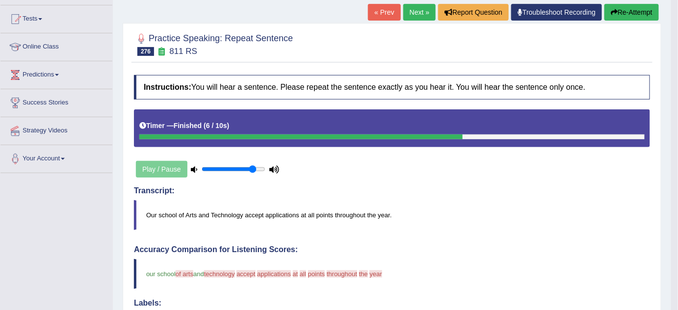
scroll to position [0, 0]
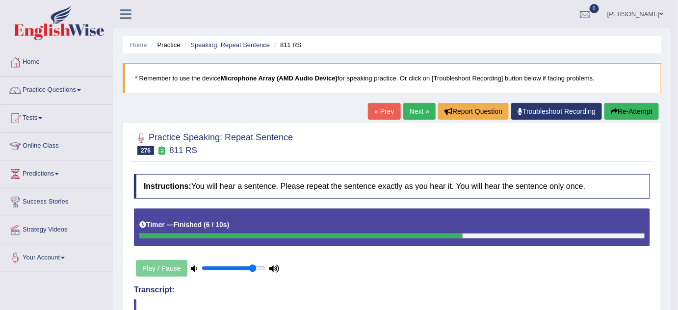
click at [629, 107] on button "Re-Attempt" at bounding box center [631, 111] width 54 height 17
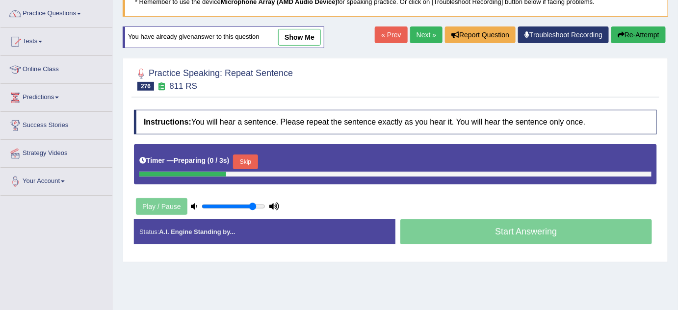
scroll to position [89, 0]
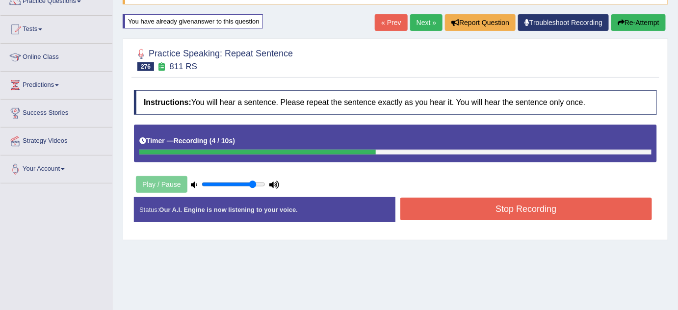
click at [462, 217] on button "Stop Recording" at bounding box center [526, 209] width 252 height 23
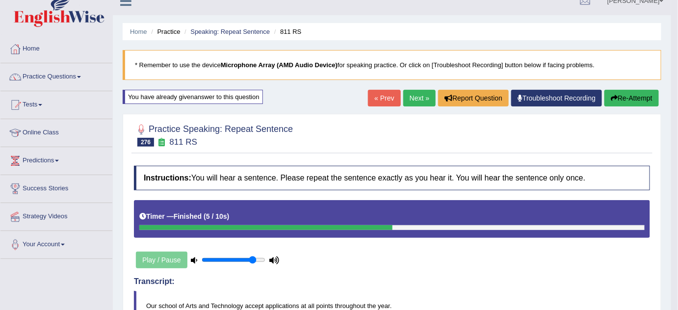
scroll to position [0, 0]
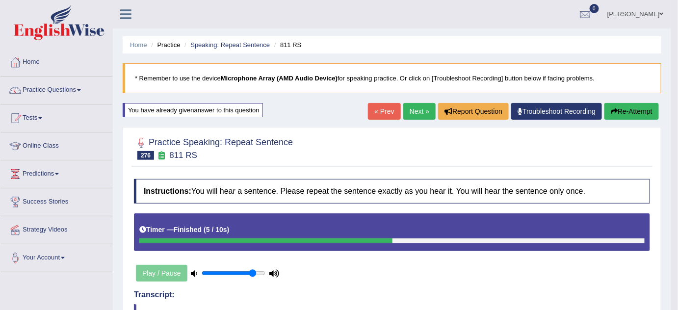
click at [628, 109] on button "Re-Attempt" at bounding box center [631, 111] width 54 height 17
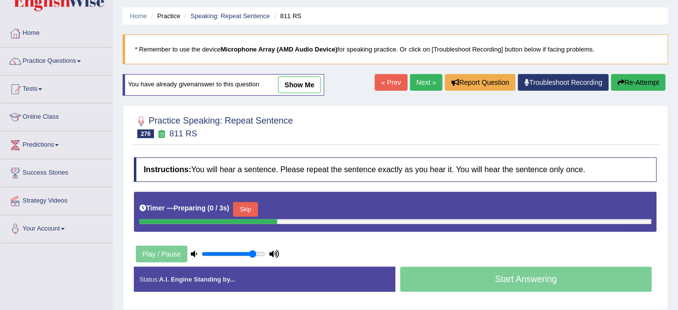
scroll to position [44, 0]
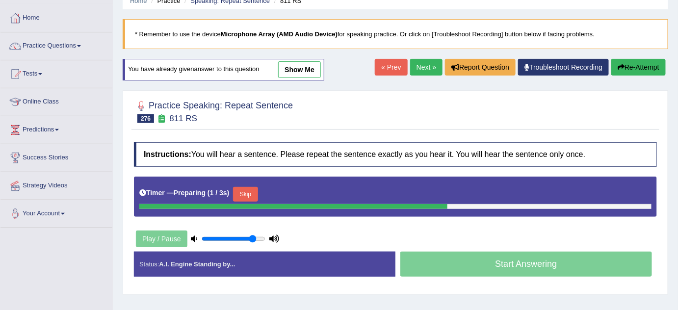
click at [249, 194] on button "Skip" at bounding box center [245, 194] width 25 height 15
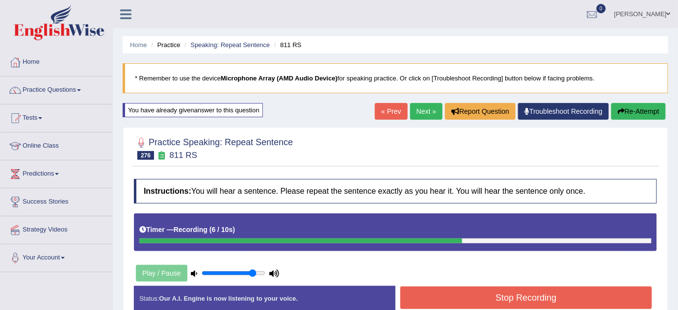
scroll to position [0, 0]
click at [644, 113] on button "Re-Attempt" at bounding box center [638, 111] width 54 height 17
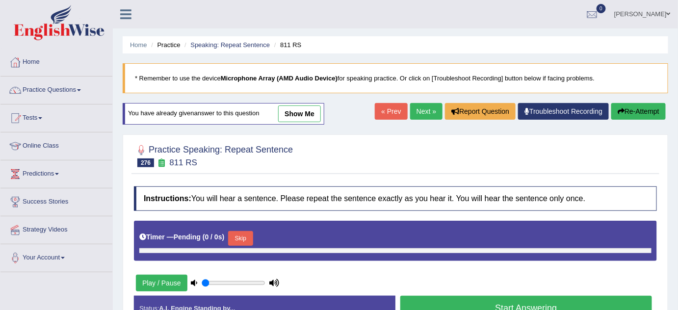
type input "0.85"
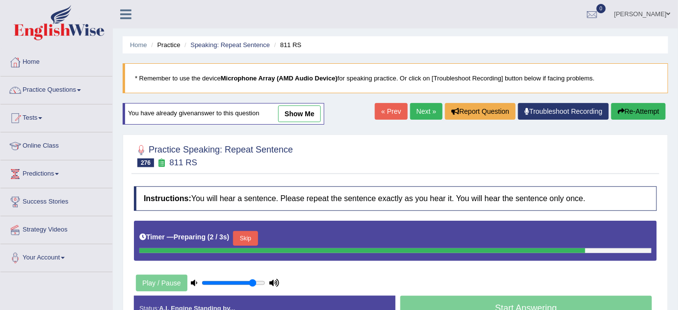
click at [257, 239] on button "Skip" at bounding box center [245, 238] width 25 height 15
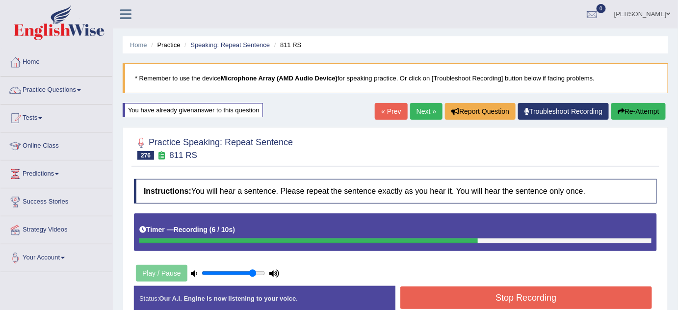
click at [458, 296] on button "Stop Recording" at bounding box center [526, 297] width 252 height 23
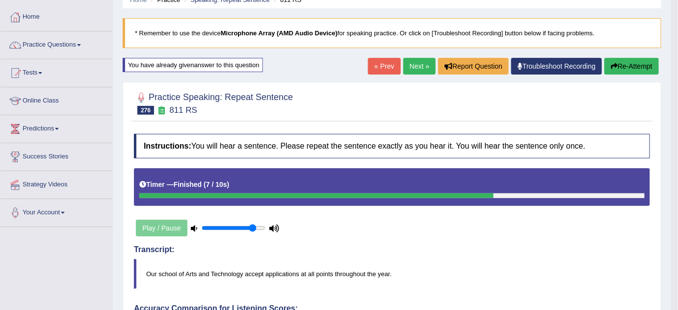
scroll to position [44, 0]
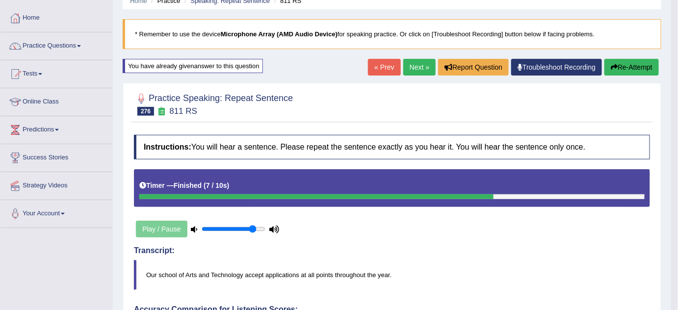
click at [408, 61] on link "Next »" at bounding box center [419, 67] width 32 height 17
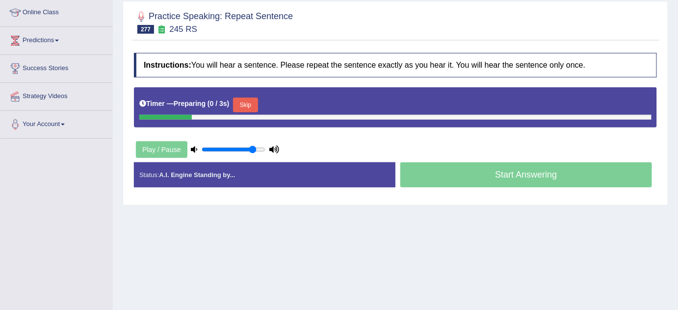
scroll to position [133, 0]
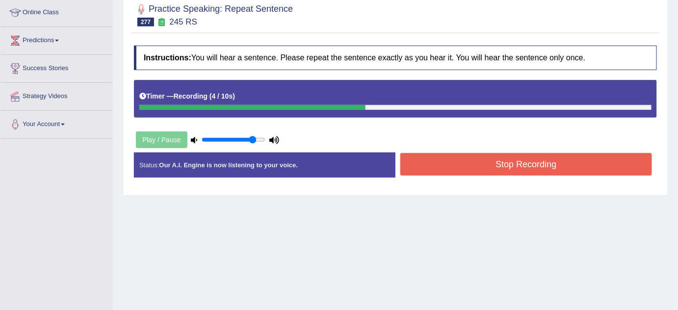
click at [483, 159] on button "Stop Recording" at bounding box center [526, 164] width 252 height 23
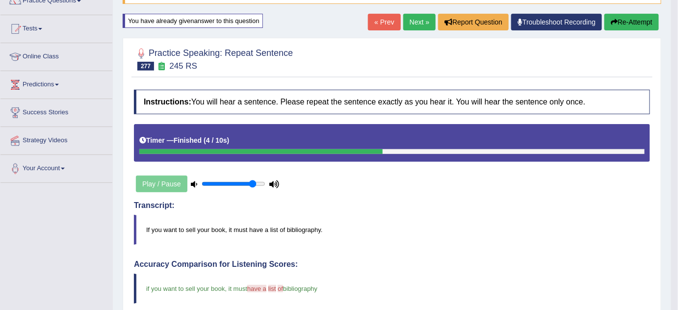
scroll to position [89, 0]
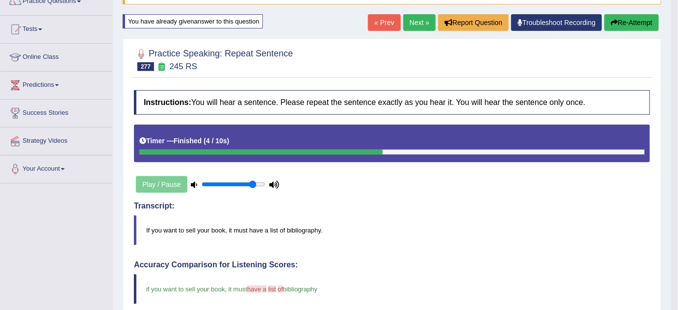
click at [634, 26] on button "Re-Attempt" at bounding box center [631, 22] width 54 height 17
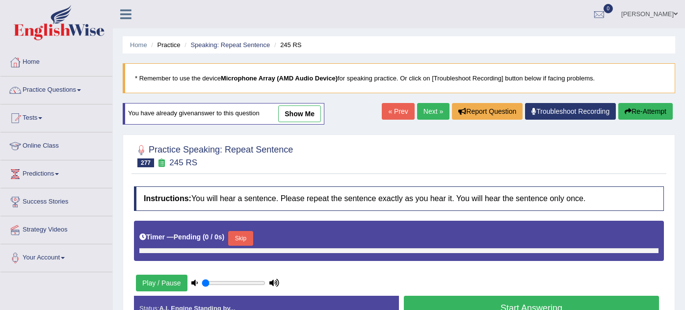
type input "0.85"
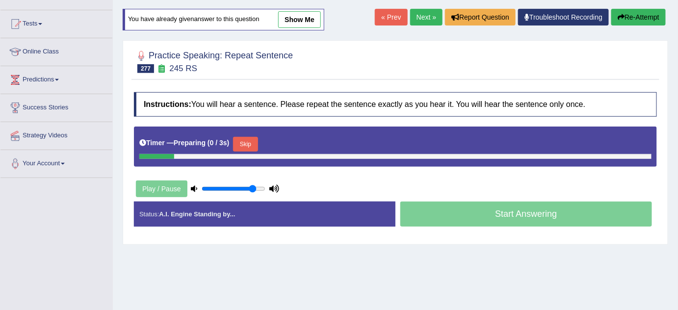
scroll to position [89, 0]
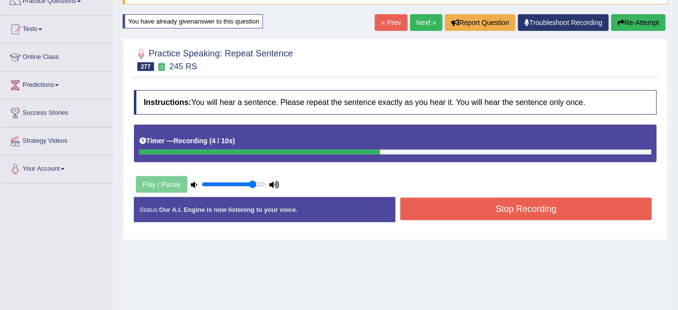
click at [531, 213] on button "Stop Recording" at bounding box center [526, 209] width 252 height 23
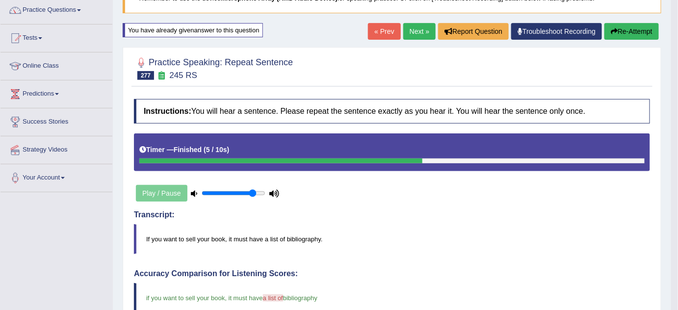
scroll to position [0, 0]
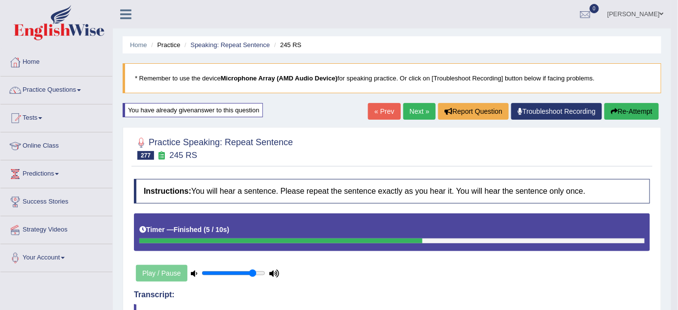
click at [418, 113] on link "Next »" at bounding box center [419, 111] width 32 height 17
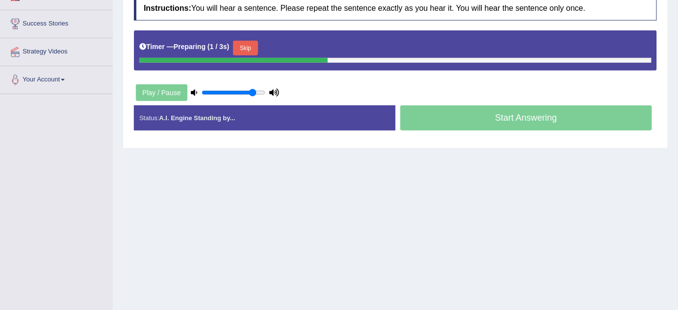
click at [243, 42] on button "Skip" at bounding box center [245, 48] width 25 height 15
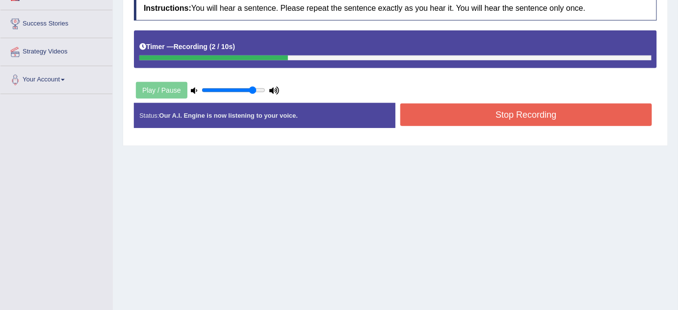
click at [471, 116] on button "Stop Recording" at bounding box center [526, 115] width 252 height 23
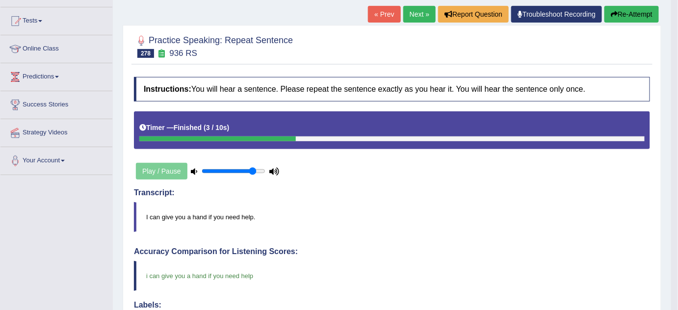
scroll to position [79, 0]
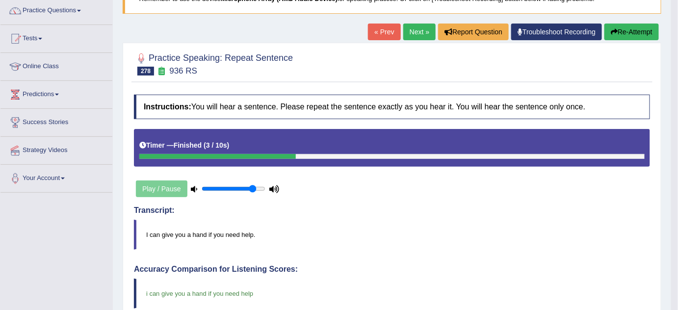
click at [419, 31] on link "Next »" at bounding box center [419, 32] width 32 height 17
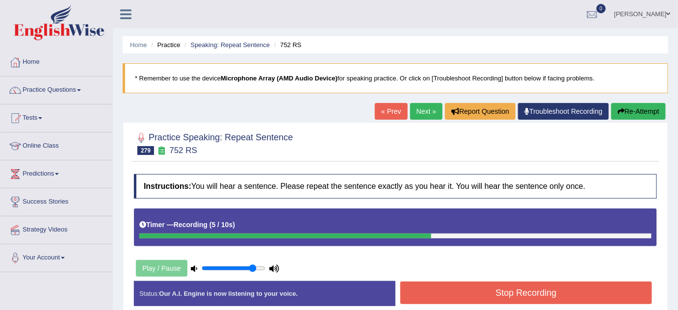
click at [493, 300] on button "Stop Recording" at bounding box center [526, 293] width 252 height 23
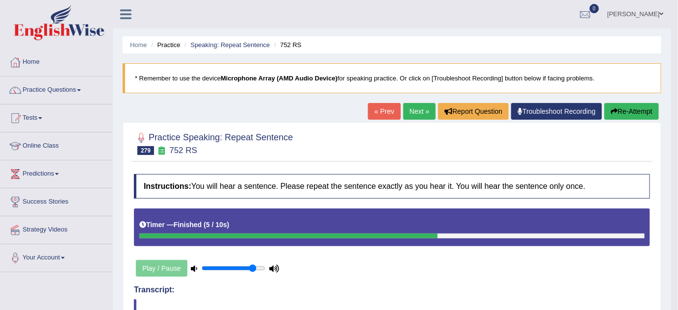
click at [421, 117] on link "Next »" at bounding box center [419, 111] width 32 height 17
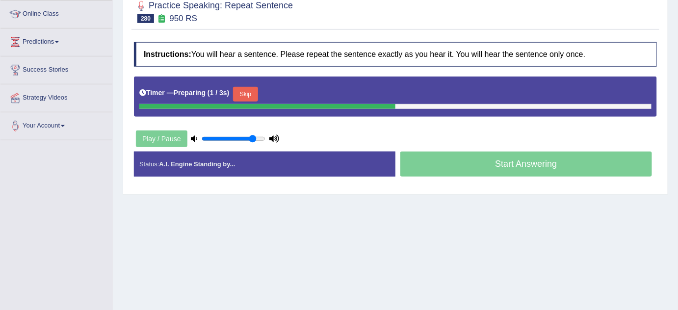
scroll to position [133, 0]
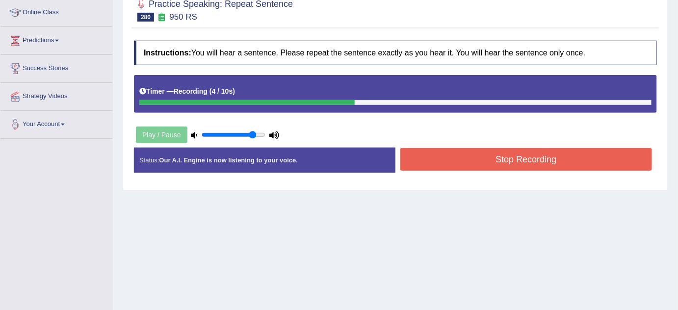
click at [567, 167] on button "Stop Recording" at bounding box center [526, 159] width 252 height 23
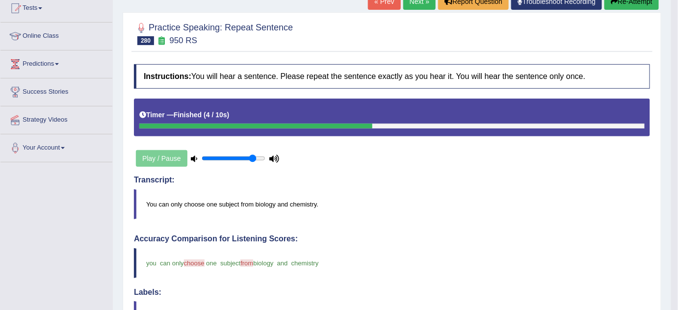
scroll to position [89, 0]
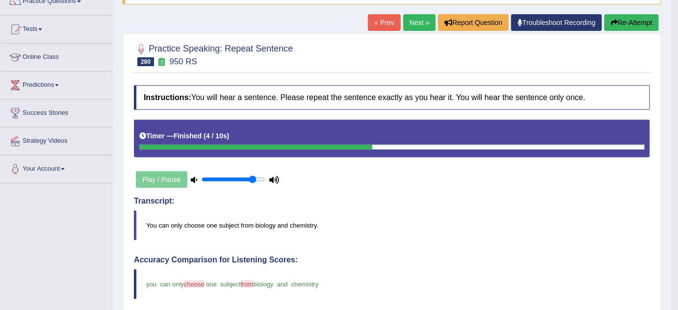
click at [628, 21] on button "Re-Attempt" at bounding box center [631, 22] width 54 height 17
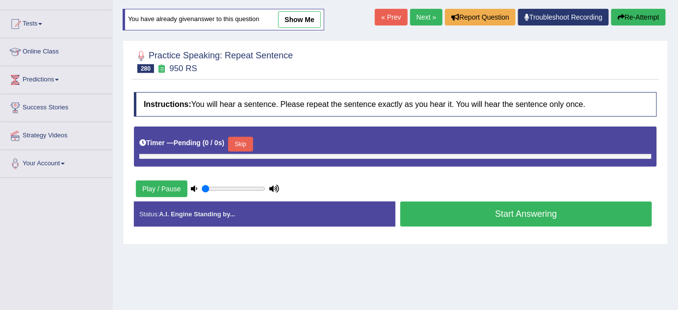
type input "0.85"
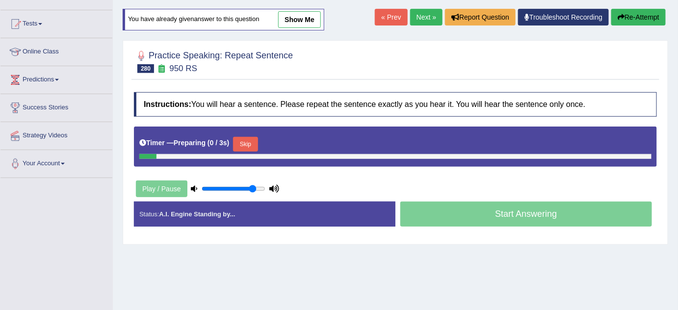
scroll to position [89, 0]
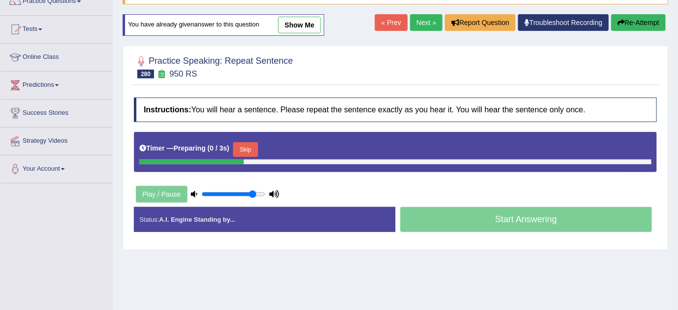
click at [251, 145] on button "Skip" at bounding box center [245, 149] width 25 height 15
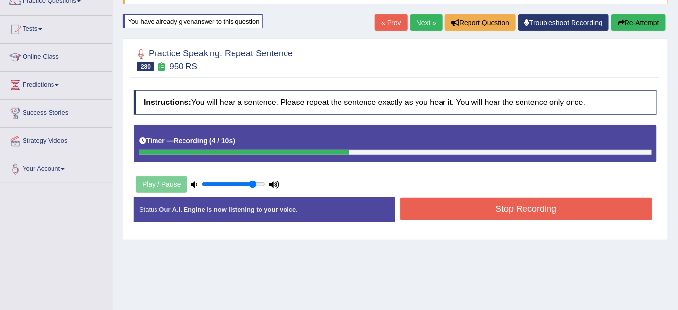
click at [434, 199] on button "Stop Recording" at bounding box center [526, 209] width 252 height 23
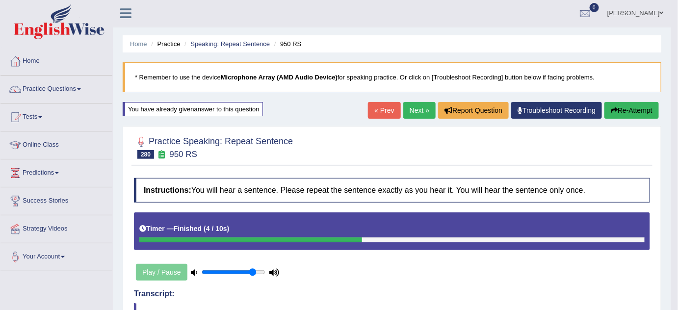
scroll to position [0, 0]
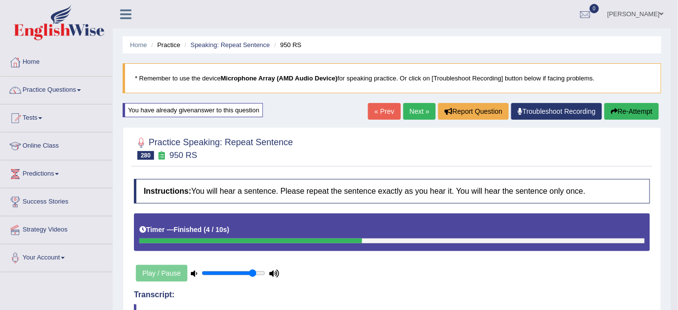
click at [417, 113] on link "Next »" at bounding box center [419, 111] width 32 height 17
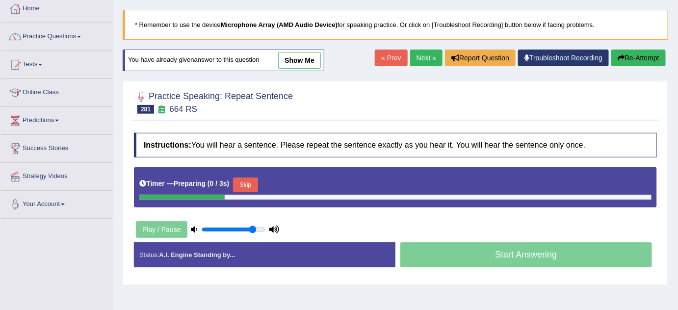
scroll to position [133, 0]
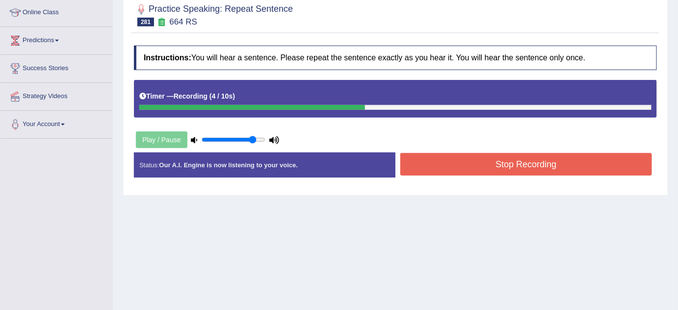
click at [431, 163] on button "Stop Recording" at bounding box center [526, 164] width 252 height 23
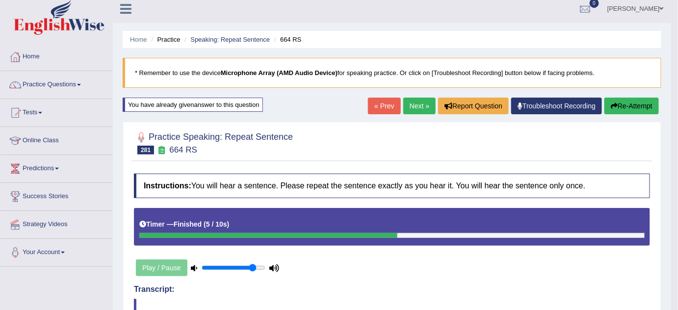
scroll to position [0, 0]
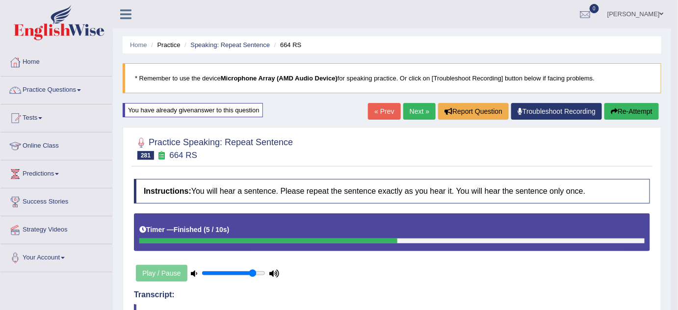
click at [627, 112] on button "Re-Attempt" at bounding box center [631, 111] width 54 height 17
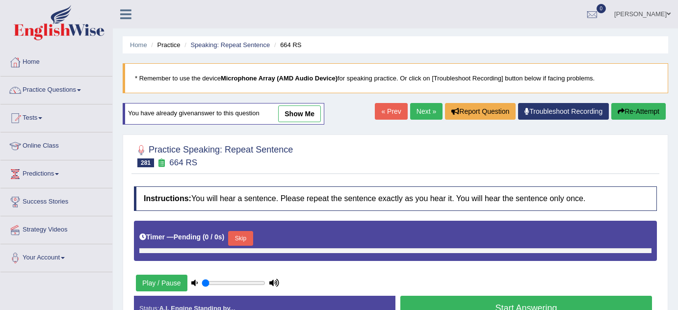
type input "0.85"
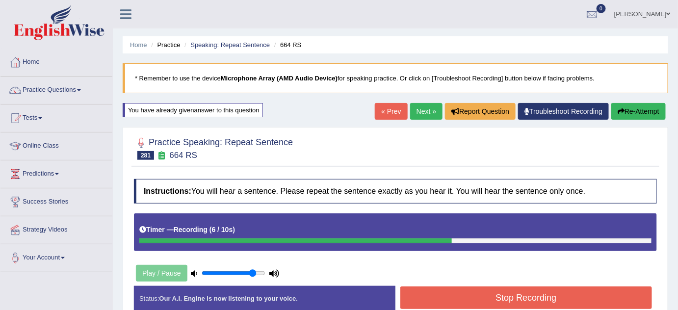
click at [529, 285] on div "Instructions: You will hear a sentence. Please repeat the sentence exactly as y…" at bounding box center [395, 249] width 528 height 150
click at [527, 290] on button "Stop Recording" at bounding box center [526, 297] width 252 height 23
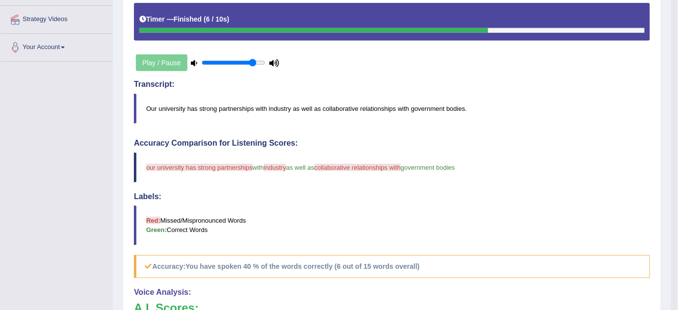
scroll to position [44, 0]
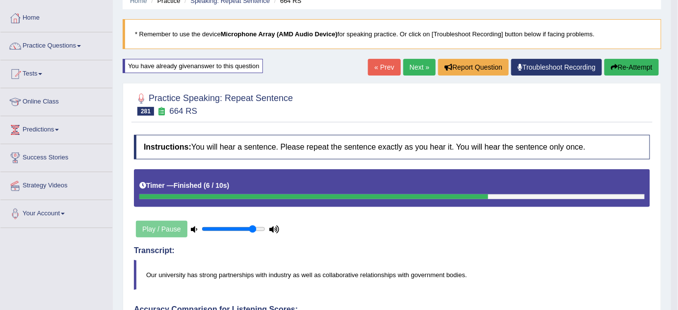
click at [637, 64] on button "Re-Attempt" at bounding box center [631, 67] width 54 height 17
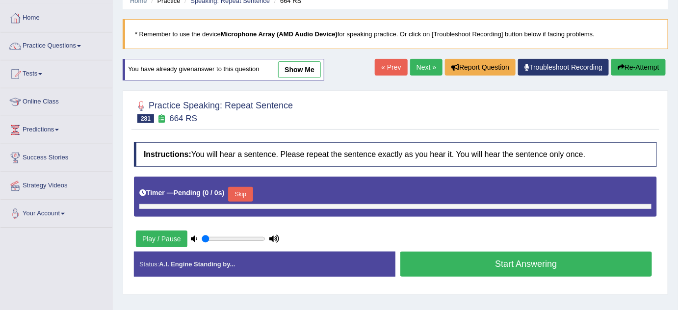
type input "0.85"
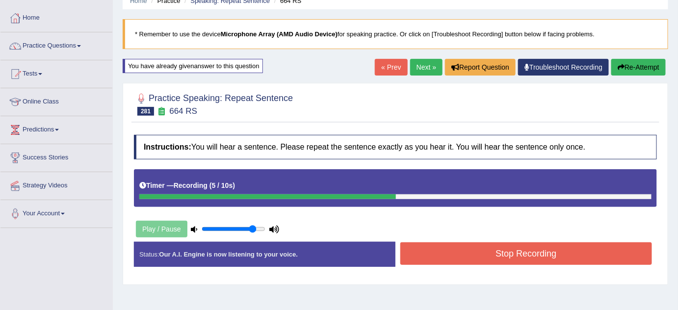
click at [504, 247] on button "Stop Recording" at bounding box center [526, 253] width 252 height 23
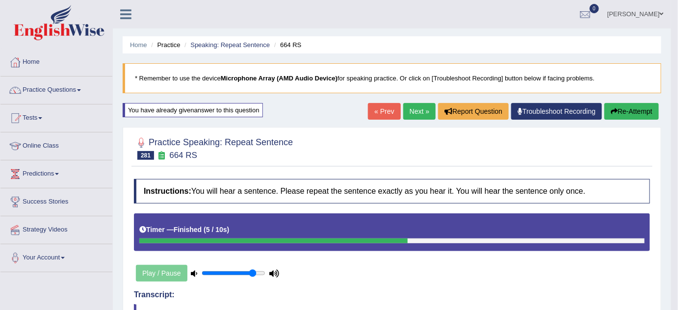
click at [645, 112] on button "Re-Attempt" at bounding box center [631, 111] width 54 height 17
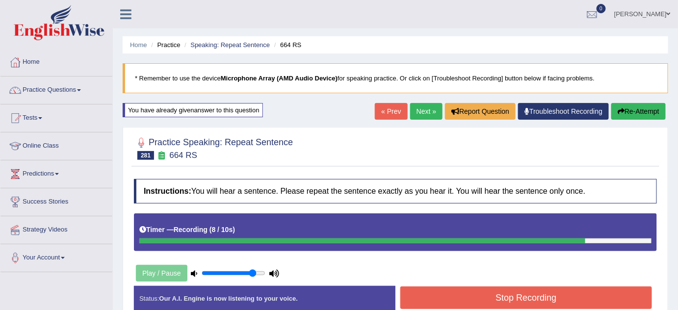
click at [526, 293] on button "Stop Recording" at bounding box center [526, 297] width 252 height 23
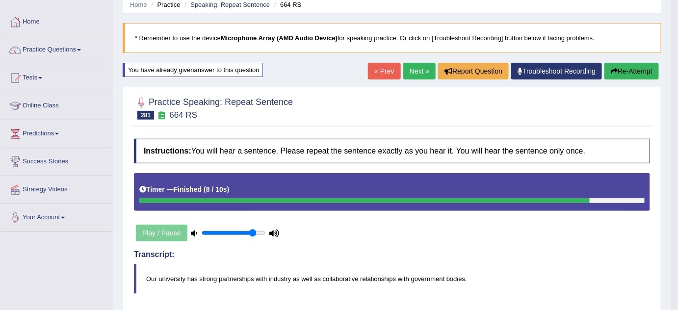
scroll to position [40, 0]
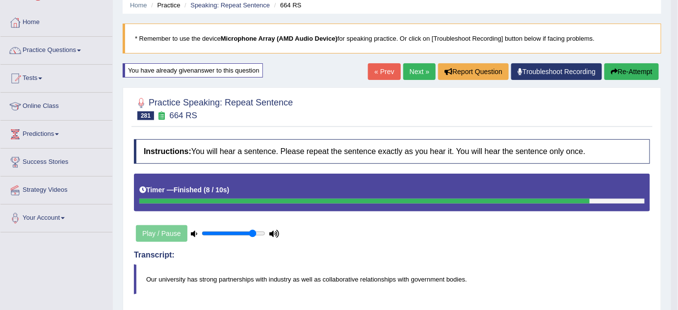
click at [626, 70] on button "Re-Attempt" at bounding box center [631, 71] width 54 height 17
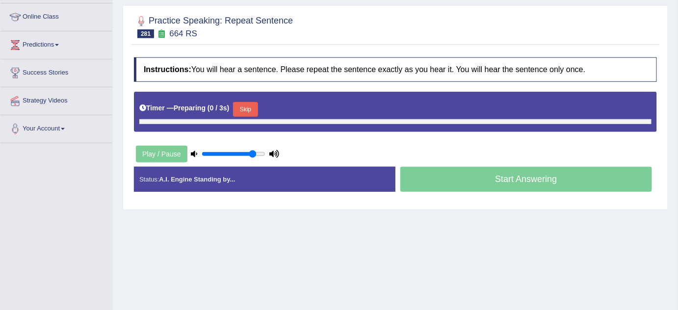
scroll to position [129, 0]
click at [240, 104] on button "Skip" at bounding box center [245, 109] width 25 height 15
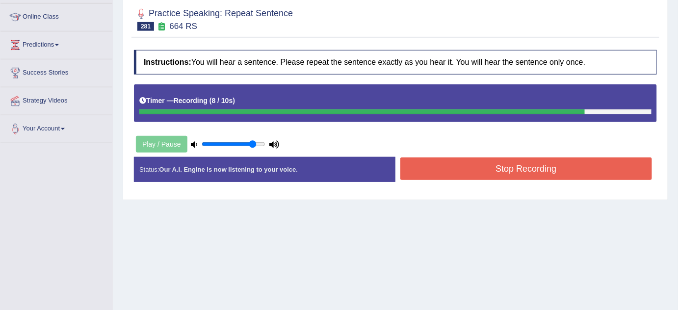
click at [447, 167] on button "Stop Recording" at bounding box center [526, 168] width 252 height 23
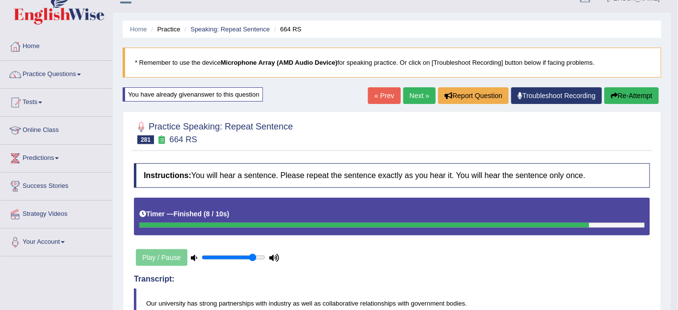
scroll to position [0, 0]
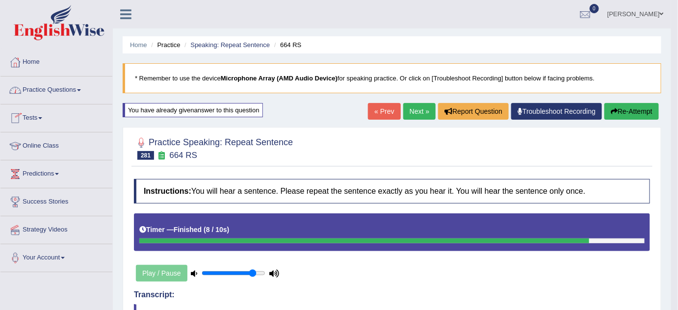
click at [37, 87] on link "Practice Questions" at bounding box center [56, 89] width 112 height 25
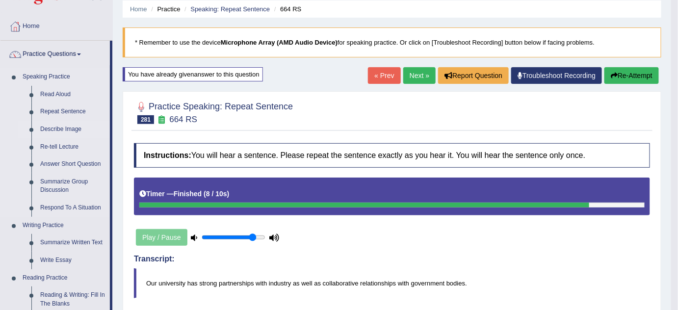
scroll to position [89, 0]
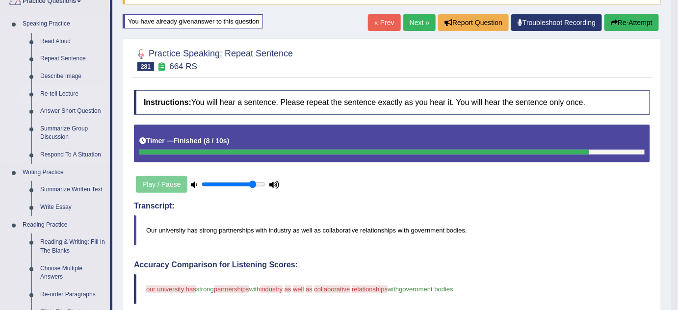
click at [48, 91] on link "Re-tell Lecture" at bounding box center [73, 94] width 74 height 18
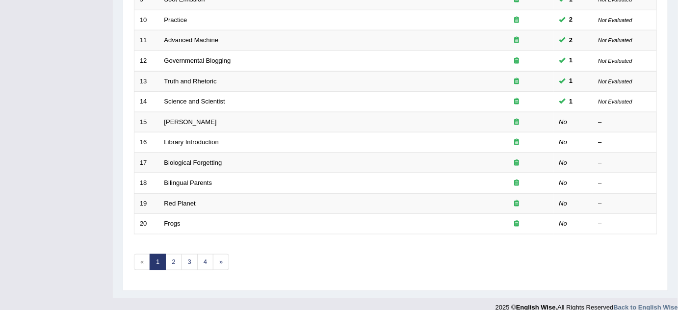
scroll to position [335, 0]
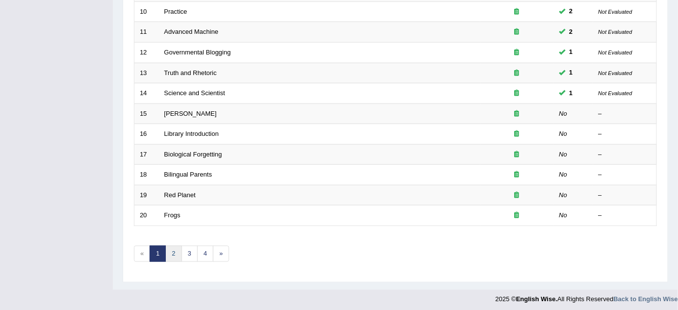
click at [169, 254] on link "2" at bounding box center [173, 254] width 16 height 16
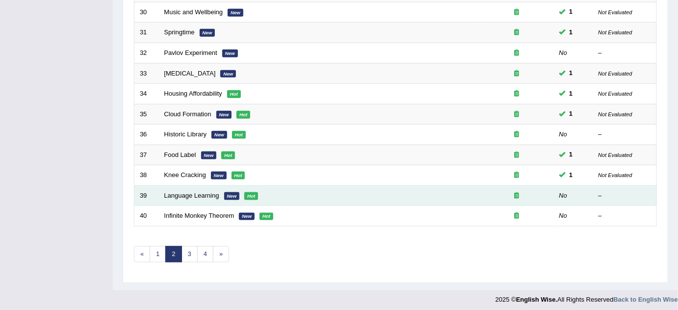
scroll to position [335, 0]
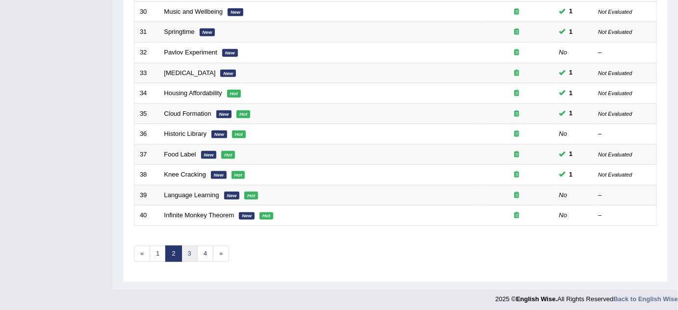
click at [193, 246] on link "3" at bounding box center [190, 254] width 16 height 16
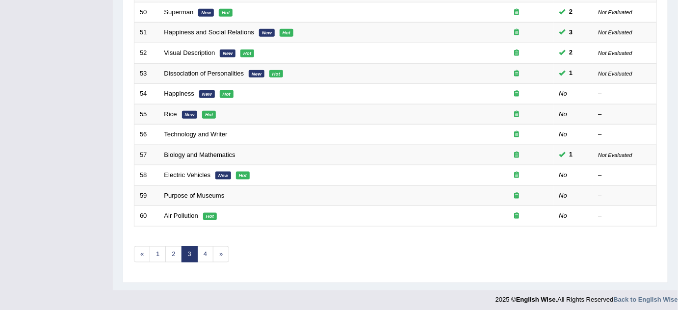
scroll to position [335, 0]
click at [198, 249] on link "4" at bounding box center [205, 254] width 16 height 16
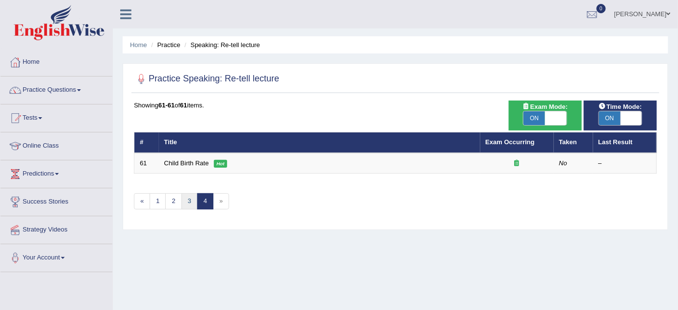
click at [188, 202] on link "3" at bounding box center [190, 201] width 16 height 16
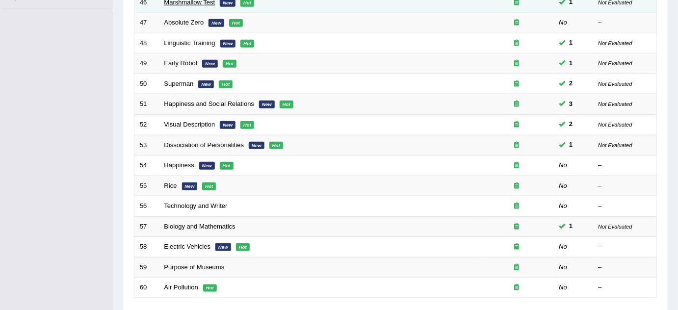
scroll to position [267, 0]
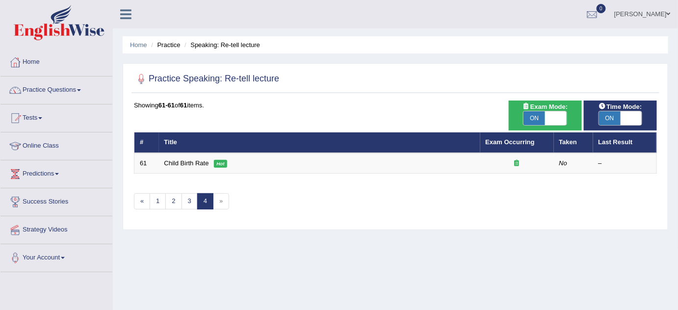
click at [289, 92] on div "Practice Speaking: Re-tell lecture" at bounding box center [395, 81] width 528 height 25
click at [62, 95] on link "Practice Questions" at bounding box center [56, 89] width 112 height 25
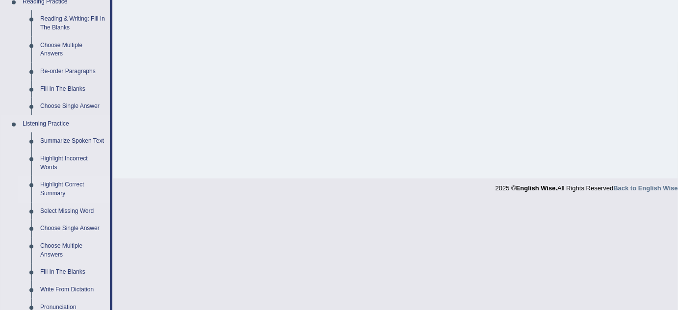
scroll to position [357, 0]
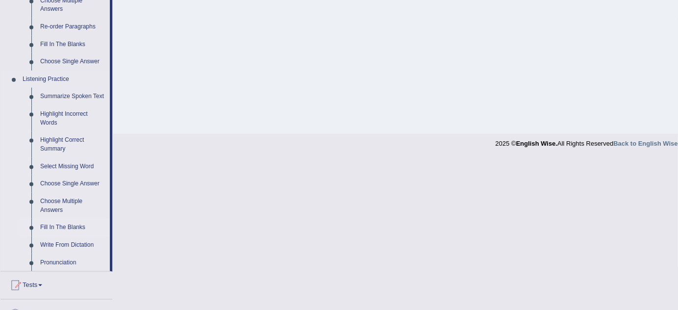
click at [65, 227] on link "Fill In The Blanks" at bounding box center [73, 228] width 74 height 18
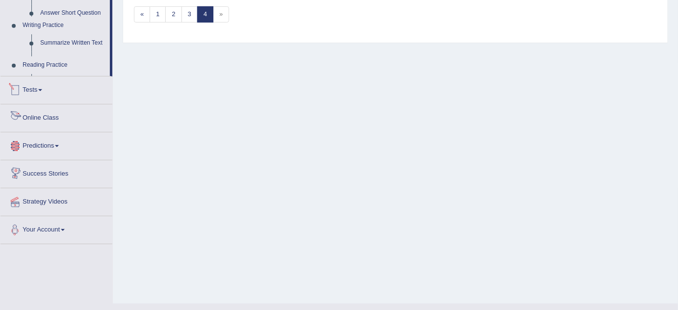
scroll to position [205, 0]
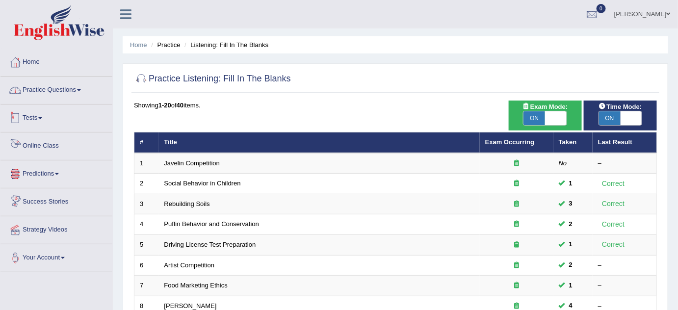
click at [61, 89] on link "Practice Questions" at bounding box center [56, 89] width 112 height 25
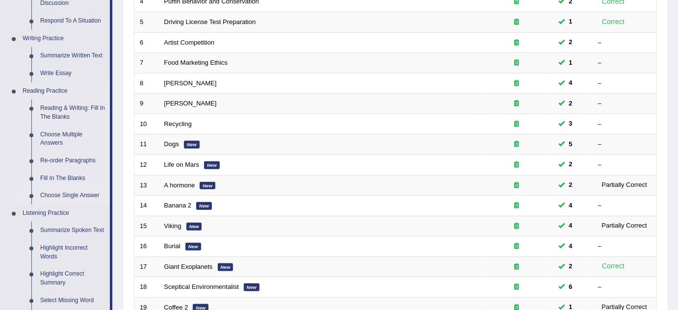
scroll to position [312, 0]
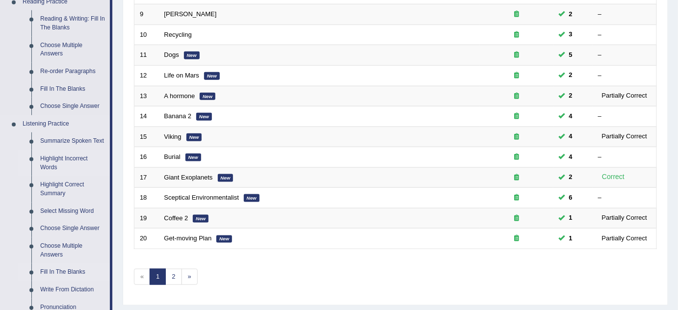
click at [70, 161] on link "Highlight Incorrect Words" at bounding box center [73, 163] width 74 height 26
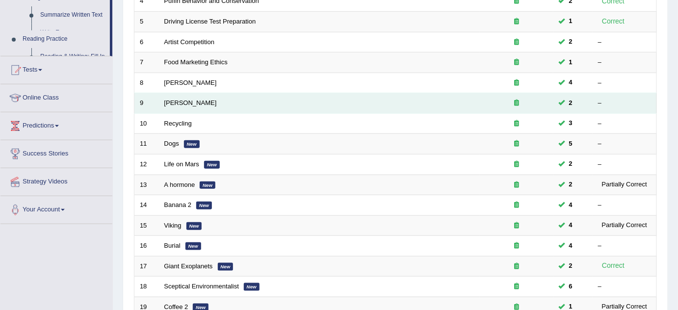
scroll to position [334, 0]
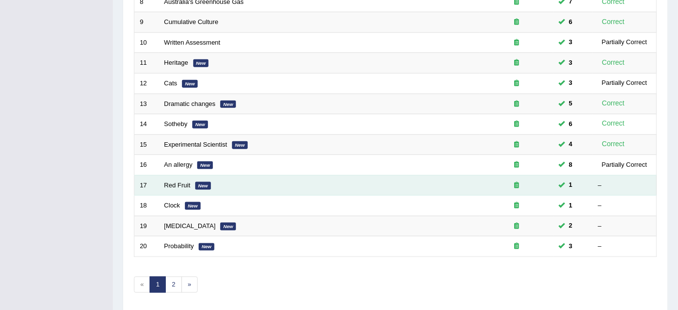
scroll to position [335, 0]
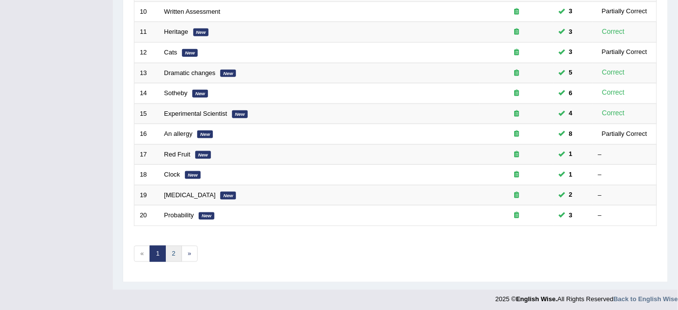
click at [175, 252] on link "2" at bounding box center [173, 254] width 16 height 16
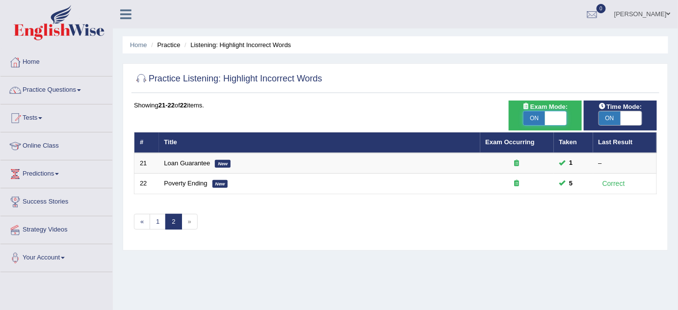
click at [555, 112] on span at bounding box center [556, 118] width 22 height 14
checkbox input "false"
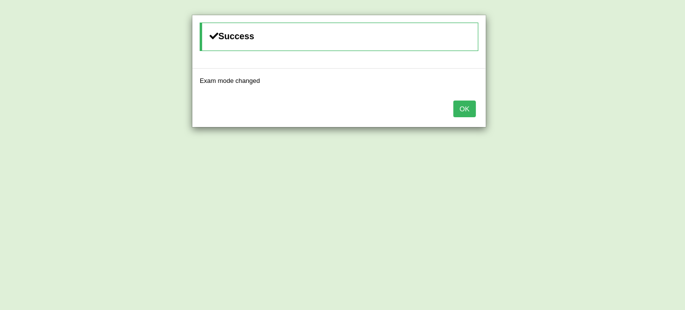
click at [466, 104] on button "OK" at bounding box center [464, 109] width 23 height 17
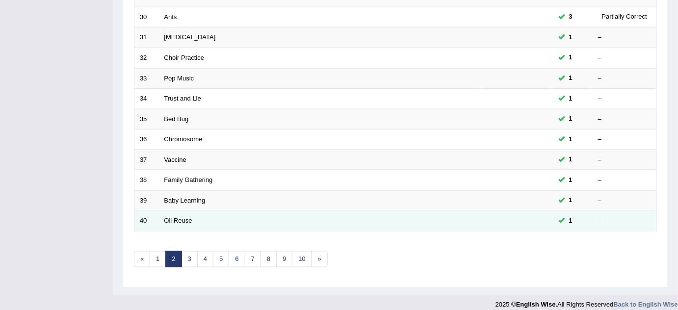
scroll to position [335, 0]
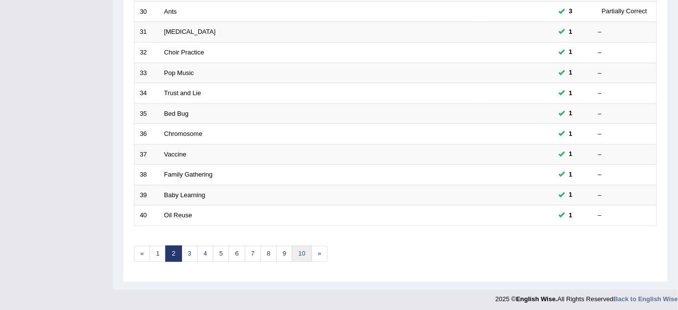
click at [303, 249] on link "10" at bounding box center [302, 254] width 20 height 16
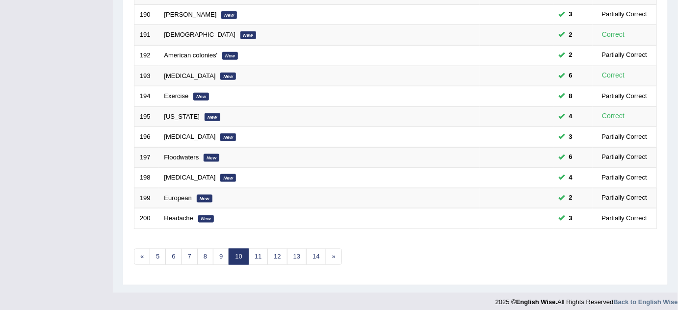
scroll to position [335, 0]
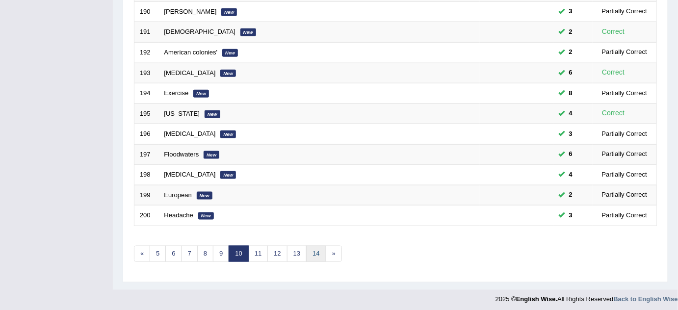
click at [319, 246] on link "14" at bounding box center [316, 254] width 20 height 16
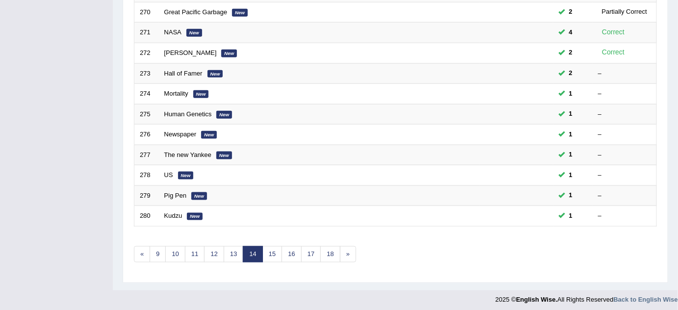
scroll to position [335, 0]
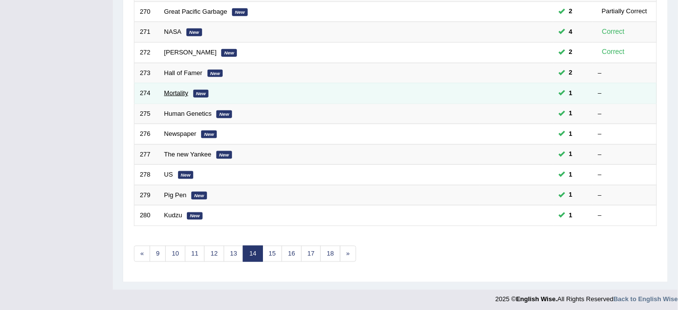
click at [181, 89] on link "Mortality" at bounding box center [176, 92] width 24 height 7
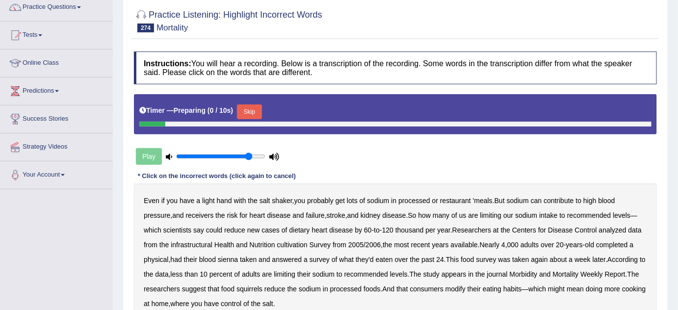
scroll to position [89, 0]
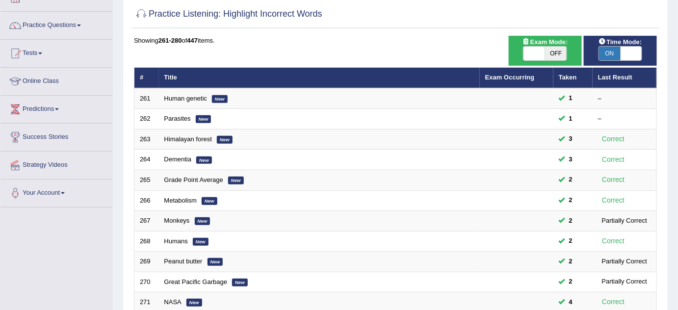
scroll to position [17, 0]
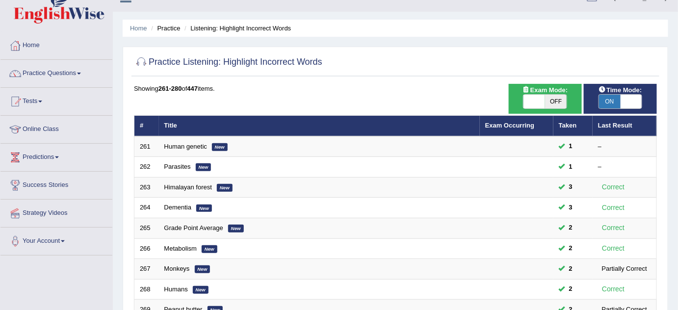
click at [646, 100] on div "ON OFF" at bounding box center [620, 101] width 63 height 15
click at [636, 103] on span at bounding box center [632, 102] width 22 height 14
checkbox input "false"
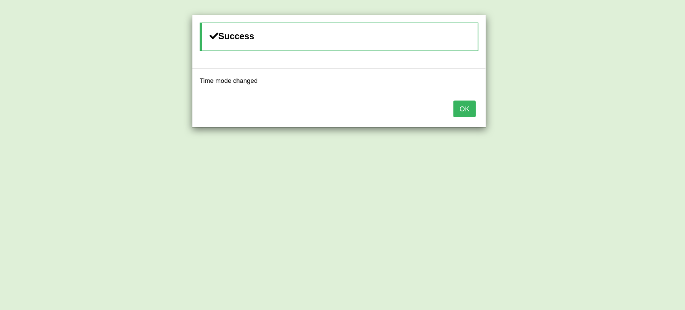
click at [466, 105] on button "OK" at bounding box center [464, 109] width 23 height 17
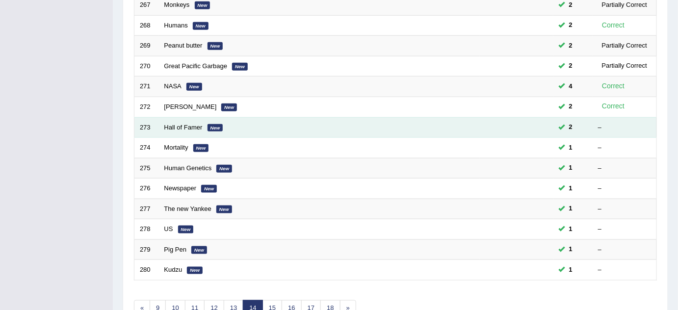
scroll to position [329, 0]
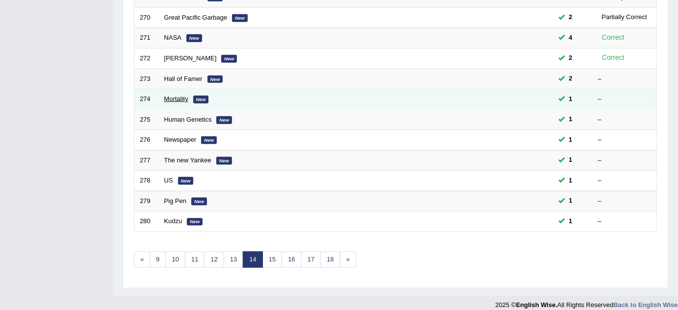
click at [176, 95] on link "Mortality" at bounding box center [176, 98] width 24 height 7
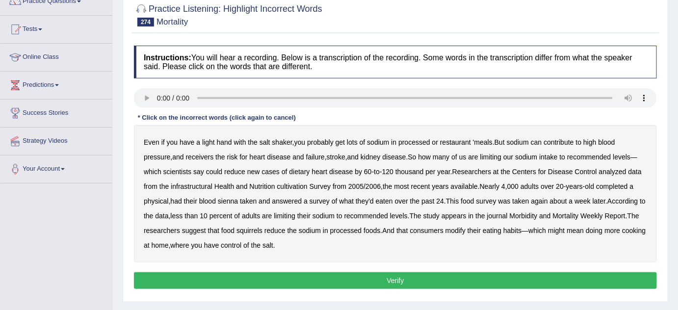
scroll to position [89, 0]
click at [399, 177] on div "Even if you have a light hand with the salt shaker , you probably get lots of s…" at bounding box center [395, 193] width 523 height 137
click at [210, 156] on b "receivers" at bounding box center [200, 157] width 28 height 8
click at [299, 168] on b "dietary" at bounding box center [299, 172] width 21 height 8
click at [195, 186] on b "infrastructural" at bounding box center [192, 186] width 42 height 8
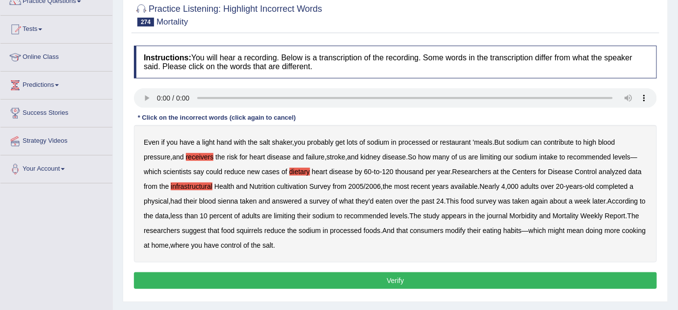
click at [289, 188] on b "cultivation" at bounding box center [292, 186] width 30 height 8
click at [236, 200] on b "sienna" at bounding box center [228, 201] width 20 height 8
click at [262, 231] on b "squirrels" at bounding box center [249, 231] width 26 height 8
click at [376, 279] on button "Verify" at bounding box center [395, 280] width 523 height 17
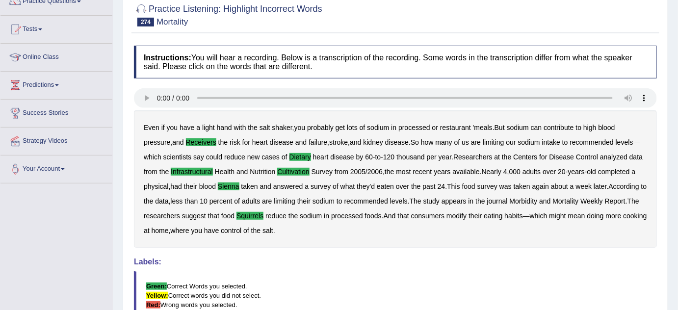
scroll to position [0, 0]
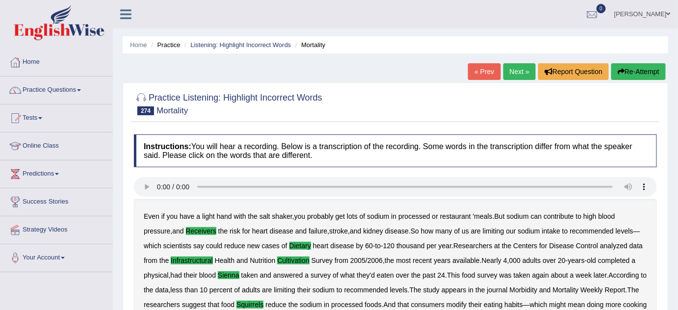
click at [516, 73] on link "Next »" at bounding box center [519, 71] width 32 height 17
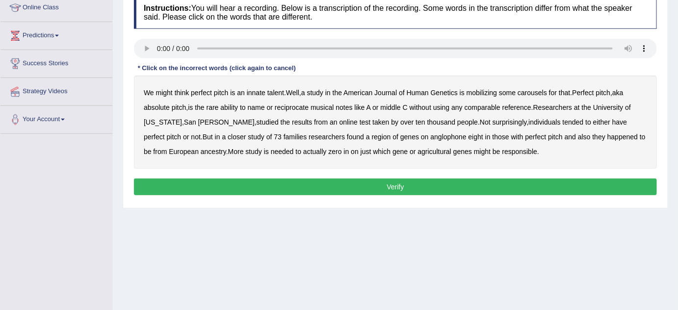
scroll to position [116, 0]
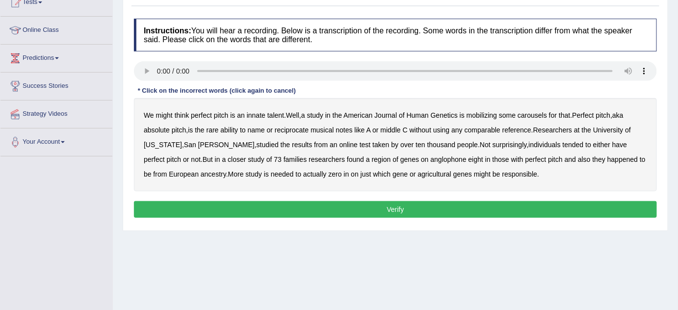
click at [483, 112] on b "mobilizing" at bounding box center [482, 115] width 30 height 8
click at [546, 113] on b "carousels" at bounding box center [532, 115] width 29 height 8
click at [431, 161] on b "anglophone" at bounding box center [449, 160] width 36 height 8
click at [423, 172] on b "agricultural" at bounding box center [434, 174] width 33 height 8
click at [441, 208] on button "Verify" at bounding box center [395, 209] width 523 height 17
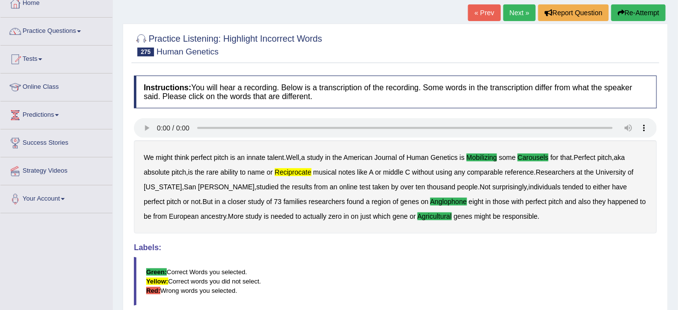
scroll to position [0, 0]
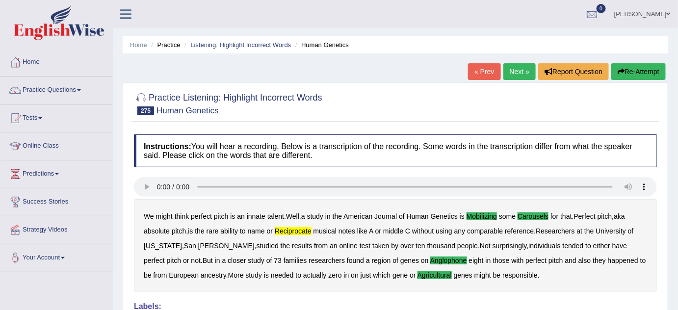
click at [516, 76] on link "Next »" at bounding box center [519, 71] width 32 height 17
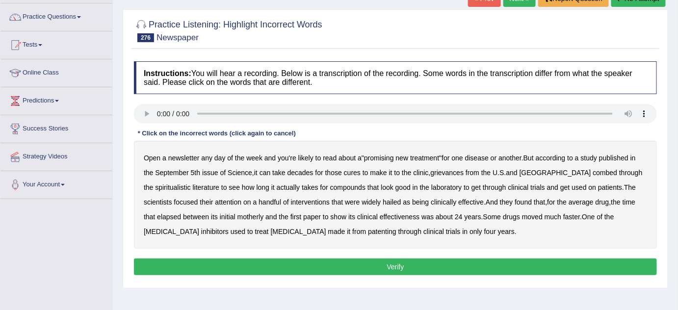
scroll to position [89, 0]
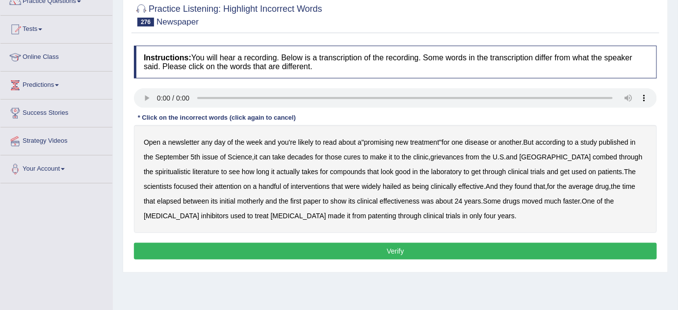
click at [193, 141] on b "newsletter" at bounding box center [183, 142] width 31 height 8
click at [161, 170] on b "spiritualistic" at bounding box center [172, 172] width 35 height 8
click at [163, 168] on b "spiritualistic" at bounding box center [172, 172] width 35 height 8
click at [454, 156] on b "grievances" at bounding box center [447, 157] width 33 height 8
click at [157, 173] on b "spiritualistic" at bounding box center [172, 172] width 35 height 8
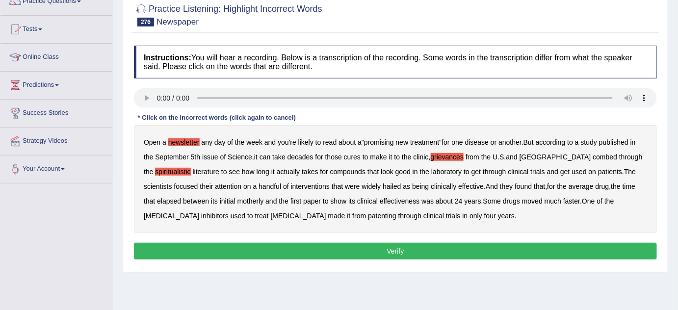
click at [251, 198] on b "motherly" at bounding box center [250, 201] width 26 height 8
click at [368, 214] on b "patenting" at bounding box center [382, 216] width 28 height 8
click at [327, 245] on button "Verify" at bounding box center [395, 251] width 523 height 17
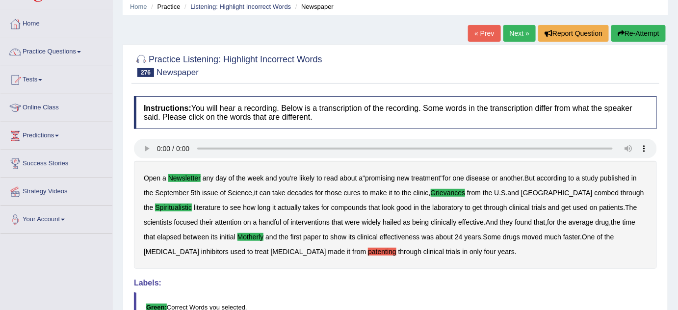
scroll to position [0, 0]
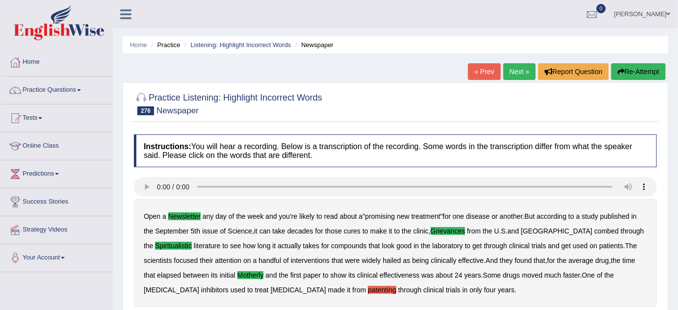
click at [514, 70] on link "Next »" at bounding box center [519, 71] width 32 height 17
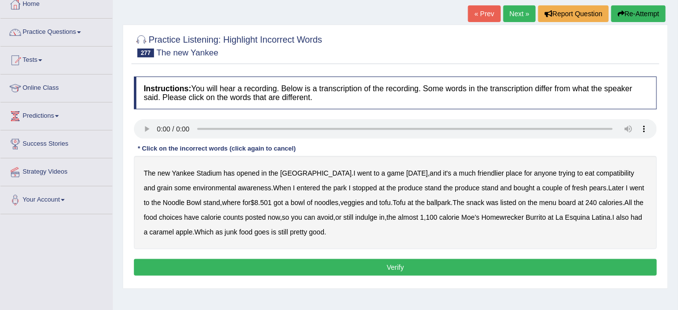
scroll to position [89, 0]
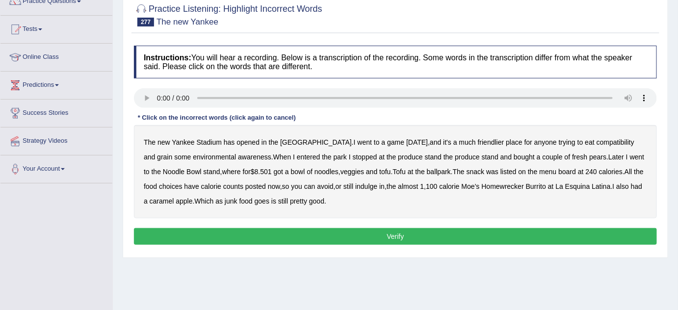
click at [597, 140] on b "compatibility" at bounding box center [616, 142] width 38 height 8
click at [172, 153] on b "grain" at bounding box center [164, 157] width 15 height 8
click at [238, 155] on b "awareness" at bounding box center [254, 157] width 33 height 8
click at [482, 158] on b "stand" at bounding box center [490, 157] width 17 height 8
click at [377, 237] on button "Verify" at bounding box center [395, 236] width 523 height 17
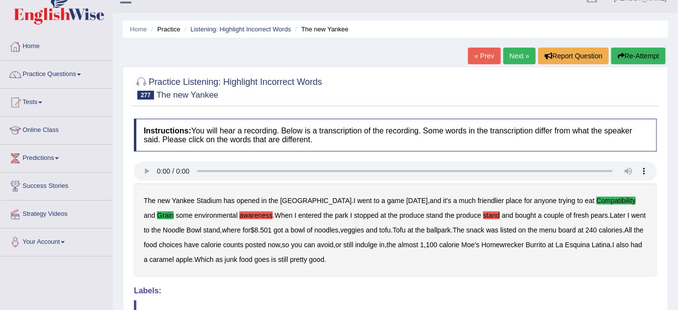
scroll to position [0, 0]
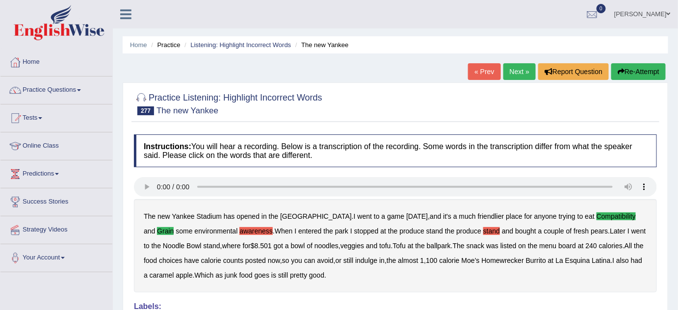
click at [635, 69] on button "Re-Attempt" at bounding box center [638, 71] width 54 height 17
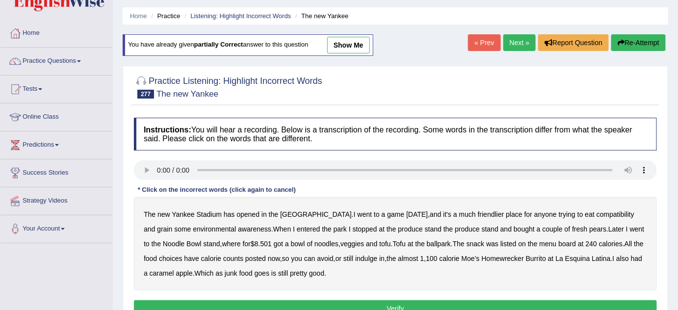
scroll to position [44, 0]
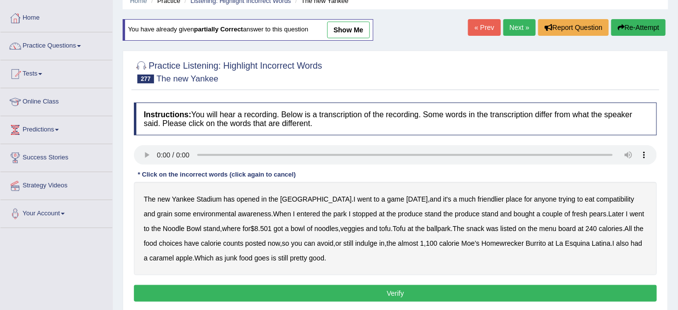
click at [172, 210] on b "grain" at bounding box center [164, 214] width 15 height 8
click at [569, 182] on div "The new Yankee Stadium has opened in the Bronx . I went to a game Saturday , an…" at bounding box center [395, 228] width 523 height 93
click at [597, 196] on b "compatibility" at bounding box center [616, 199] width 38 height 8
